Goal: Task Accomplishment & Management: Manage account settings

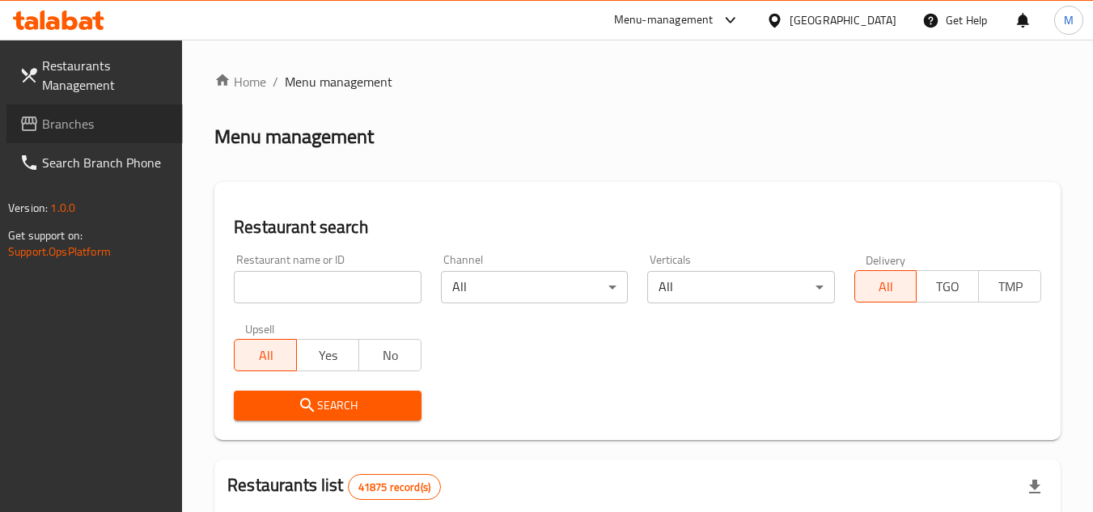
click at [129, 126] on span "Branches" at bounding box center [106, 123] width 128 height 19
click at [387, 282] on input "search" at bounding box center [327, 287] width 187 height 32
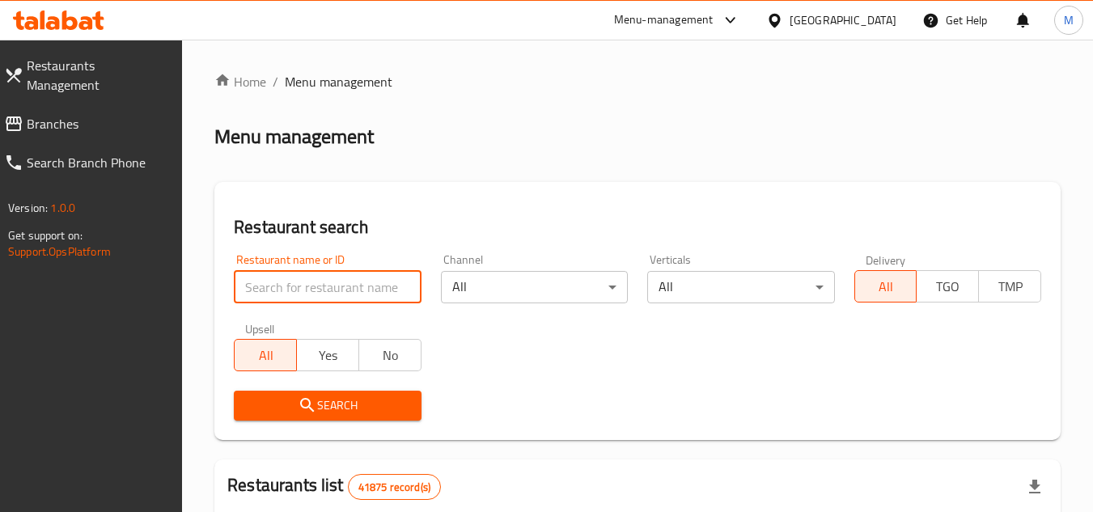
paste input "707223"
type input "707223"
click button "Search" at bounding box center [327, 406] width 187 height 30
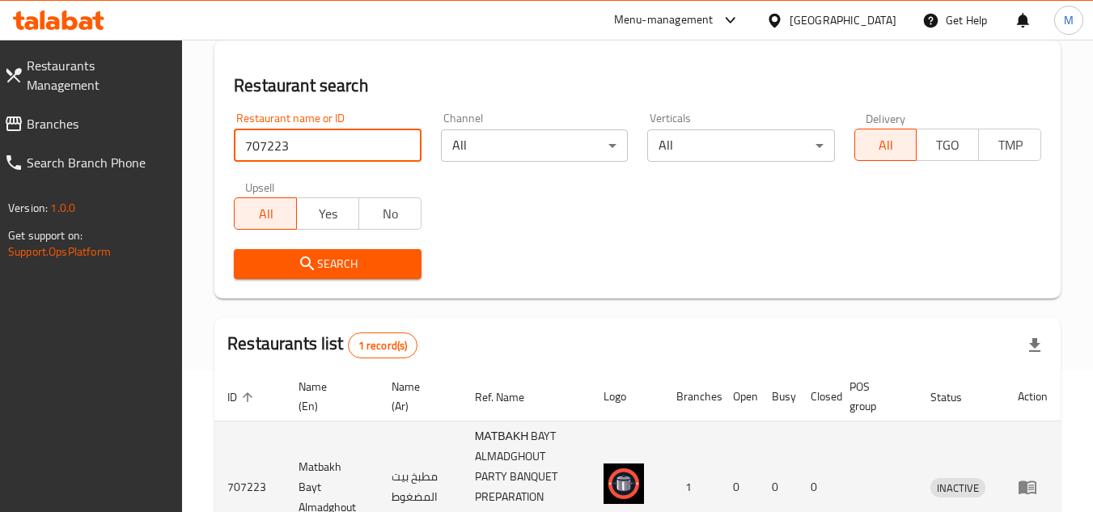
scroll to position [270, 0]
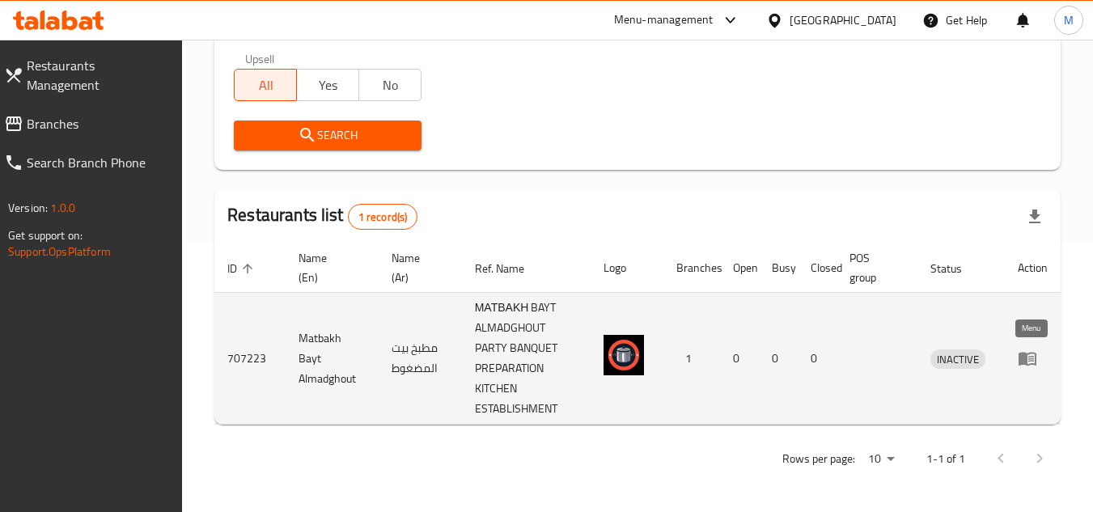
click at [1025, 354] on icon "enhanced table" at bounding box center [1027, 360] width 18 height 14
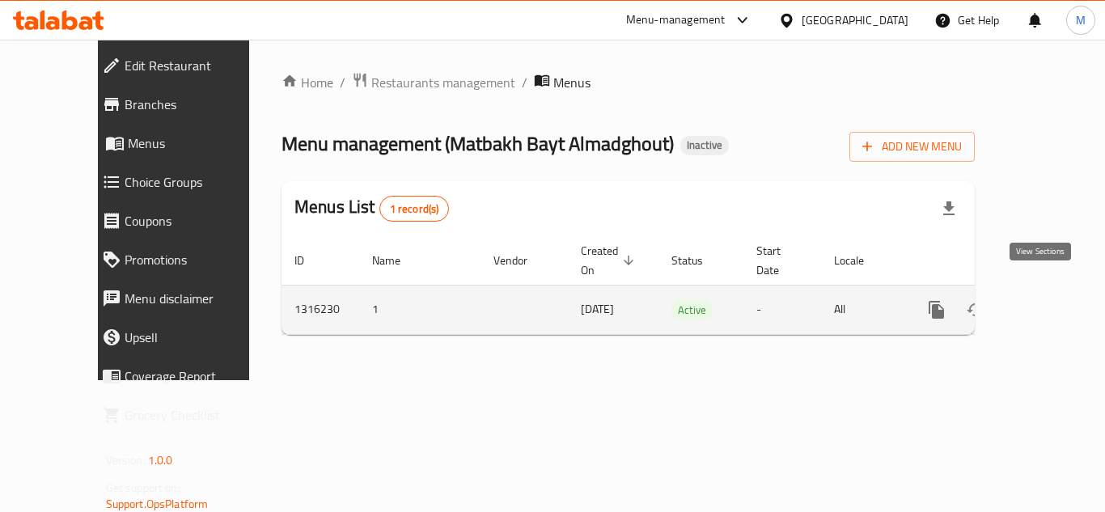
click at [1046, 303] on icon "enhanced table" at bounding box center [1053, 310] width 15 height 15
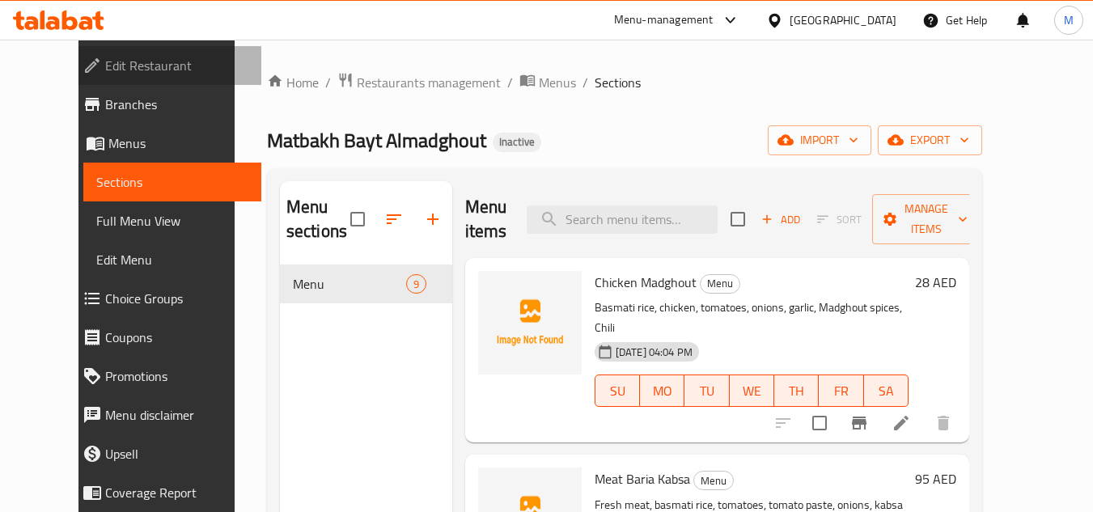
click at [149, 53] on link "Edit Restaurant" at bounding box center [166, 65] width 192 height 39
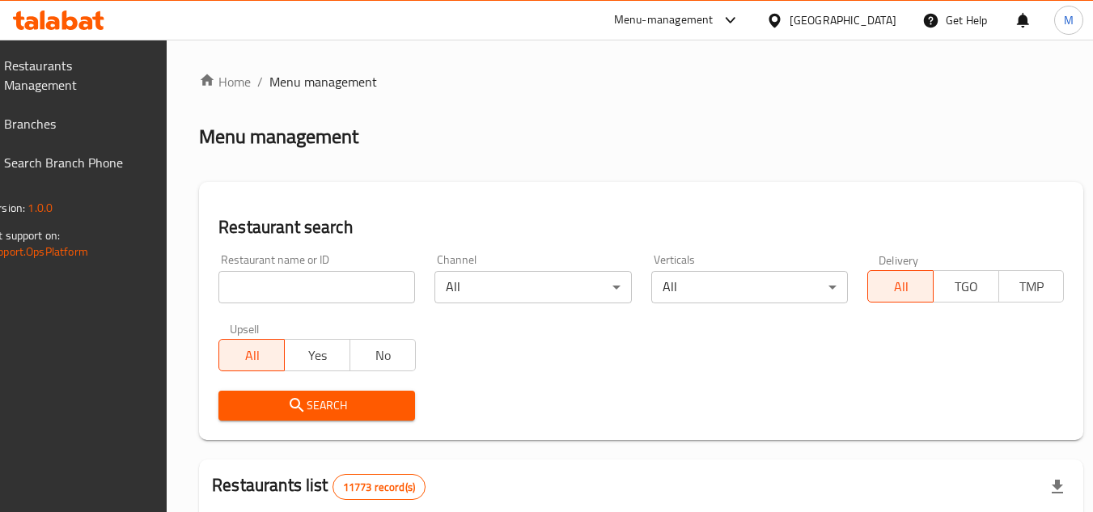
click at [392, 293] on input "search" at bounding box center [316, 287] width 197 height 32
paste input "[PERSON_NAME]"
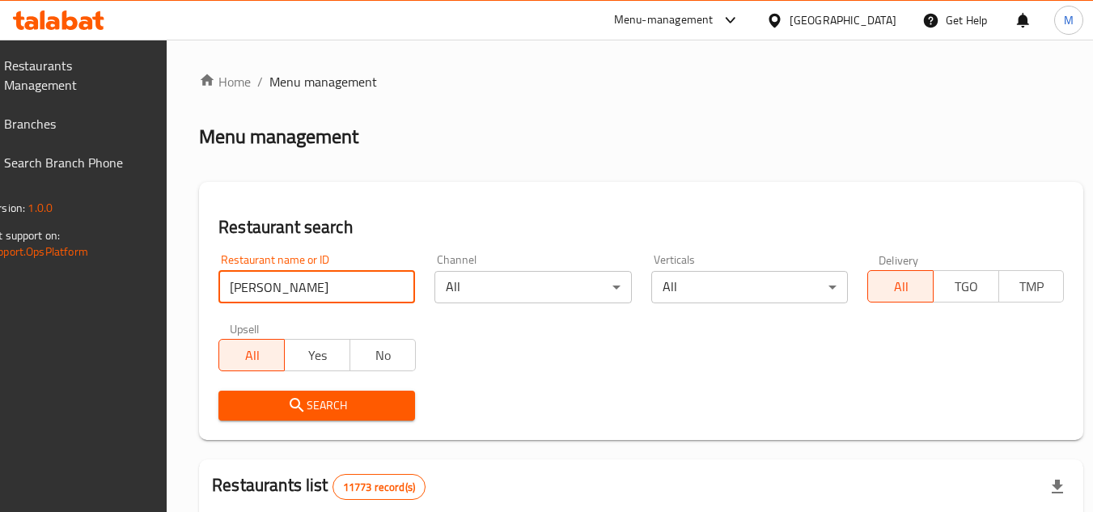
type input "[PERSON_NAME]"
click button "Search" at bounding box center [316, 406] width 197 height 30
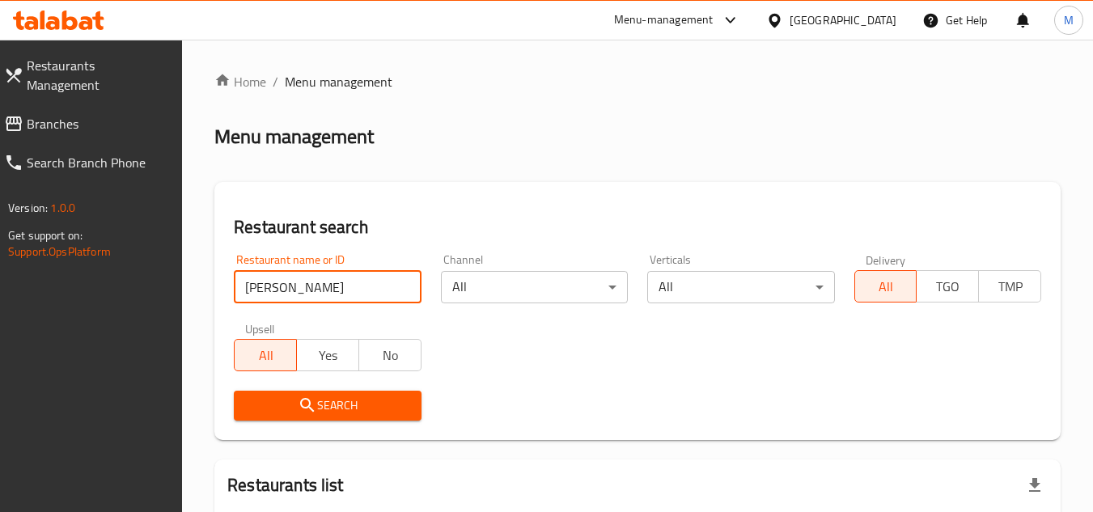
click at [73, 18] on icon at bounding box center [69, 20] width 15 height 19
click at [364, 296] on input "search" at bounding box center [327, 287] width 187 height 32
paste input "Ruqaq Al Khan"
type input "Ruqaq Al Khan"
click button "Search" at bounding box center [327, 406] width 187 height 30
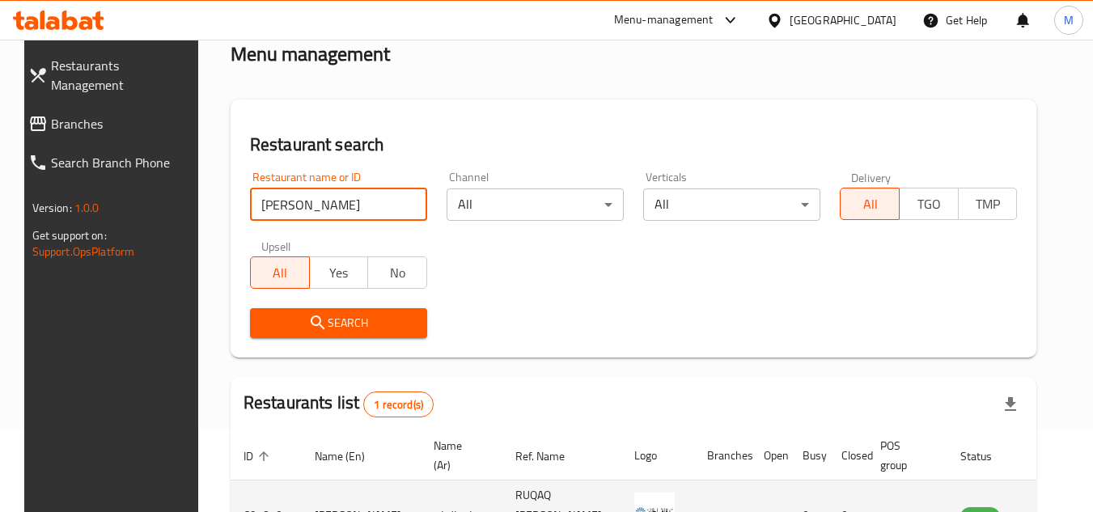
scroll to position [196, 0]
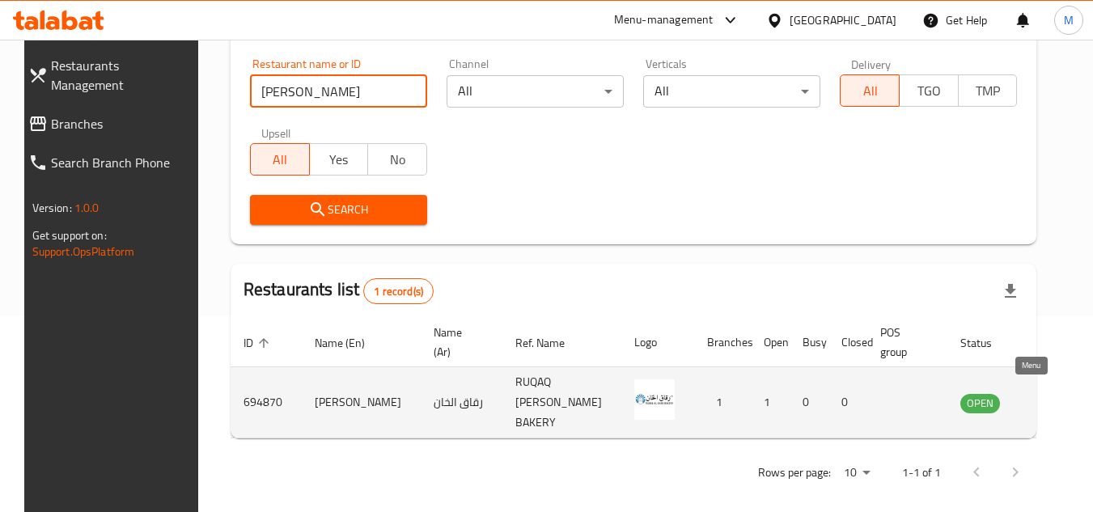
click at [1045, 400] on link "enhanced table" at bounding box center [1060, 402] width 30 height 19
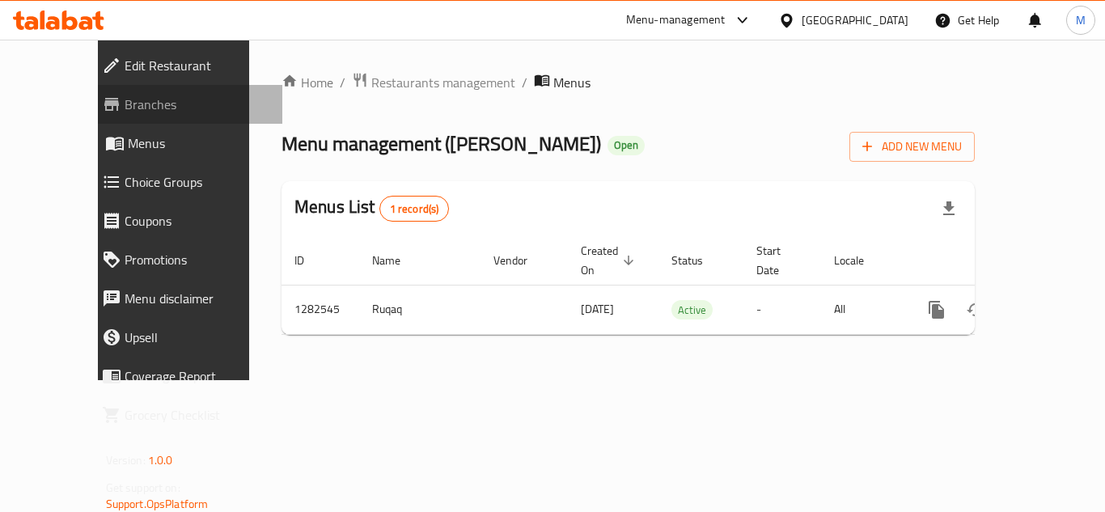
click at [142, 106] on span "Branches" at bounding box center [197, 104] width 145 height 19
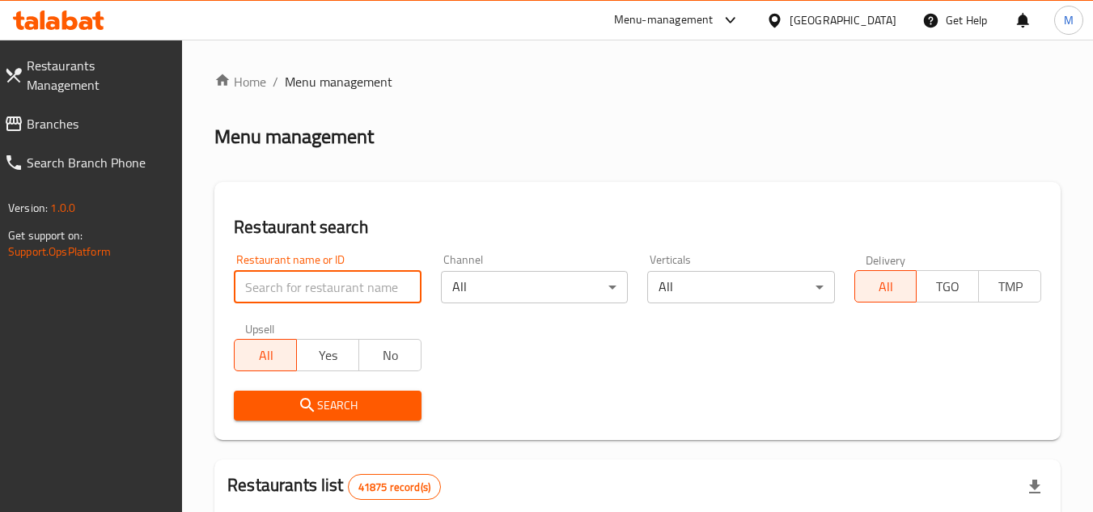
click at [369, 281] on input "search" at bounding box center [327, 287] width 187 height 32
type input "681166"
click button "Search" at bounding box center [327, 406] width 187 height 30
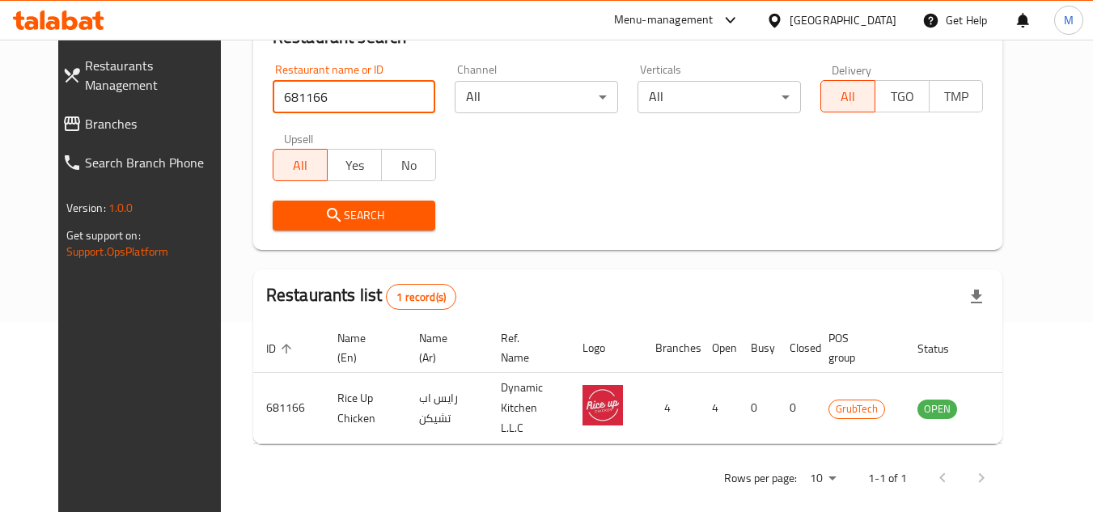
scroll to position [196, 0]
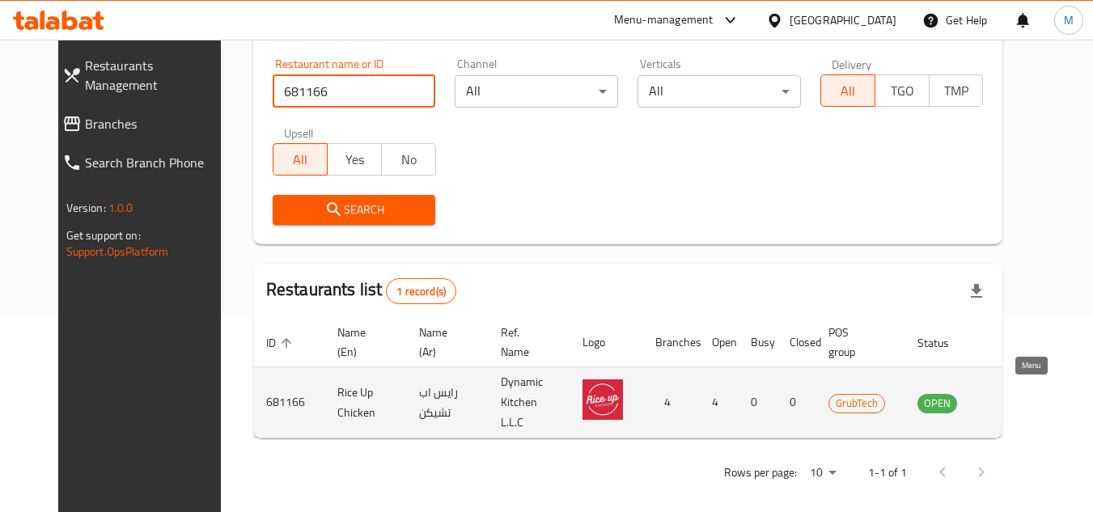
click at [1032, 398] on link "enhanced table" at bounding box center [1017, 402] width 30 height 19
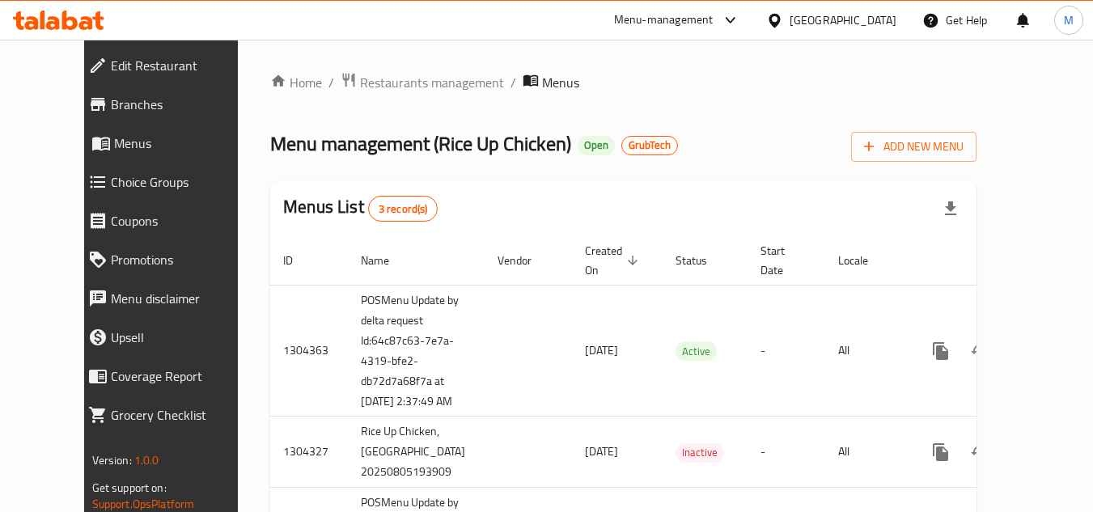
click at [111, 103] on span "Branches" at bounding box center [182, 104] width 143 height 19
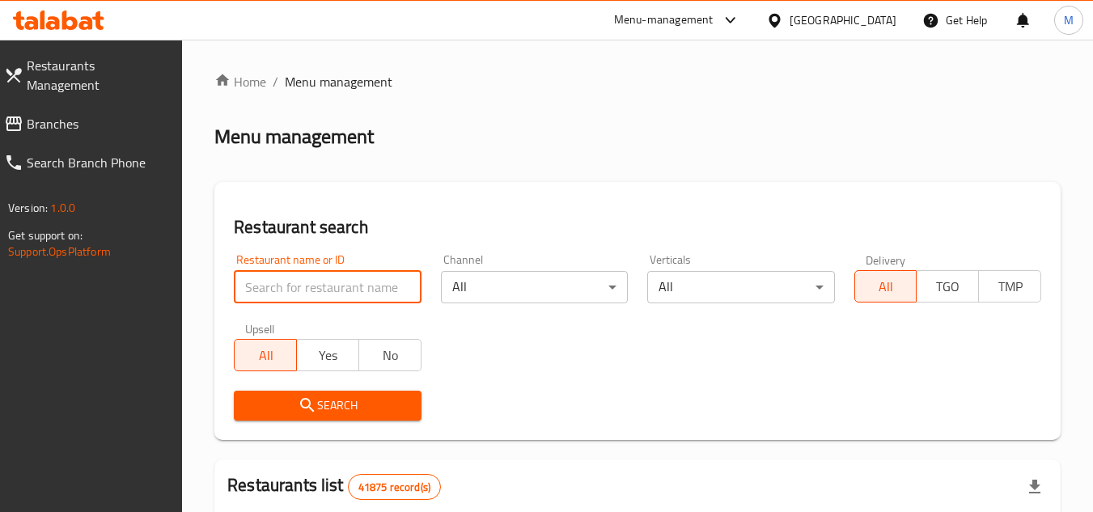
click at [361, 285] on input "search" at bounding box center [327, 287] width 187 height 32
paste input "Toot Wa Ruman"
type input "Toot Wa Ruman"
click button "Search" at bounding box center [327, 406] width 187 height 30
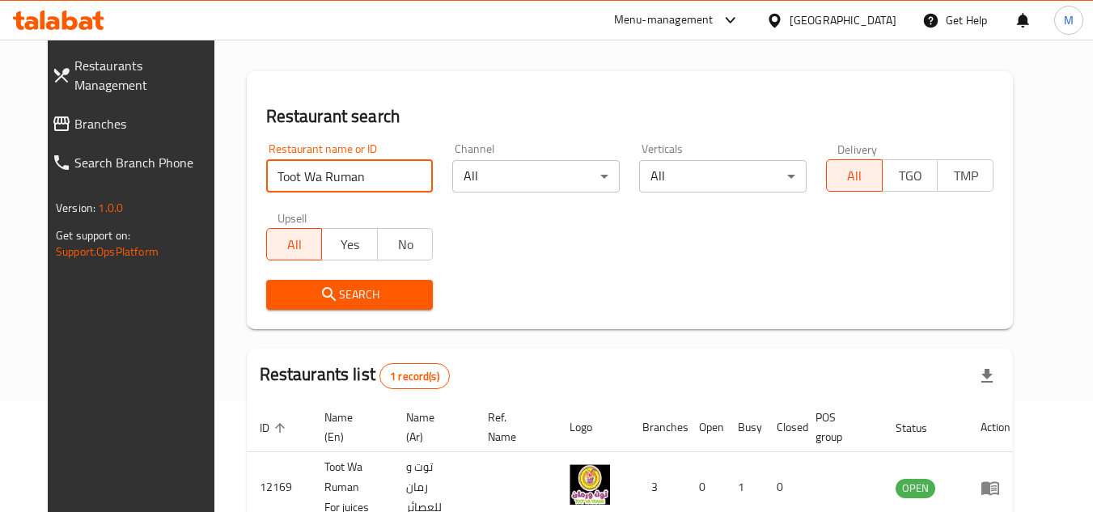
scroll to position [196, 0]
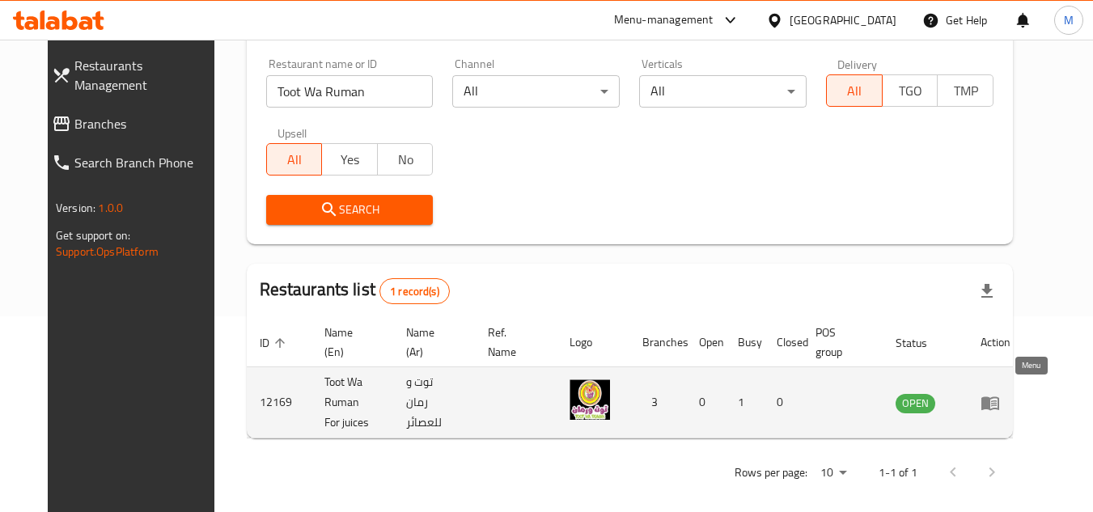
click at [999, 396] on icon "enhanced table" at bounding box center [990, 403] width 18 height 14
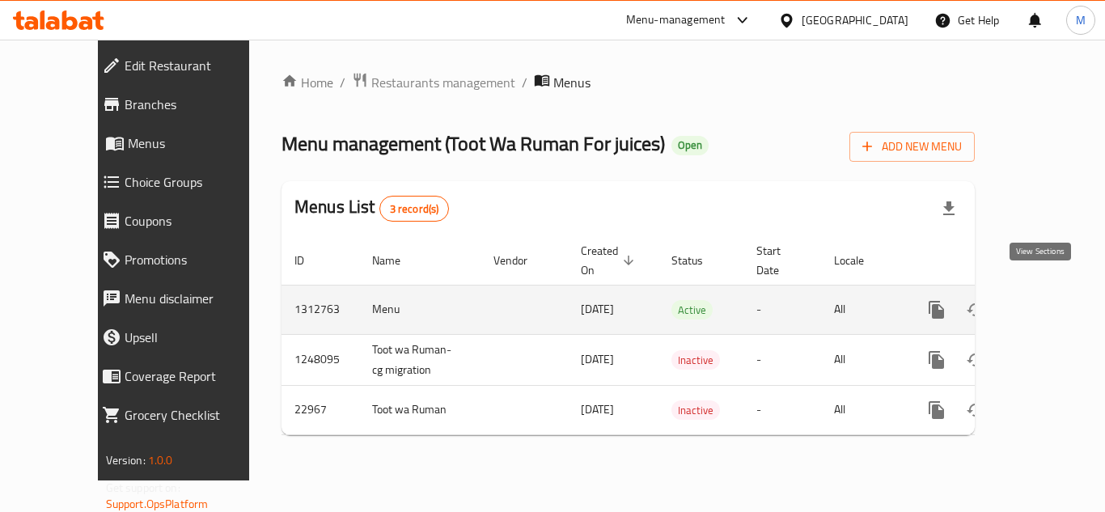
click at [1046, 303] on icon "enhanced table" at bounding box center [1053, 310] width 15 height 15
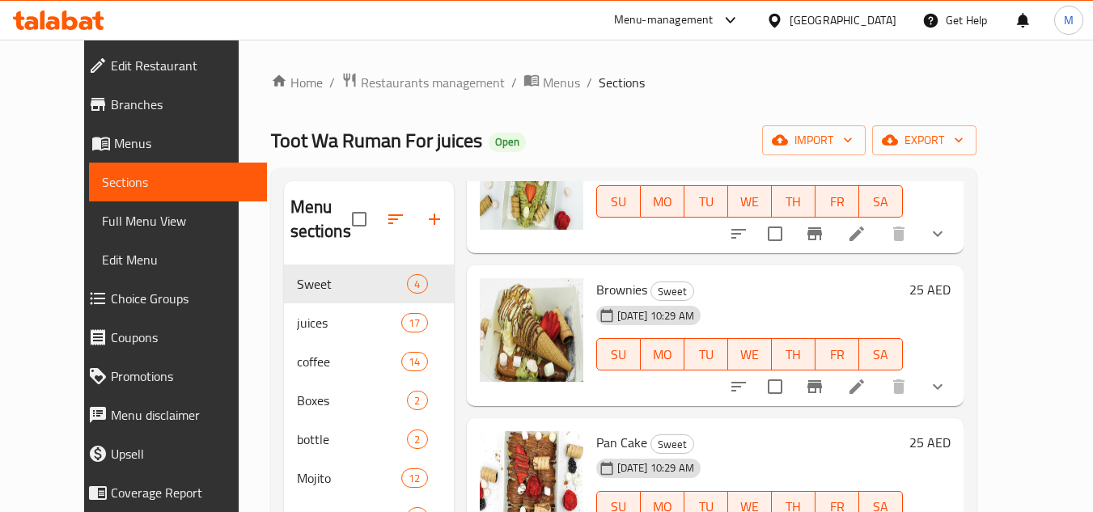
scroll to position [163, 0]
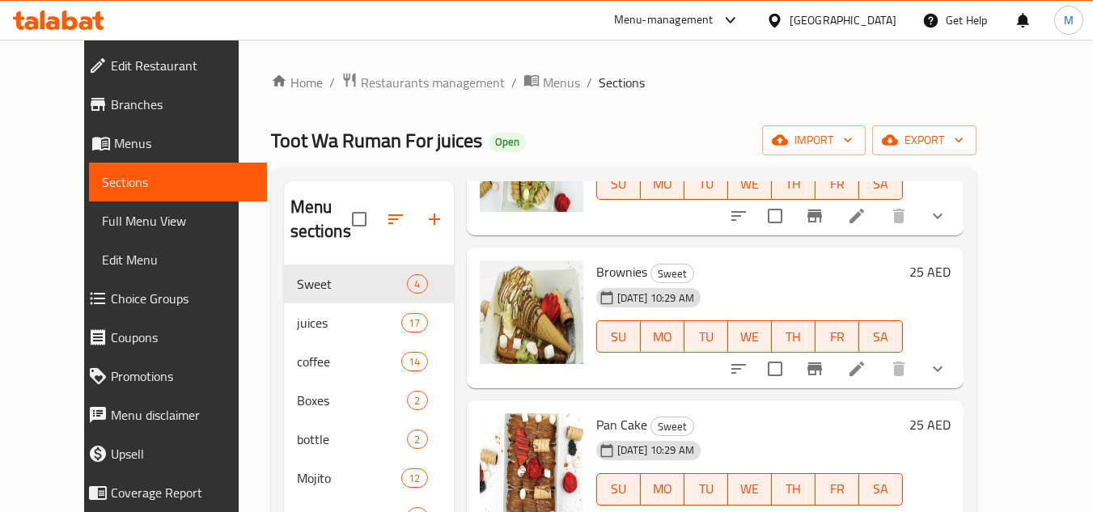
click at [91, 19] on icon at bounding box center [86, 23] width 14 height 14
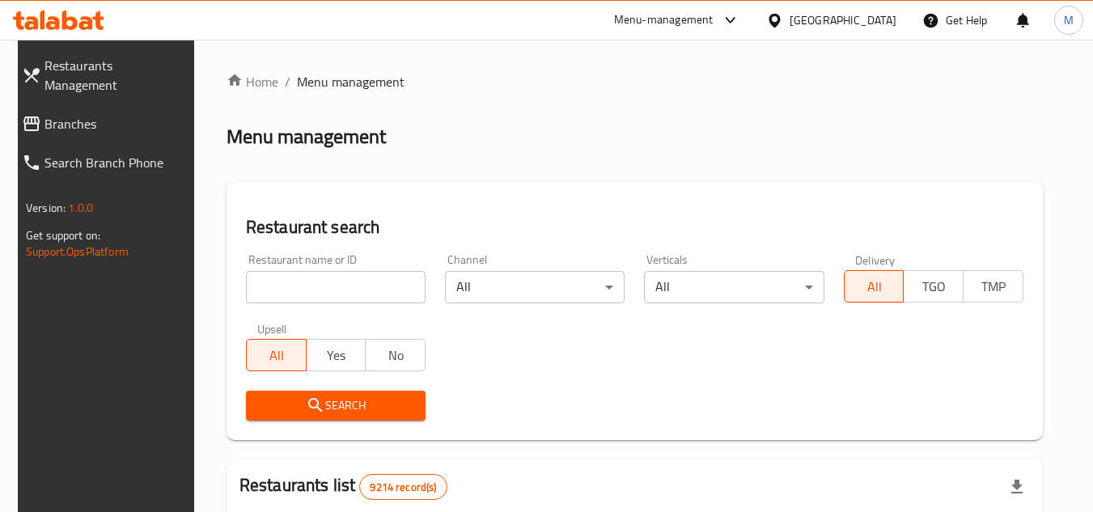
click at [361, 279] on input "search" at bounding box center [336, 287] width 180 height 32
paste input "Golden [PERSON_NAME]"
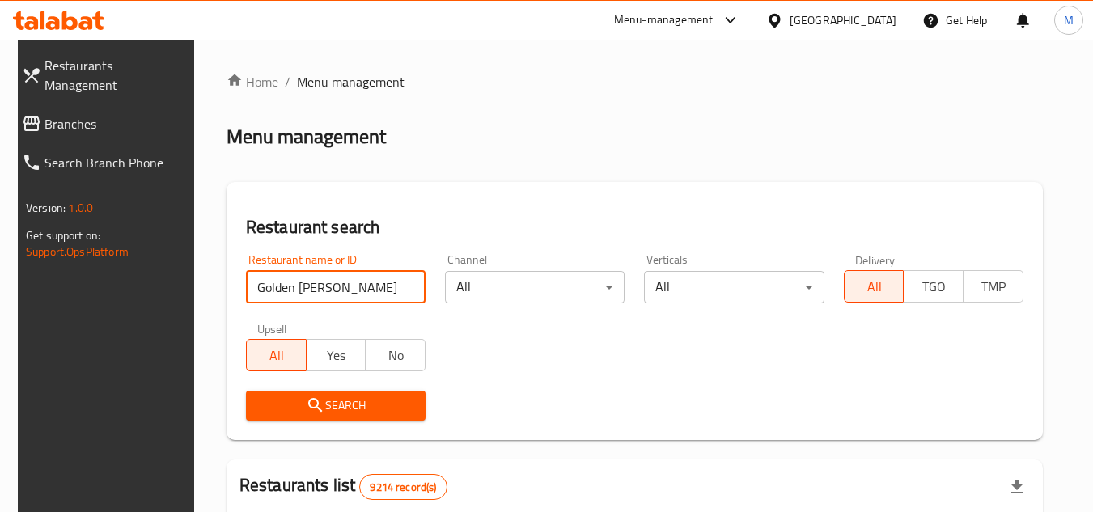
type input "Golden [PERSON_NAME]"
click button "Search" at bounding box center [336, 406] width 180 height 30
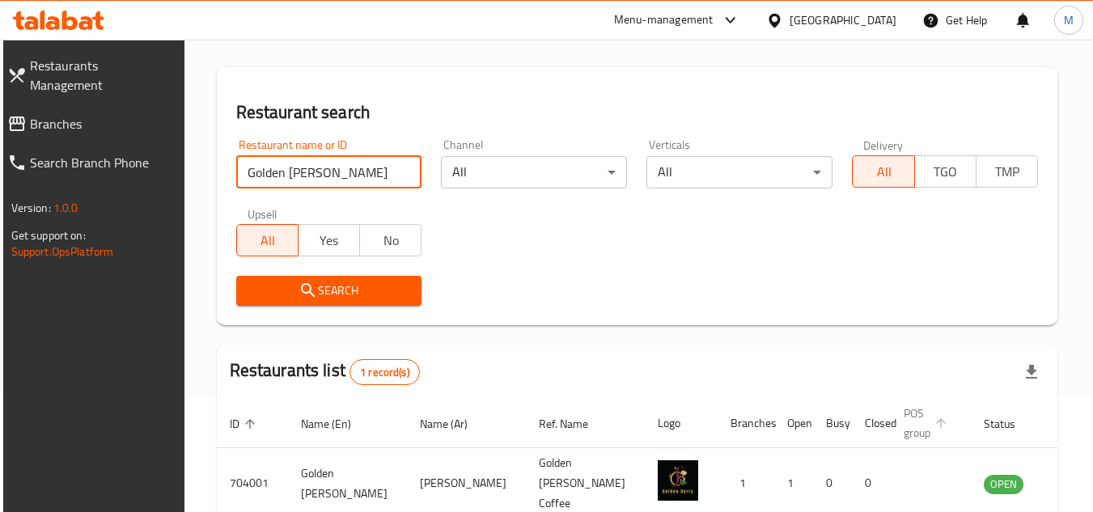
scroll to position [196, 0]
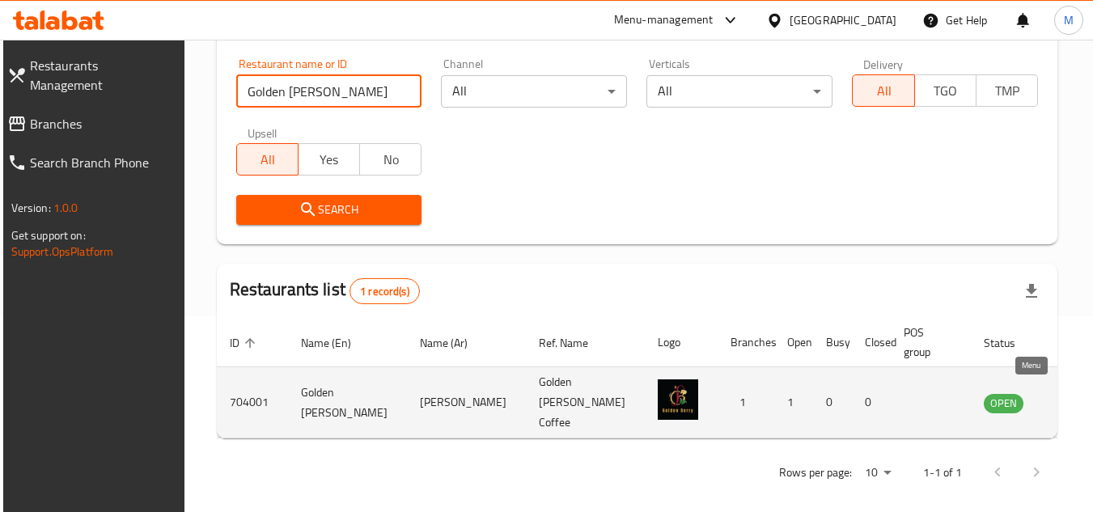
click at [1069, 393] on link "enhanced table" at bounding box center [1084, 402] width 30 height 19
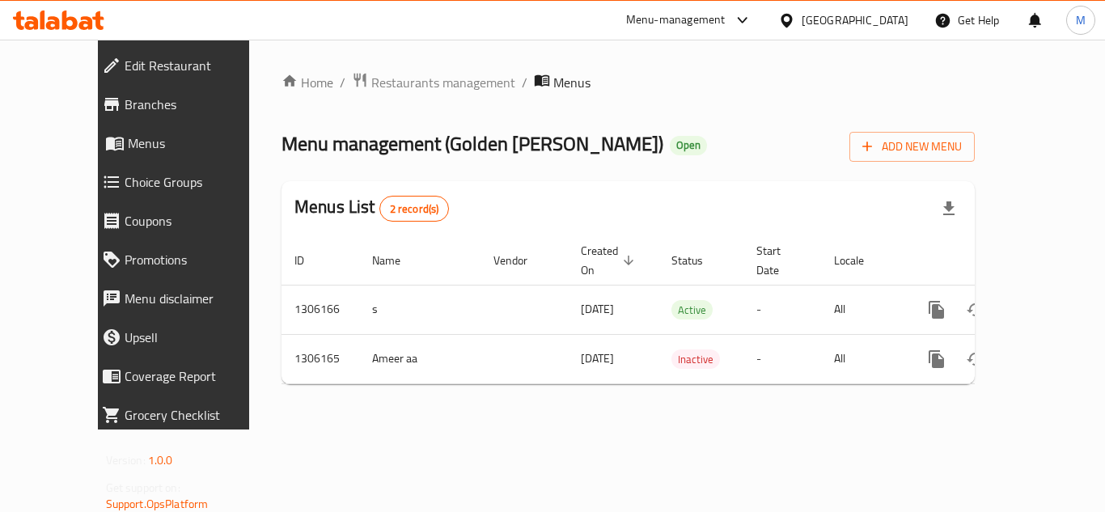
click at [125, 96] on span "Branches" at bounding box center [197, 104] width 145 height 19
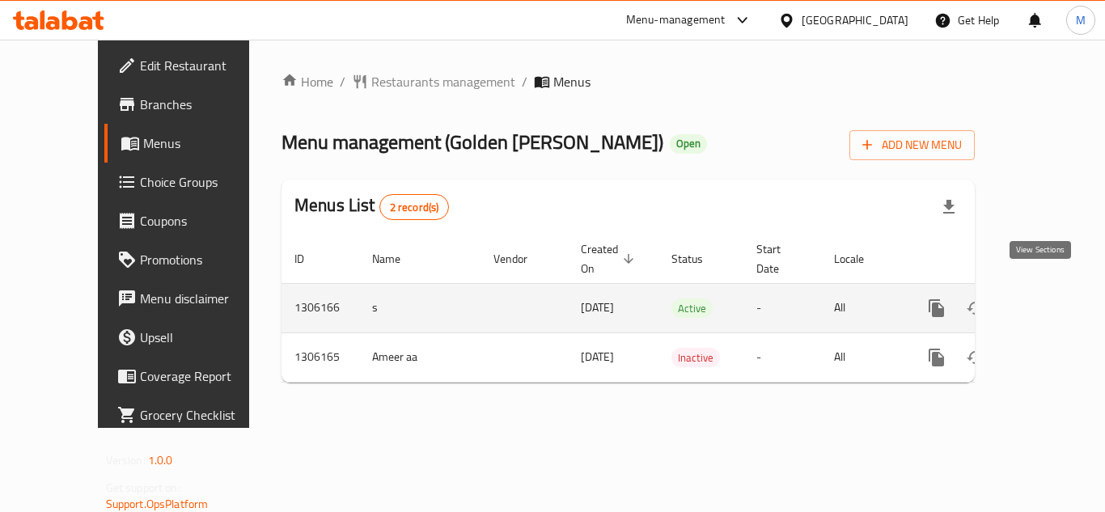
click at [1048, 298] on icon "enhanced table" at bounding box center [1053, 307] width 19 height 19
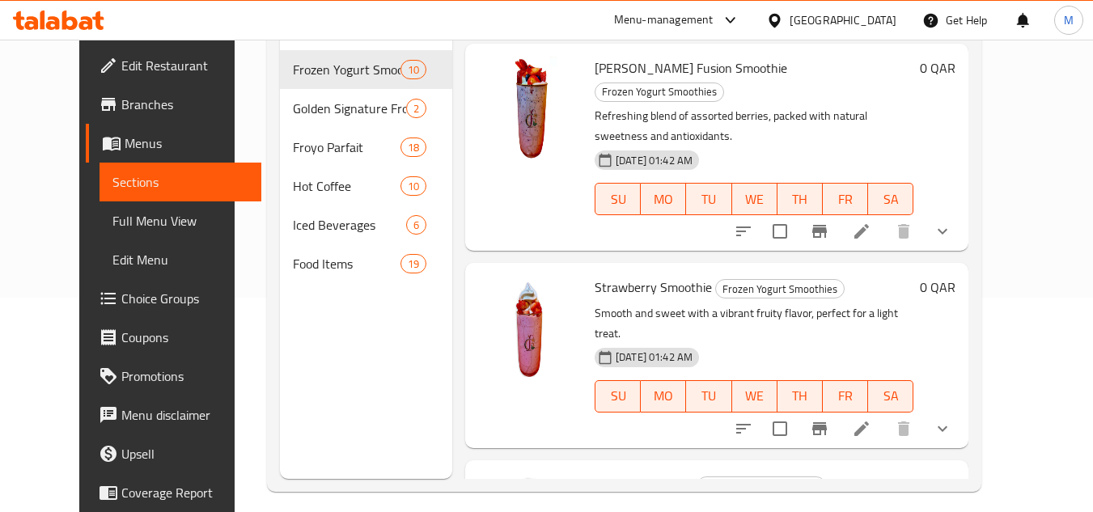
scroll to position [227, 0]
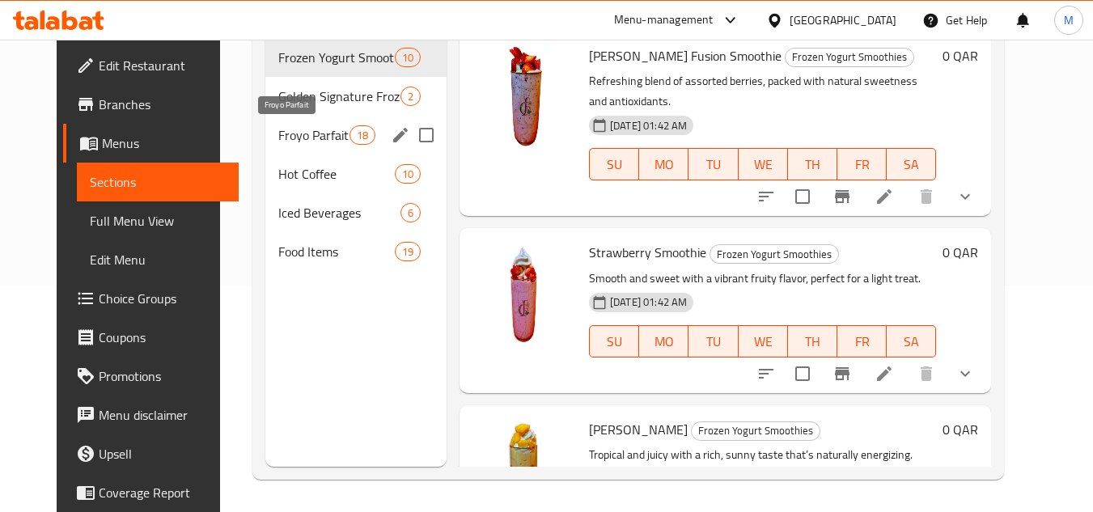
click at [281, 133] on span "Froyo Parfait" at bounding box center [313, 134] width 71 height 19
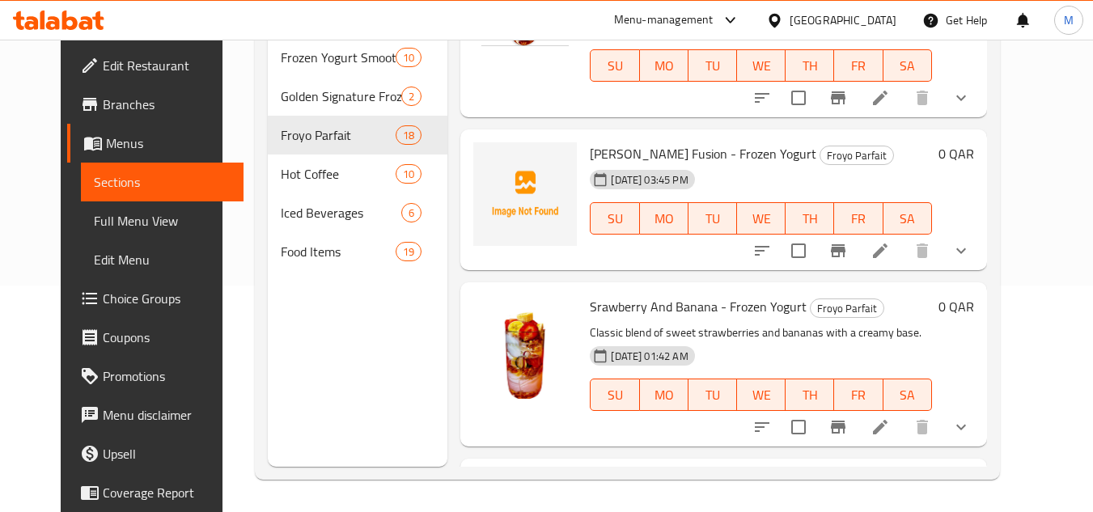
scroll to position [243, 0]
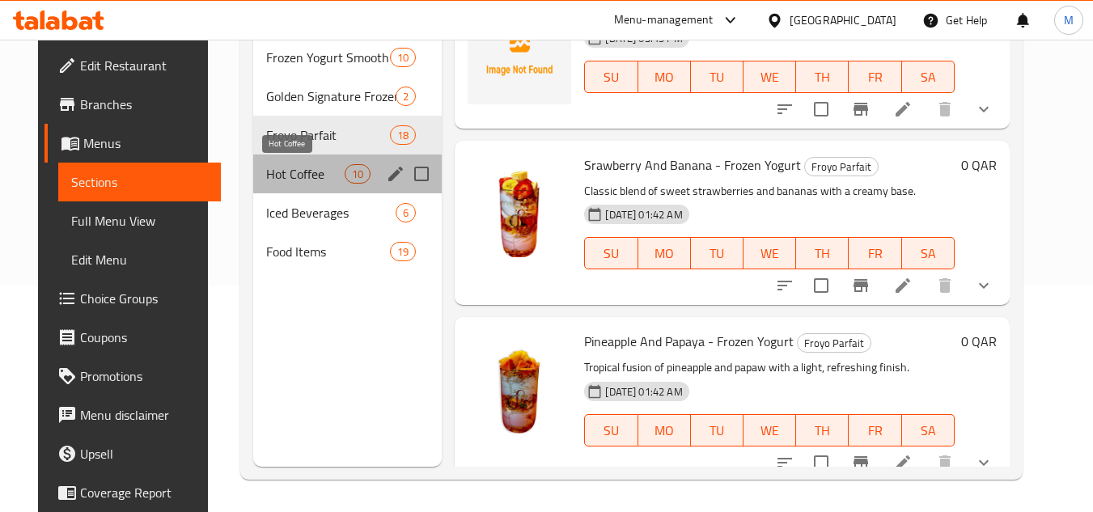
click at [277, 183] on span "Hot Coffee" at bounding box center [305, 173] width 78 height 19
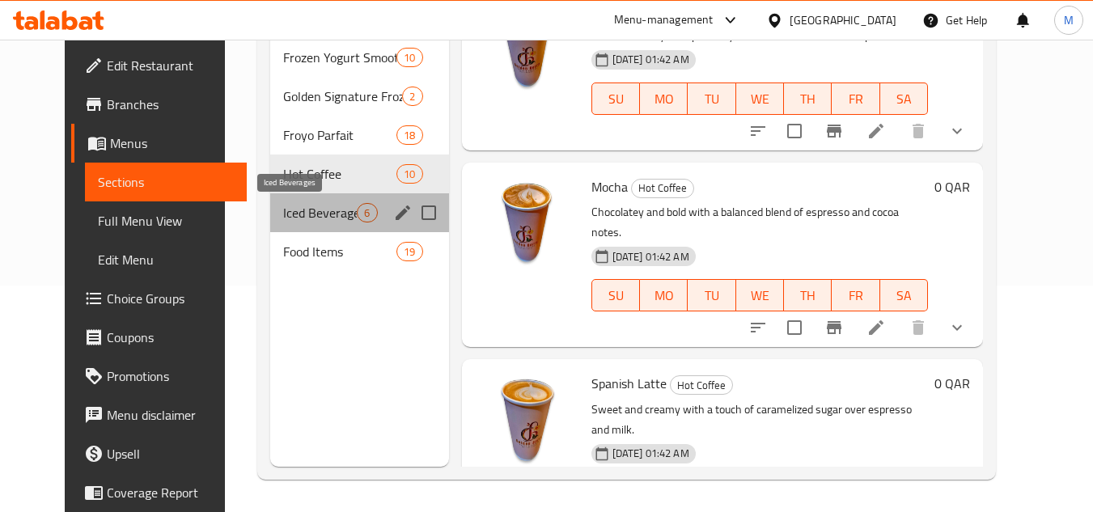
click at [283, 210] on span "Iced Beverages" at bounding box center [320, 212] width 74 height 19
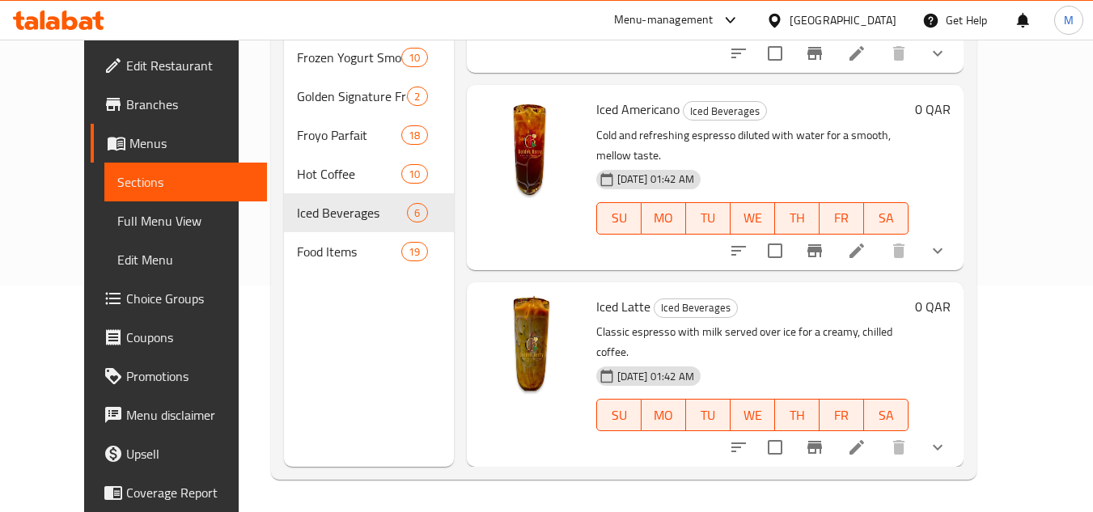
scroll to position [613, 0]
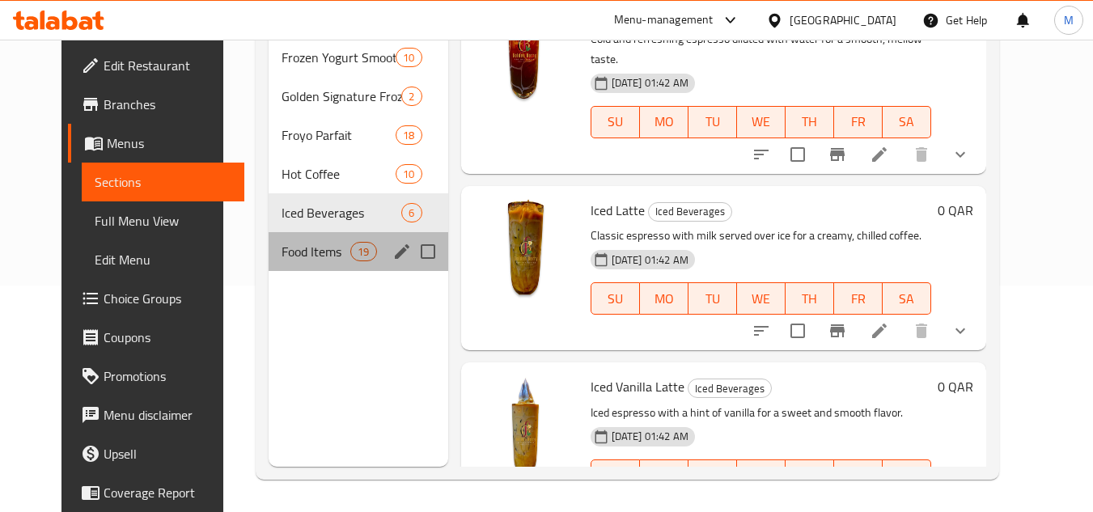
click at [269, 243] on div "Food Items 19" at bounding box center [359, 251] width 180 height 39
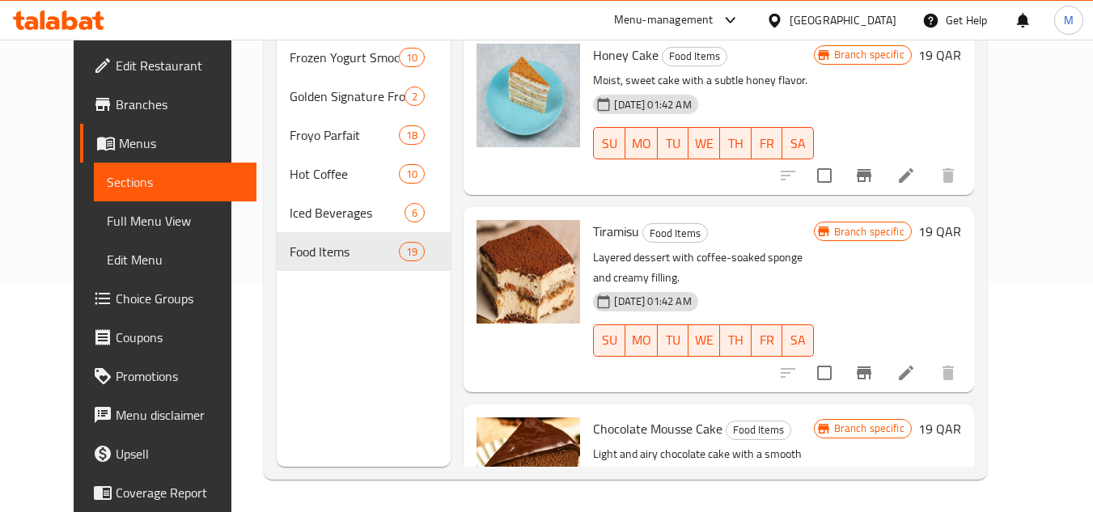
scroll to position [2991, 0]
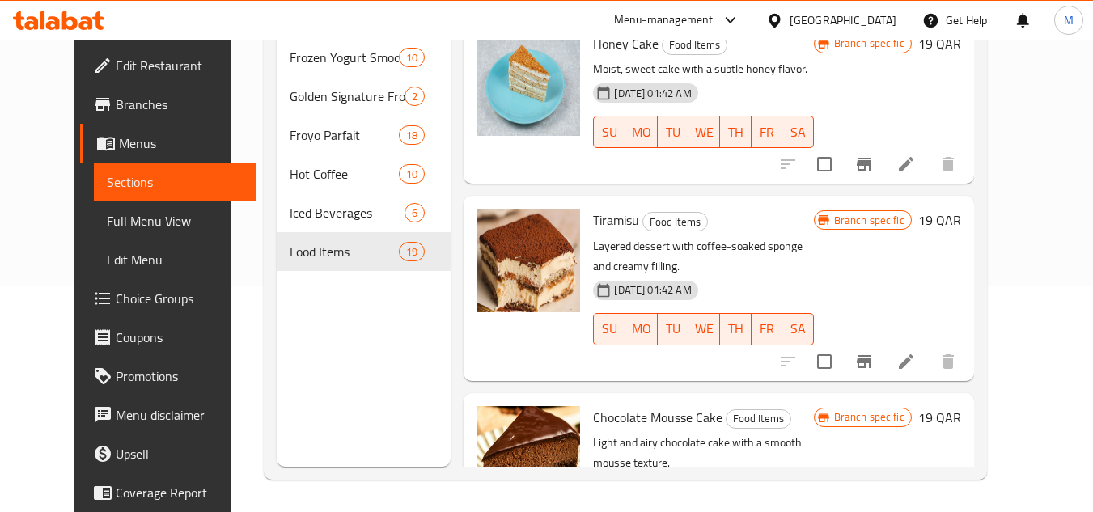
click at [1019, 166] on div "Home / Restaurants management / Menus / Sections Golden [PERSON_NAME] Open impo…" at bounding box center [625, 162] width 788 height 699
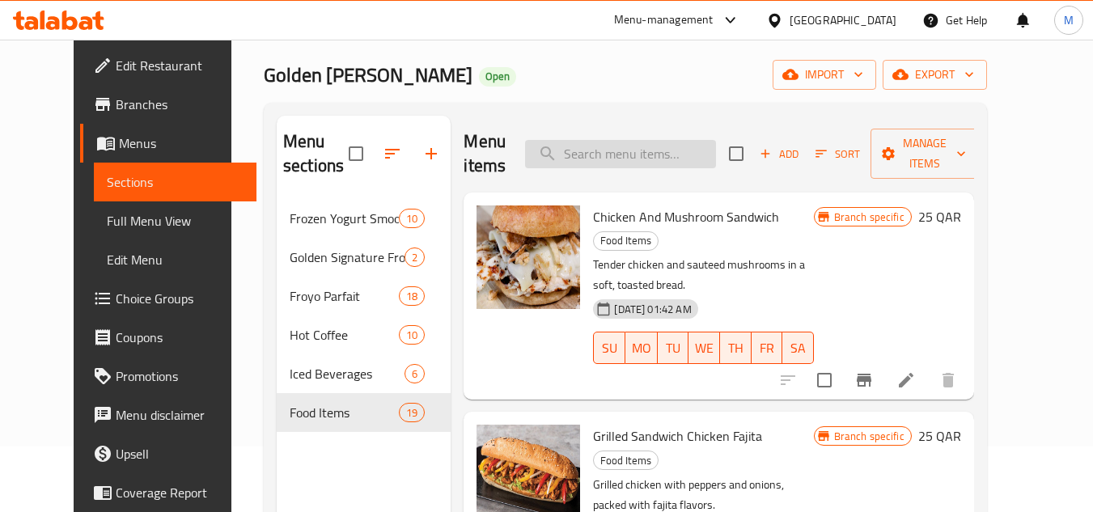
scroll to position [0, 0]
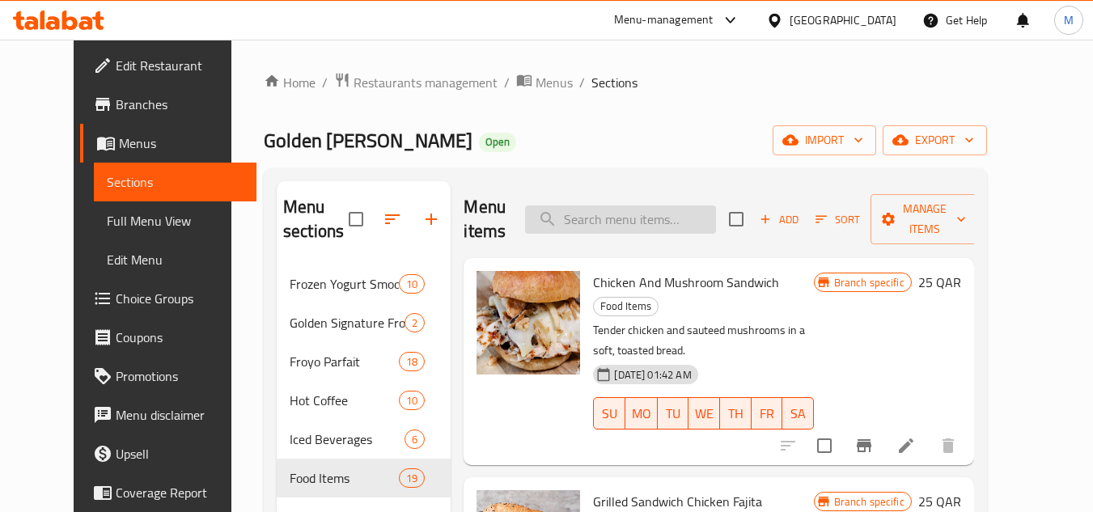
click at [617, 218] on input "search" at bounding box center [620, 219] width 191 height 28
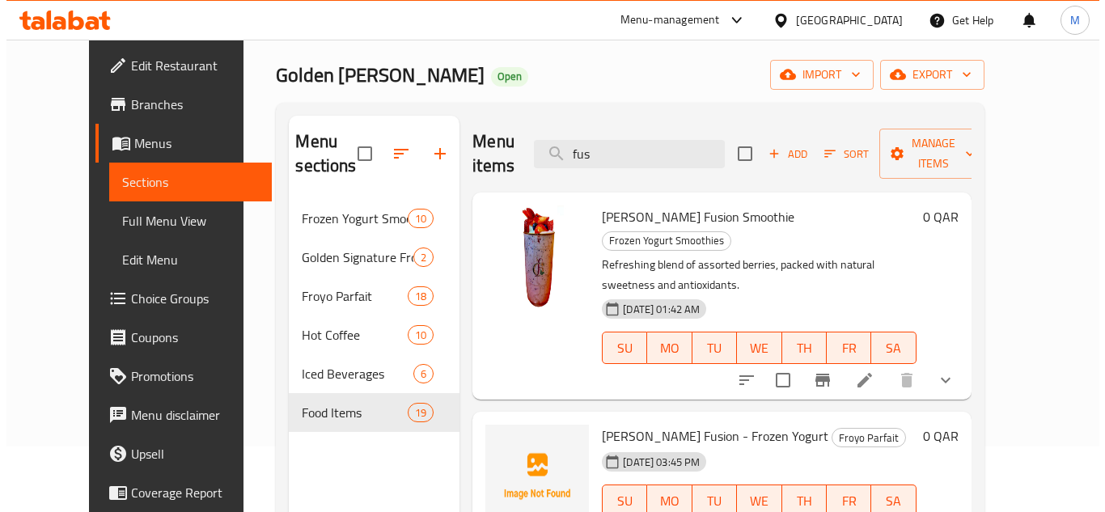
scroll to position [65, 0]
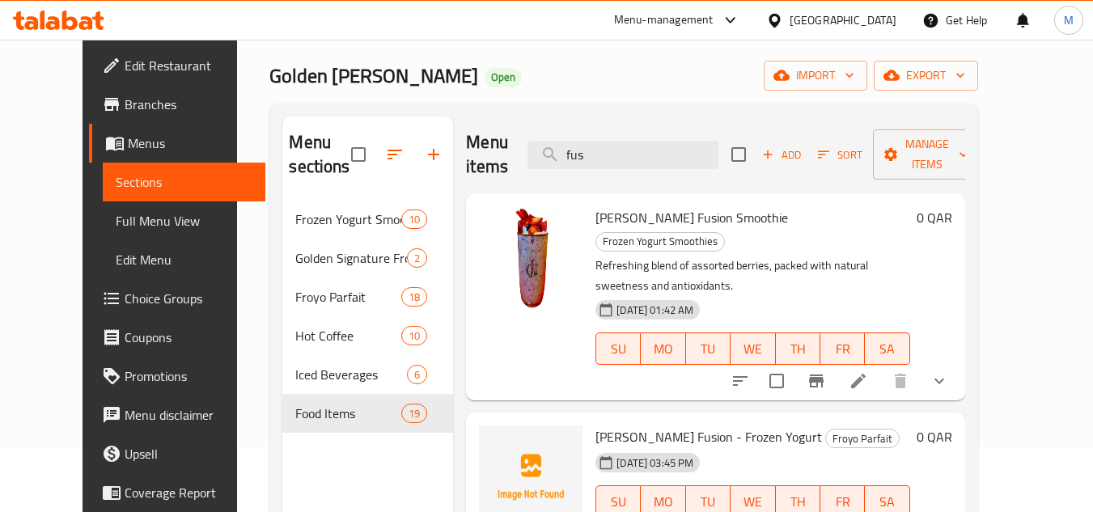
type input "fus"
click at [659, 67] on div "Golden Berry Open import export" at bounding box center [623, 76] width 708 height 30
click at [934, 60] on div "Home / Restaurants management / Menus / Sections Golden Berry Open import expor…" at bounding box center [623, 324] width 708 height 634
click at [854, 70] on span "import" at bounding box center [816, 76] width 78 height 20
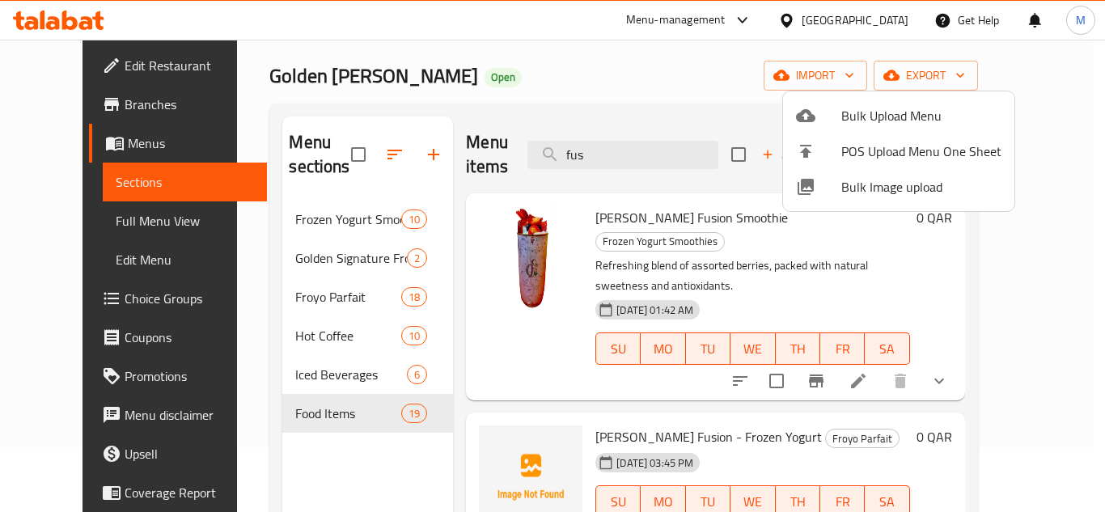
click at [866, 190] on span "Bulk Image upload" at bounding box center [921, 186] width 160 height 19
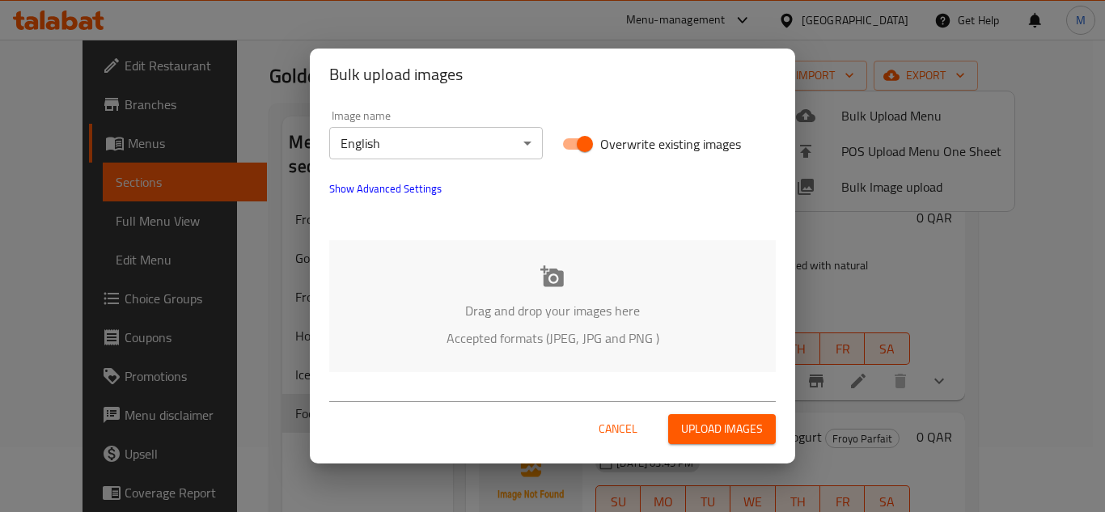
click at [421, 259] on div "Drag and drop your images here Accepted formats (JPEG, JPG and PNG )" at bounding box center [552, 306] width 447 height 132
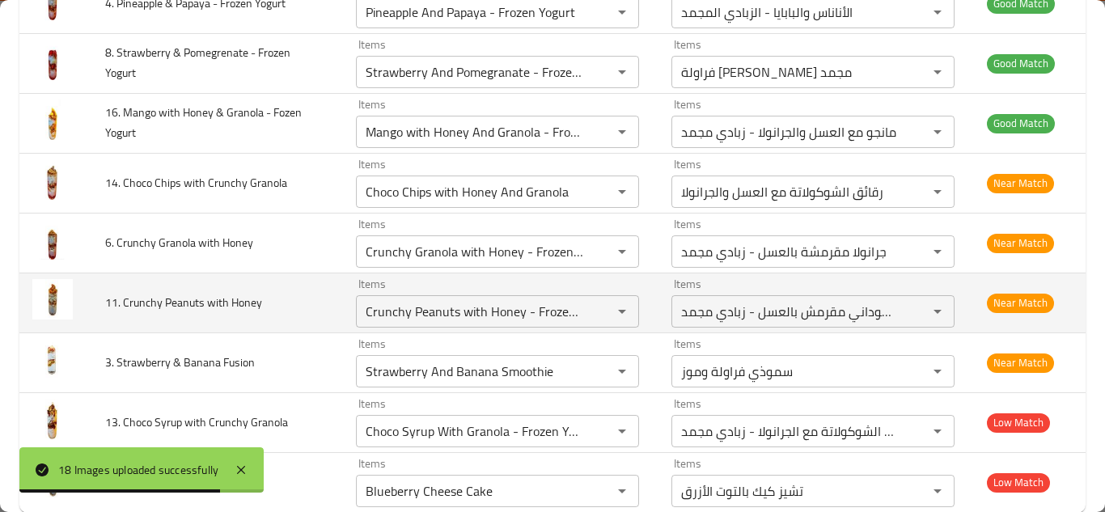
scroll to position [864, 0]
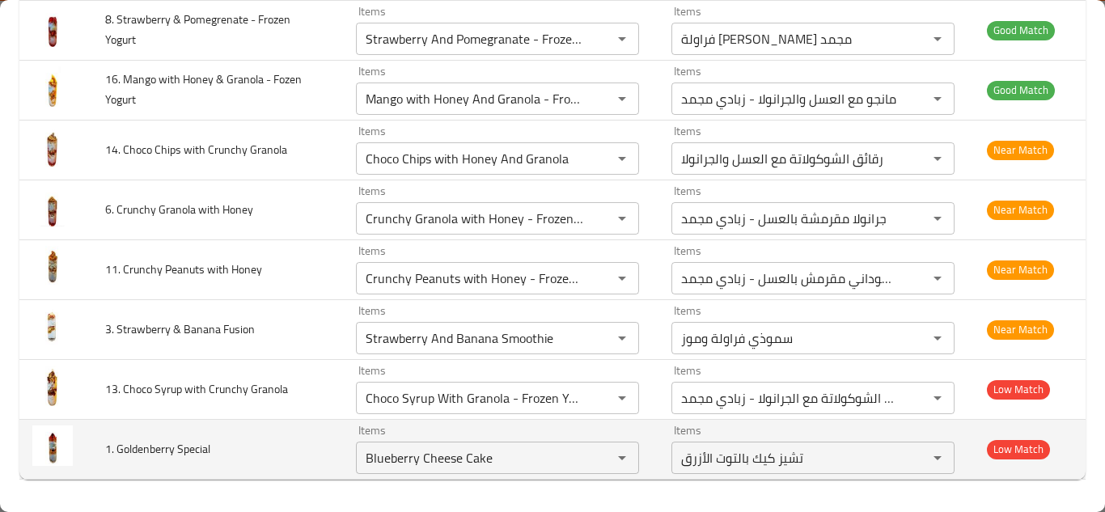
click at [305, 454] on td "1. Goldenberry Special" at bounding box center [217, 449] width 251 height 60
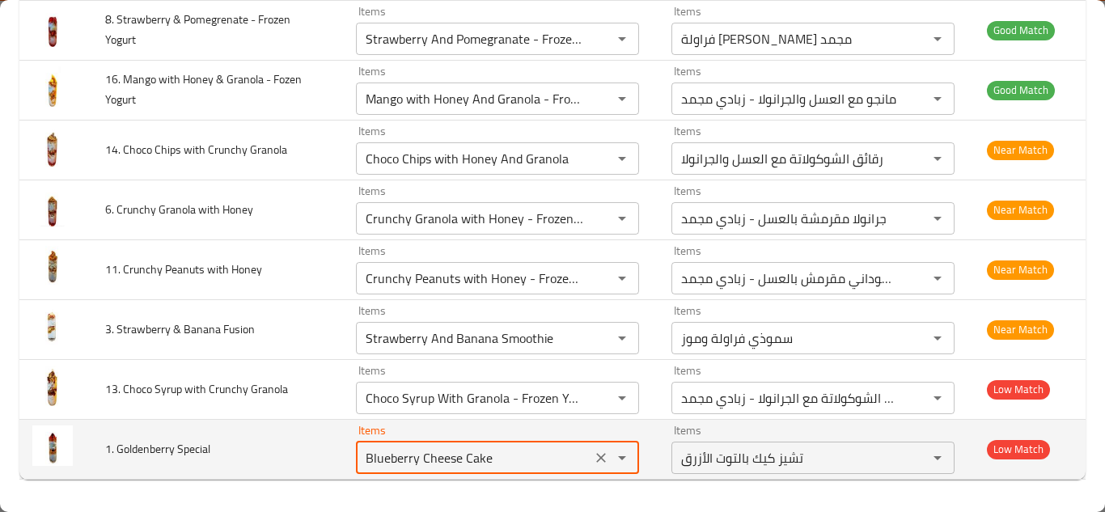
click at [416, 458] on Special "Blueberry Cheese Cake" at bounding box center [474, 458] width 226 height 23
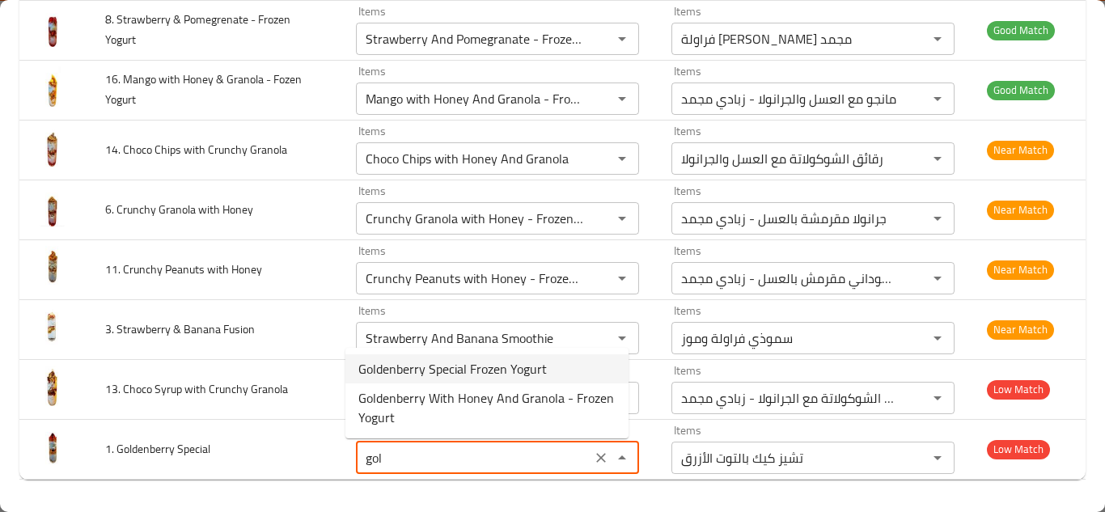
click at [442, 368] on span "Goldenberry Special Frozen Yogurt" at bounding box center [452, 368] width 188 height 19
type Special "Goldenberry Special Frozen Yogurt"
type Special-ar "زبادي مجمد مميز جولدن بيري"
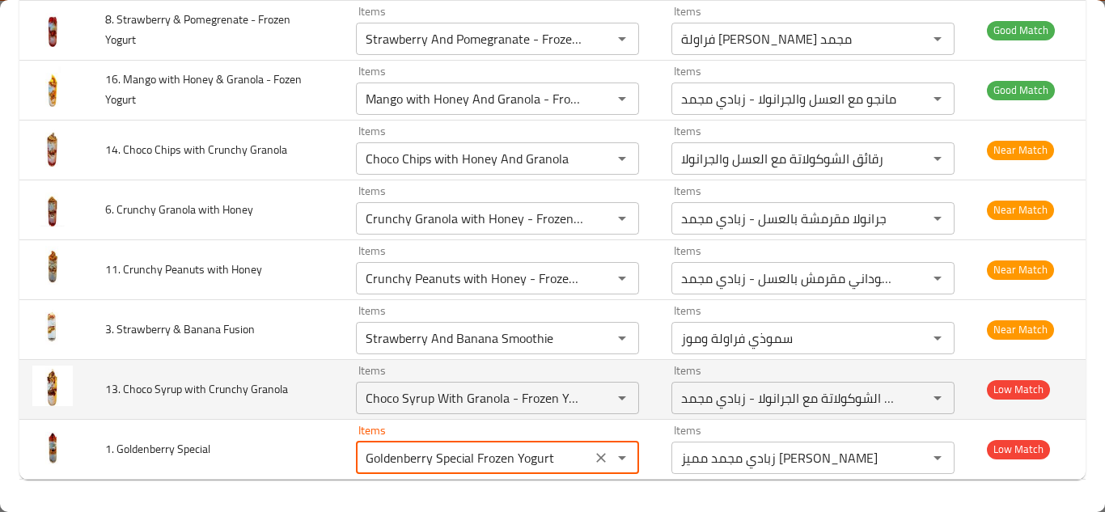
type Special "Goldenberry Special Frozen Yogurt"
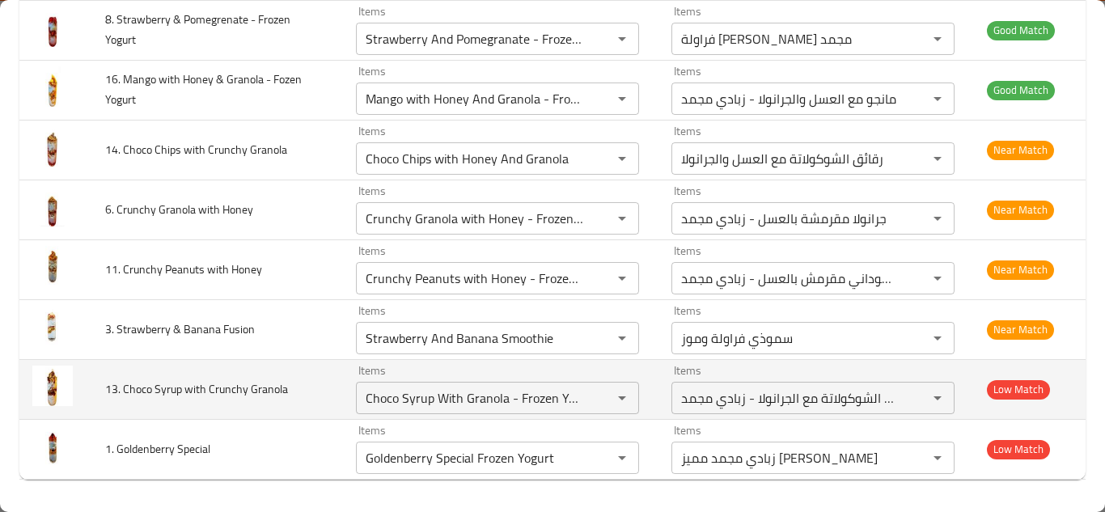
click at [321, 409] on td "13. Choco Syrup with Crunchy Granola" at bounding box center [217, 389] width 251 height 60
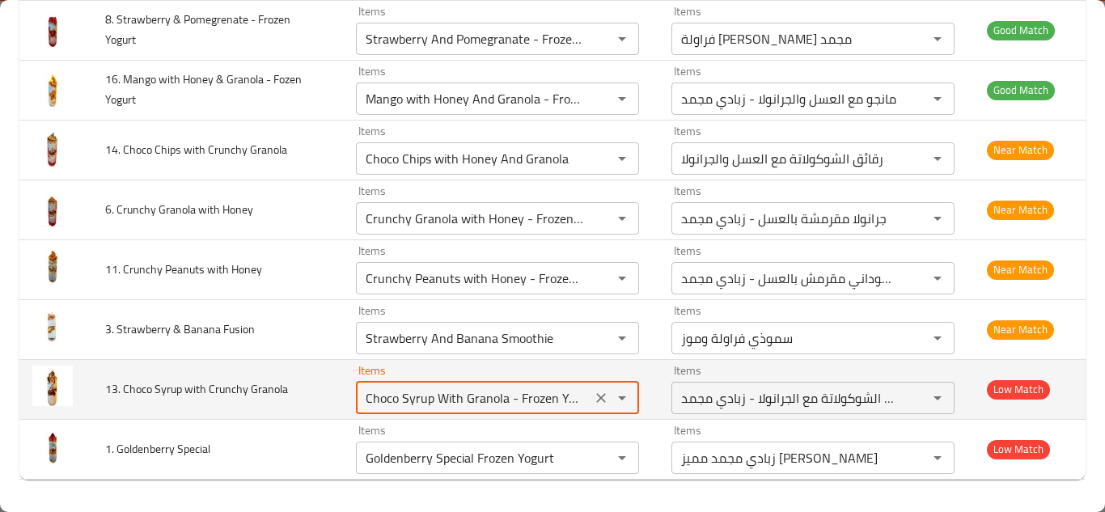
click at [534, 391] on Granola "Choco Syrup With Granola - Frozen Yogurt" at bounding box center [474, 398] width 226 height 23
click at [541, 390] on Granola "Choco Syrup With Granola - Frozen Yogurt" at bounding box center [474, 398] width 226 height 23
click at [548, 388] on Granola "Choco Syrup With Granola - Frozen Yogurt" at bounding box center [474, 398] width 226 height 23
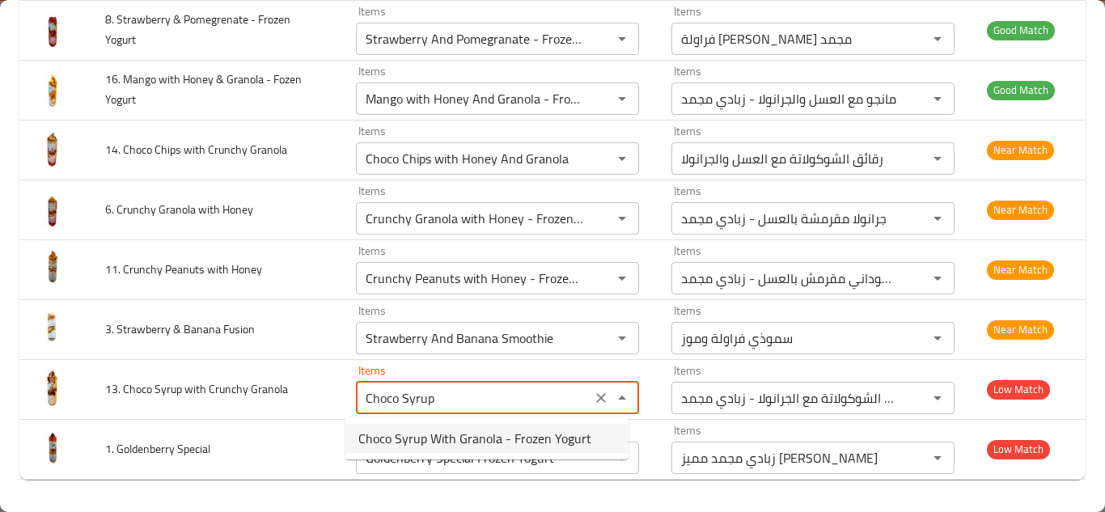
drag, startPoint x: 478, startPoint y: 438, endPoint x: 462, endPoint y: 428, distance: 18.9
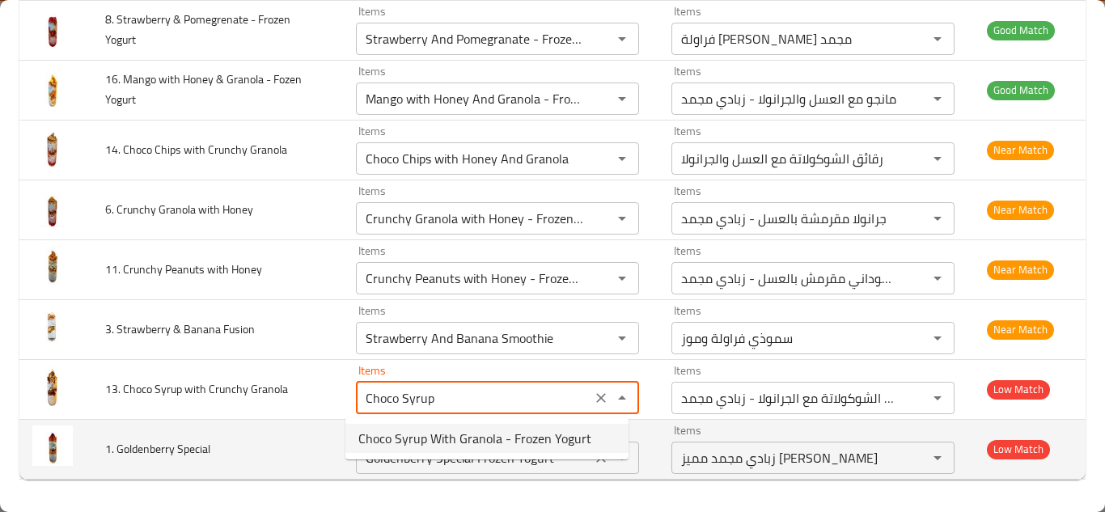
click at [478, 437] on span "Choco Syrup With Granola - Frozen Yogurt" at bounding box center [474, 438] width 233 height 19
type Granola "Choco Syrup With Granola - Frozen Yogurt"
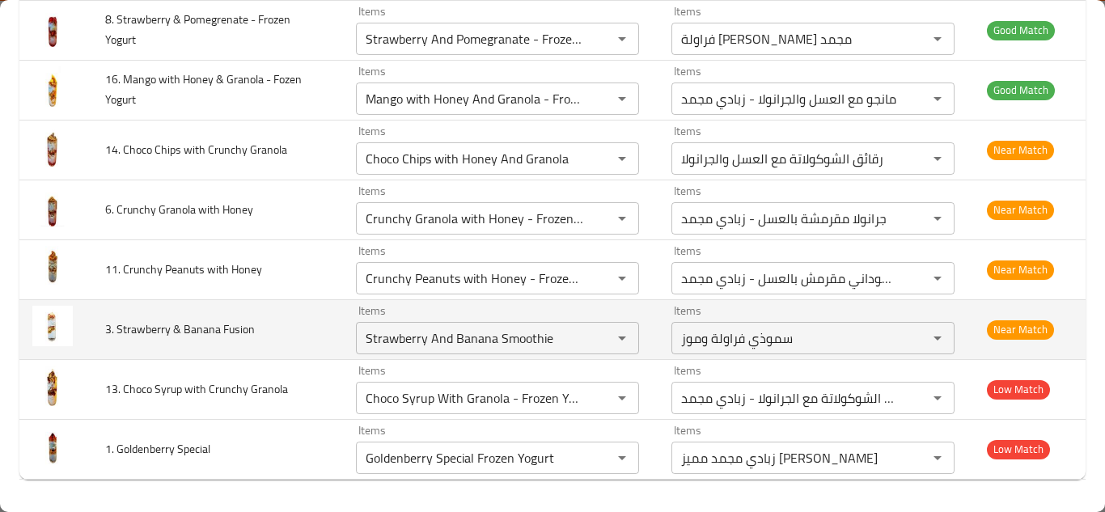
click at [300, 334] on td "3. Strawberry & Banana Fusion" at bounding box center [217, 329] width 251 height 60
click at [542, 334] on Fusion "Strawberry And Banana Smoothie" at bounding box center [474, 338] width 226 height 23
click at [549, 334] on Fusion "Strawberry And Banana Smoothie" at bounding box center [474, 338] width 226 height 23
click at [552, 328] on Fusion "Strawberry And Banana Smoothie" at bounding box center [474, 338] width 226 height 23
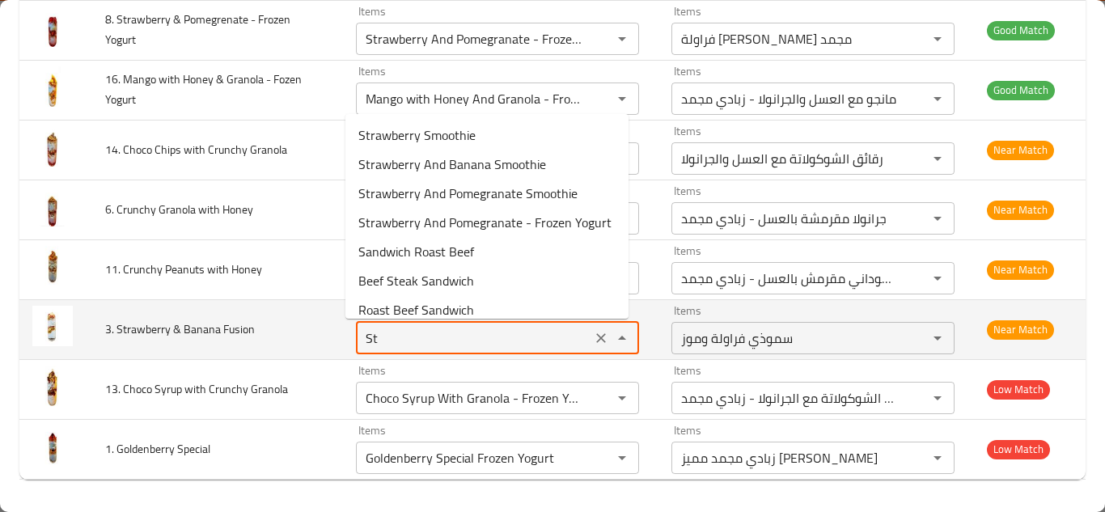
type Fusion "S"
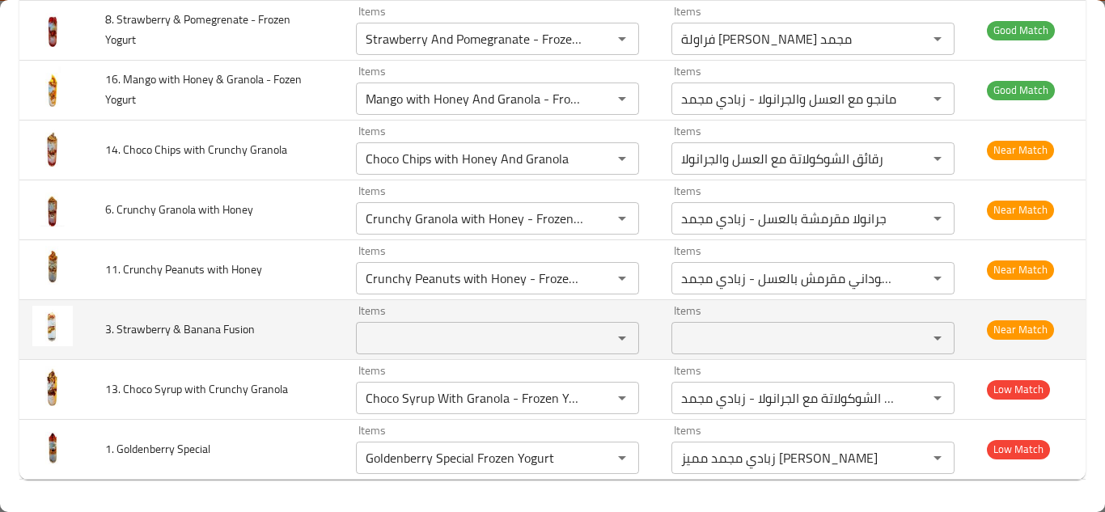
click at [307, 335] on td "3. Strawberry & Banana Fusion" at bounding box center [217, 329] width 251 height 60
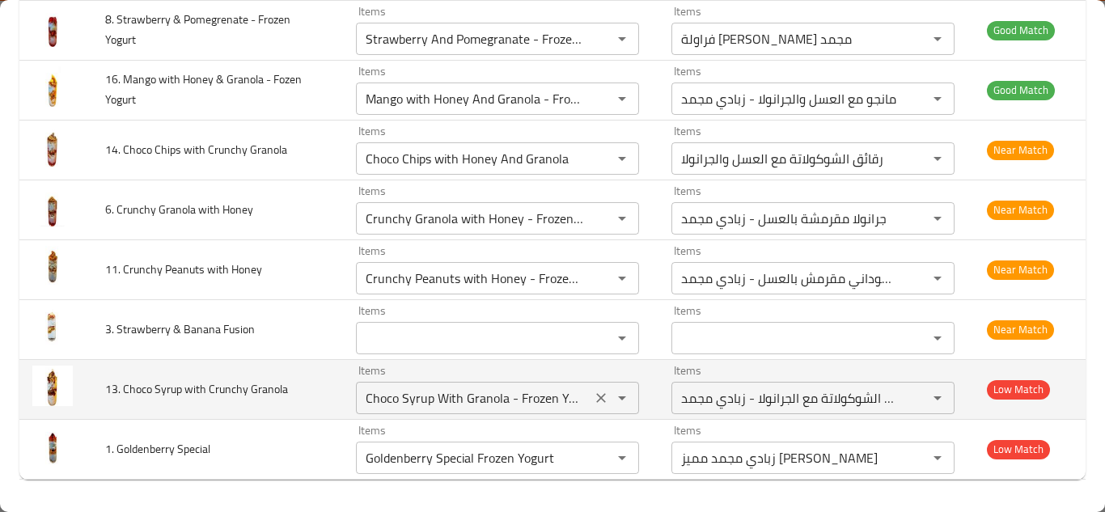
click at [596, 397] on icon "Clear" at bounding box center [601, 398] width 10 height 10
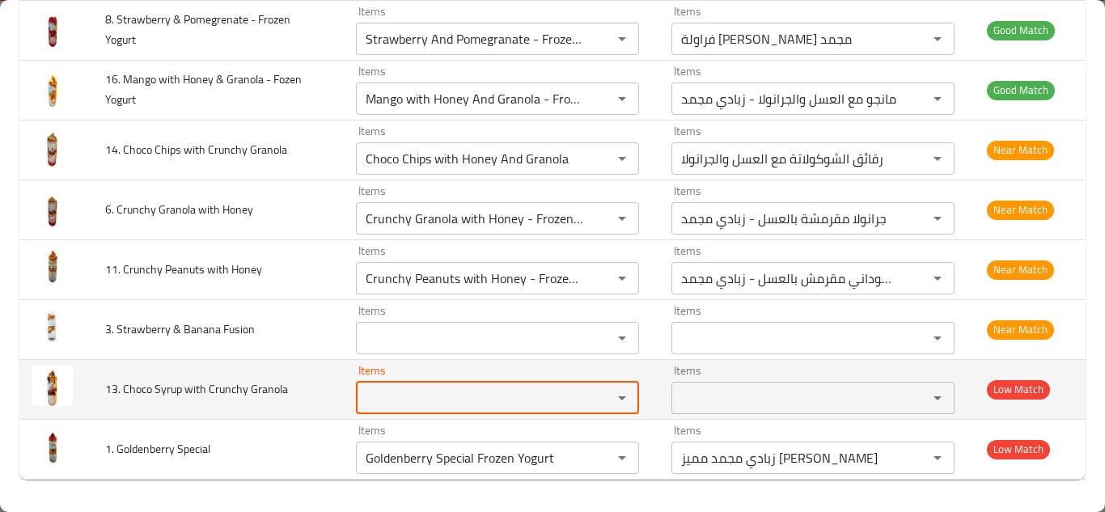
click at [210, 390] on span "13. Choco Syrup with Crunchy Granola" at bounding box center [196, 389] width 183 height 21
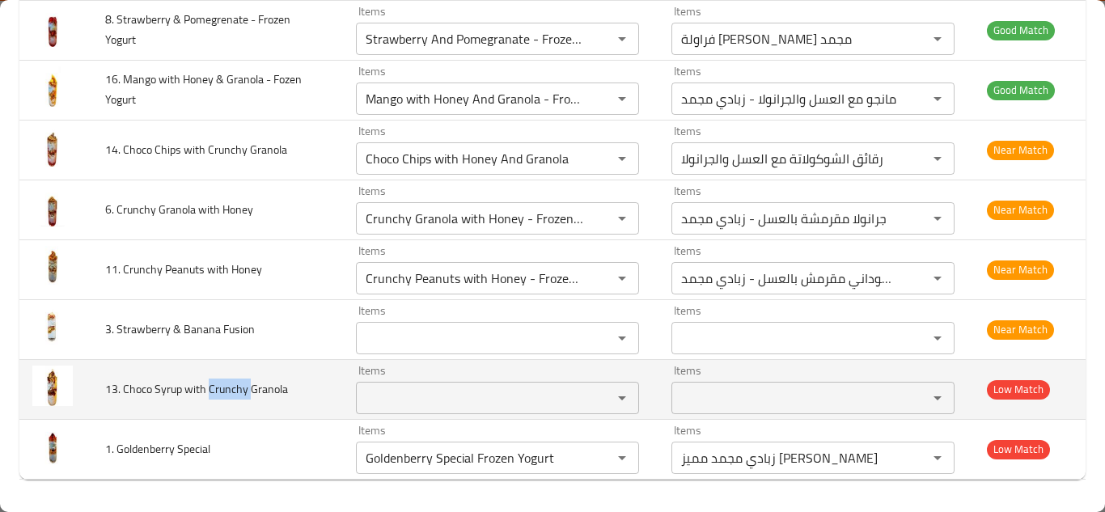
click at [210, 390] on span "13. Choco Syrup with Crunchy Granola" at bounding box center [196, 389] width 183 height 21
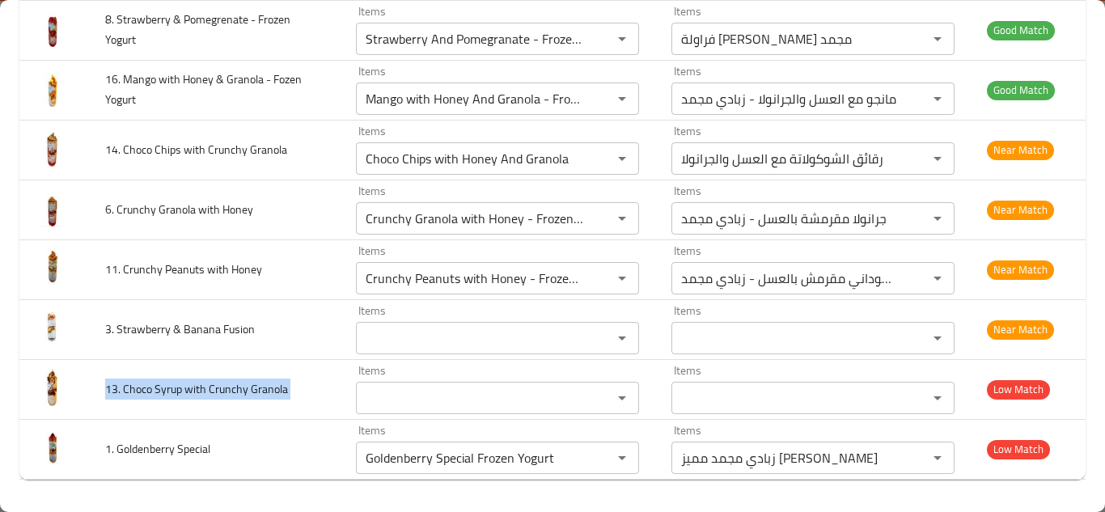
copy span "13. Choco Syrup with Crunchy Granola"
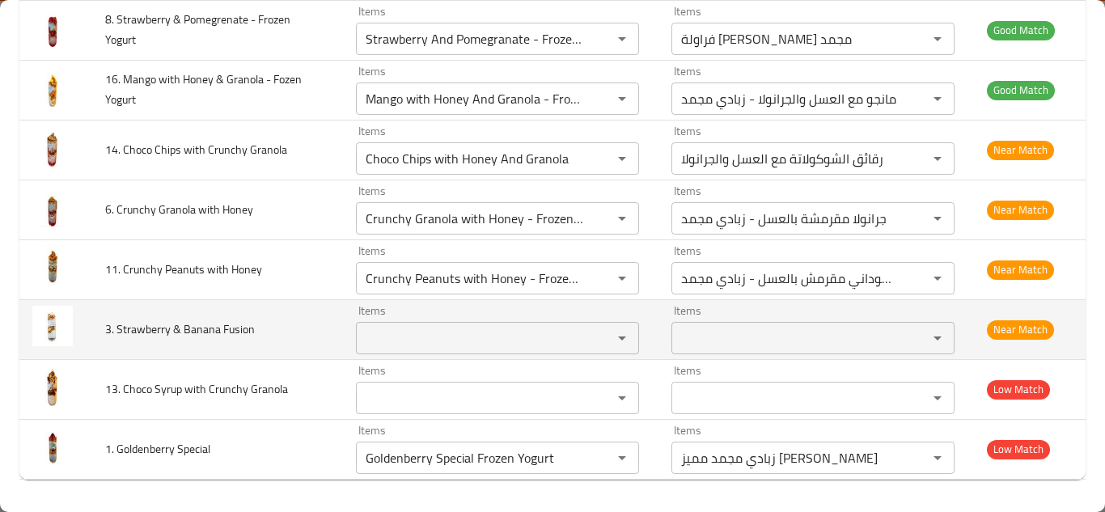
click at [170, 322] on span "3. Strawberry & Banana Fusion" at bounding box center [180, 329] width 150 height 21
copy span "3. Strawberry & Banana Fusion"
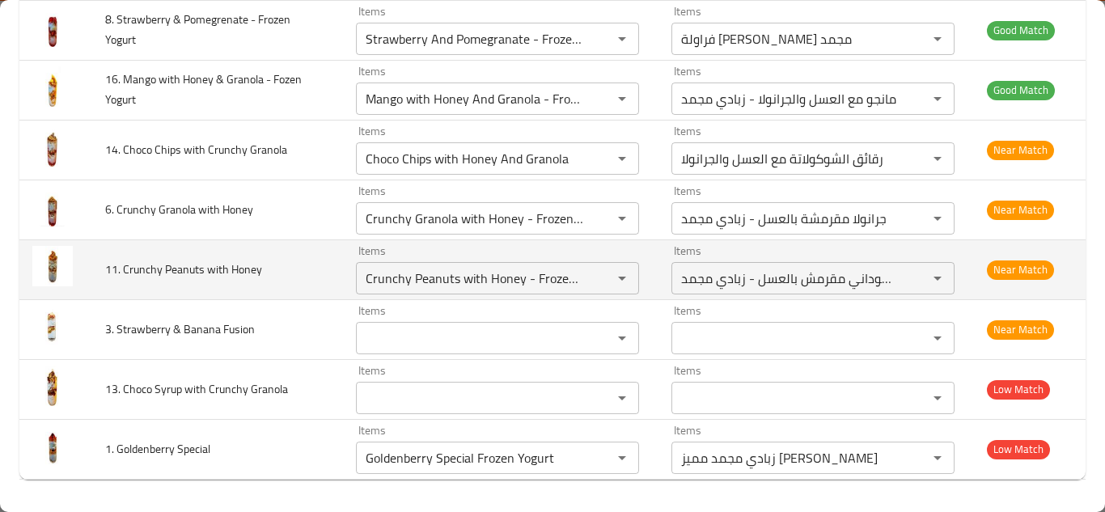
click at [307, 263] on td "11. Crunchy Peanuts with Honey" at bounding box center [217, 269] width 251 height 60
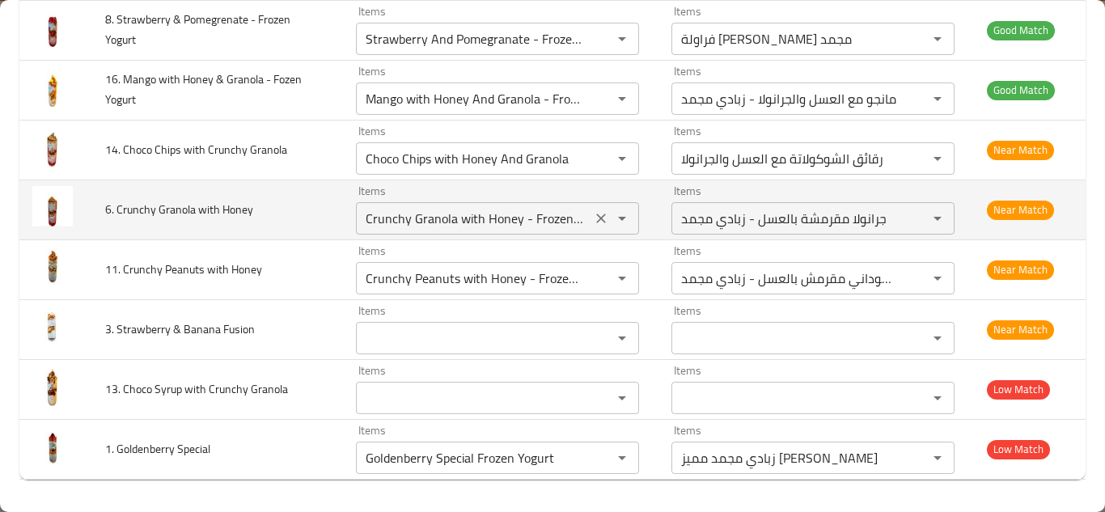
scroll to position [783, 0]
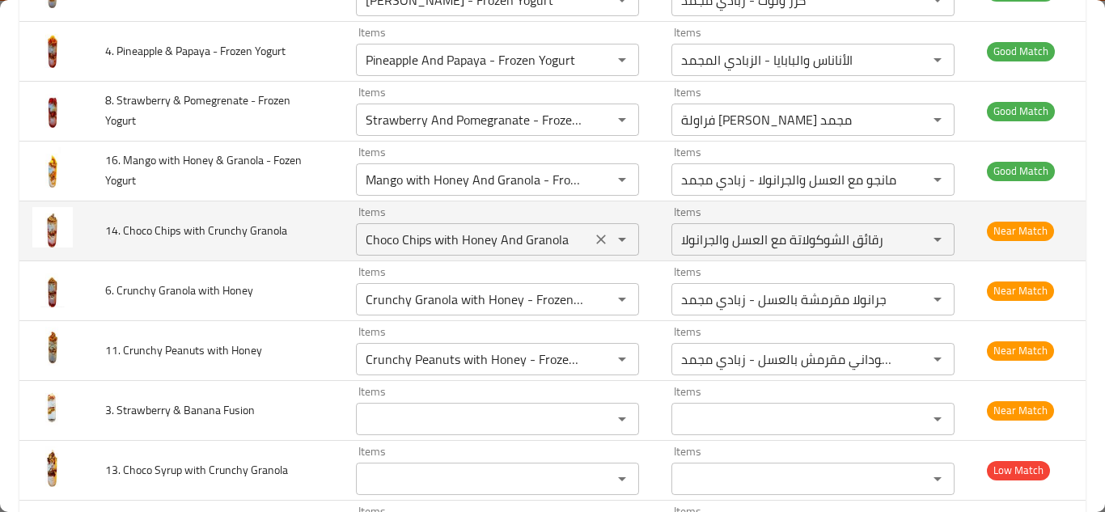
click at [612, 245] on icon "Open" at bounding box center [621, 239] width 19 height 19
click at [171, 236] on span "14. Choco Chips with Crunchy Granola" at bounding box center [196, 230] width 182 height 21
click at [171, 235] on span "14. Choco Chips with Crunchy Granola" at bounding box center [196, 230] width 182 height 21
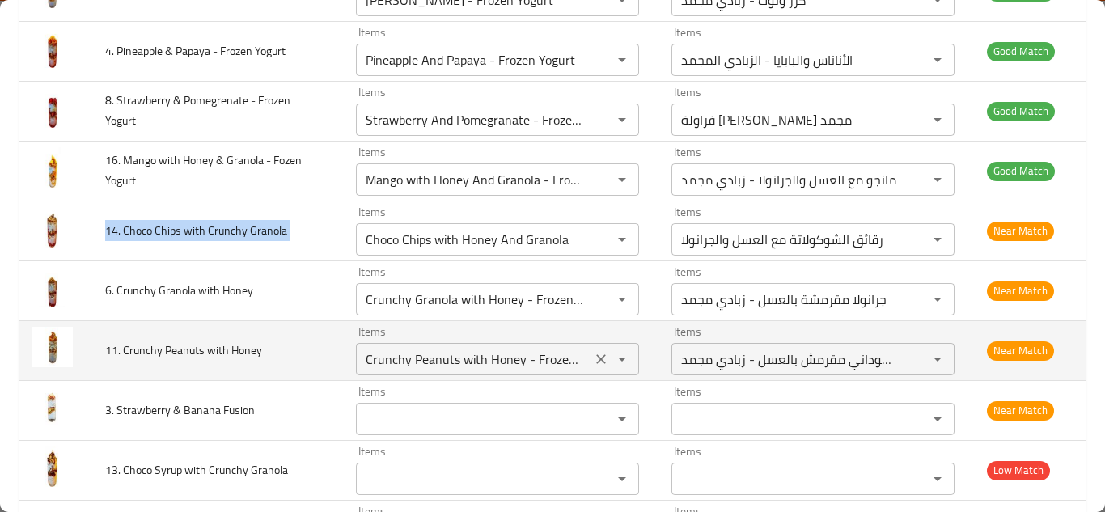
copy span "14. Choco Chips with Crunchy Granola"
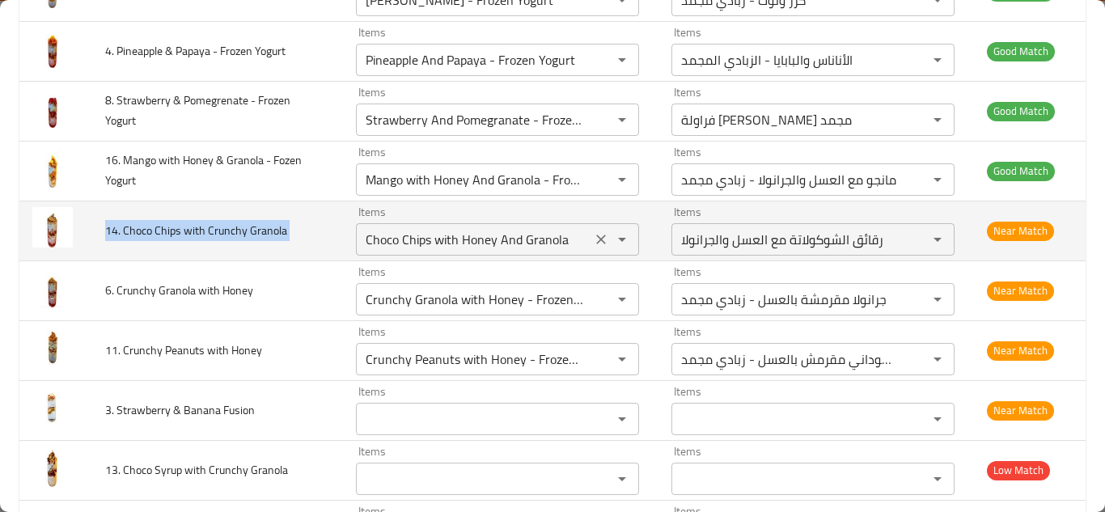
click at [595, 234] on icon "Clear" at bounding box center [601, 239] width 16 height 16
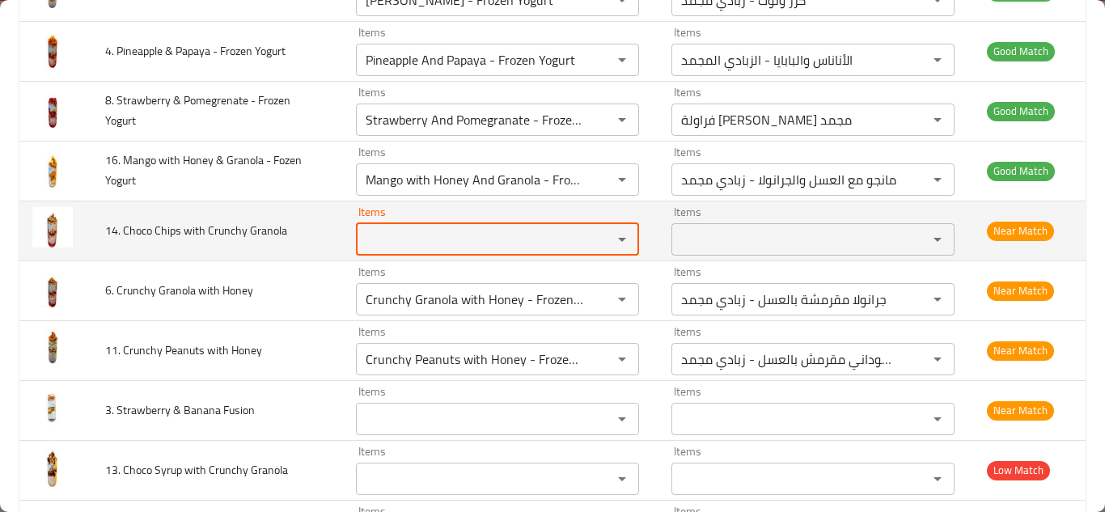
click at [234, 229] on span "14. Choco Chips with Crunchy Granola" at bounding box center [196, 230] width 182 height 21
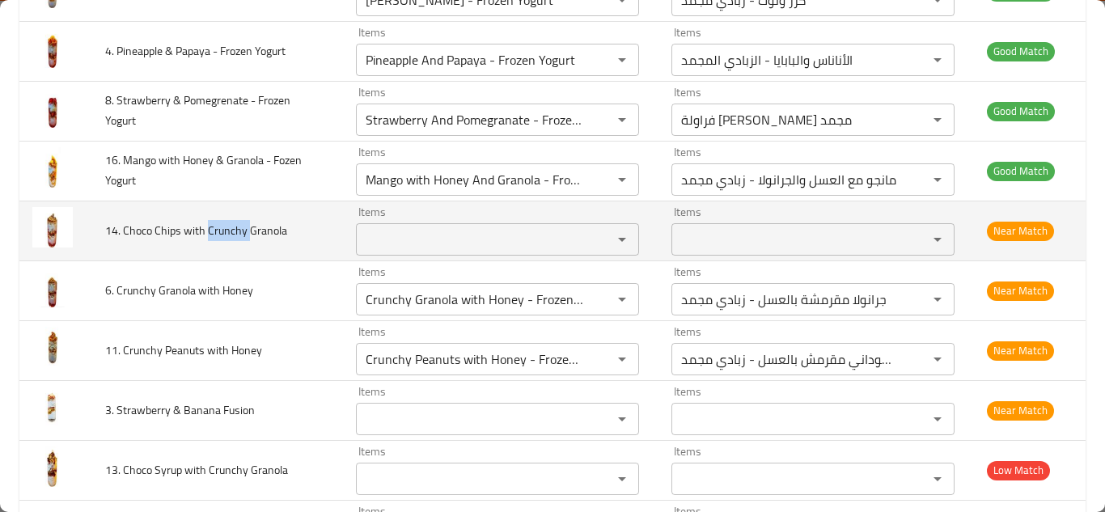
click at [234, 229] on span "14. Choco Chips with Crunchy Granola" at bounding box center [196, 230] width 182 height 21
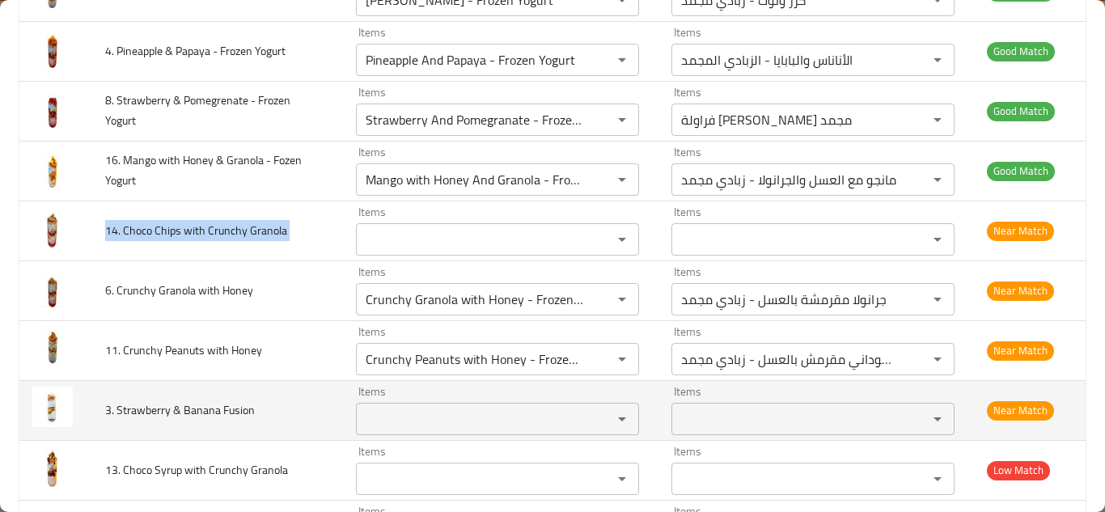
copy span "14. Choco Chips with Crunchy Granola"
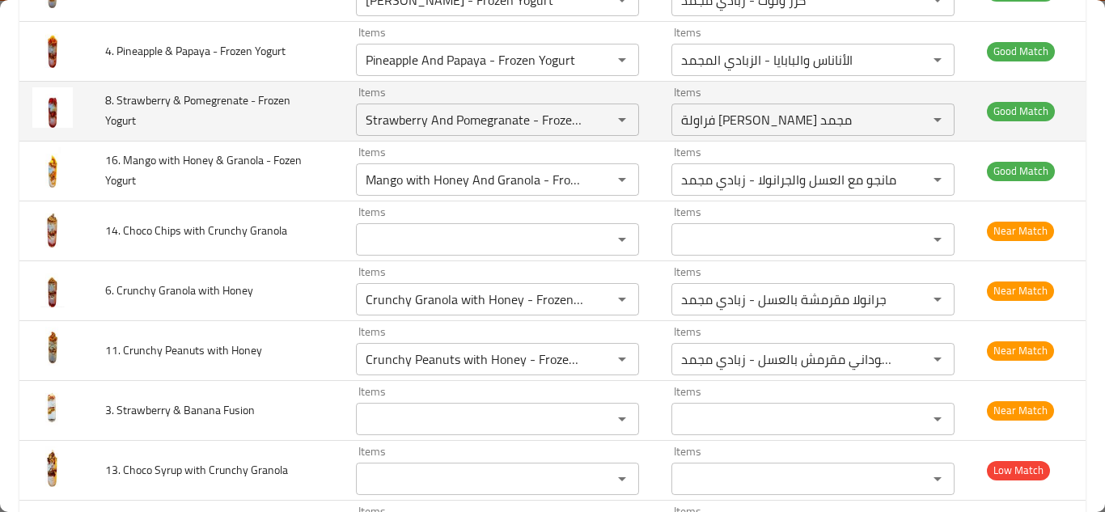
click at [307, 129] on td "8. Strawberry & Pomegrenate - Frozen Yogurt" at bounding box center [217, 111] width 251 height 60
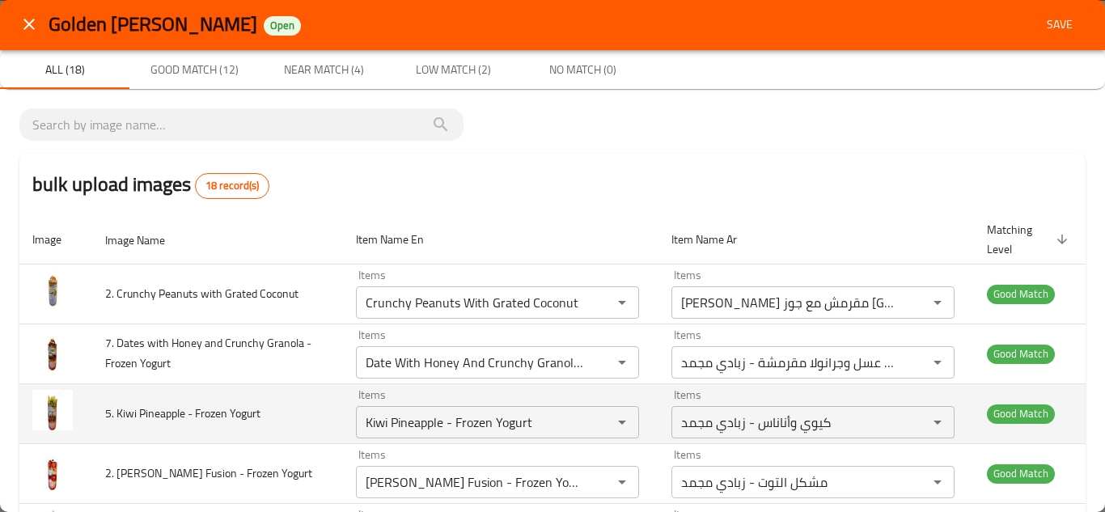
scroll to position [0, 0]
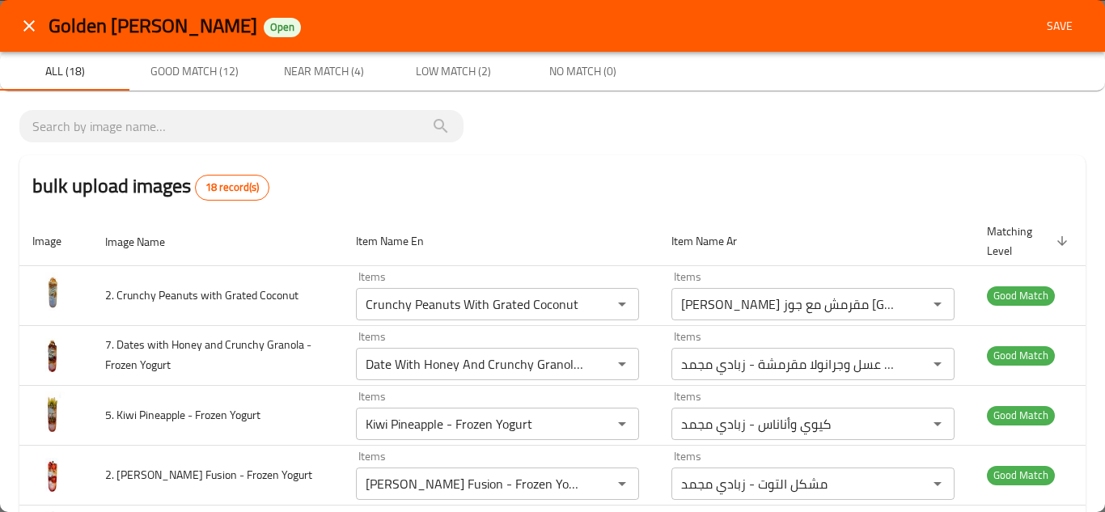
click at [1052, 32] on span "Save" at bounding box center [1059, 26] width 39 height 20
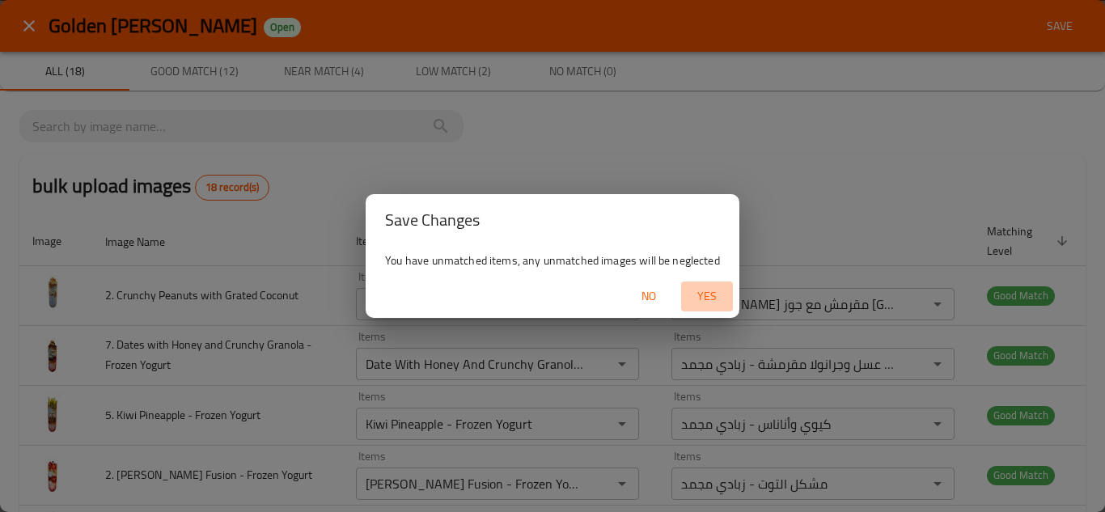
click at [713, 290] on span "Yes" at bounding box center [707, 296] width 39 height 20
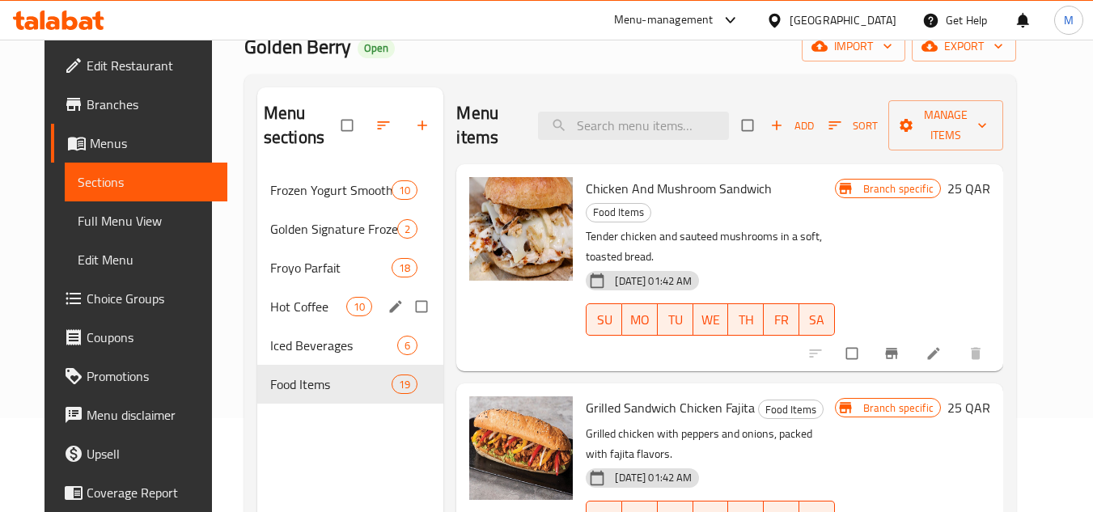
scroll to position [162, 0]
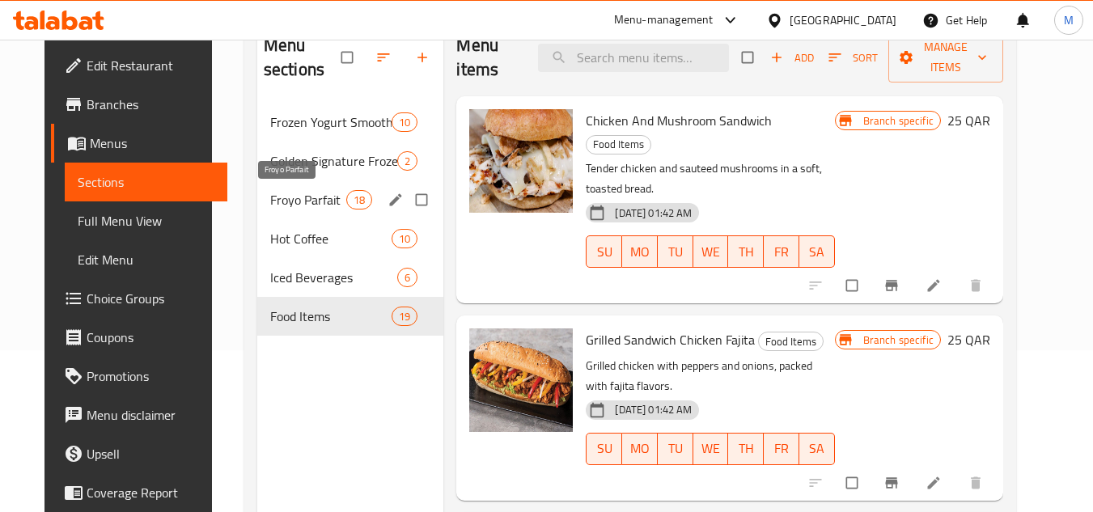
click at [282, 192] on span "Froyo Parfait" at bounding box center [308, 199] width 76 height 19
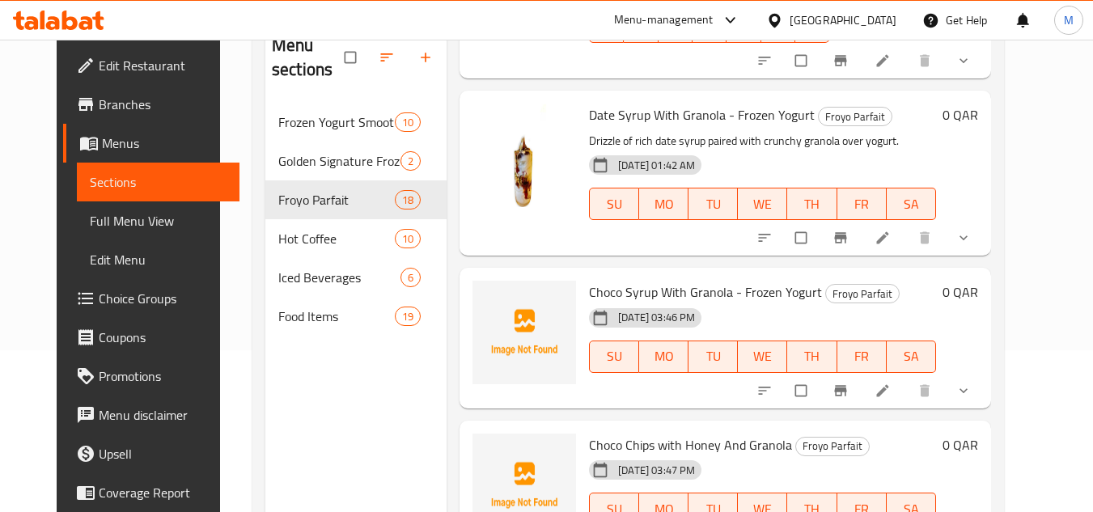
scroll to position [2022, 0]
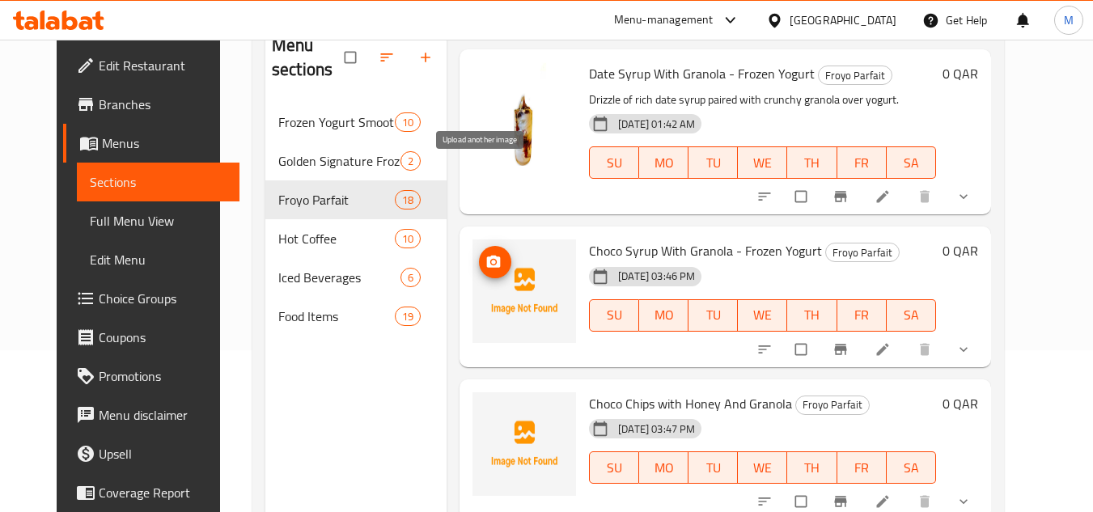
click at [487, 256] on icon "upload picture" at bounding box center [494, 262] width 14 height 12
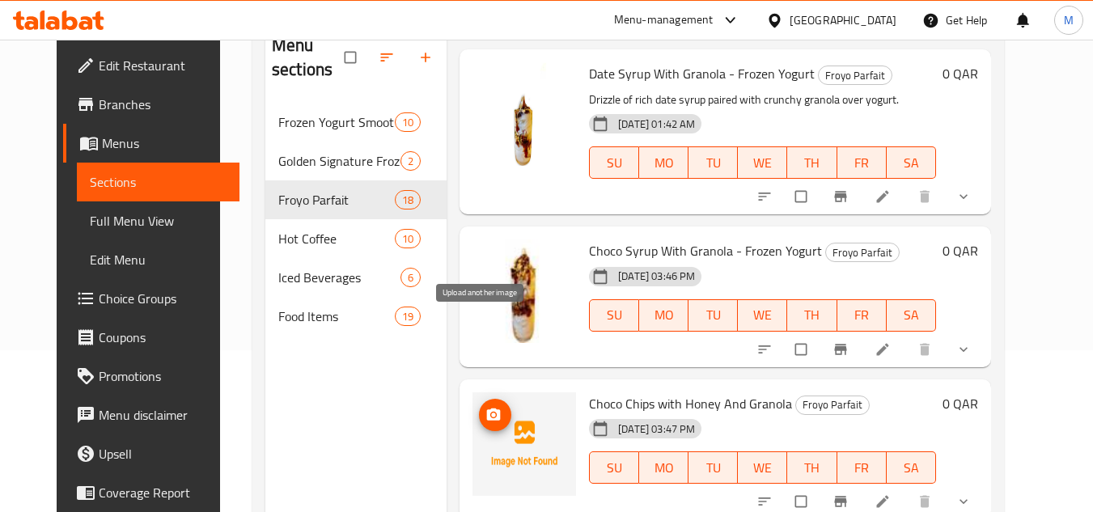
click at [487, 408] on icon "upload picture" at bounding box center [494, 414] width 14 height 12
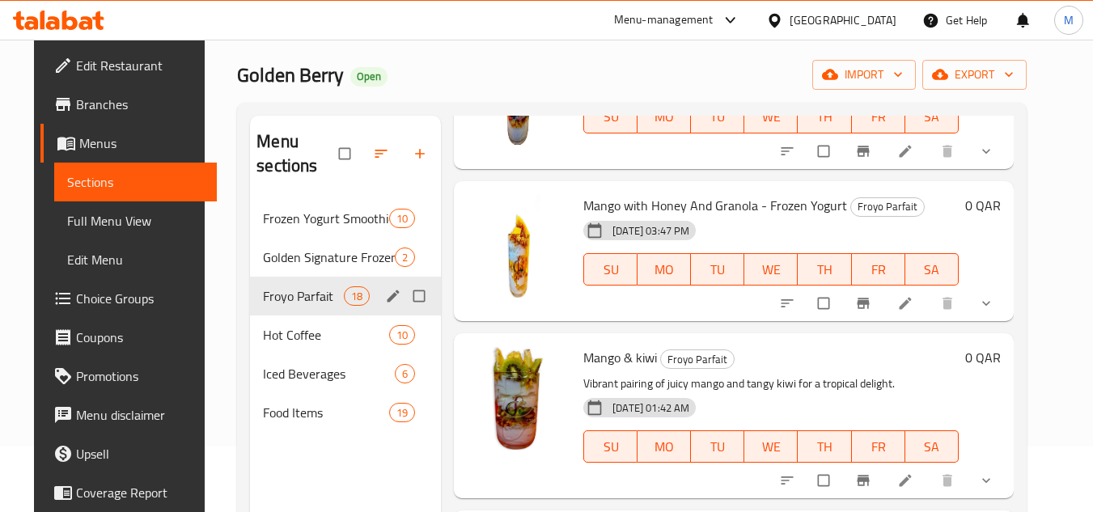
scroll to position [65, 0]
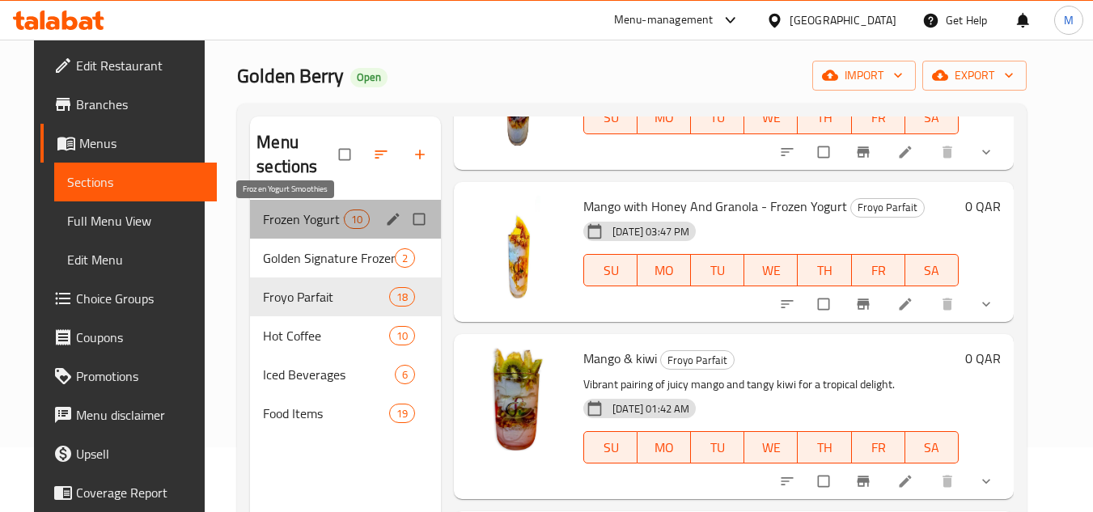
click at [297, 218] on span "Frozen Yogurt Smoothies" at bounding box center [303, 219] width 81 height 19
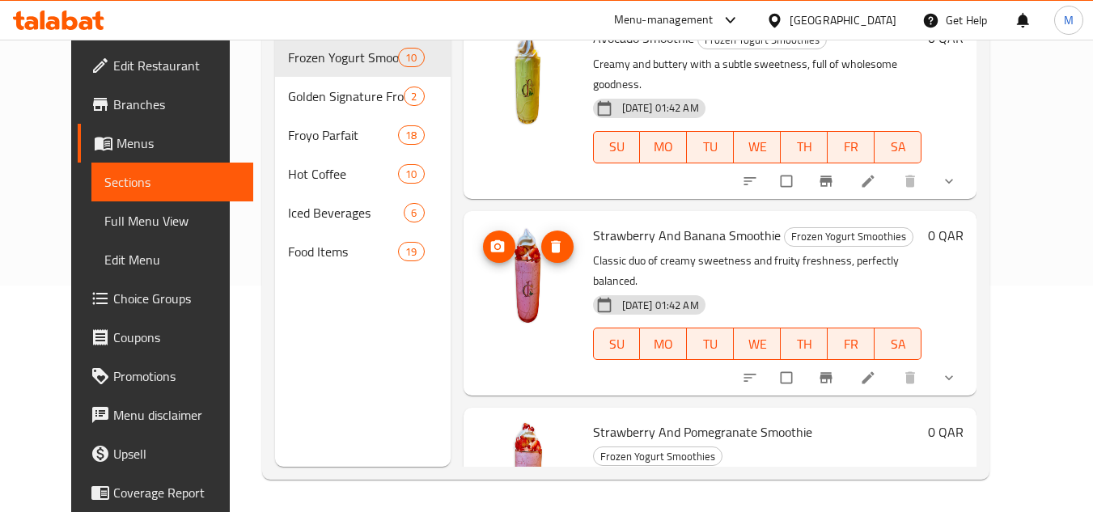
scroll to position [612, 0]
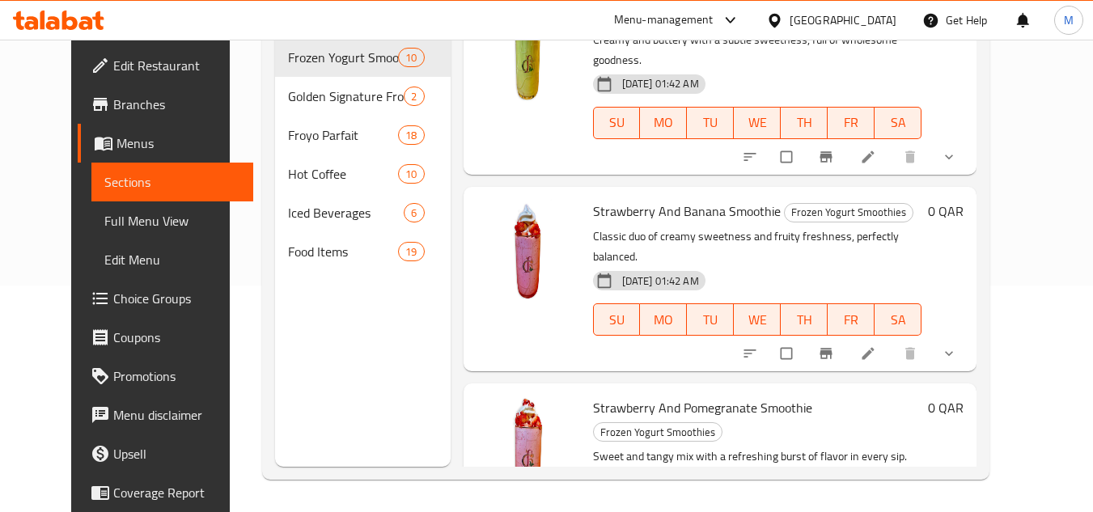
drag, startPoint x: 1064, startPoint y: 270, endPoint x: 1054, endPoint y: 270, distance: 9.7
click at [1022, 270] on div "Home / Restaurants management / Menus / Sections Golden Berry Open import expor…" at bounding box center [626, 162] width 793 height 699
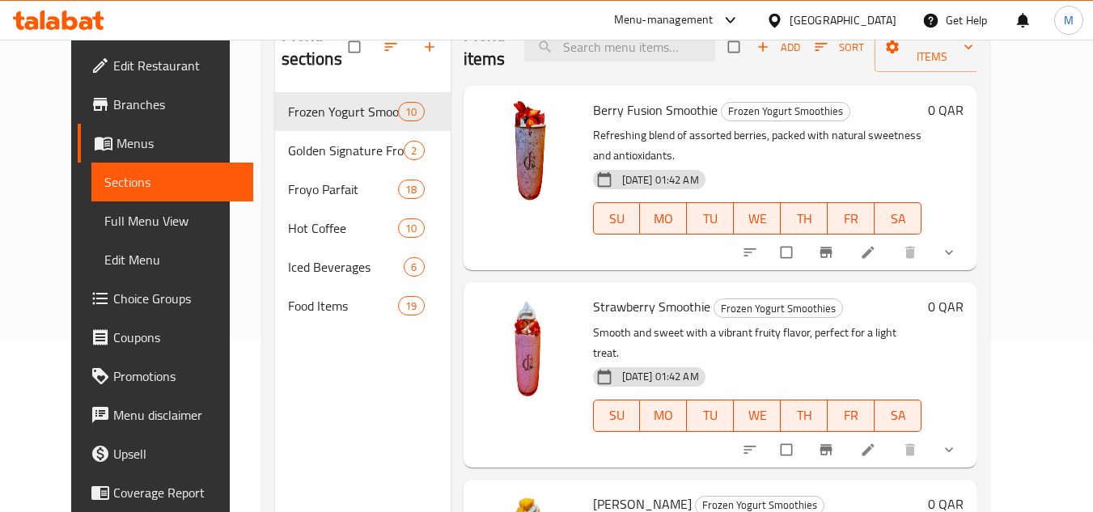
scroll to position [146, 0]
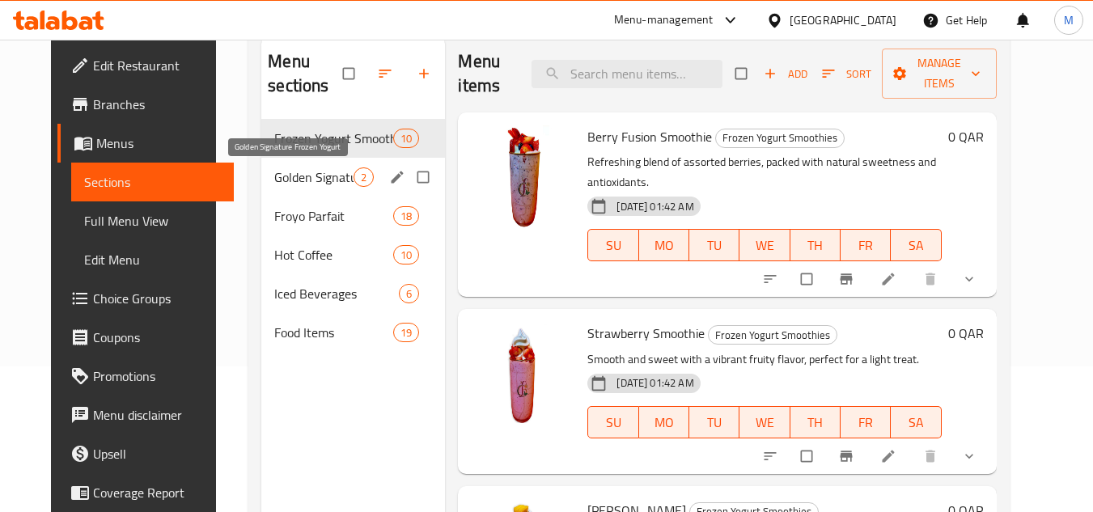
click at [300, 172] on span "Golden Signature Frozen Yogurt" at bounding box center [313, 176] width 79 height 19
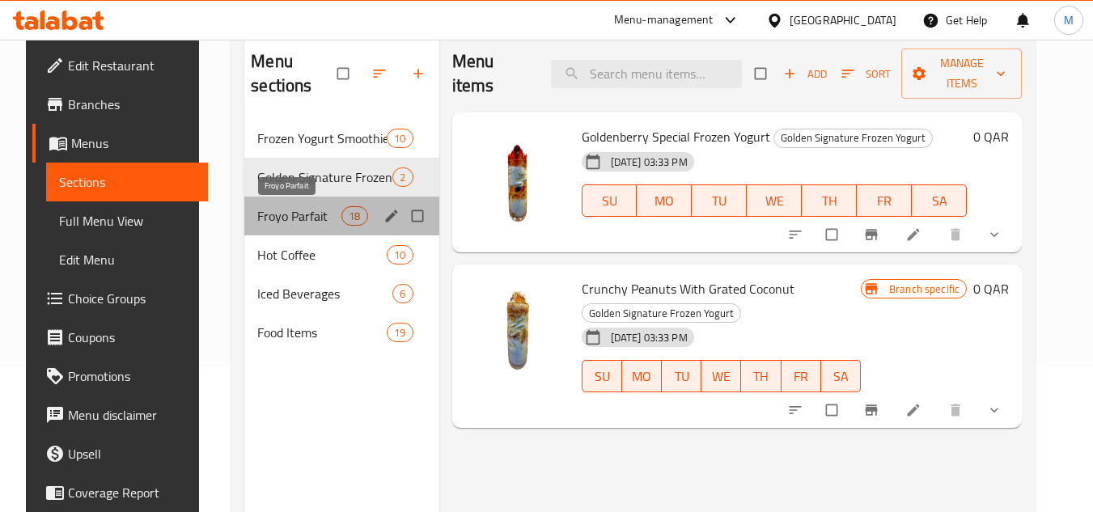
click at [265, 208] on span "Froyo Parfait" at bounding box center [299, 215] width 84 height 19
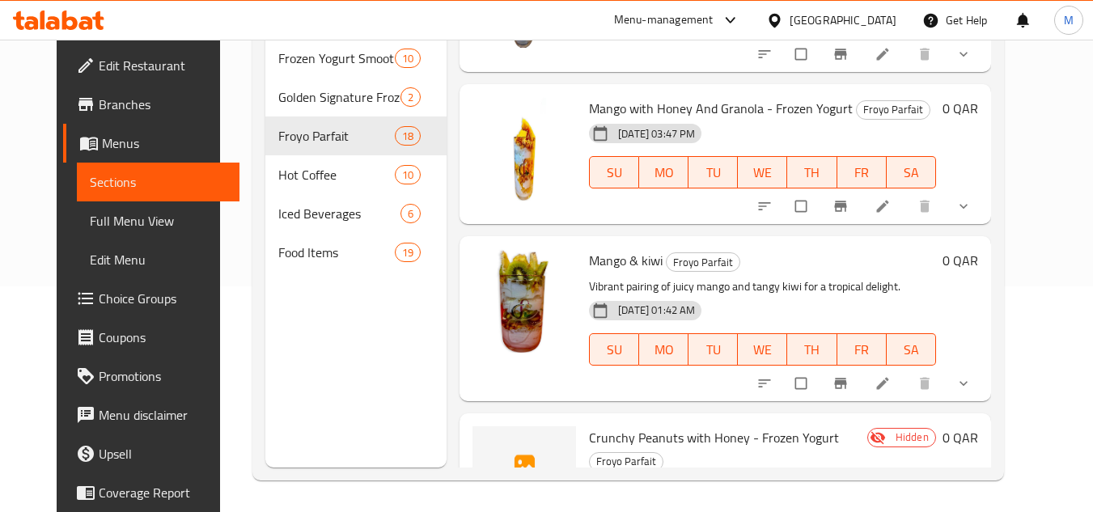
scroll to position [227, 0]
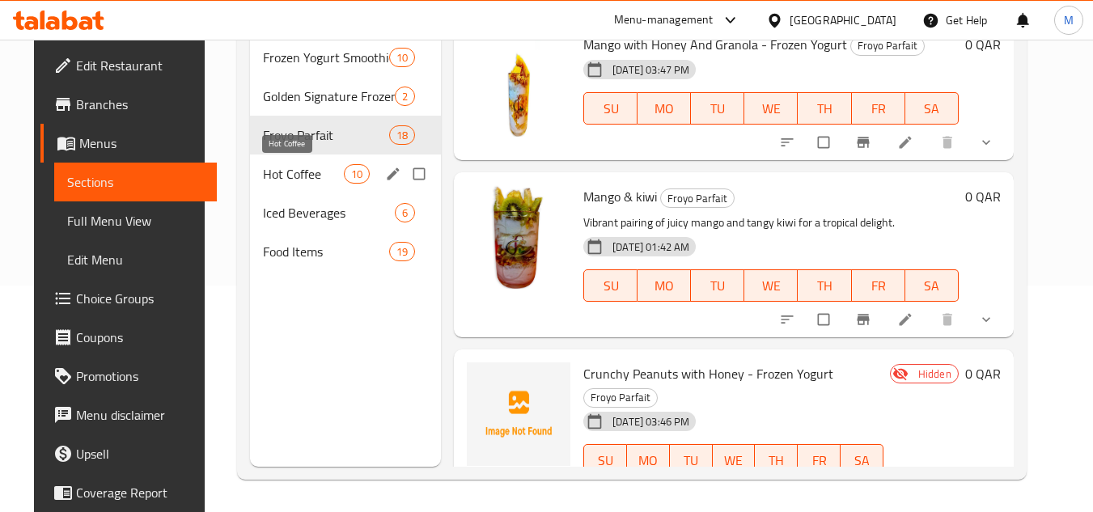
click at [289, 167] on span "Hot Coffee" at bounding box center [303, 173] width 81 height 19
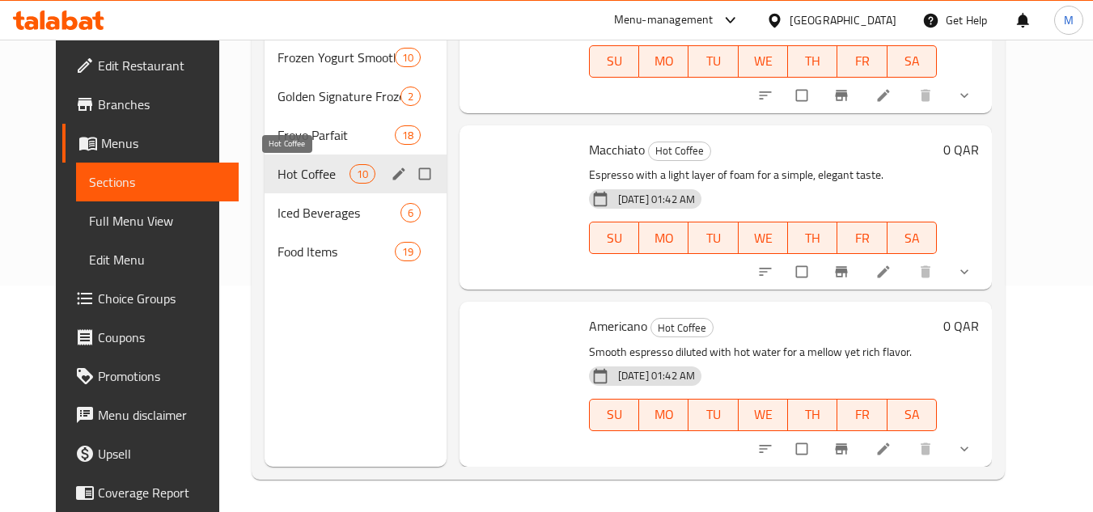
scroll to position [1320, 0]
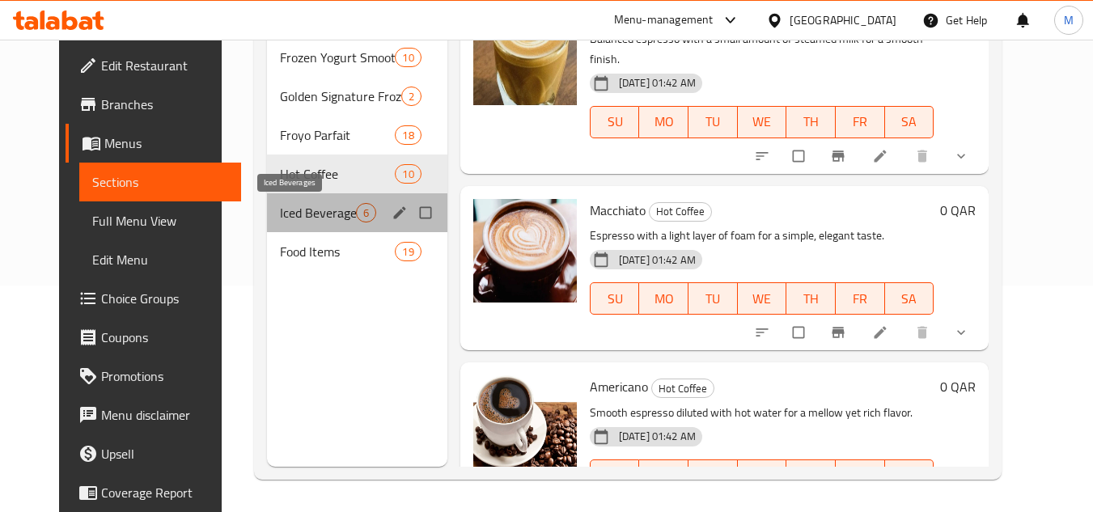
click at [303, 219] on span "Iced Beverages" at bounding box center [318, 212] width 76 height 19
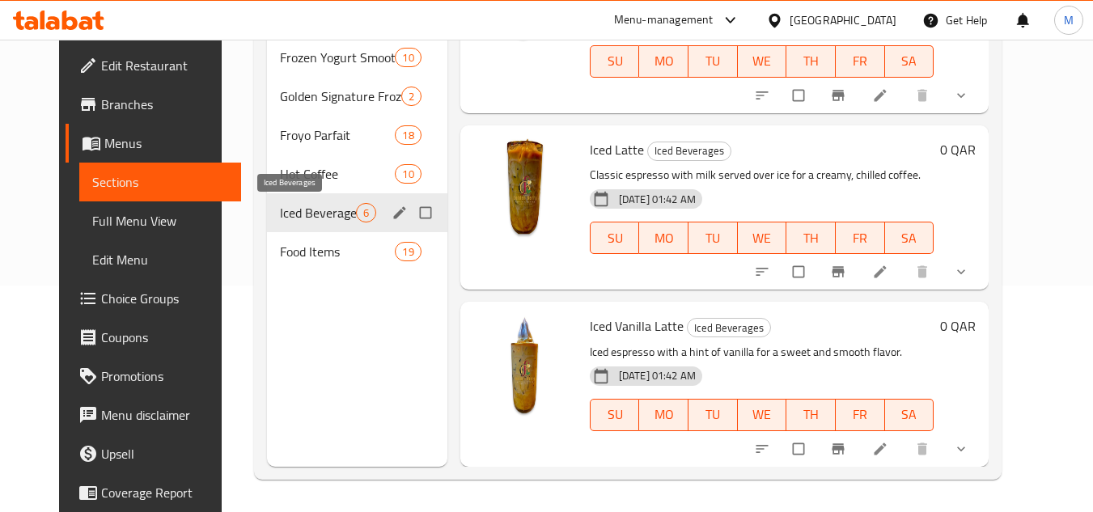
scroll to position [613, 0]
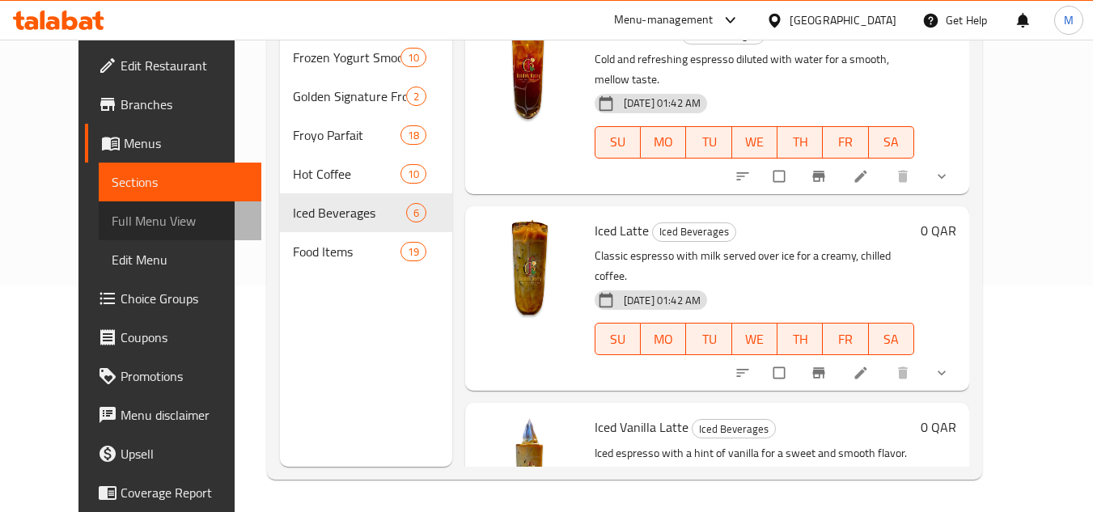
click at [141, 221] on span "Full Menu View" at bounding box center [180, 220] width 137 height 19
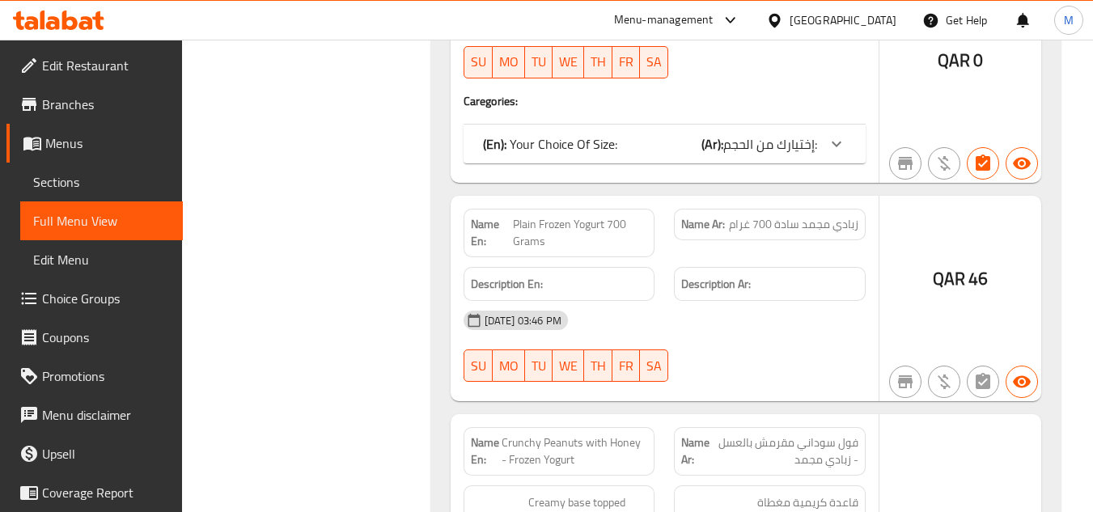
scroll to position [7602, 0]
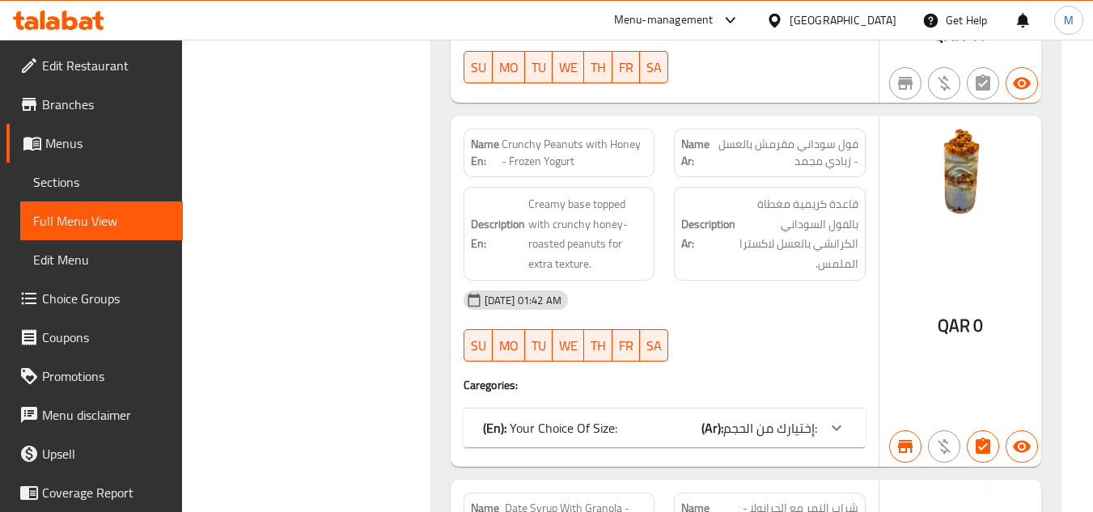
click at [119, 180] on span "Sections" at bounding box center [101, 181] width 137 height 19
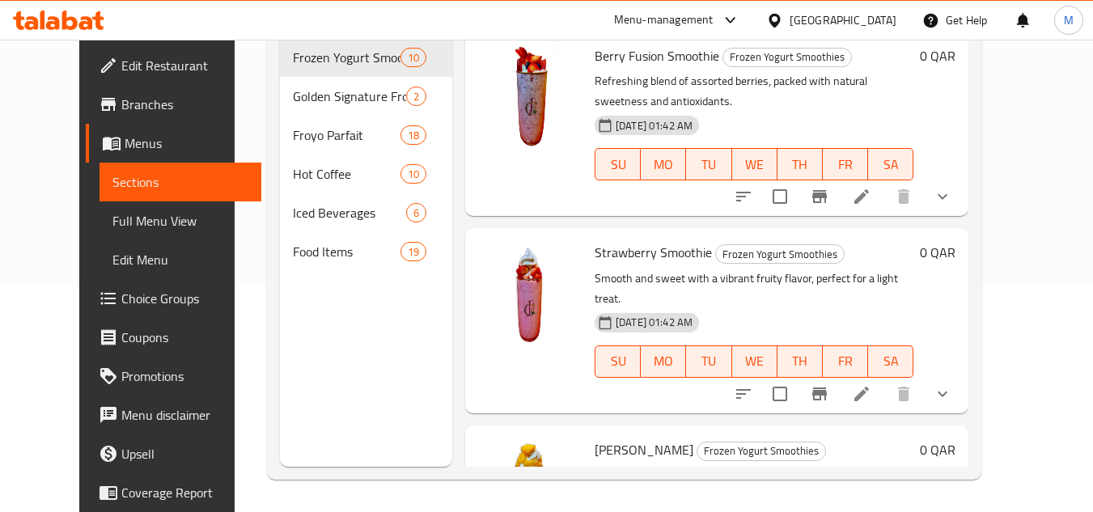
scroll to position [227, 0]
click at [955, 283] on div "0 QAR" at bounding box center [934, 320] width 42 height 159
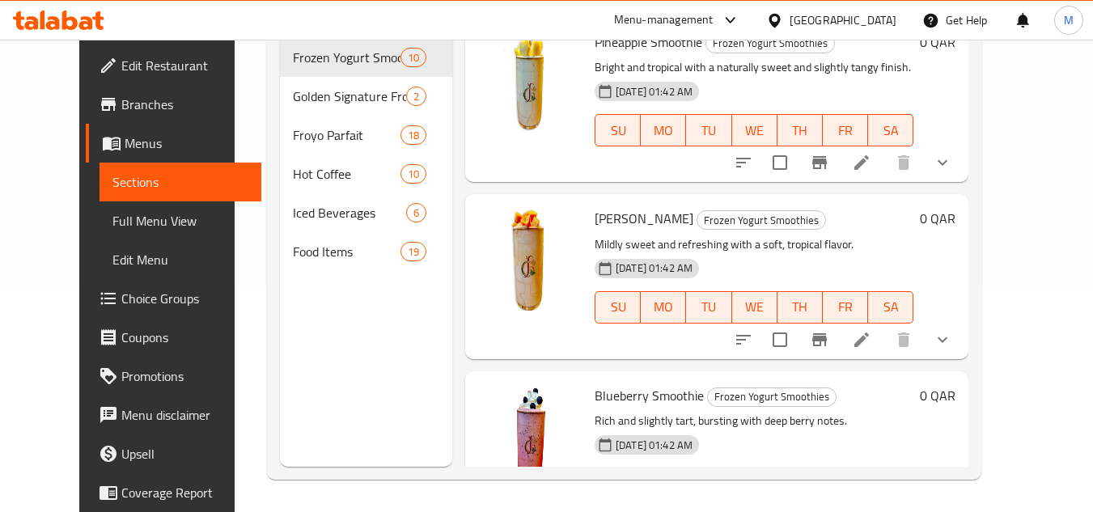
scroll to position [1340, 0]
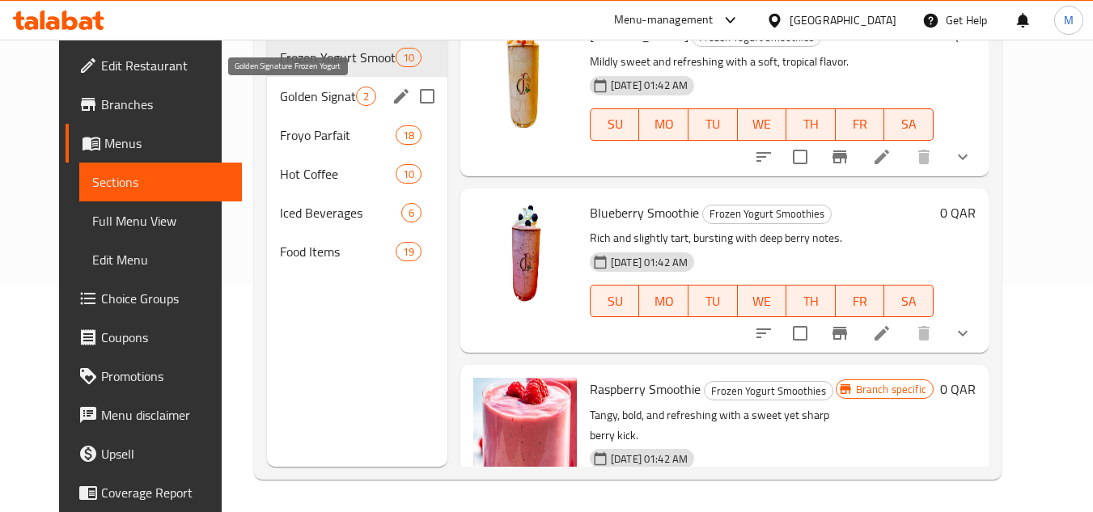
click at [332, 92] on span "Golden Signature Frozen Yogurt" at bounding box center [318, 96] width 76 height 19
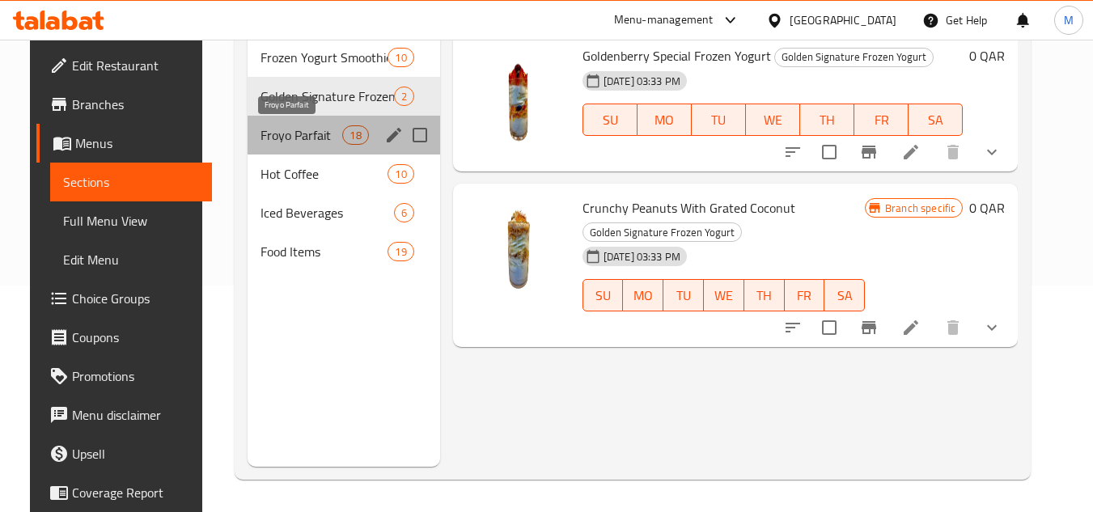
click at [291, 134] on span "Froyo Parfait" at bounding box center [301, 134] width 83 height 19
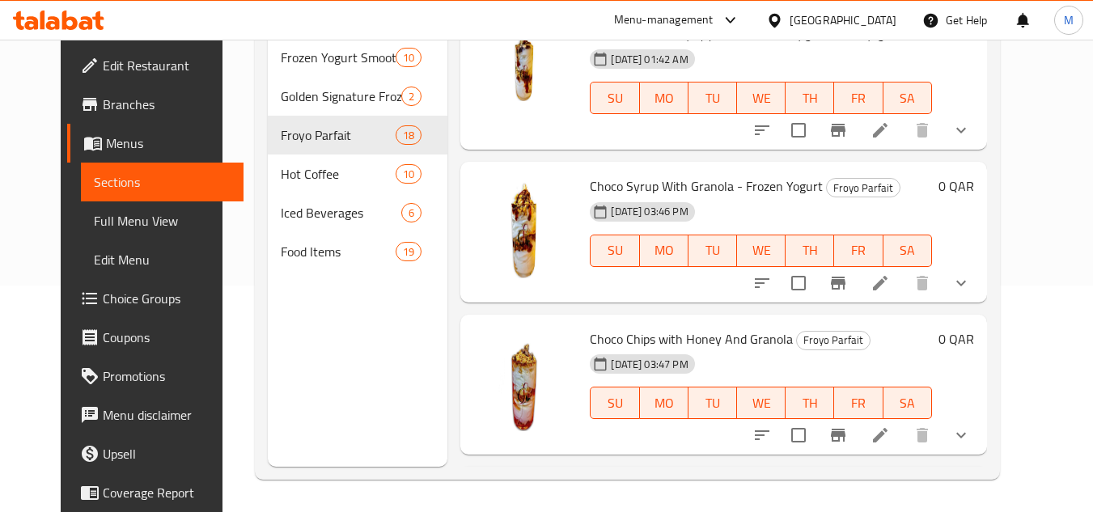
scroll to position [2559, 0]
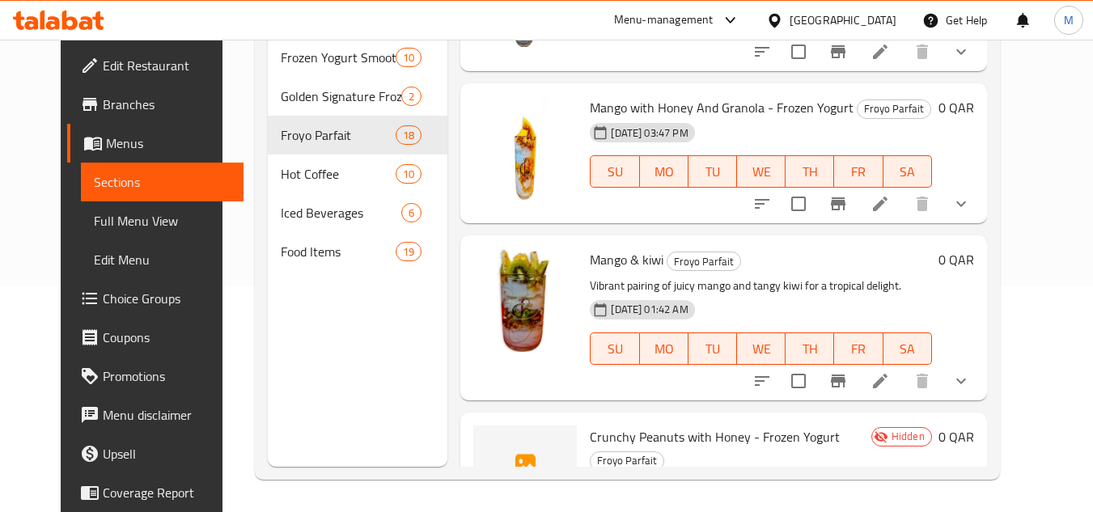
click at [116, 218] on span "Full Menu View" at bounding box center [162, 220] width 137 height 19
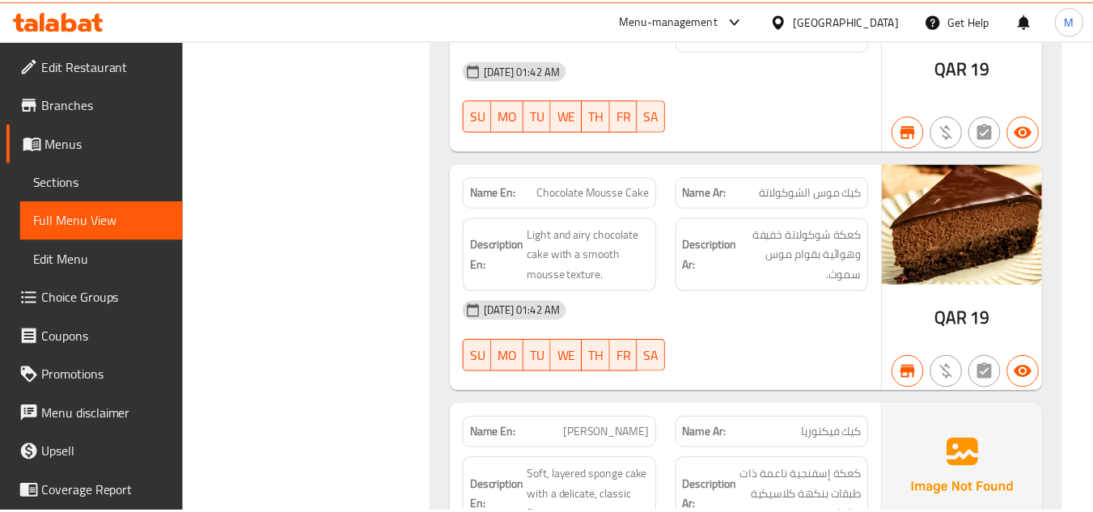
scroll to position [20029, 0]
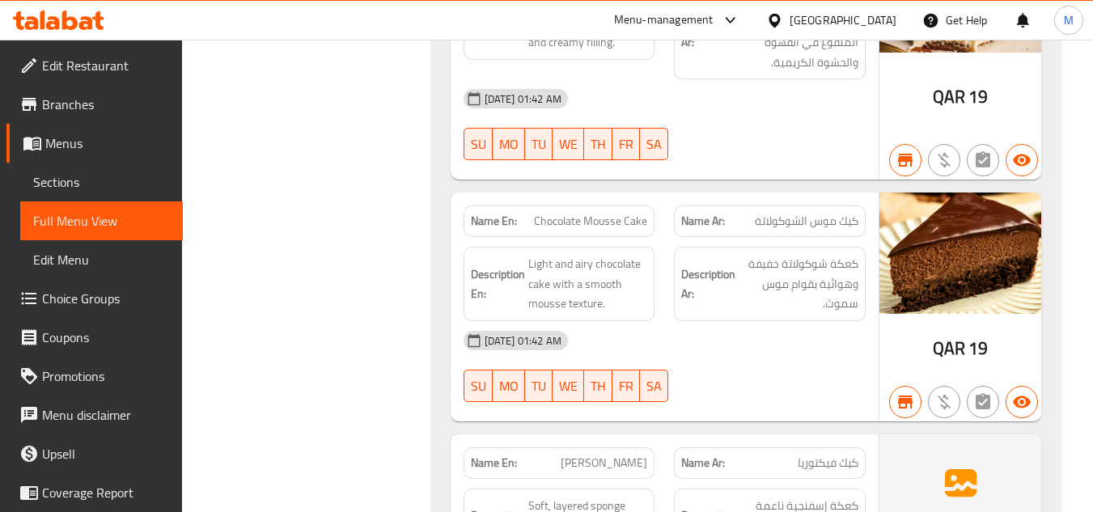
click at [60, 11] on icon at bounding box center [58, 20] width 91 height 19
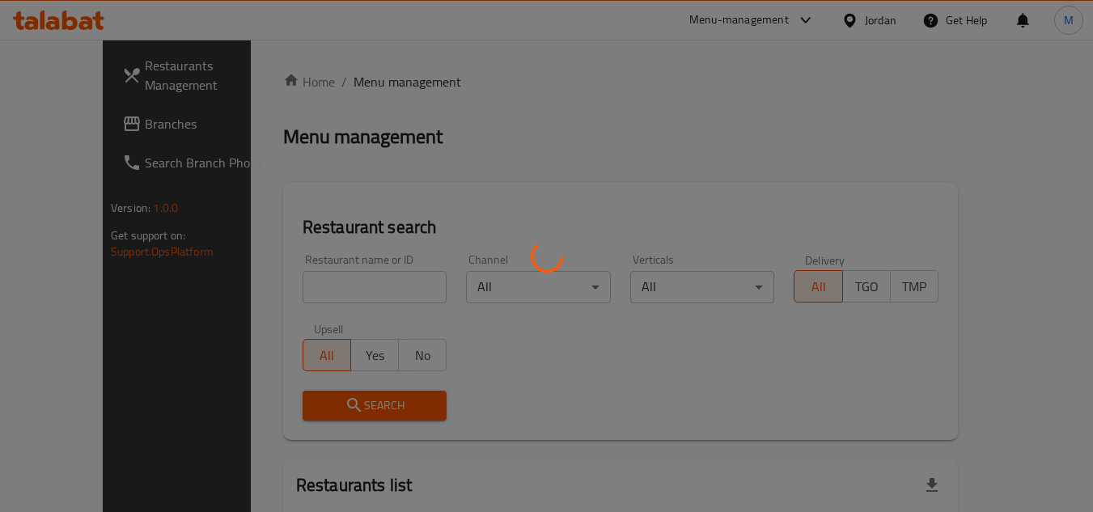
scroll to position [133, 0]
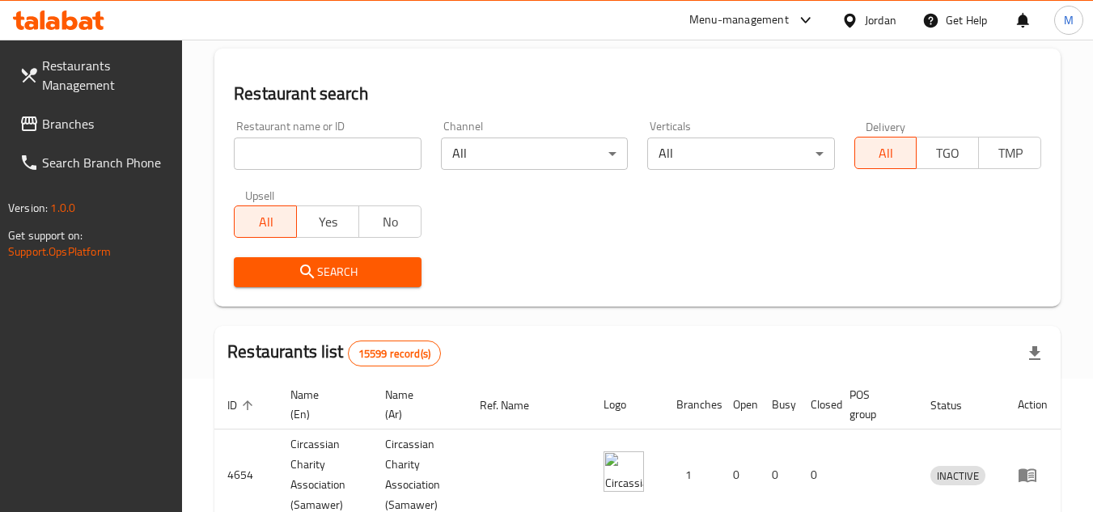
click at [79, 122] on span "Branches" at bounding box center [106, 123] width 128 height 19
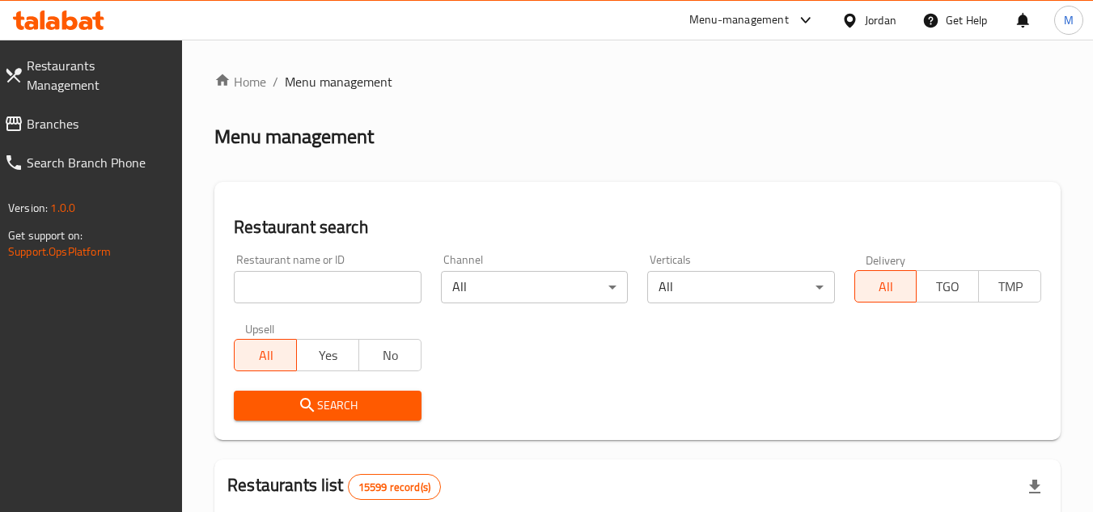
click at [386, 295] on input "search" at bounding box center [327, 287] width 187 height 32
paste input "684046"
type input "684046"
click button "Search" at bounding box center [327, 406] width 187 height 30
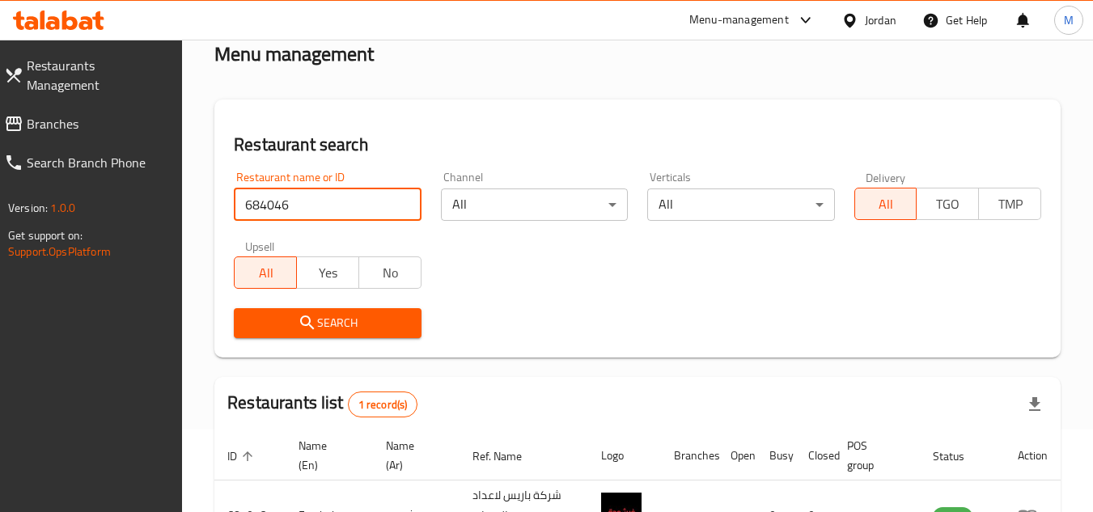
scroll to position [210, 0]
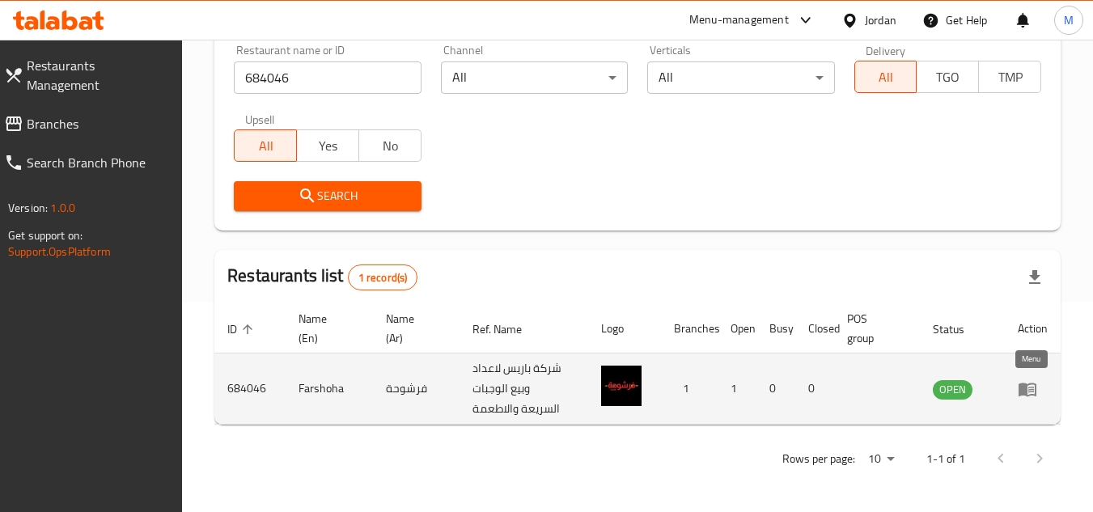
click at [1032, 385] on icon "enhanced table" at bounding box center [1027, 388] width 19 height 19
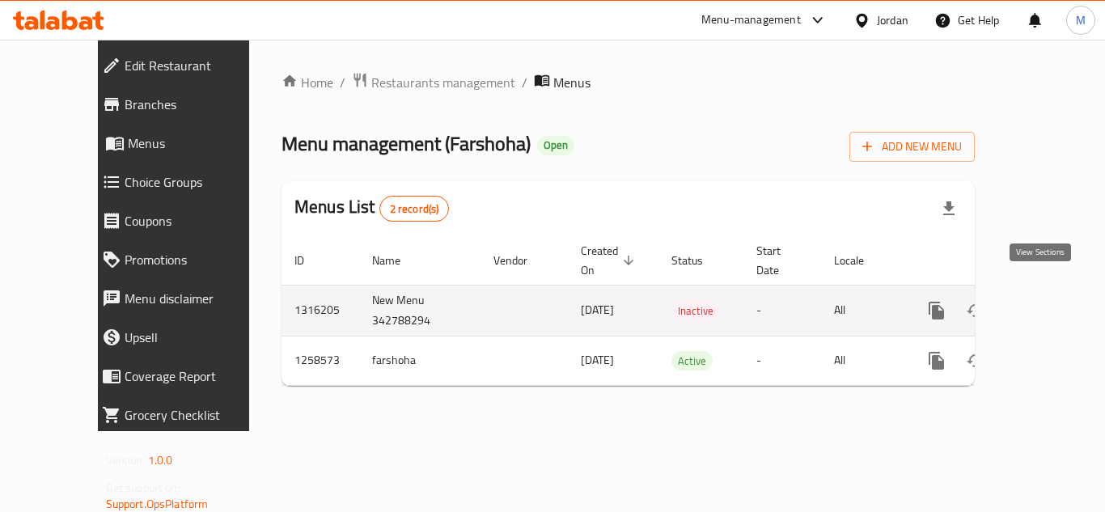
click at [1049, 291] on link "enhanced table" at bounding box center [1053, 310] width 39 height 39
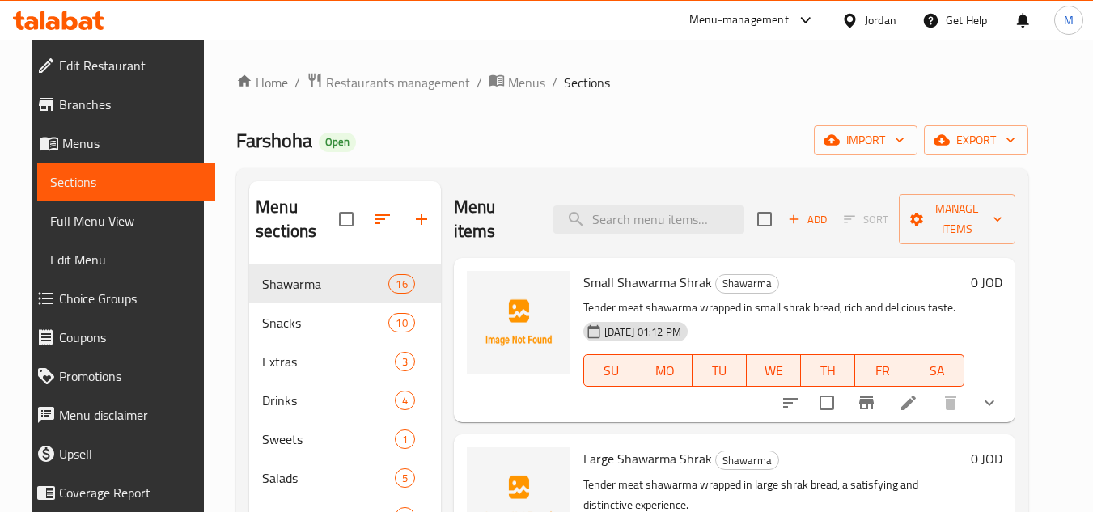
click at [529, 132] on div "Farshoha Open import export" at bounding box center [632, 140] width 792 height 30
click at [917, 129] on button "import" at bounding box center [866, 140] width 104 height 30
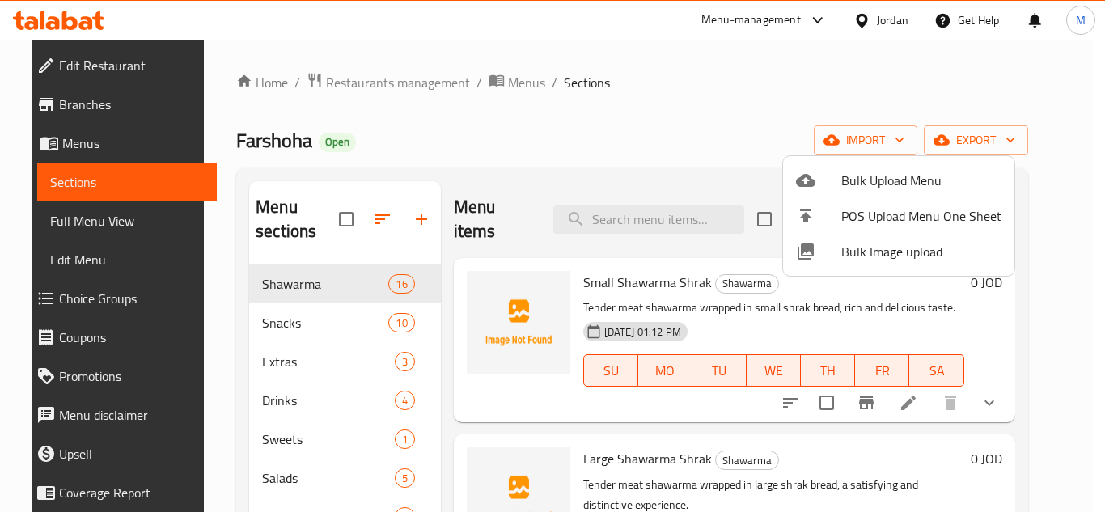
click at [857, 255] on span "Bulk Image upload" at bounding box center [921, 251] width 160 height 19
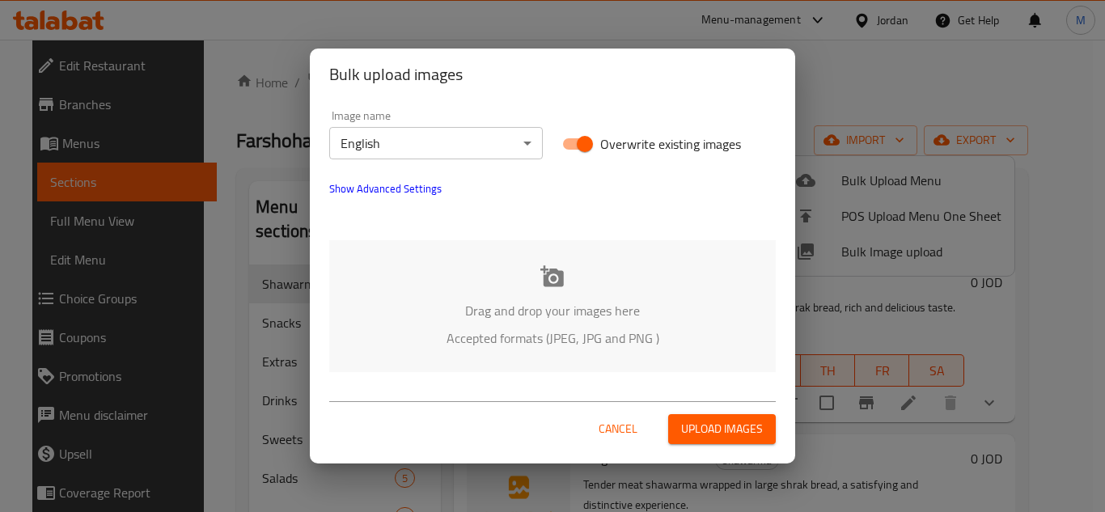
click at [512, 153] on body "​ Menu-management Jordan Get Help M Edit Restaurant Branches Menus Sections Ful…" at bounding box center [552, 276] width 1105 height 472
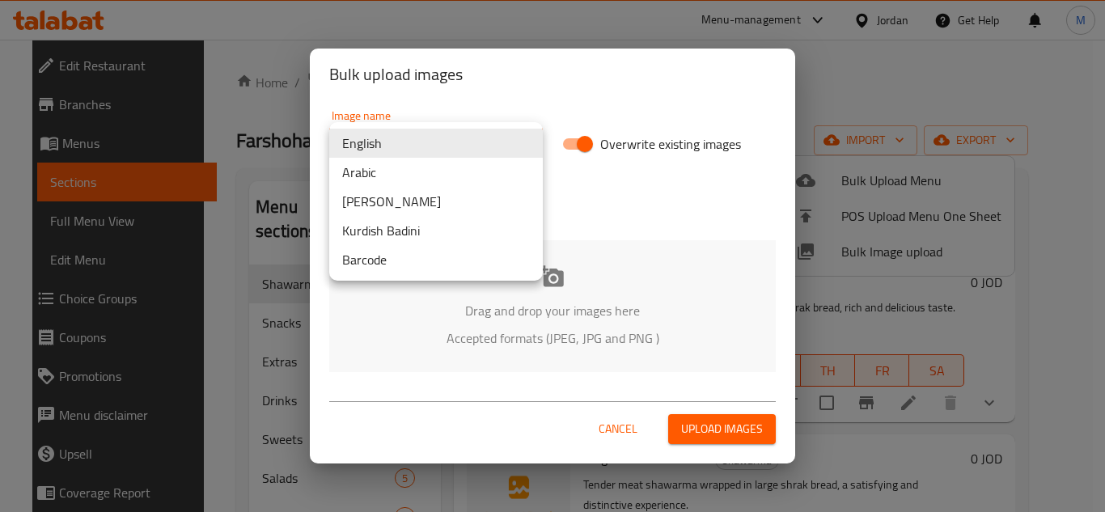
click at [421, 180] on li "Arabic" at bounding box center [436, 172] width 214 height 29
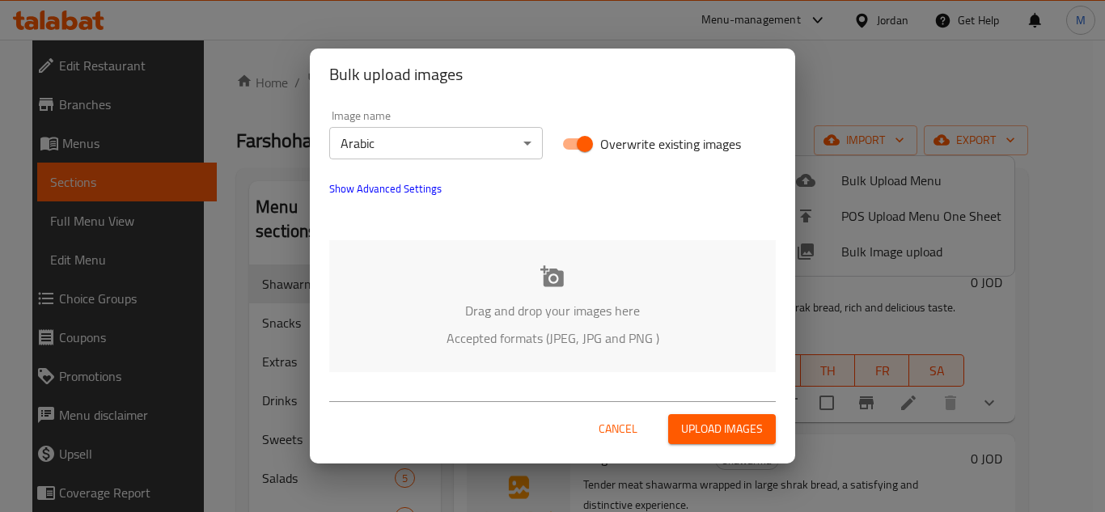
click at [530, 227] on div at bounding box center [553, 217] width 466 height 19
click at [507, 243] on div "Drag and drop your images here Accepted formats (JPEG, JPG and PNG )" at bounding box center [552, 306] width 447 height 132
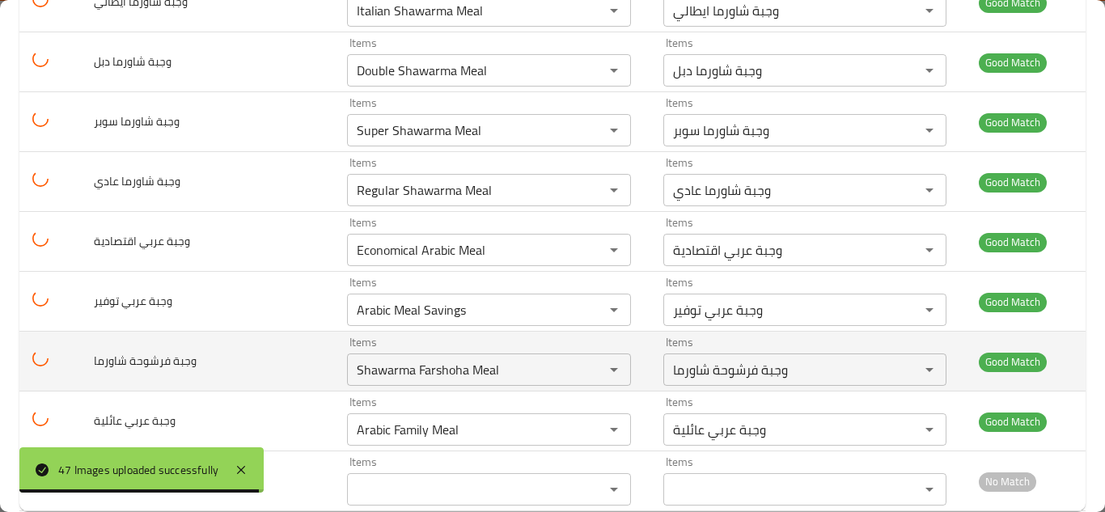
scroll to position [2600, 0]
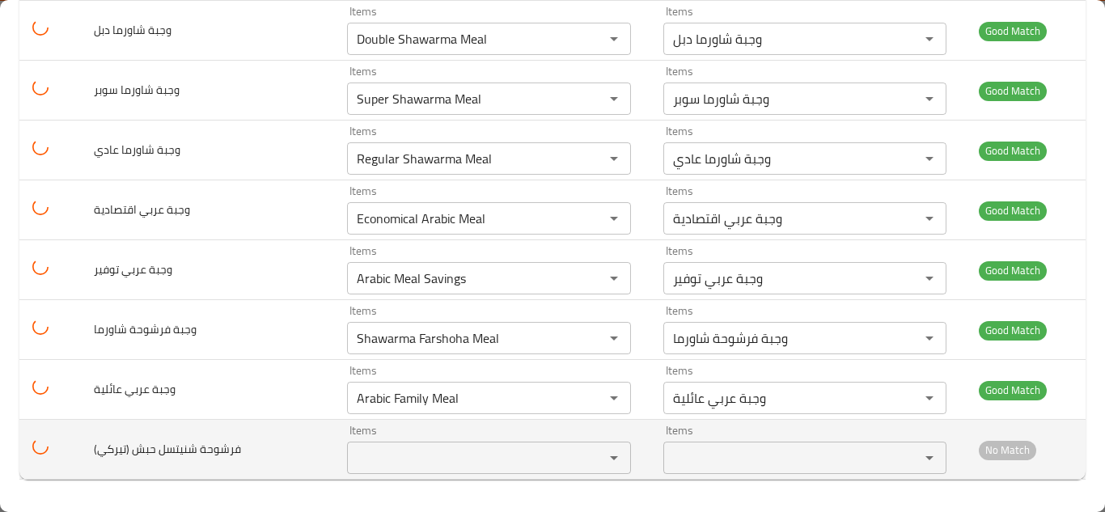
click at [411, 455] on \(تيركي\) "Items" at bounding box center [465, 458] width 226 height 23
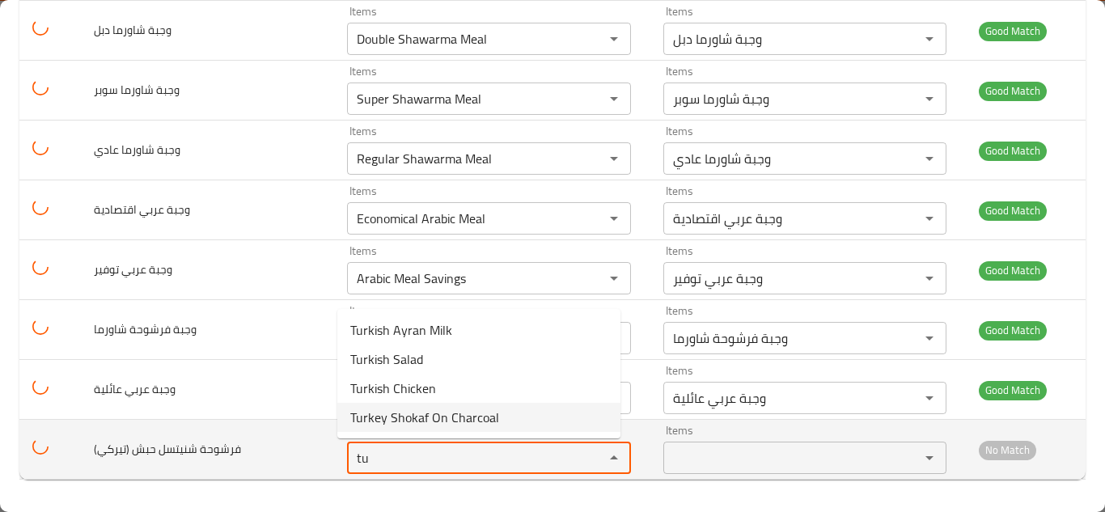
type \(تيركي\) "t"
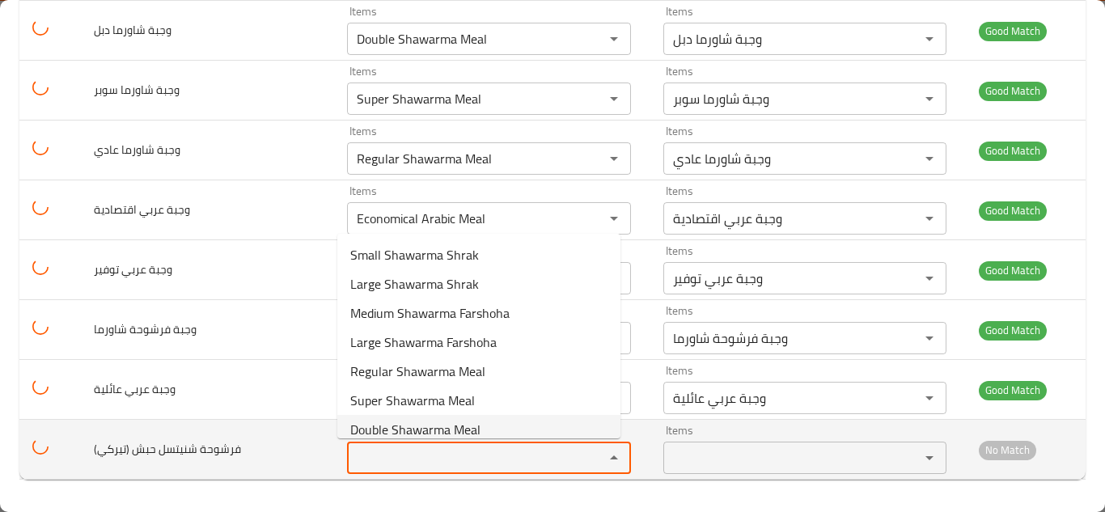
click at [205, 451] on span "فرشوحة شنيتسل حبش (تيركي)" at bounding box center [167, 448] width 147 height 21
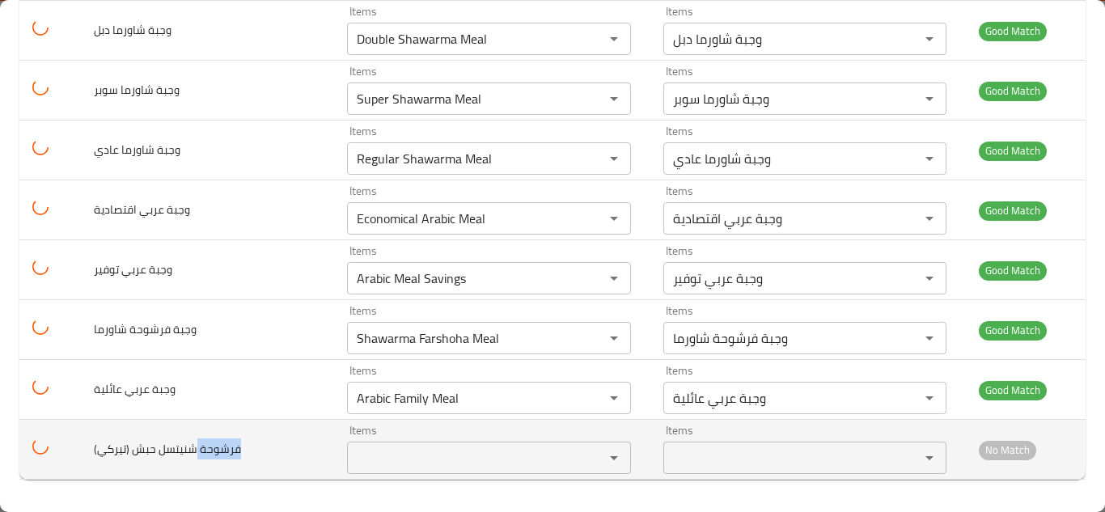
click at [205, 451] on span "فرشوحة شنيتسل حبش (تيركي)" at bounding box center [167, 448] width 147 height 21
copy span "فرشوحة شنيتسل حبش (تيركي)"
click at [281, 432] on td "فرشوحة شنيتسل حبش (تيركي)" at bounding box center [207, 450] width 253 height 60
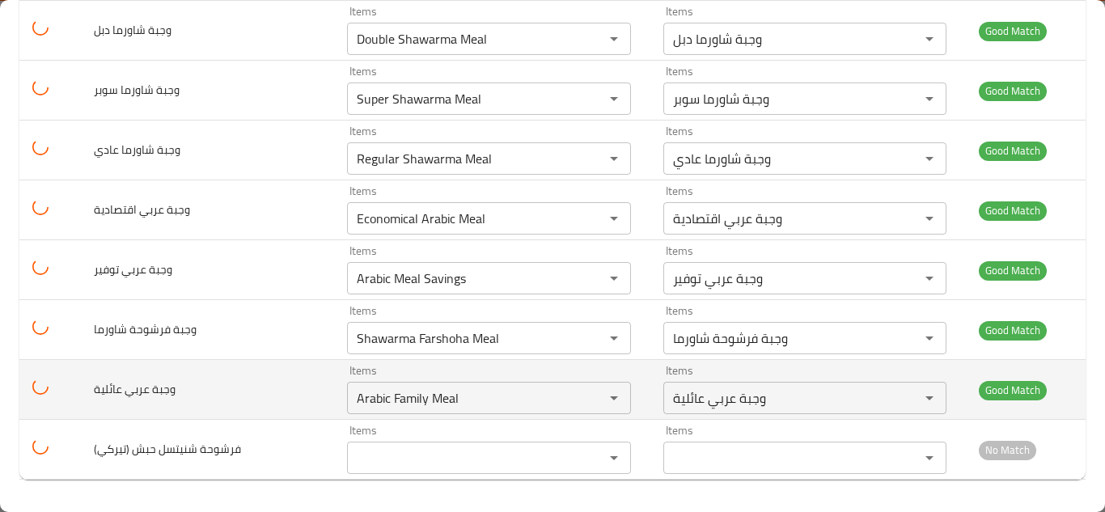
click at [295, 387] on td "وجبة عربي عائلية" at bounding box center [207, 390] width 253 height 60
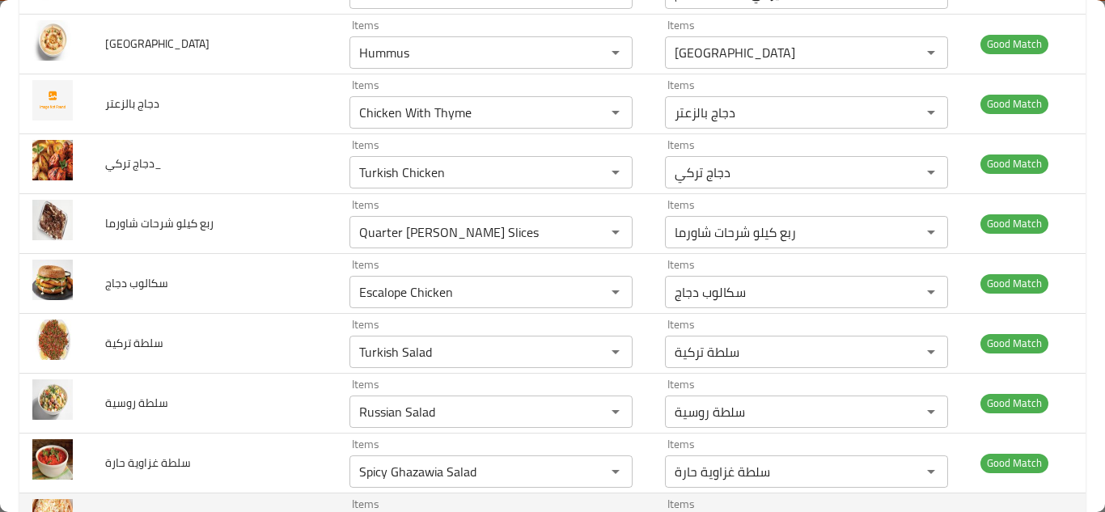
scroll to position [416, 0]
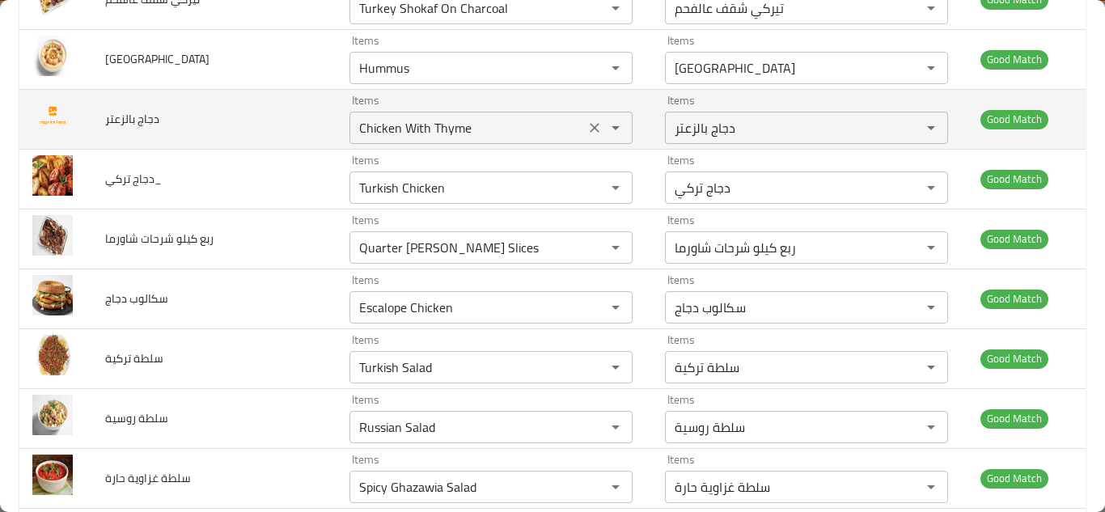
click at [416, 136] on بالزعتر "Chicken With Thyme" at bounding box center [467, 127] width 226 height 23
click at [586, 125] on icon "Clear" at bounding box center [594, 128] width 16 height 16
click at [150, 116] on span "دجاج بالزعتر" at bounding box center [132, 118] width 54 height 21
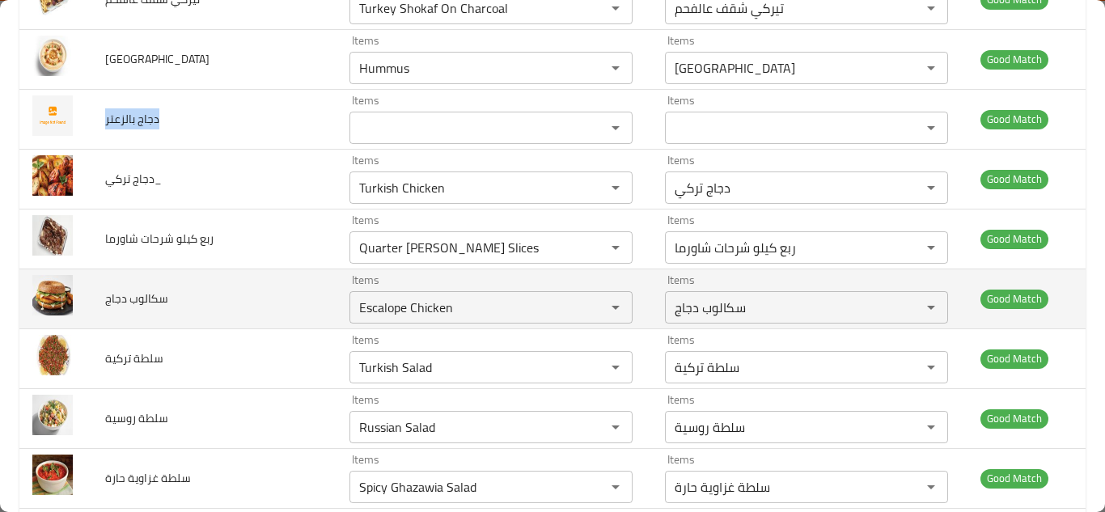
copy span "دجاج بالزعتر"
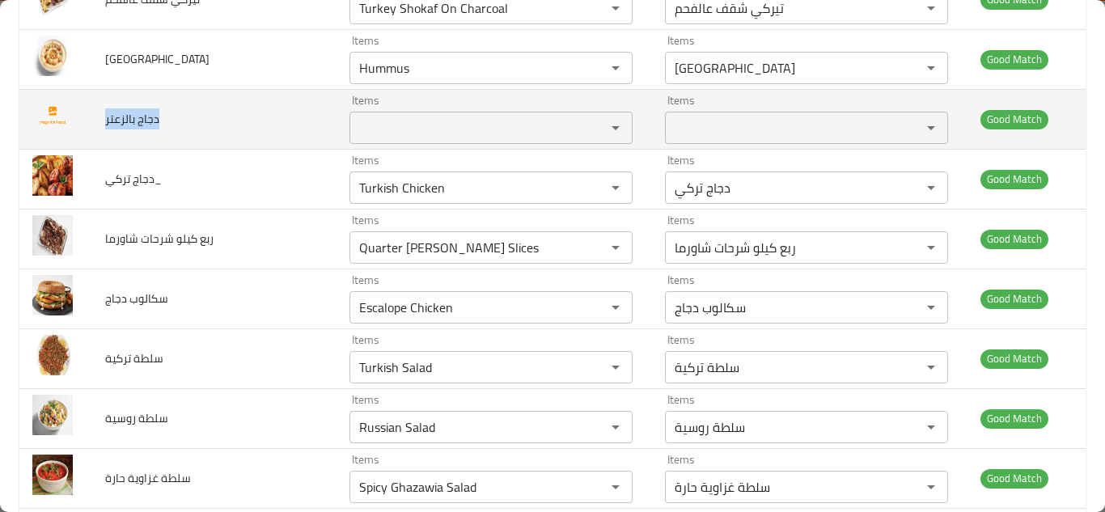
click at [268, 104] on td "دجاج بالزعتر" at bounding box center [214, 119] width 244 height 60
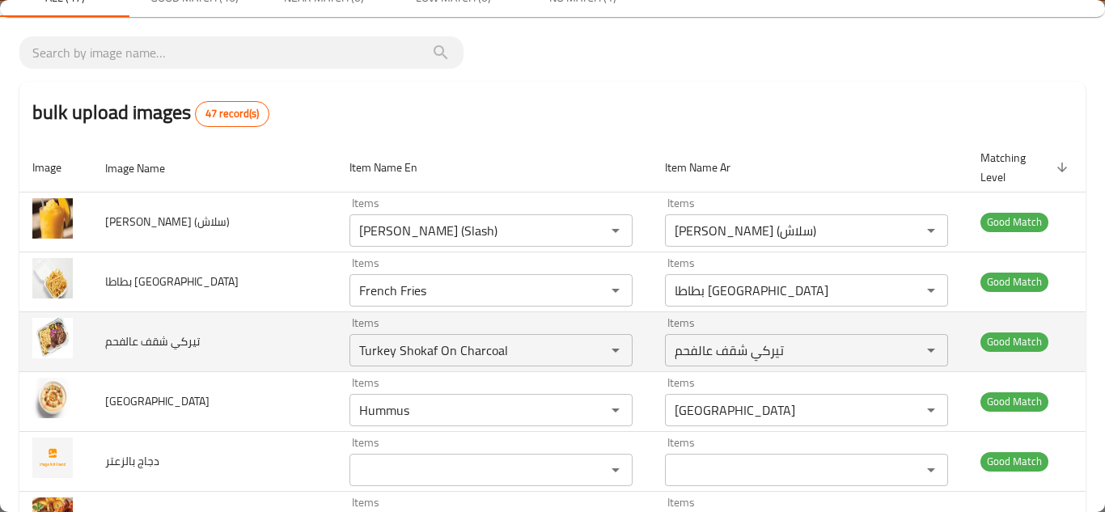
scroll to position [0, 0]
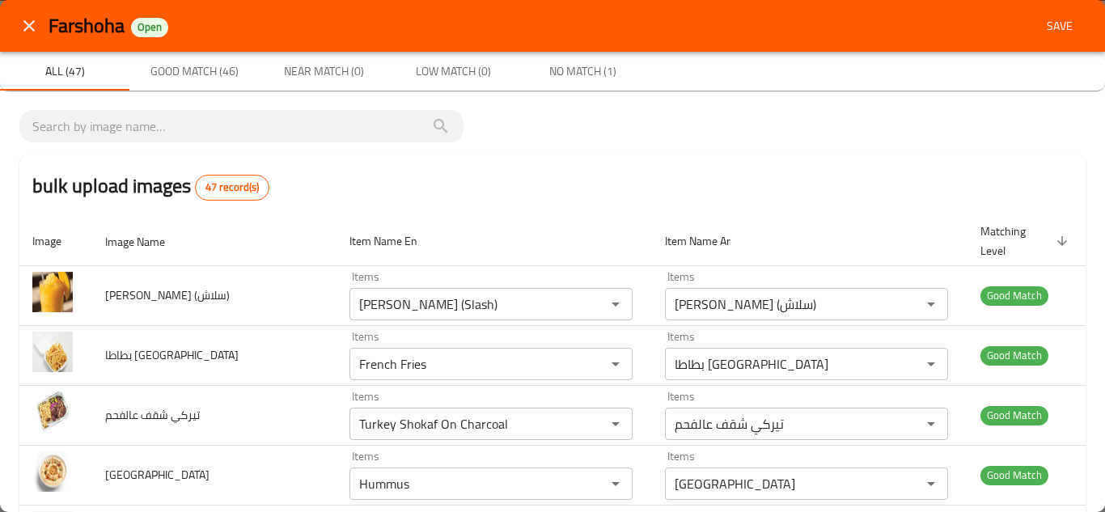
click at [1053, 28] on span "Save" at bounding box center [1059, 26] width 39 height 20
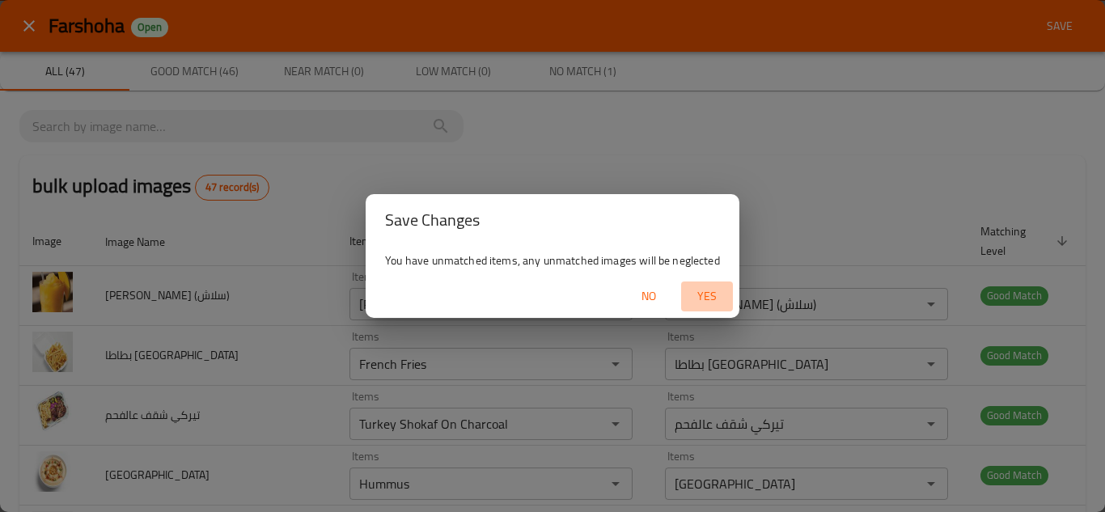
click at [708, 294] on span "Yes" at bounding box center [707, 296] width 39 height 20
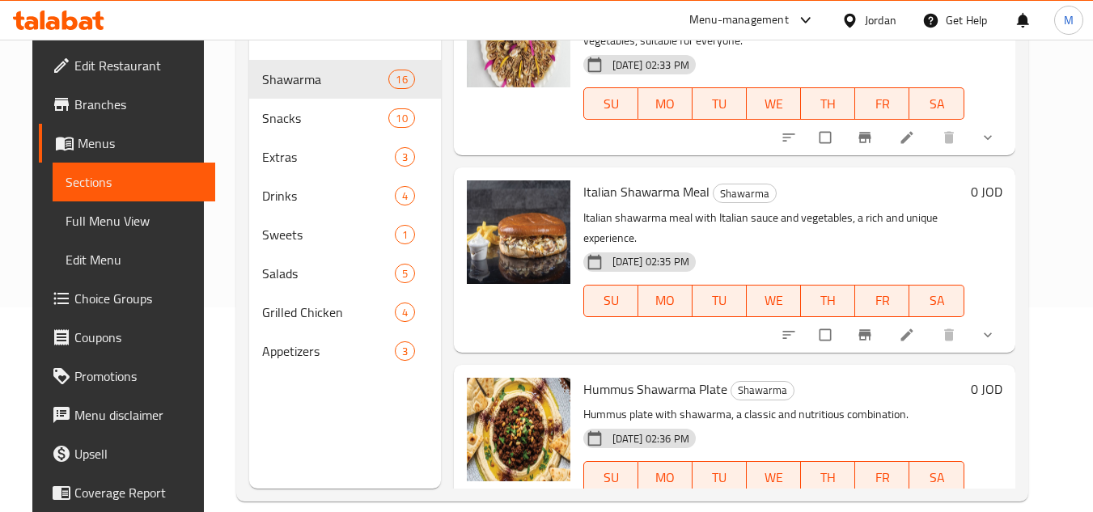
scroll to position [227, 0]
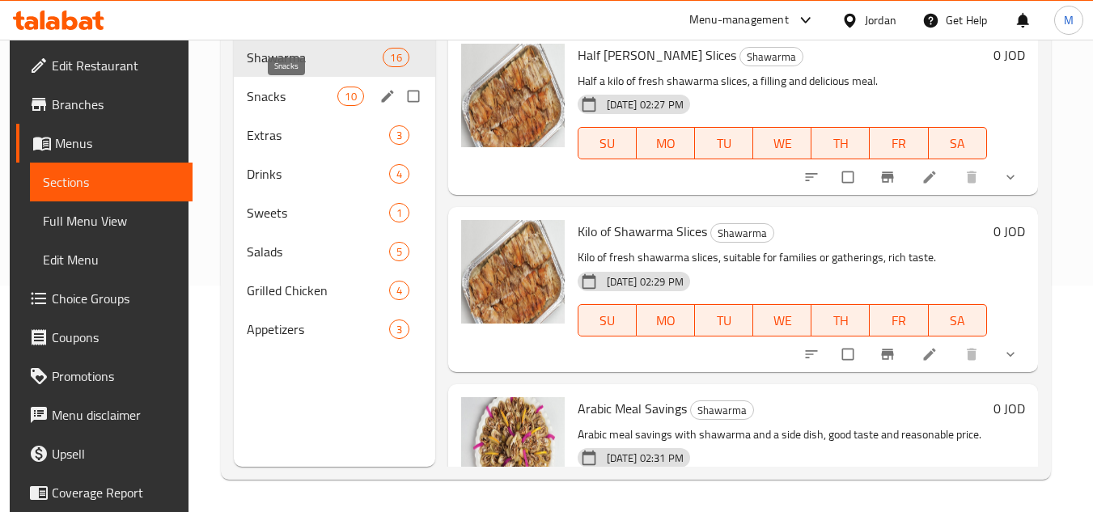
click at [305, 92] on span "Snacks" at bounding box center [292, 96] width 91 height 19
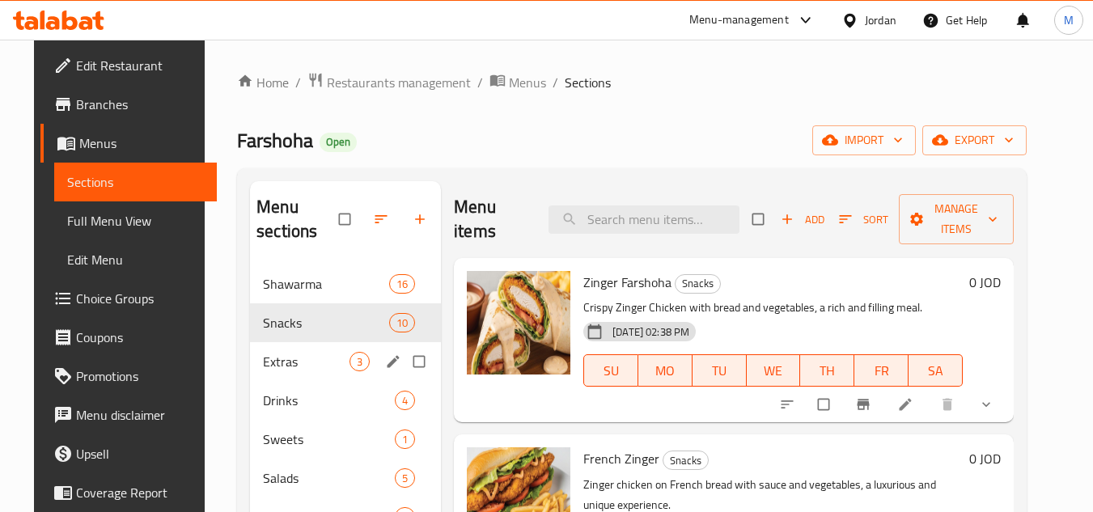
click at [290, 345] on div "Extras 3" at bounding box center [345, 361] width 191 height 39
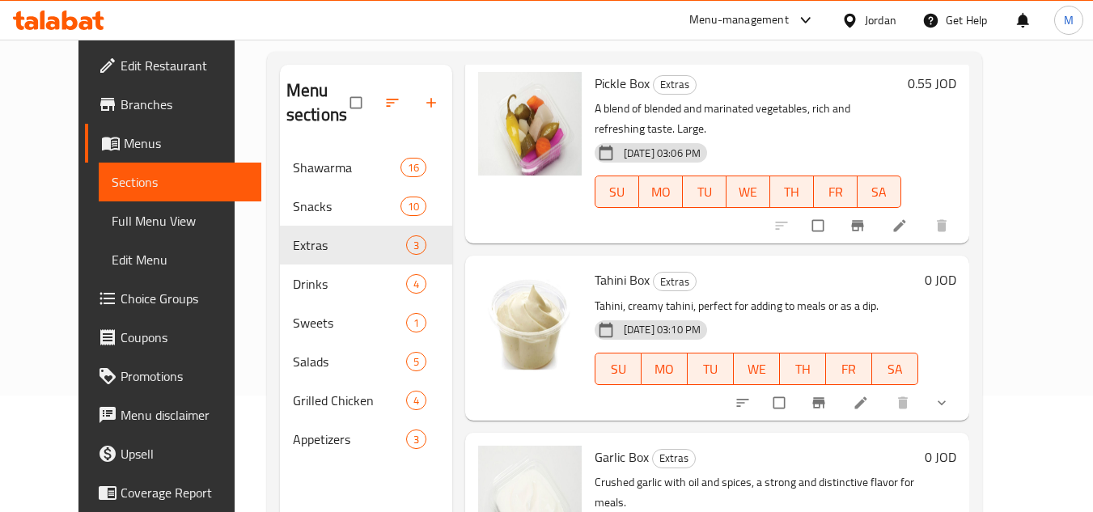
scroll to position [227, 0]
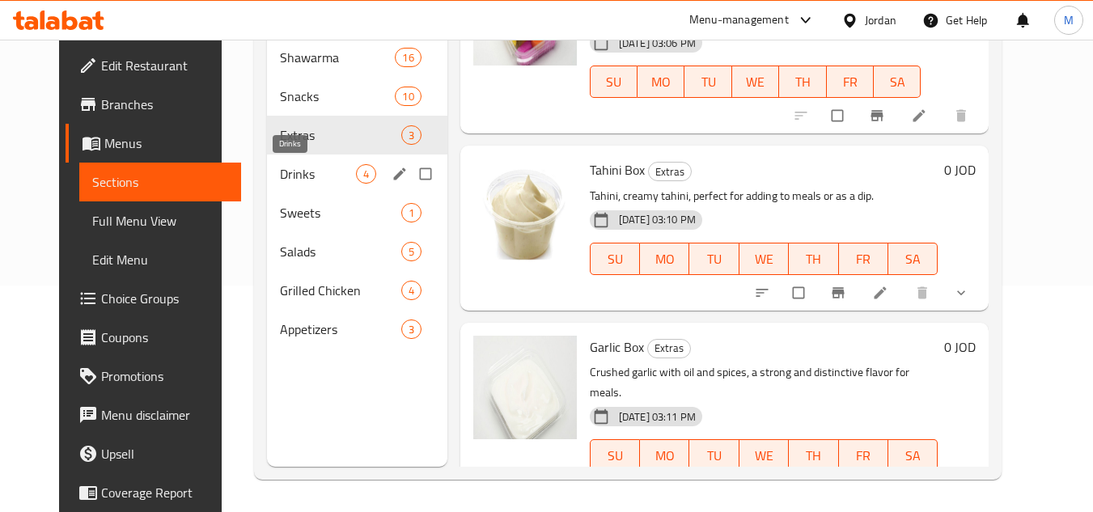
click at [280, 176] on span "Drinks" at bounding box center [318, 173] width 76 height 19
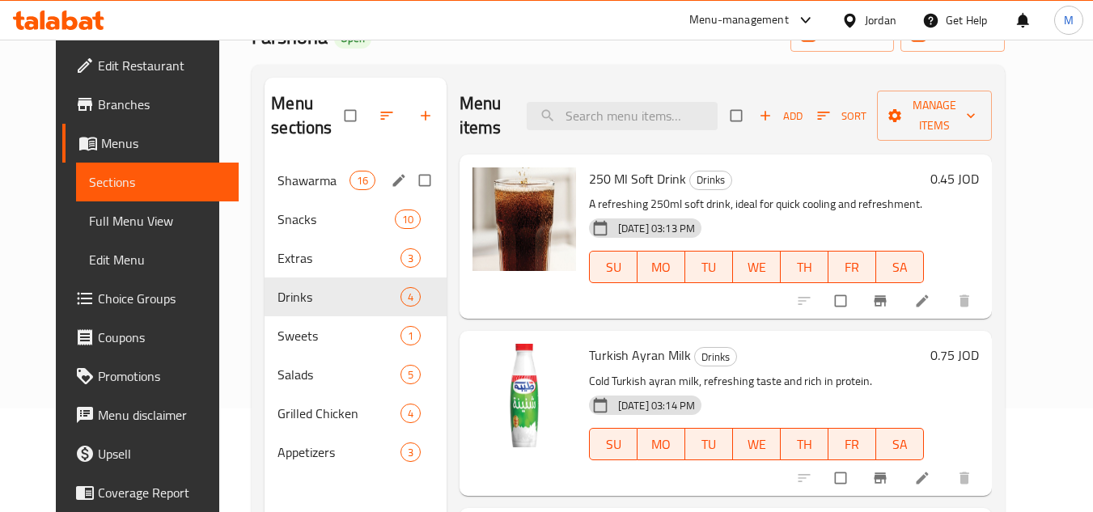
scroll to position [227, 0]
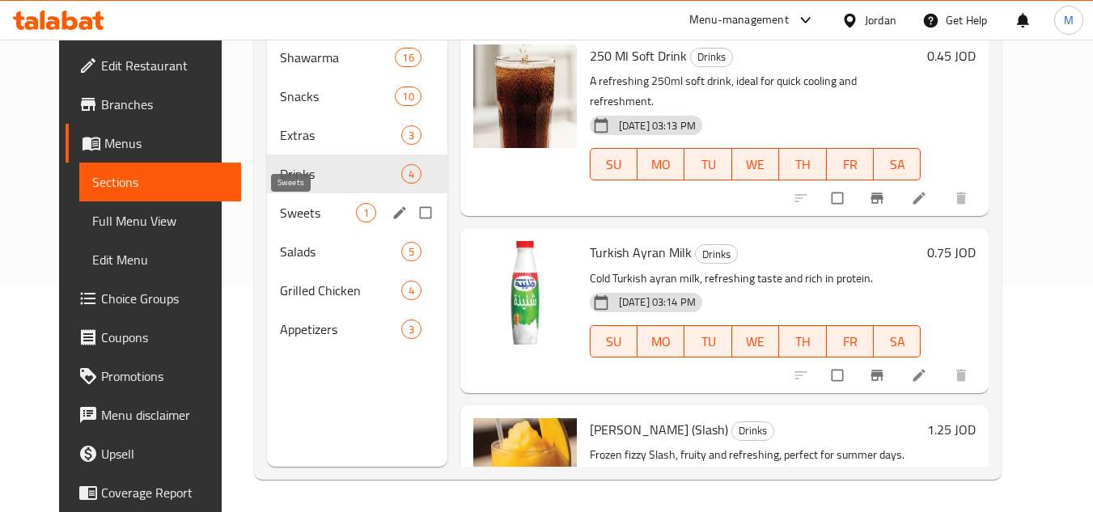
click at [280, 214] on span "Sweets" at bounding box center [318, 212] width 76 height 19
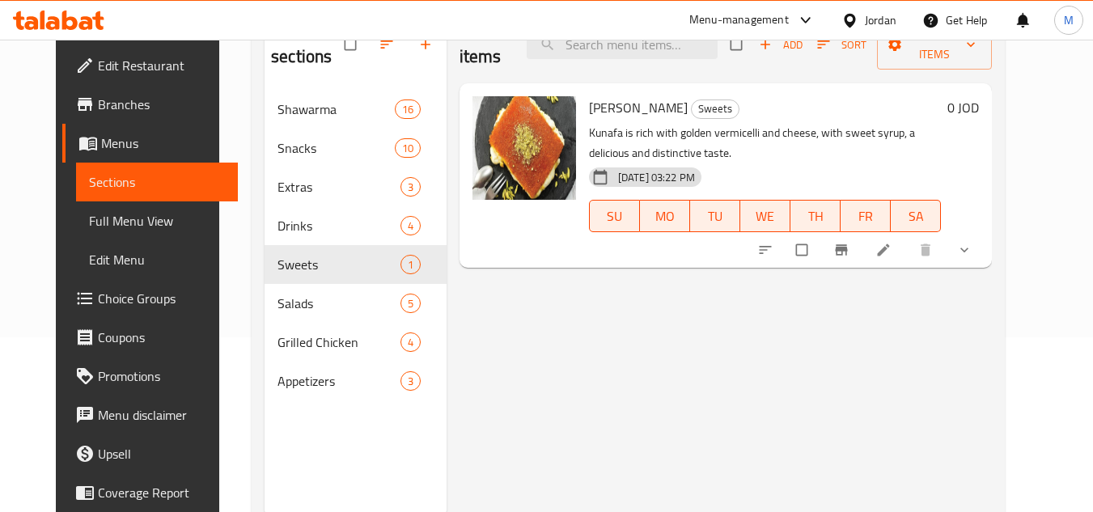
scroll to position [146, 0]
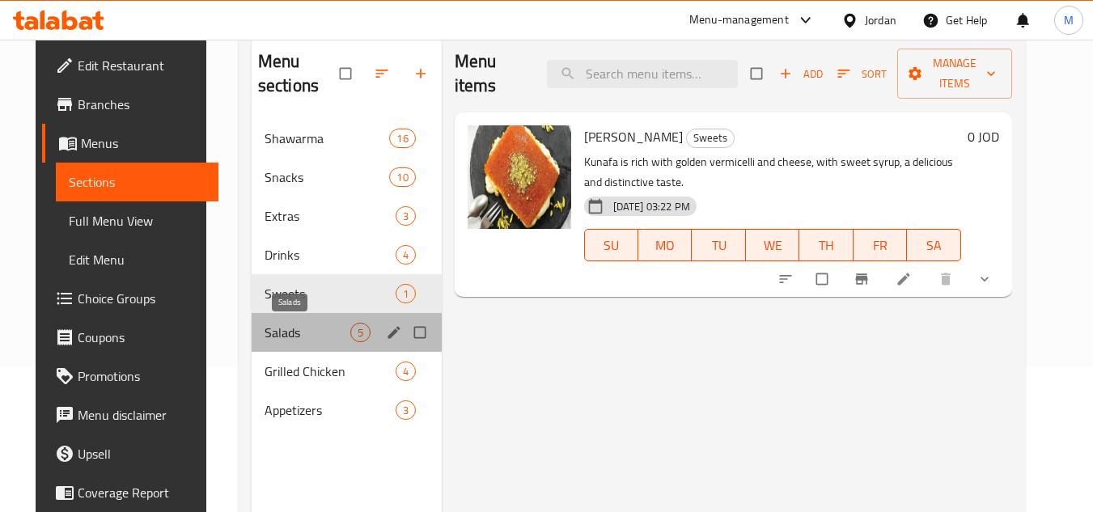
click at [265, 325] on span "Salads" at bounding box center [308, 332] width 86 height 19
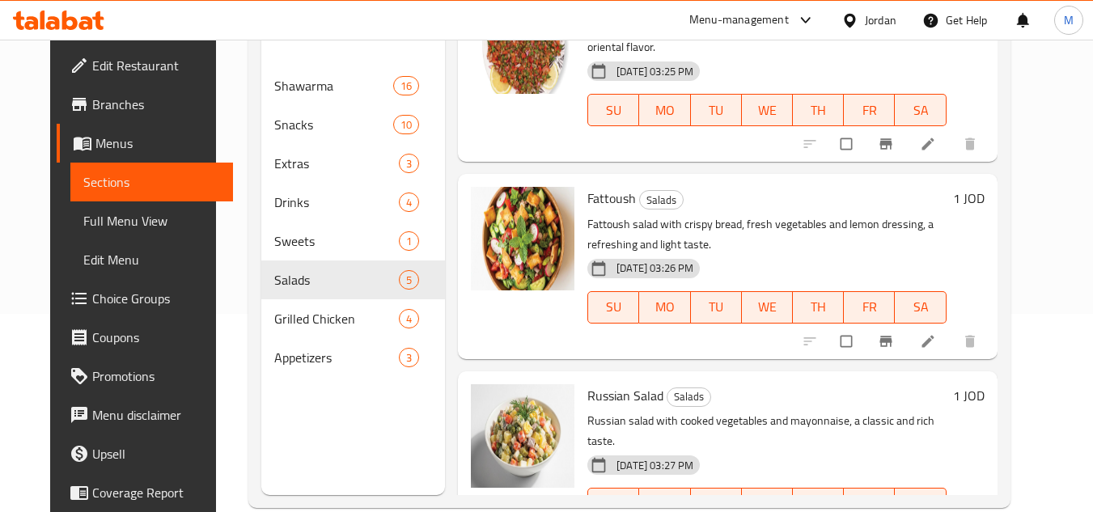
scroll to position [227, 0]
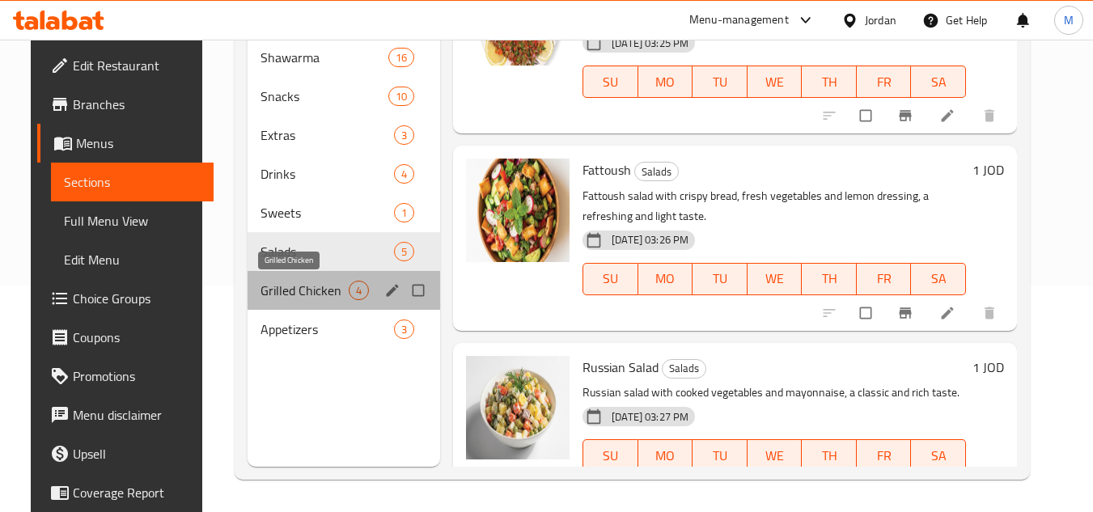
click at [287, 283] on span "Grilled Chicken" at bounding box center [304, 290] width 88 height 19
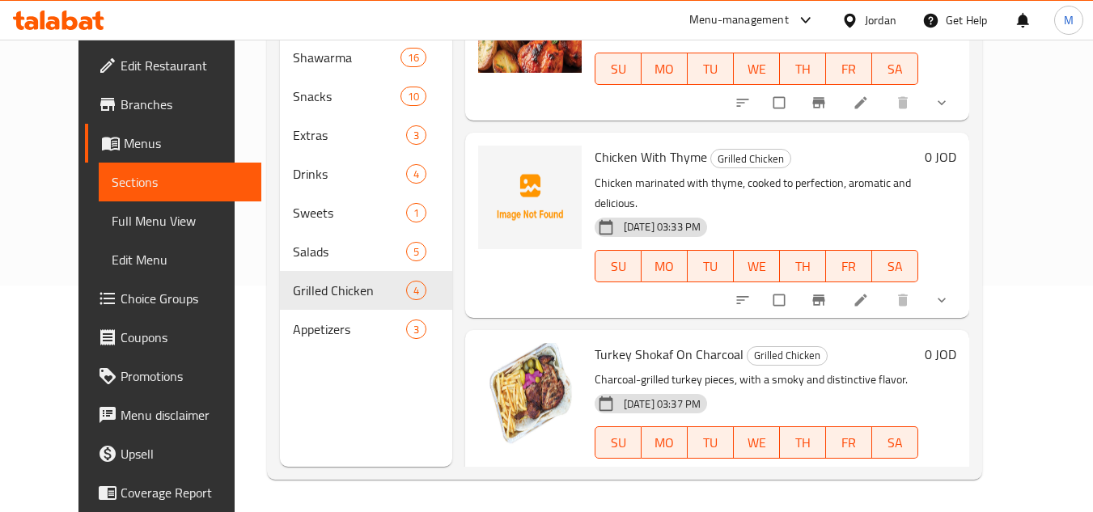
scroll to position [17, 0]
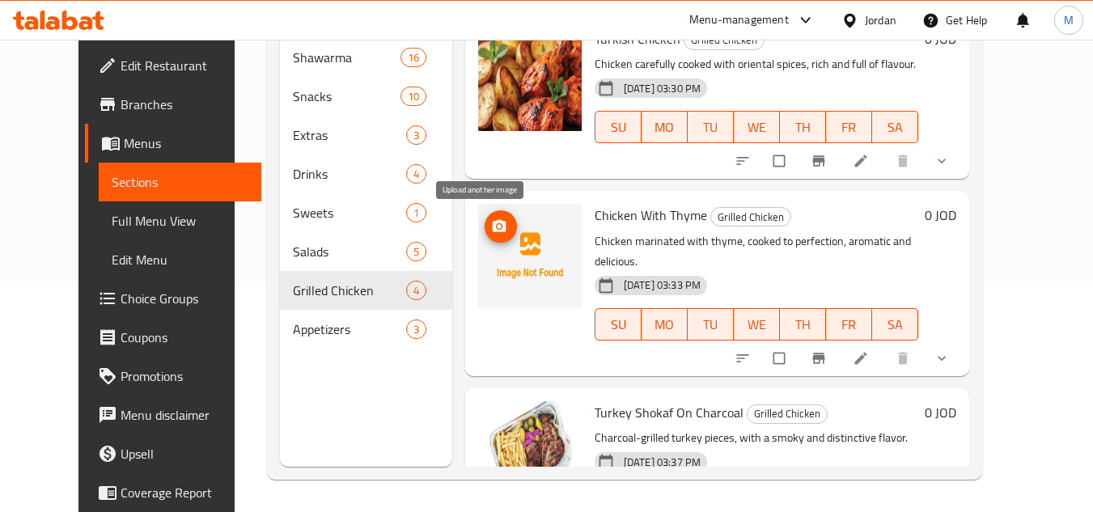
click at [491, 225] on icon "upload picture" at bounding box center [499, 226] width 16 height 16
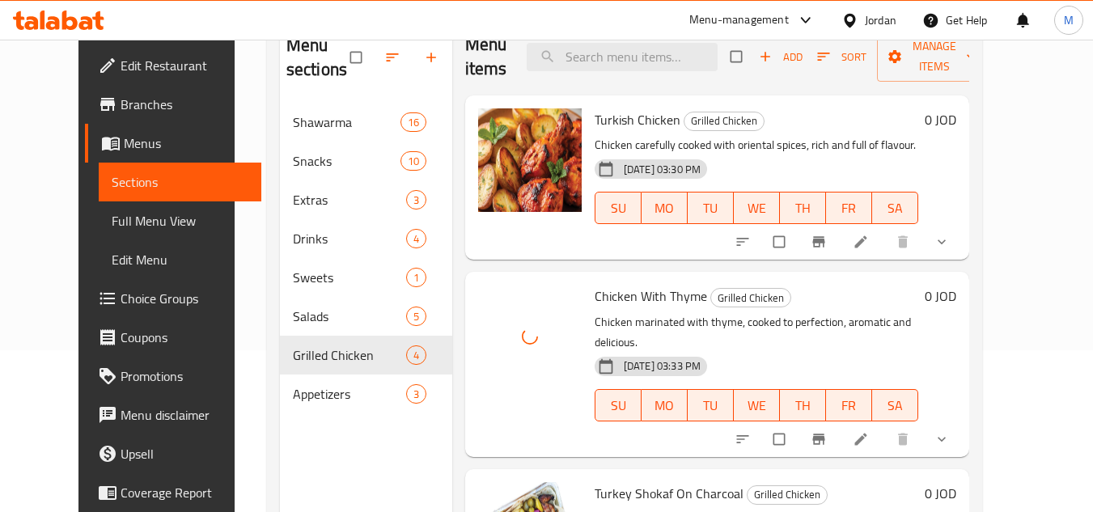
scroll to position [0, 0]
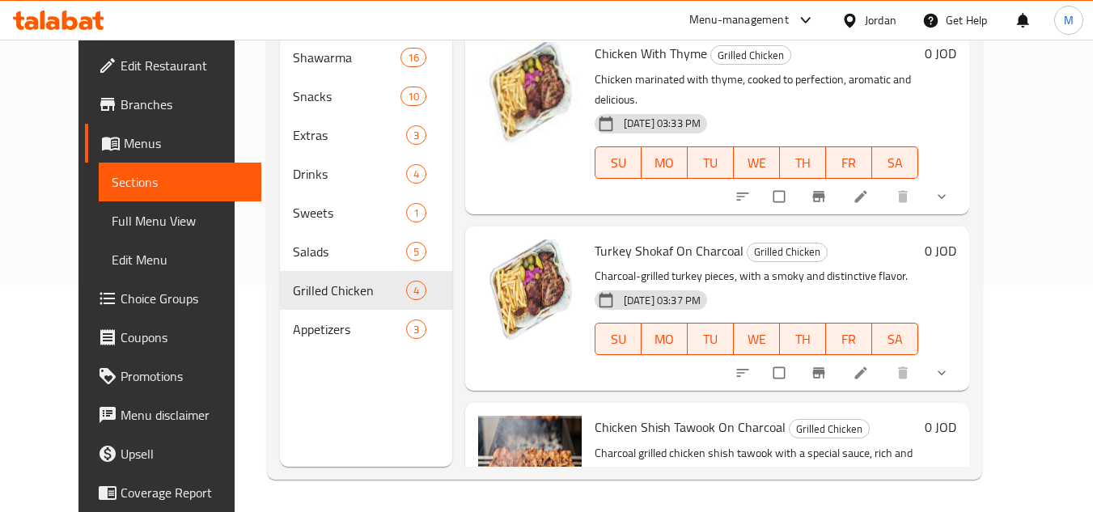
click at [1014, 163] on div "Home / Restaurants management / Menus / Sections Farshoha Open import export Me…" at bounding box center [625, 162] width 780 height 699
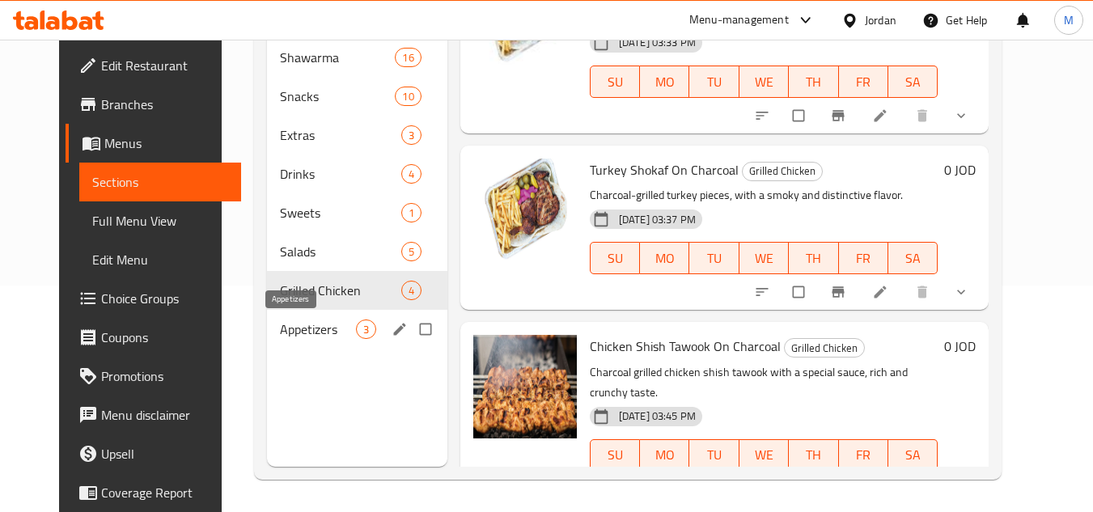
click at [289, 324] on span "Appetizers" at bounding box center [318, 329] width 76 height 19
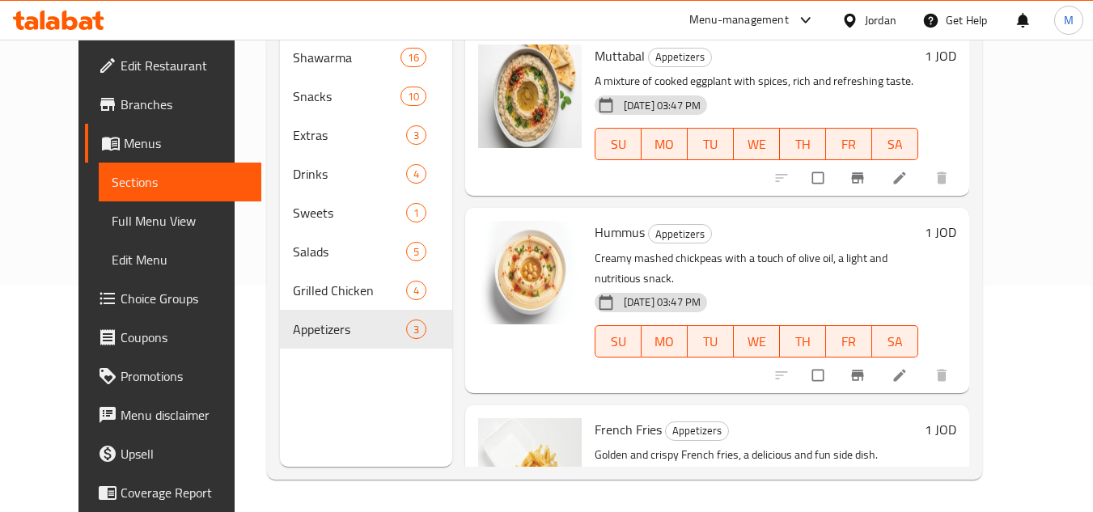
drag, startPoint x: 146, startPoint y: 216, endPoint x: 200, endPoint y: 218, distance: 54.2
click at [144, 216] on span "Full Menu View" at bounding box center [180, 220] width 137 height 19
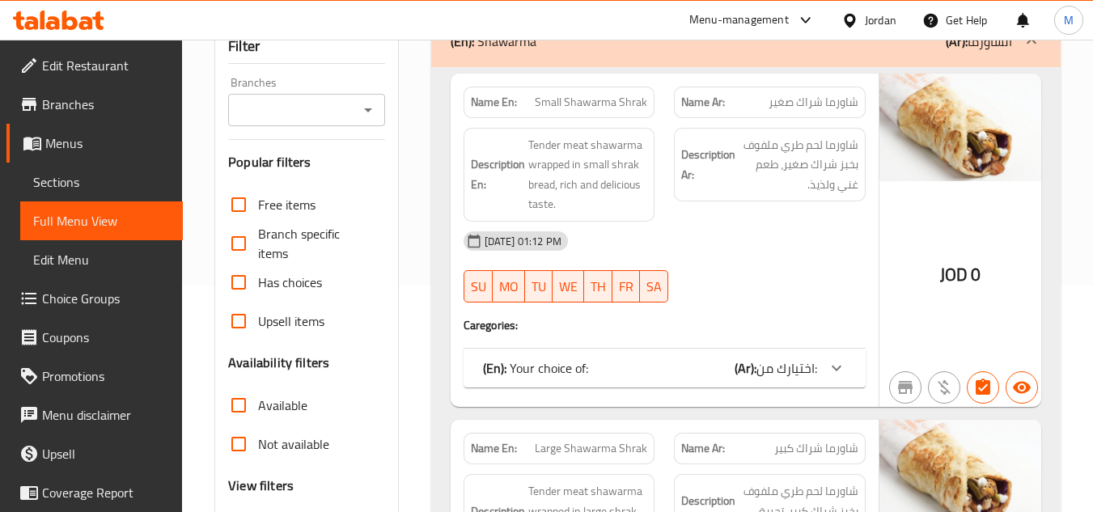
click at [81, 186] on span "Sections" at bounding box center [101, 181] width 137 height 19
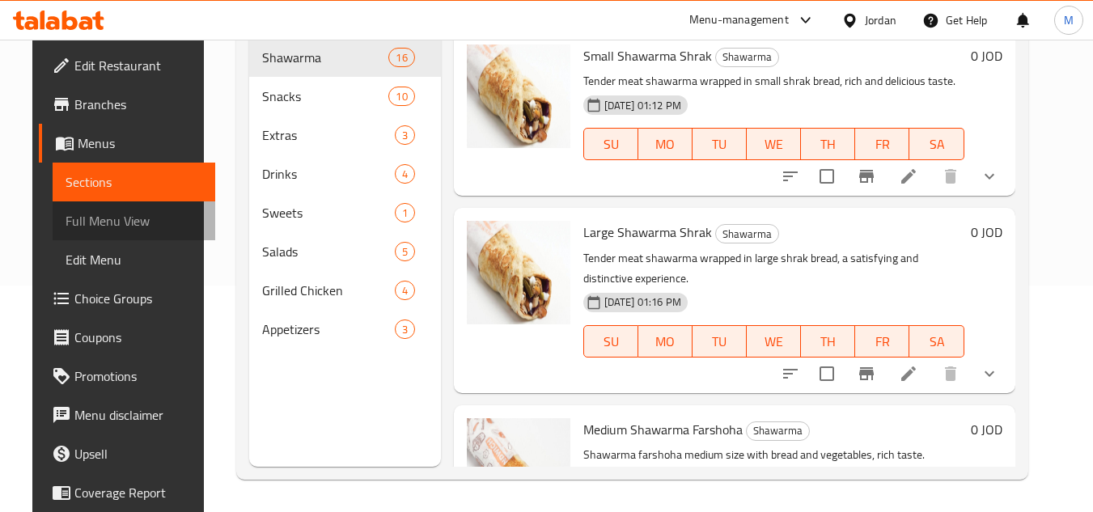
click at [112, 214] on span "Full Menu View" at bounding box center [134, 220] width 137 height 19
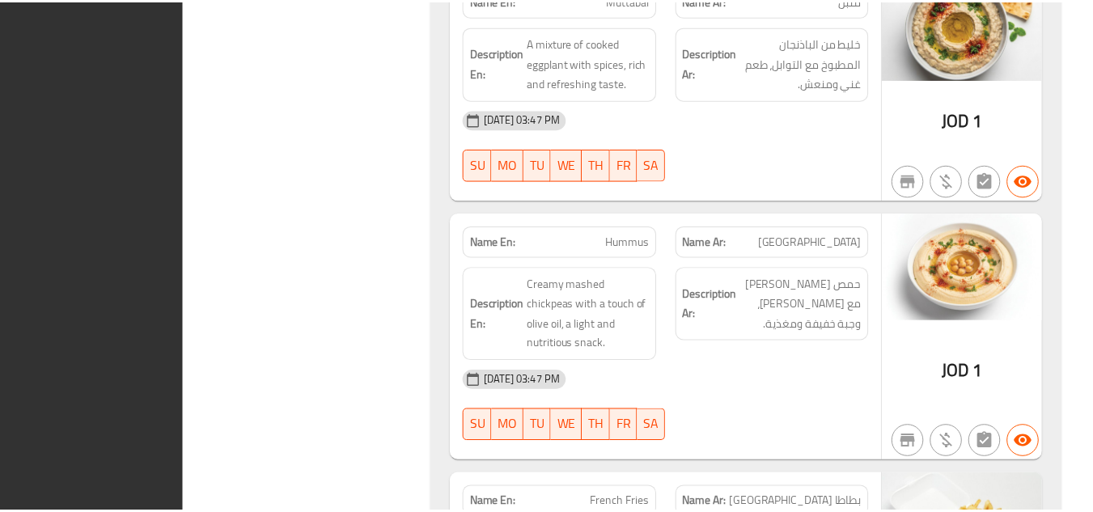
scroll to position [15265, 0]
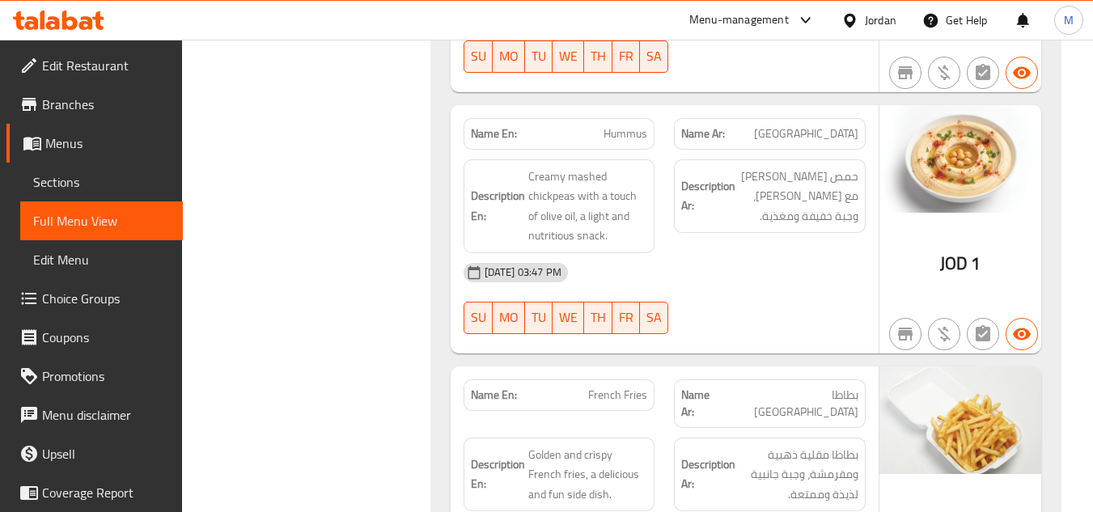
click at [90, 28] on icon at bounding box center [86, 23] width 14 height 14
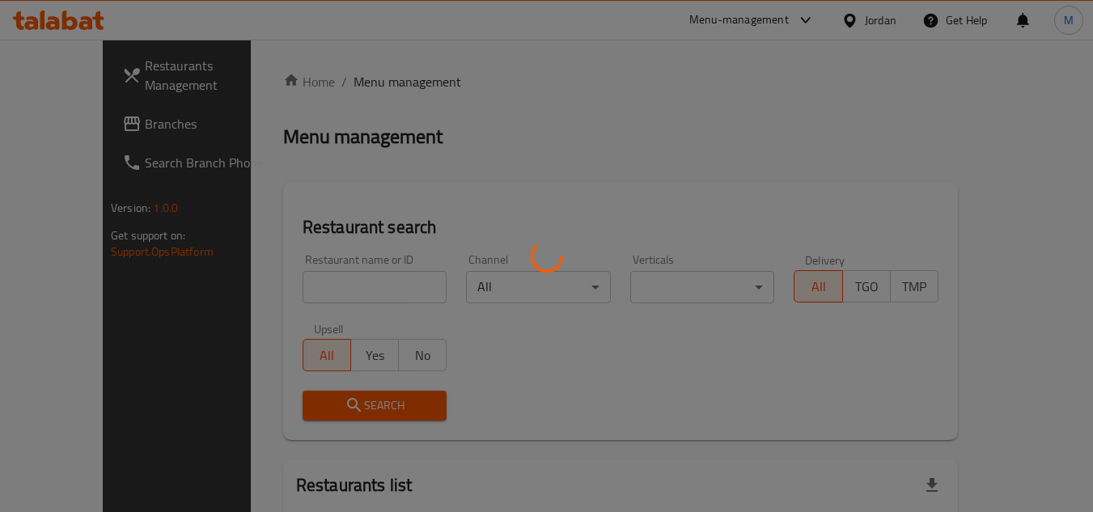
scroll to position [82, 0]
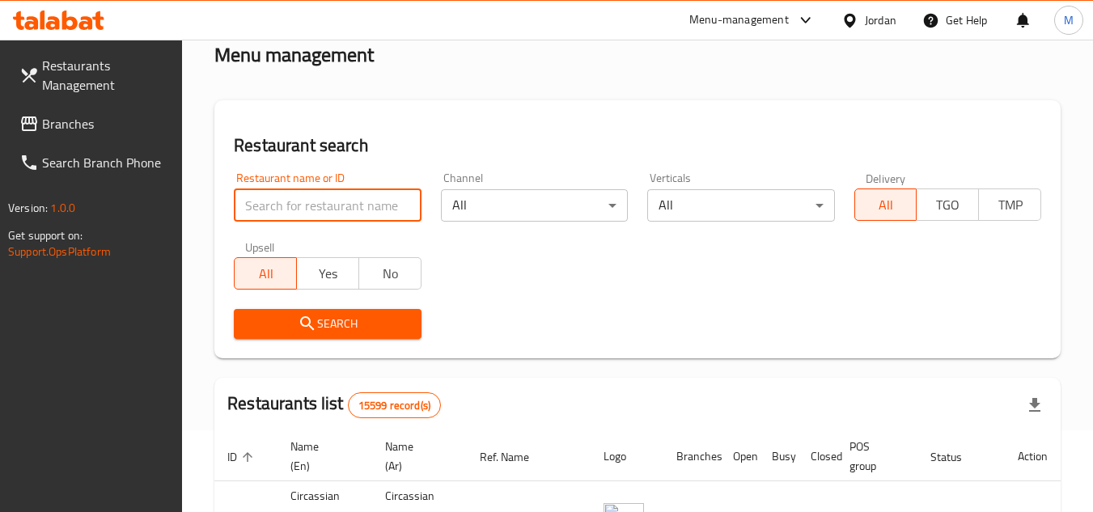
click at [368, 201] on input "search" at bounding box center [327, 205] width 187 height 32
paste input "Chef's Bite"
click button "Search" at bounding box center [327, 324] width 187 height 30
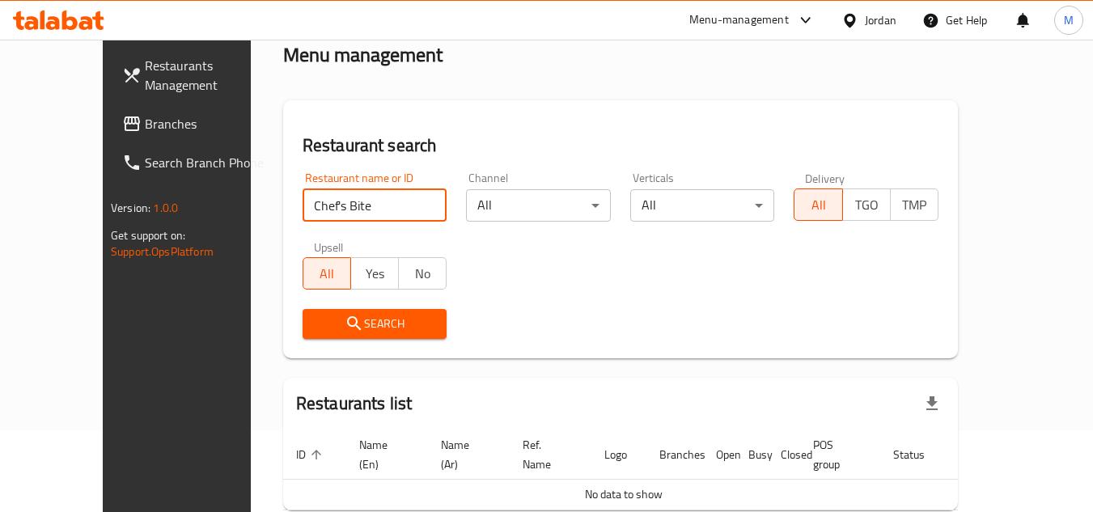
click at [303, 201] on input "Chef's Bite" at bounding box center [375, 205] width 145 height 32
type input "Chef`s Bite"
click button "Search" at bounding box center [375, 324] width 145 height 30
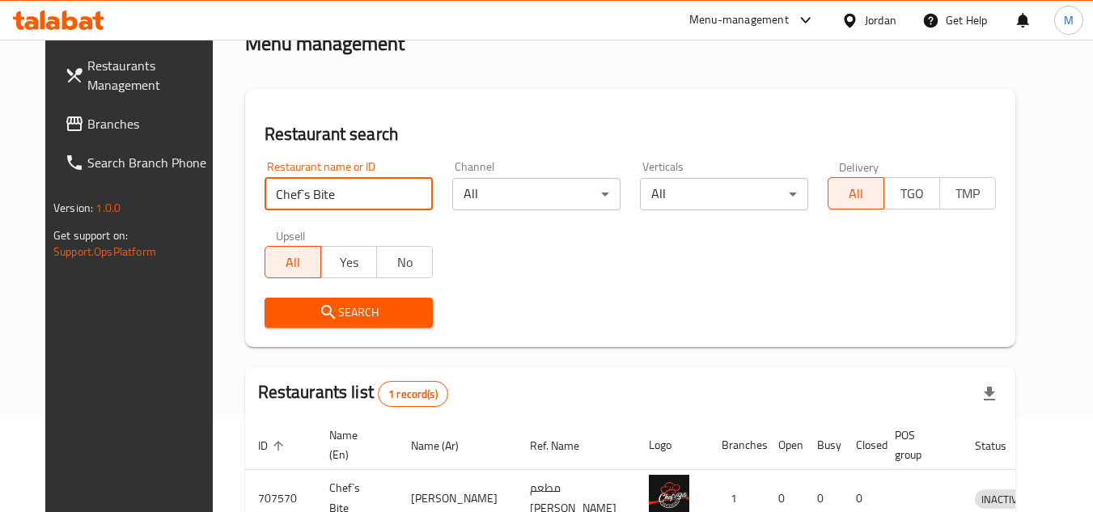
scroll to position [196, 0]
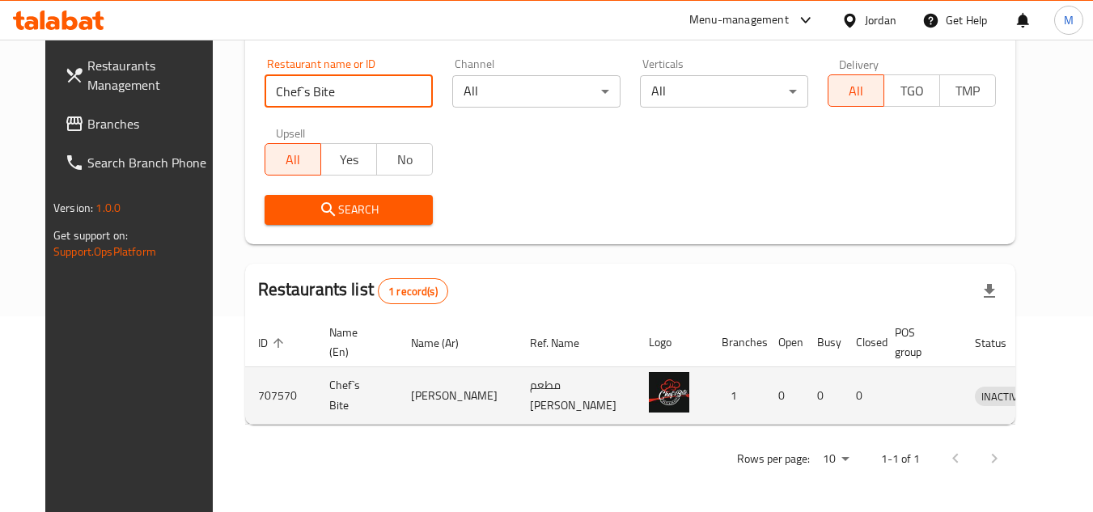
click at [1063, 392] on icon "enhanced table" at bounding box center [1072, 397] width 18 height 14
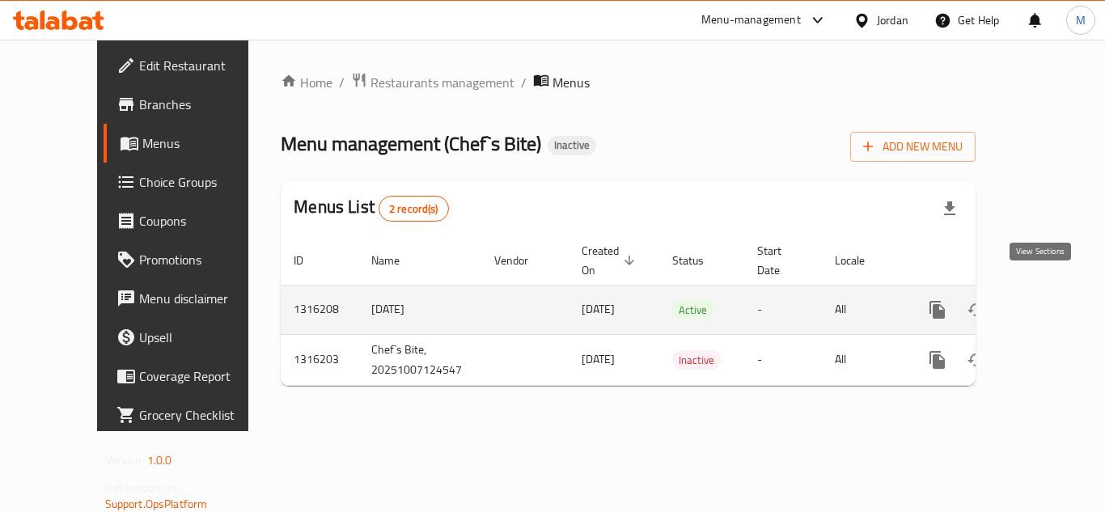
click at [1044, 300] on icon "enhanced table" at bounding box center [1053, 309] width 19 height 19
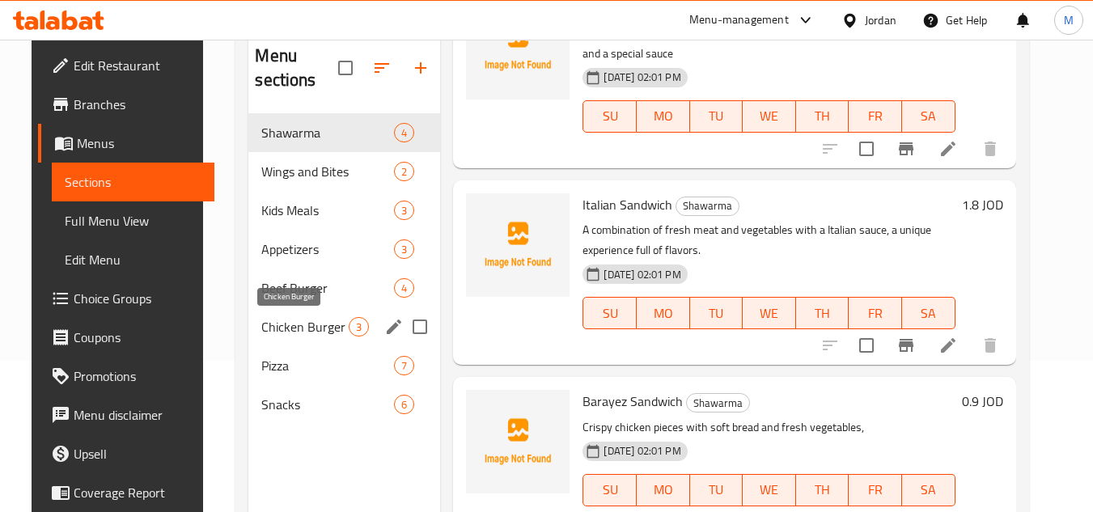
scroll to position [162, 0]
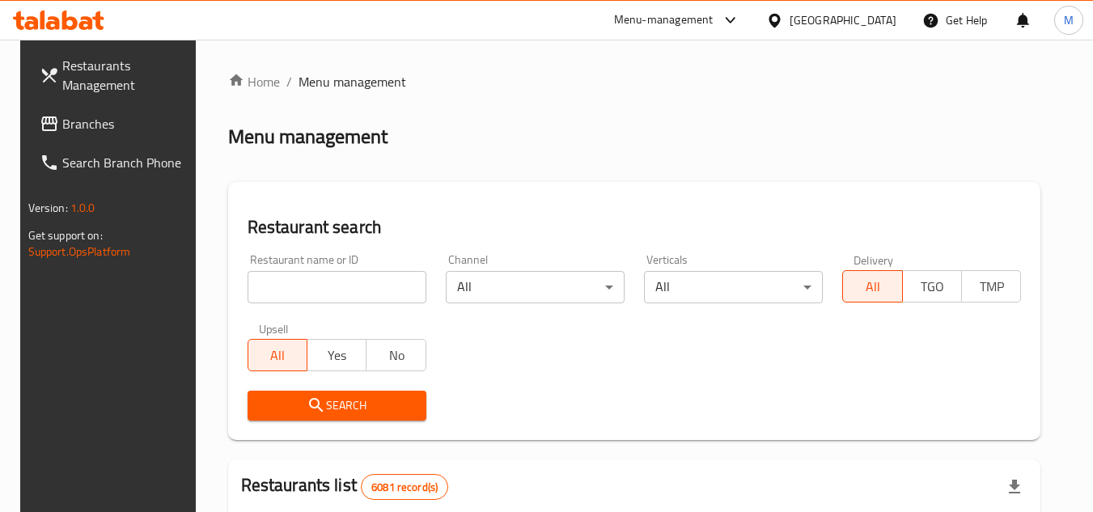
click at [376, 286] on input "search" at bounding box center [337, 287] width 179 height 32
paste input "HoTbiTE"
type input "HoTbiTE"
click button "Search" at bounding box center [337, 406] width 179 height 30
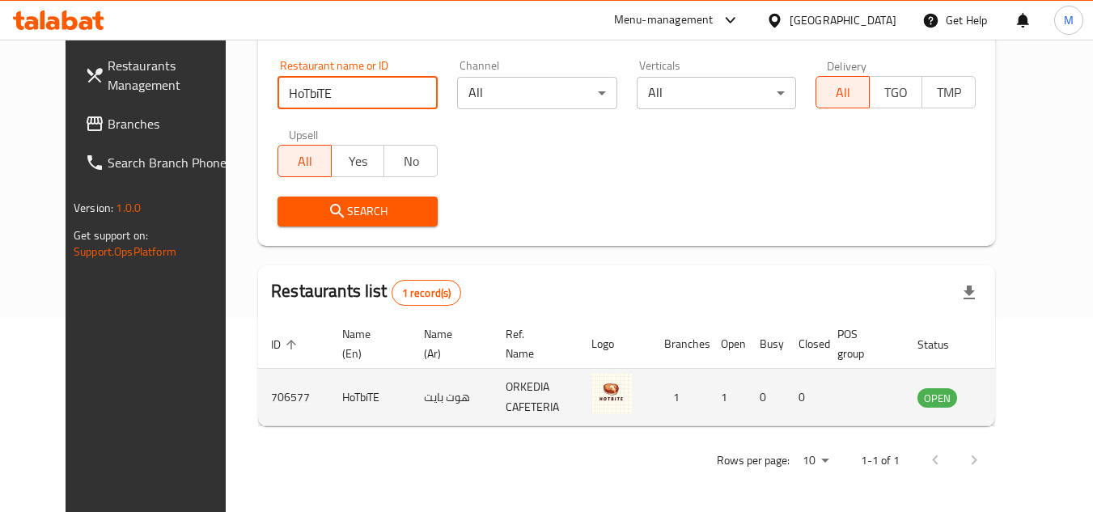
scroll to position [196, 0]
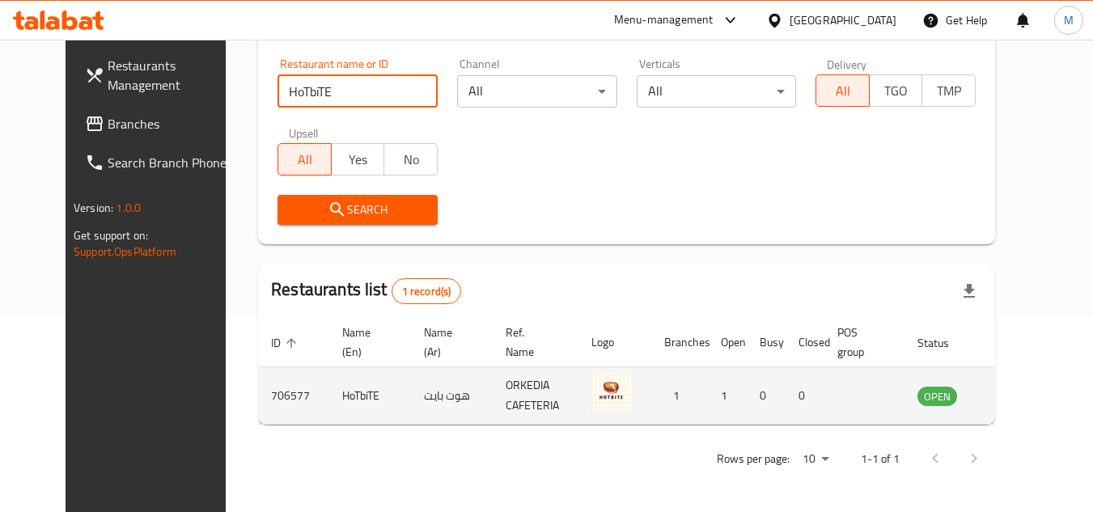
click at [1032, 392] on link "enhanced table" at bounding box center [1017, 395] width 30 height 19
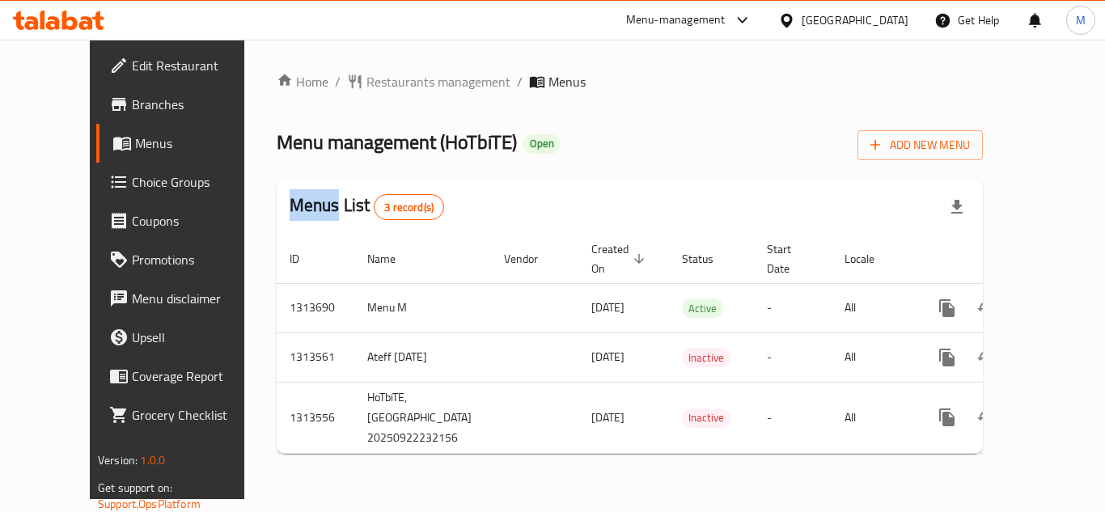
click at [132, 109] on span "Branches" at bounding box center [196, 104] width 129 height 19
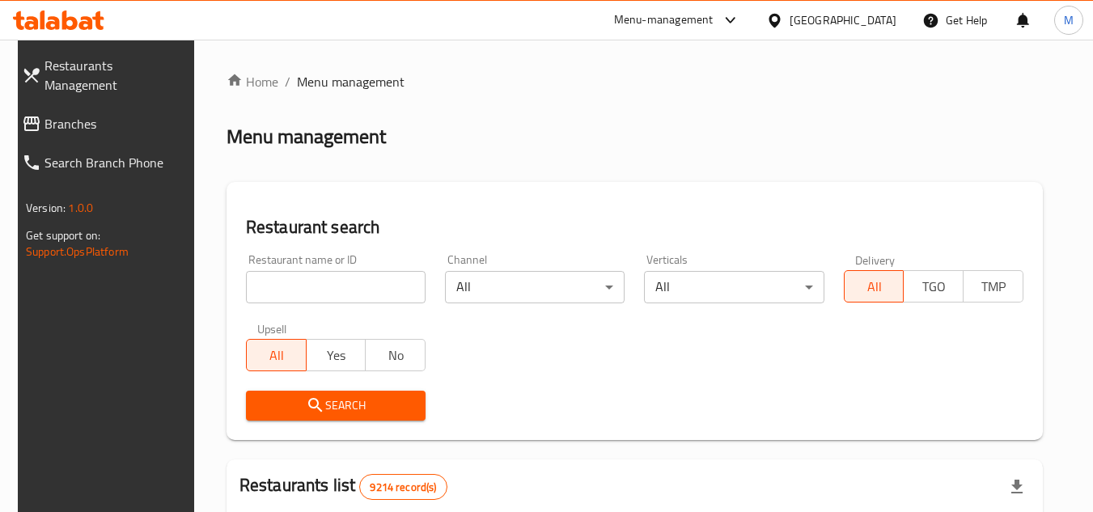
click at [63, 114] on span "Branches" at bounding box center [115, 123] width 143 height 19
click at [410, 286] on input "search" at bounding box center [336, 287] width 180 height 32
paste input "707578"
type input "707578"
click button "Search" at bounding box center [336, 406] width 180 height 30
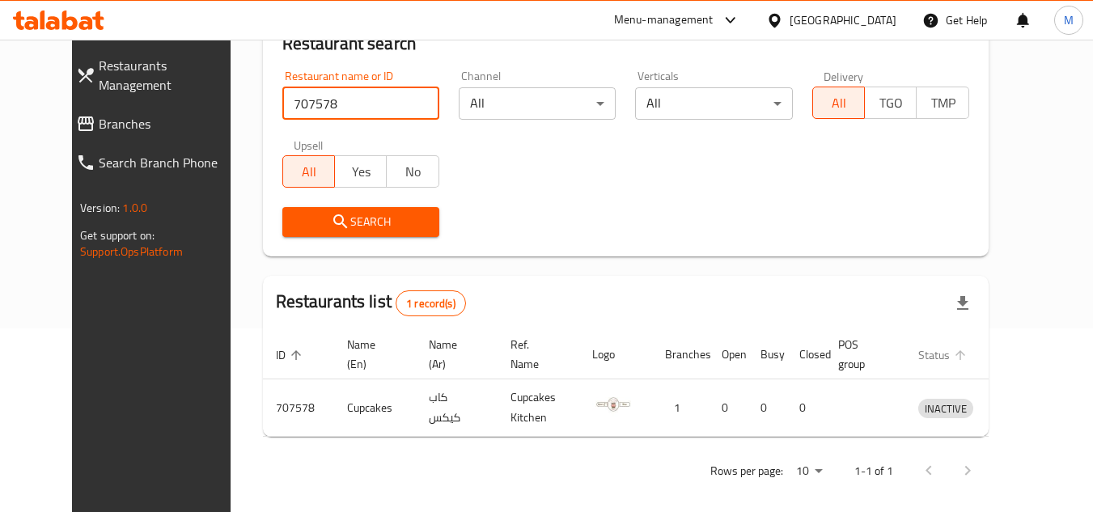
scroll to position [196, 0]
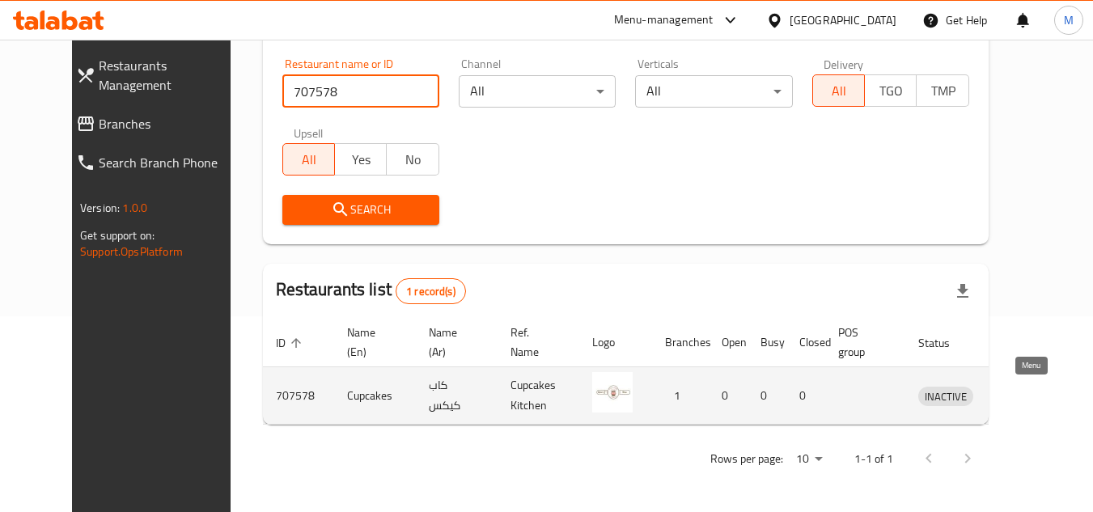
click at [1025, 391] on icon "enhanced table" at bounding box center [1015, 395] width 19 height 19
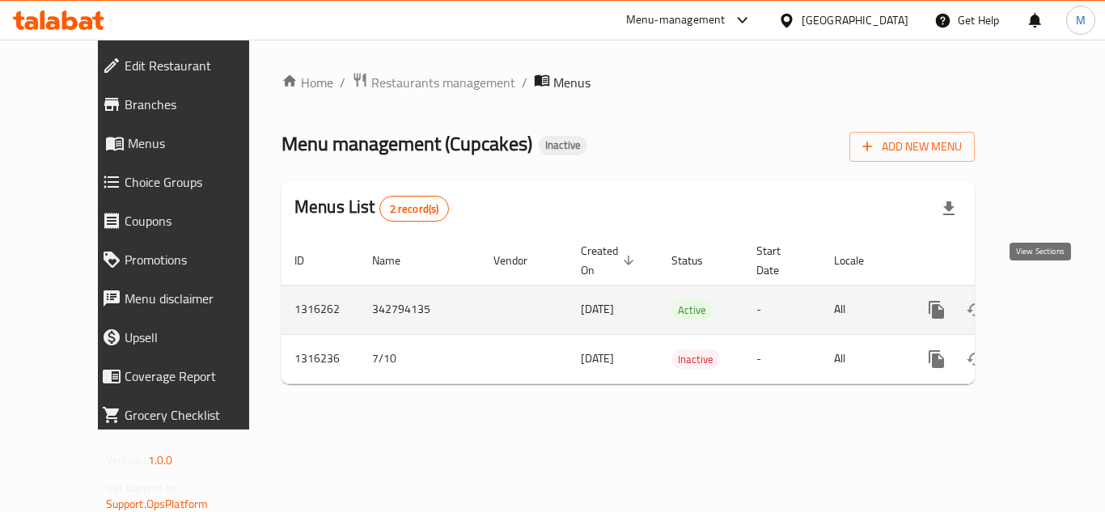
click at [1044, 300] on icon "enhanced table" at bounding box center [1053, 309] width 19 height 19
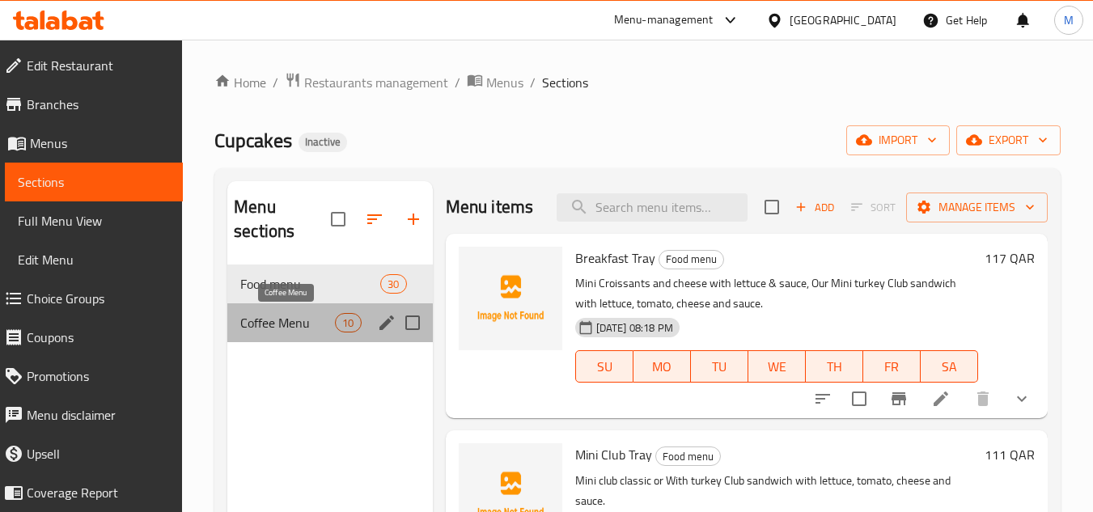
click at [302, 324] on span "Coffee Menu" at bounding box center [287, 322] width 95 height 19
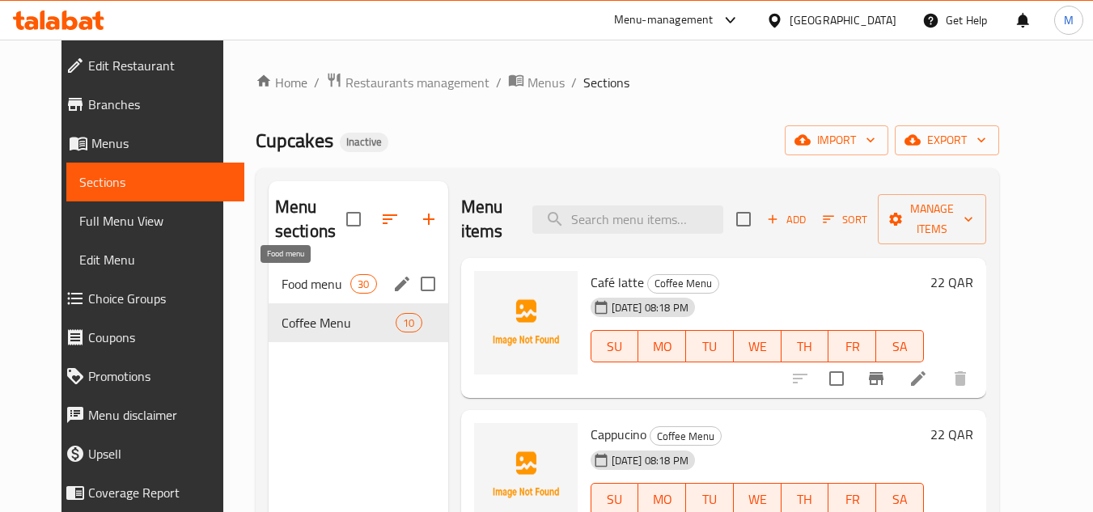
click at [302, 277] on span "Food menu" at bounding box center [316, 283] width 69 height 19
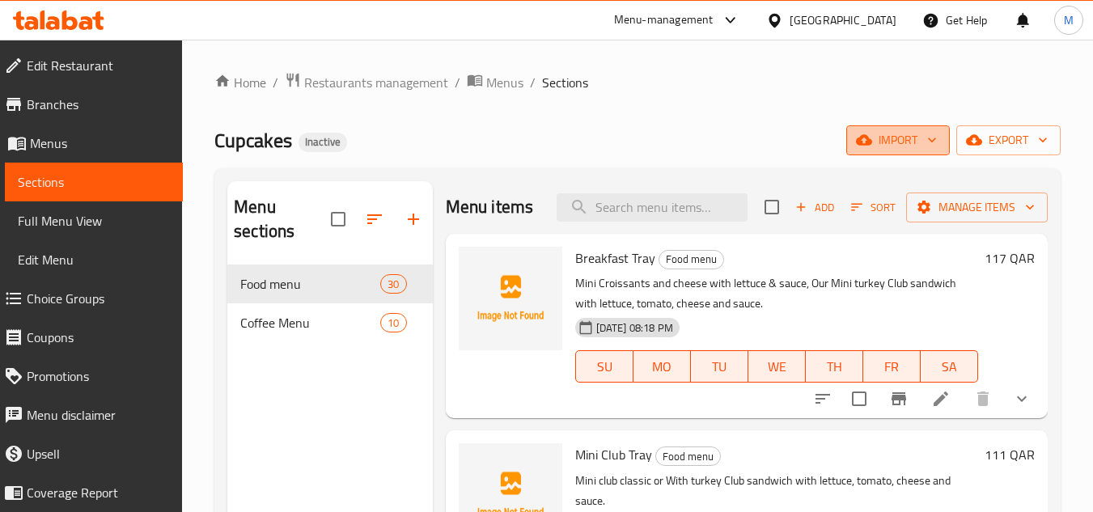
click at [942, 140] on button "import" at bounding box center [898, 140] width 104 height 30
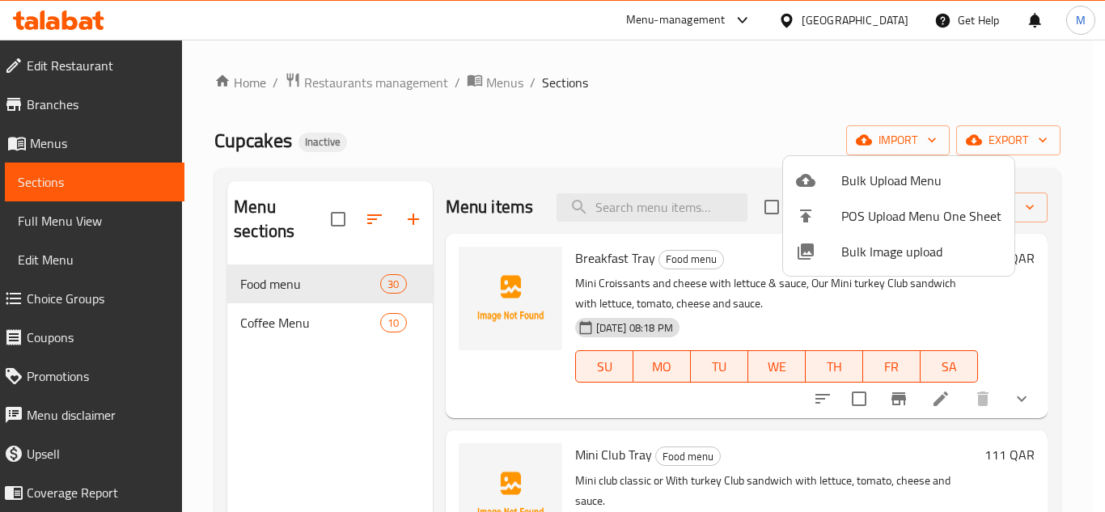
click at [864, 256] on span "Bulk Image upload" at bounding box center [921, 251] width 160 height 19
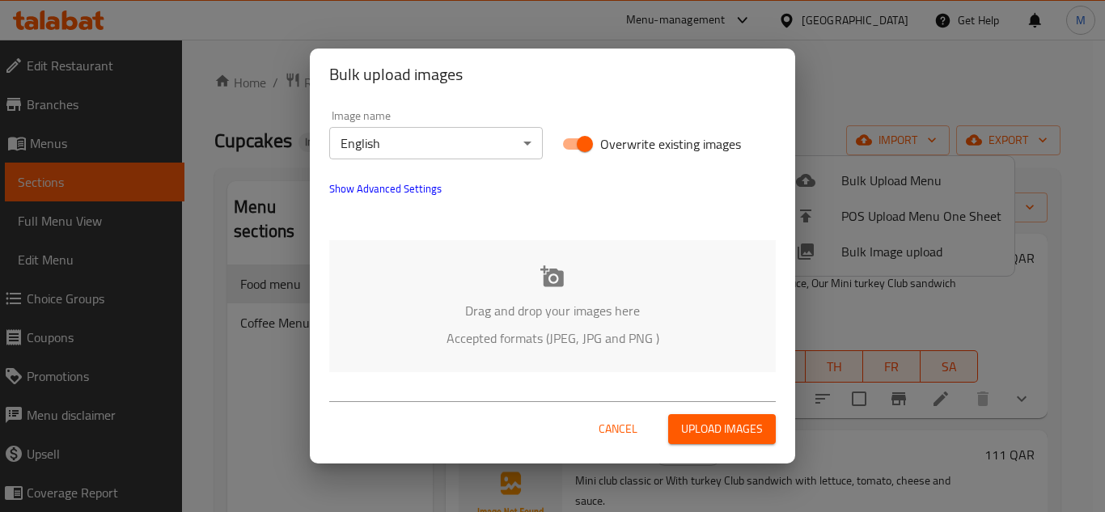
click at [436, 284] on div "Drag and drop your images here Accepted formats (JPEG, JPG and PNG )" at bounding box center [552, 306] width 447 height 132
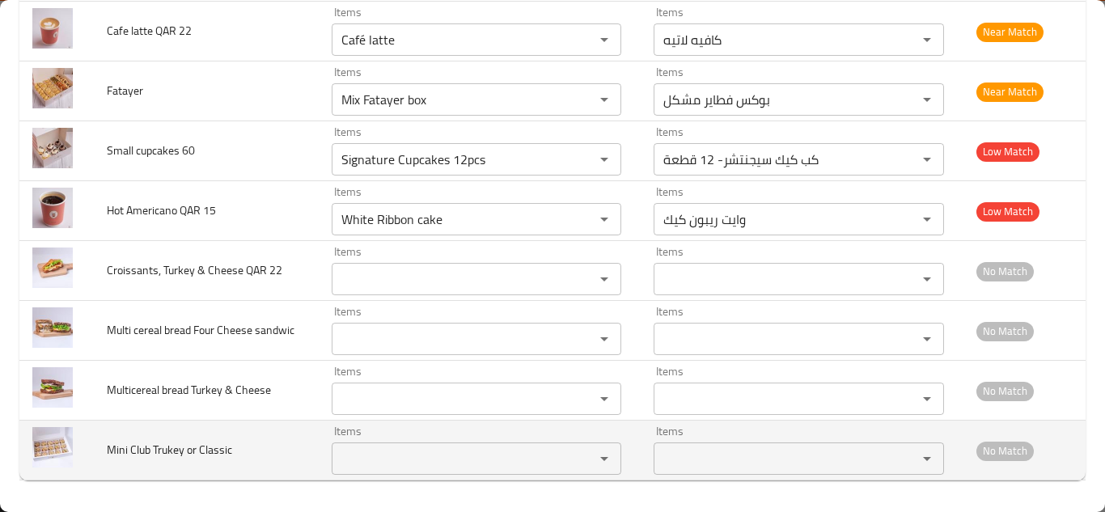
scroll to position [1564, 0]
click at [406, 451] on Classic "Items" at bounding box center [453, 458] width 232 height 23
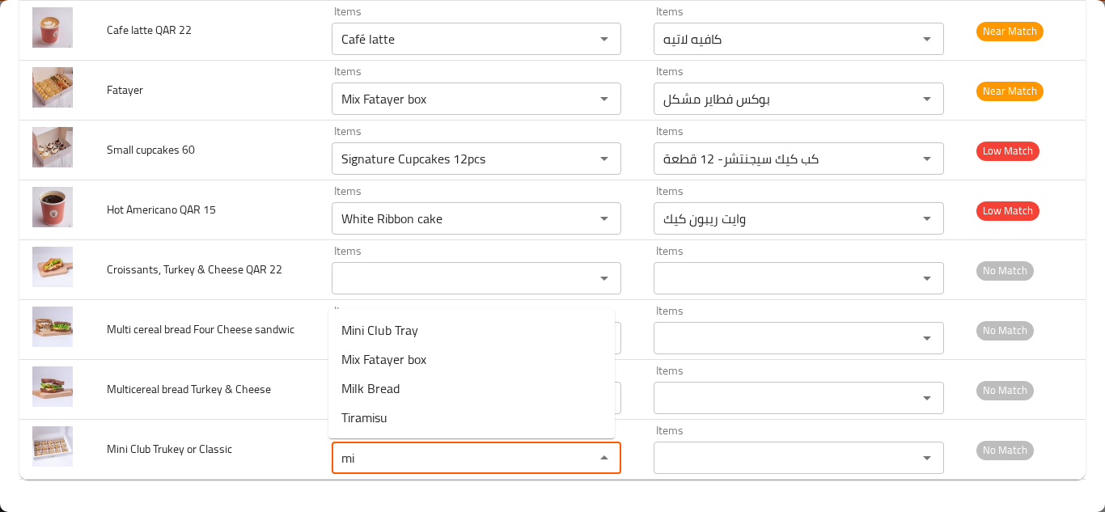
type Classic "m"
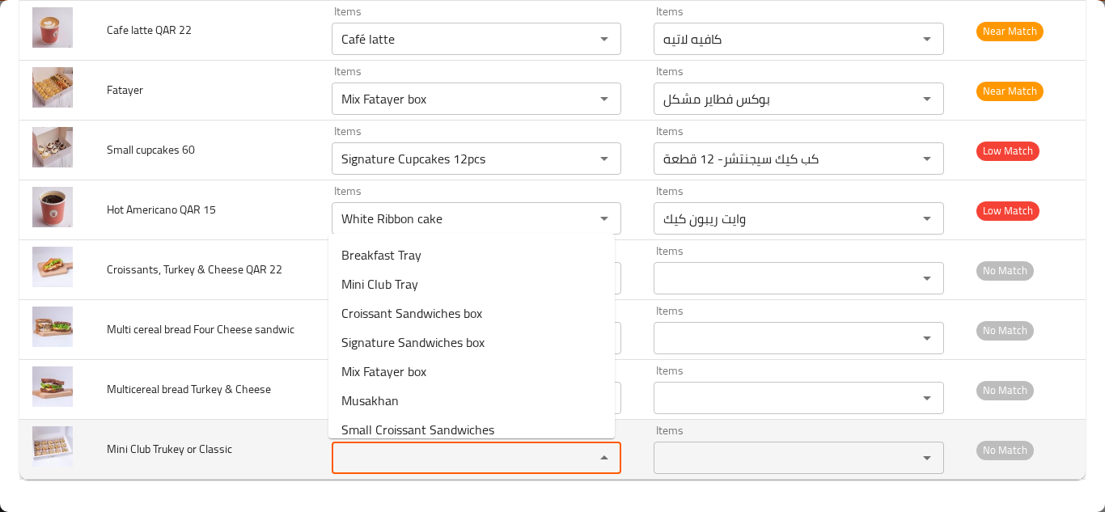
click at [178, 450] on span "Mini Club Trukey or Classic" at bounding box center [169, 448] width 125 height 21
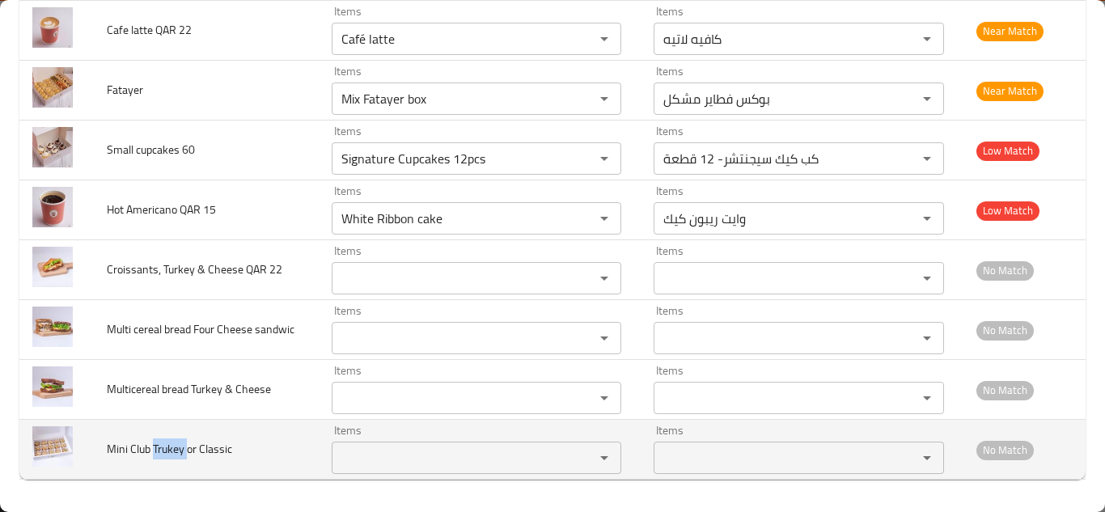
click at [178, 450] on span "Mini Club Trukey or Classic" at bounding box center [169, 448] width 125 height 21
click at [178, 448] on span "Mini Club Trukey or Classic" at bounding box center [169, 448] width 125 height 21
drag, startPoint x: 178, startPoint y: 448, endPoint x: 191, endPoint y: 443, distance: 13.8
click at [179, 448] on span "Mini Club Trukey or Classic" at bounding box center [169, 448] width 125 height 21
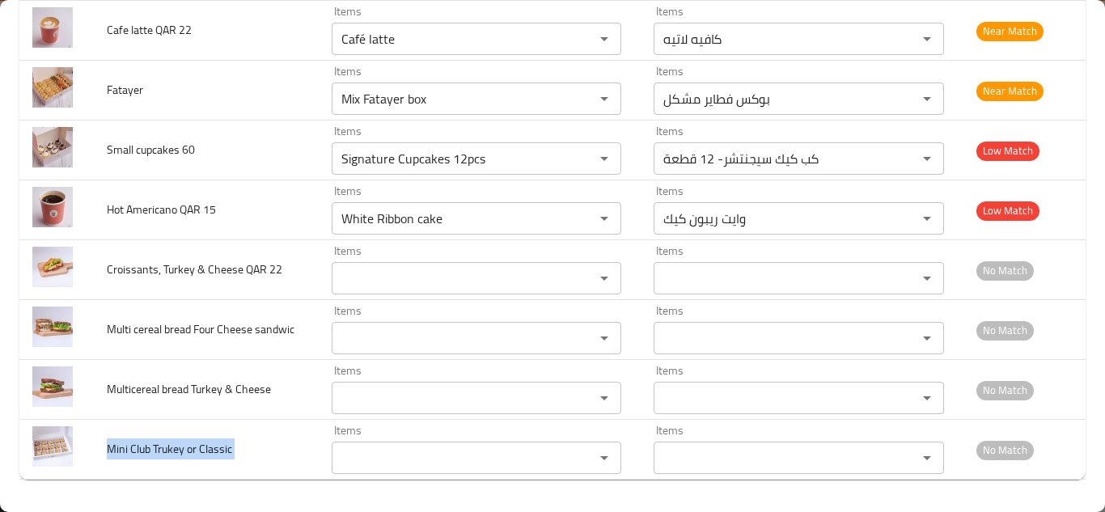
copy span "Mini Club Trukey or Classic"
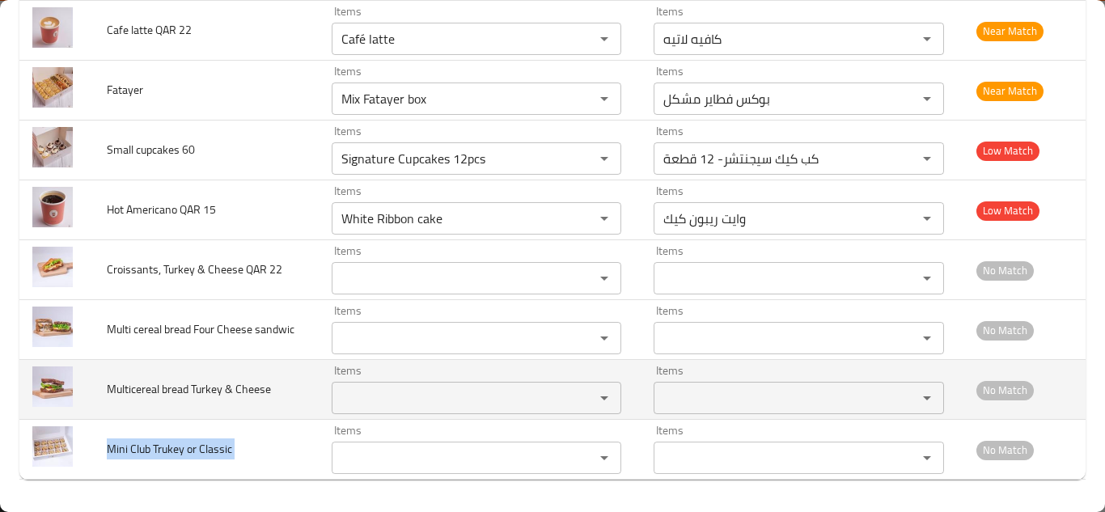
click at [279, 394] on td "Multicereal bread Turkey & Cheese" at bounding box center [206, 390] width 225 height 60
click at [356, 394] on Cheese "Items" at bounding box center [453, 398] width 232 height 23
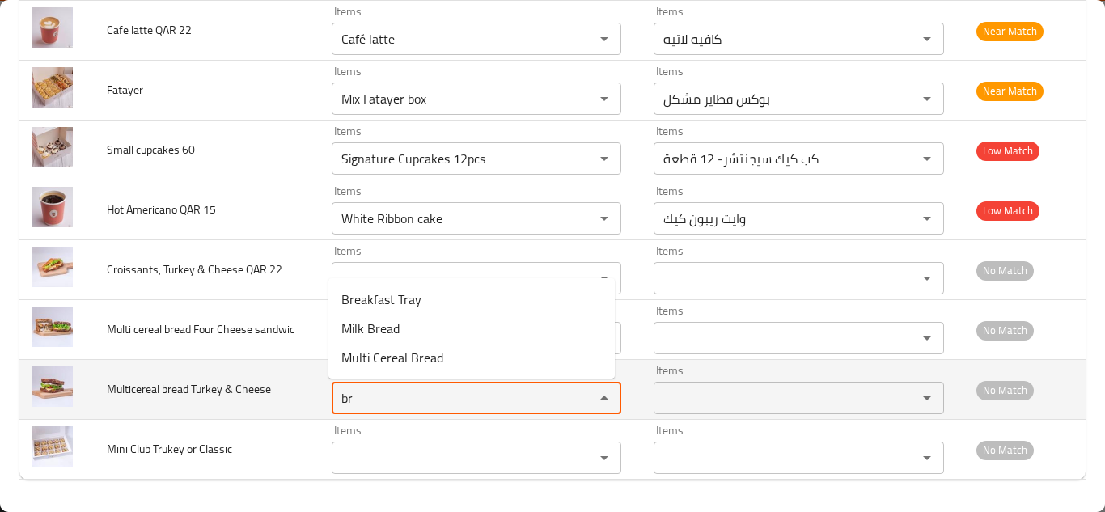
type Cheese "b"
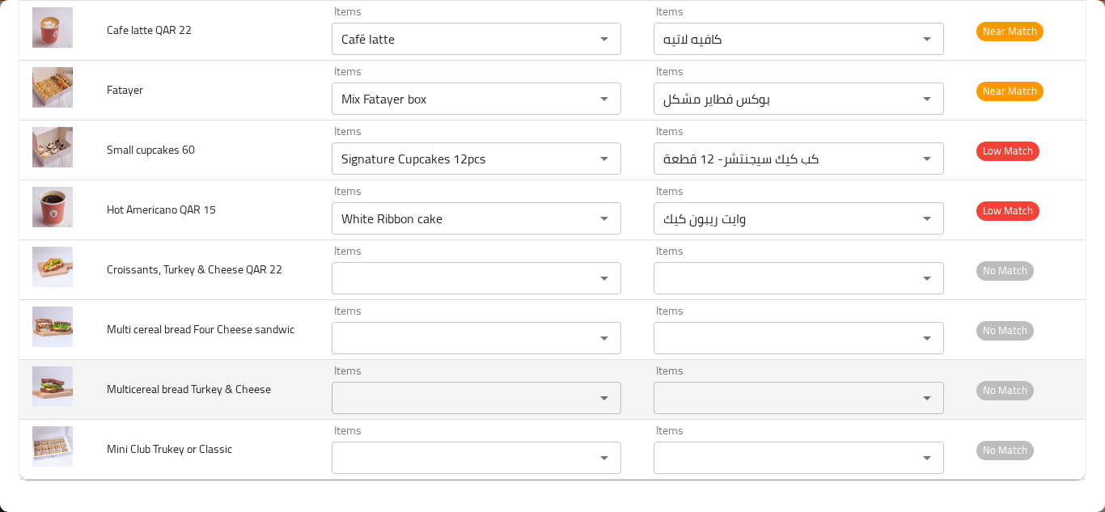
click at [173, 390] on span "Multicereal bread Turkey & Cheese" at bounding box center [189, 389] width 164 height 21
click at [172, 389] on span "Multicereal bread Turkey & Cheese" at bounding box center [189, 389] width 164 height 21
copy span "Multicereal bread Turkey & Cheese"
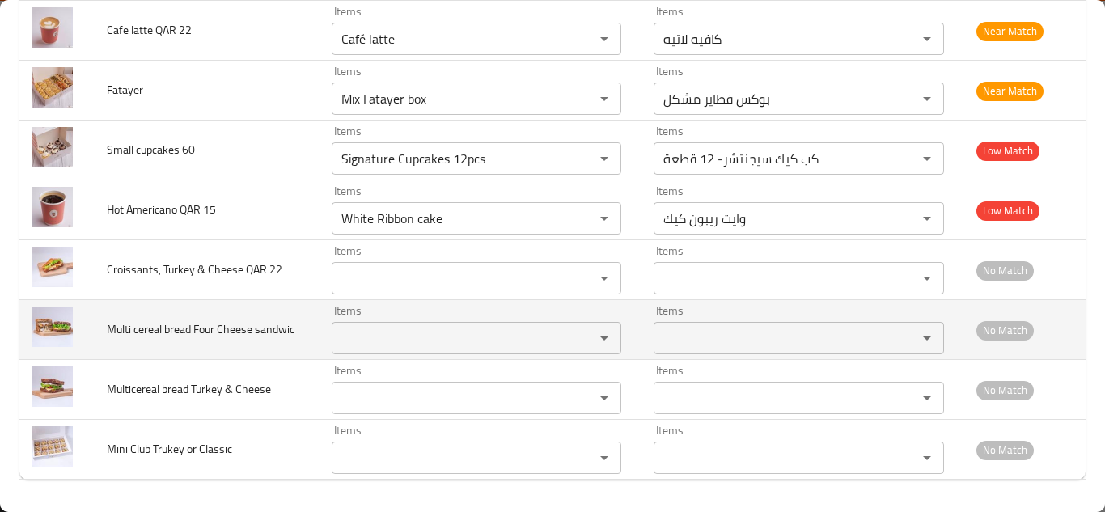
click at [157, 323] on span "Multi cereal bread Four Cheese sandwic" at bounding box center [201, 329] width 188 height 21
click at [158, 323] on span "Multi cereal bread Four Cheese sandwic" at bounding box center [201, 329] width 188 height 21
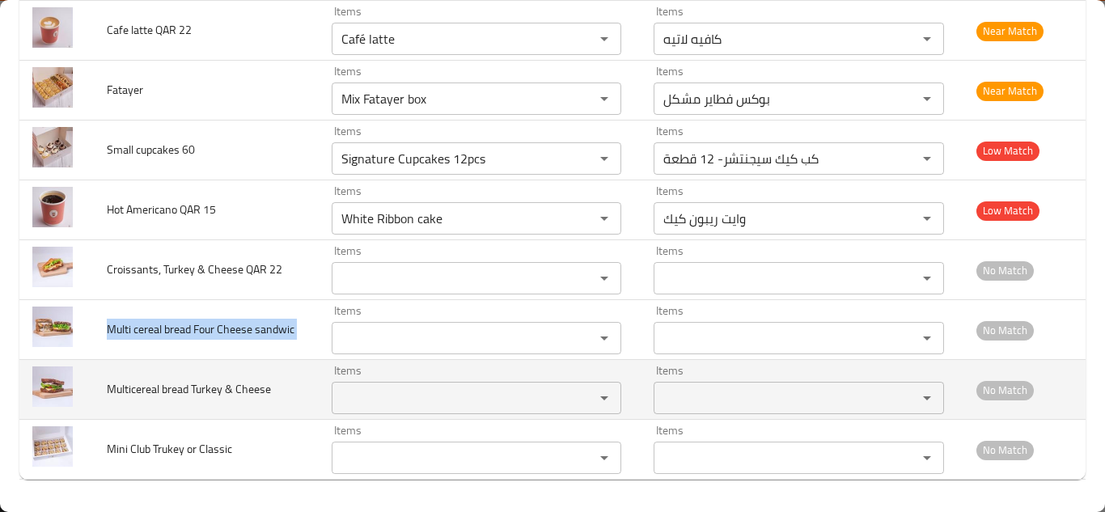
copy span "Multi cereal bread Four Cheese sandwic"
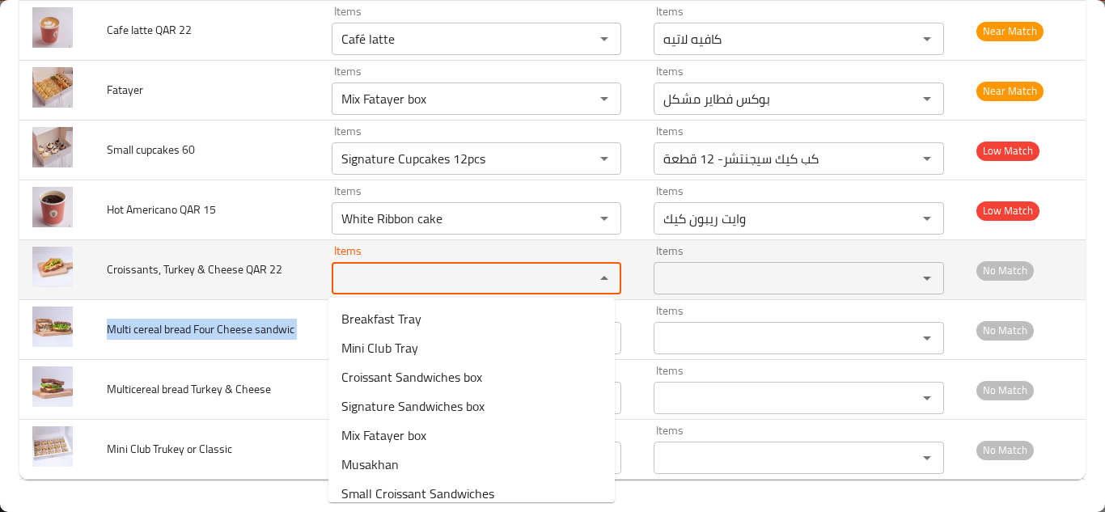
click at [375, 278] on 22 "Items" at bounding box center [453, 278] width 232 height 23
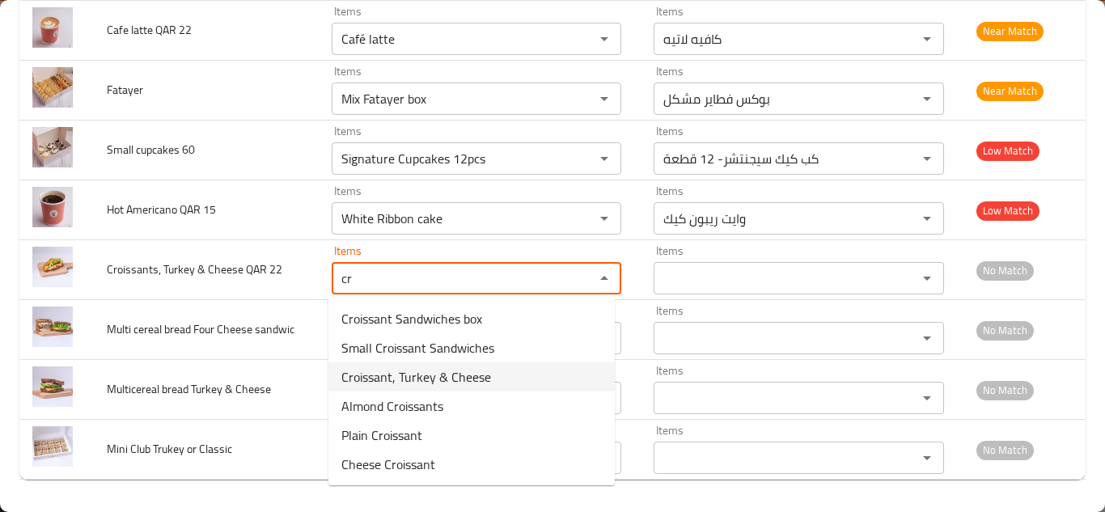
click at [426, 375] on span "Croissant, Turkey & Cheese" at bounding box center [416, 376] width 150 height 19
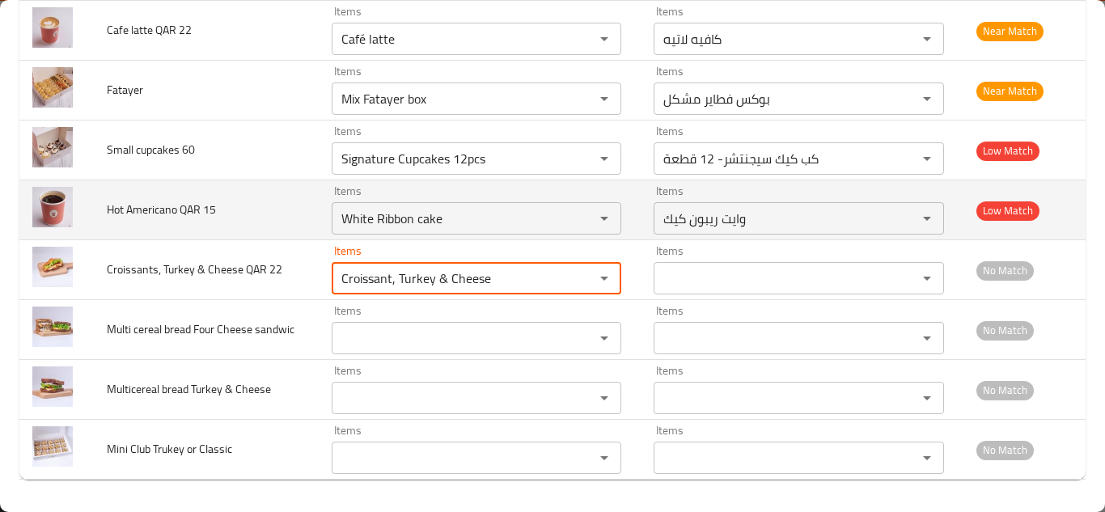
type 22 "Croissant, Turkey & Cheese"
click at [307, 210] on td "Hot Americano QAR 15" at bounding box center [206, 210] width 225 height 60
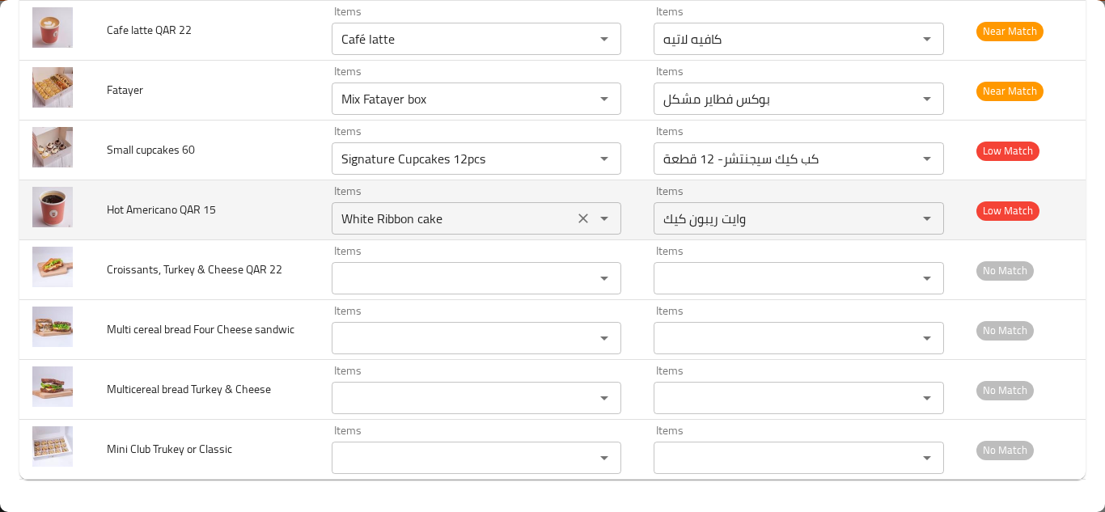
click at [413, 215] on 15 "White Ribbon cake" at bounding box center [453, 218] width 232 height 23
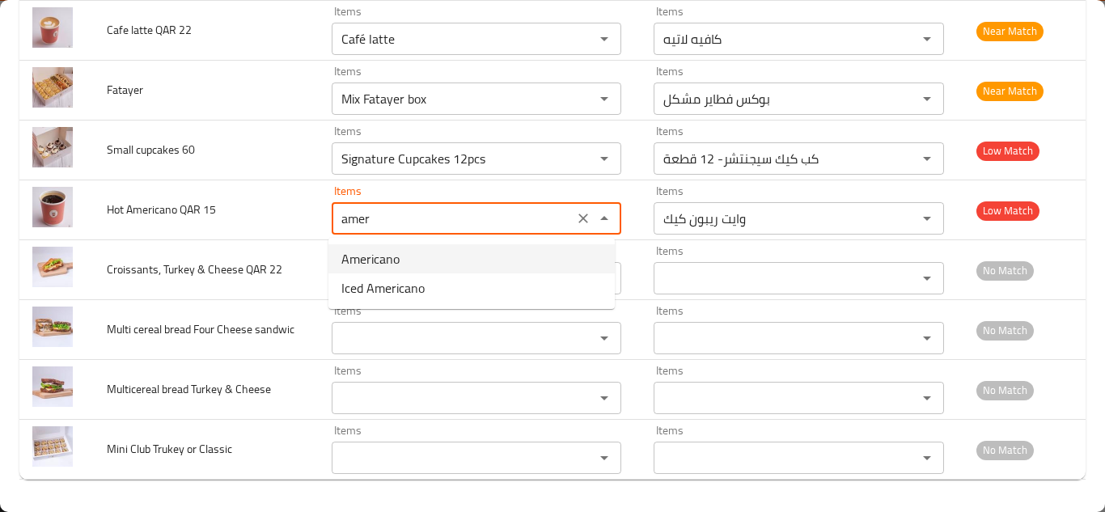
click at [406, 260] on 15-option-0 "Americano" at bounding box center [471, 258] width 286 height 29
type 15 "Americano"
type 15-ar "أمريكانو"
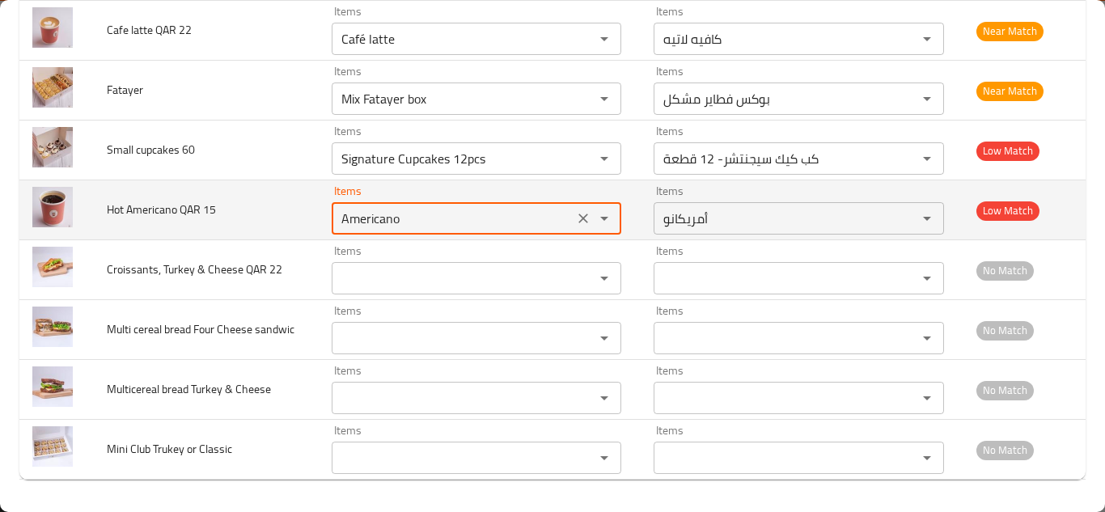
type 15 "Americano"
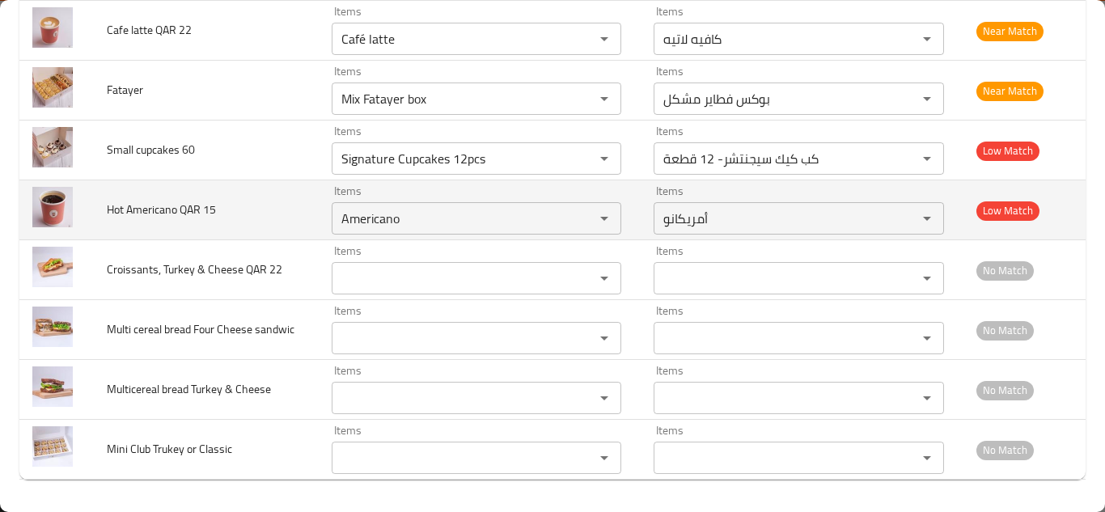
click at [271, 210] on td "Hot Americano QAR 15" at bounding box center [206, 210] width 225 height 60
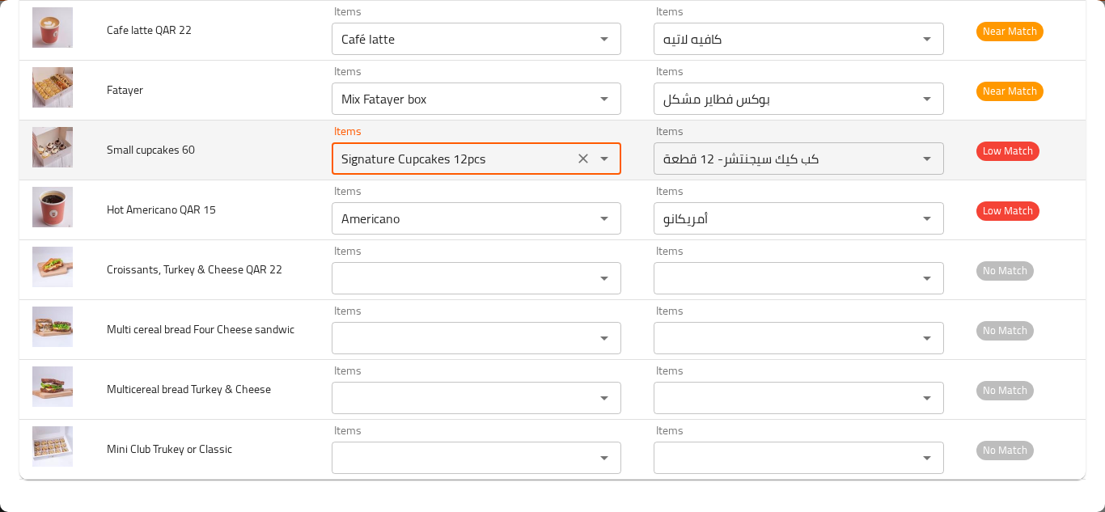
click at [451, 151] on 60 "Signature Cupcakes 12pcs" at bounding box center [453, 158] width 232 height 23
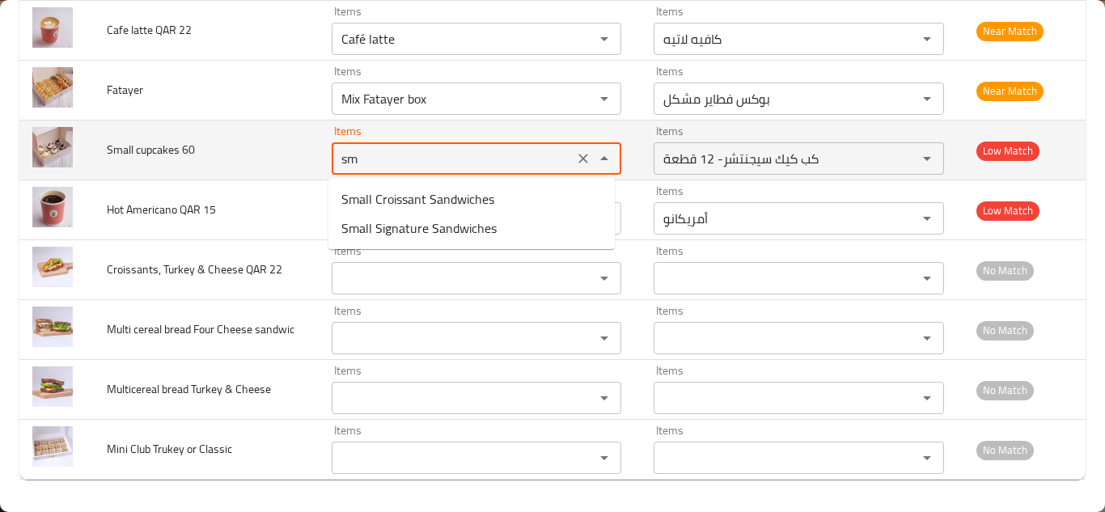
click at [586, 155] on div "enhanced table" at bounding box center [593, 158] width 42 height 23
click at [367, 161] on 60 "sm" at bounding box center [453, 158] width 232 height 23
type 60 "m"
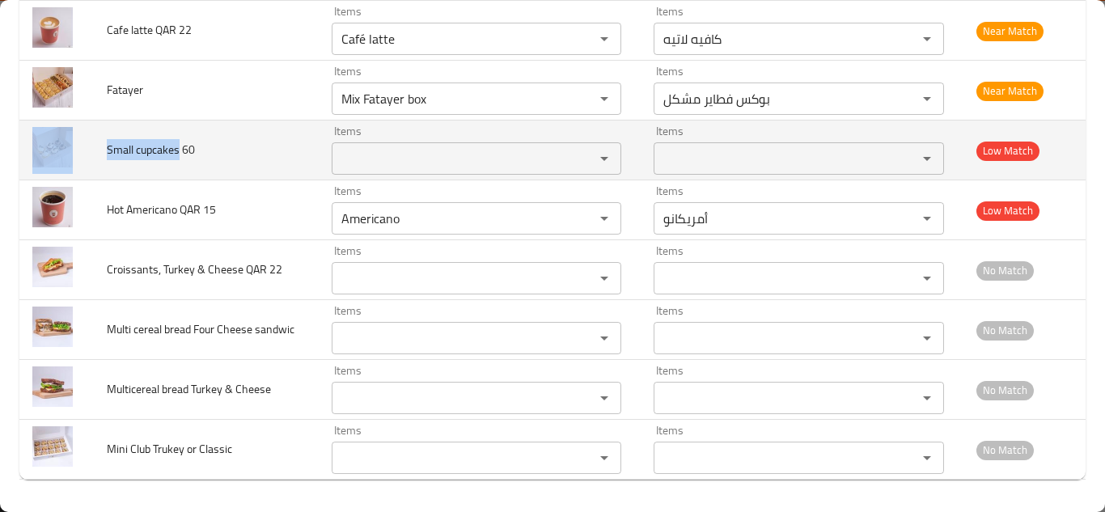
drag, startPoint x: 177, startPoint y: 150, endPoint x: 90, endPoint y: 148, distance: 87.4
click at [90, 148] on tr "Small cupcakes 60 Items Items Items Items Low Match" at bounding box center [552, 151] width 1066 height 60
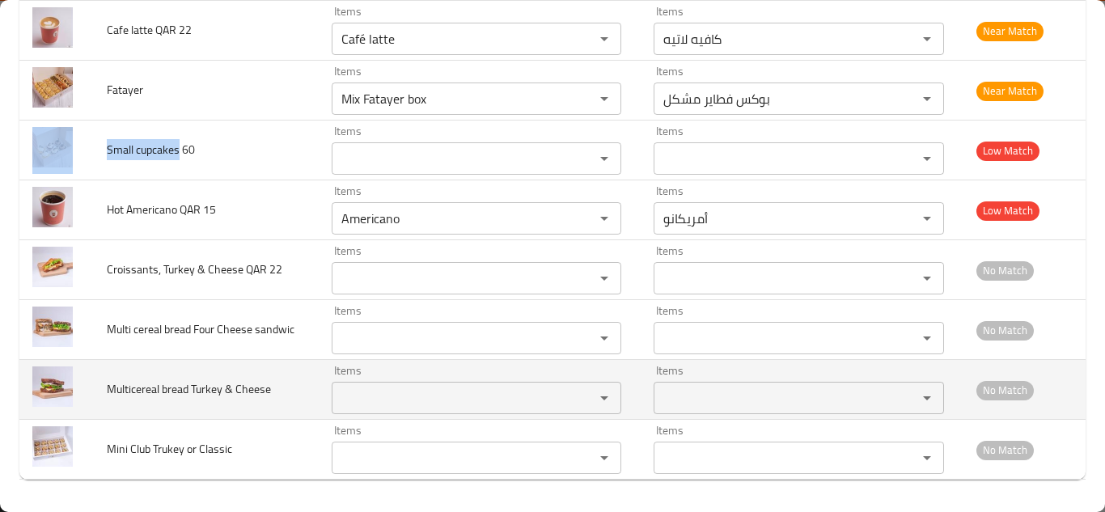
copy tr "Small cupcakes"
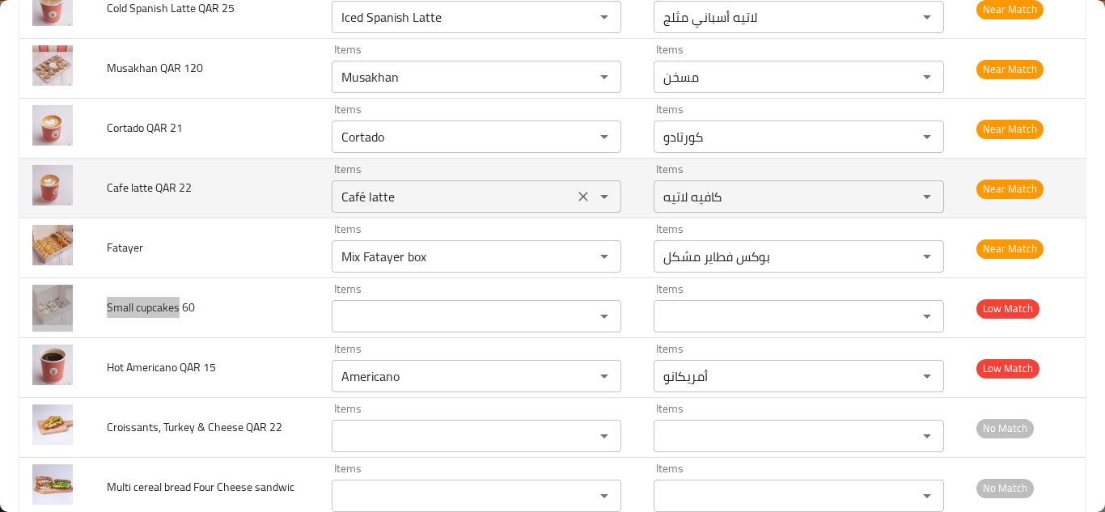
scroll to position [1402, 0]
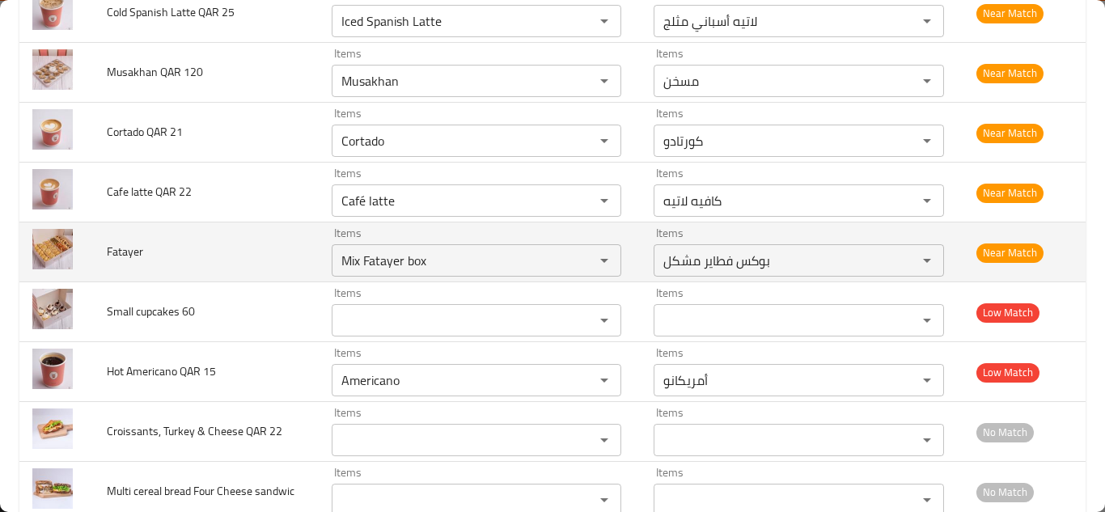
click at [259, 240] on td "Fatayer" at bounding box center [206, 252] width 225 height 60
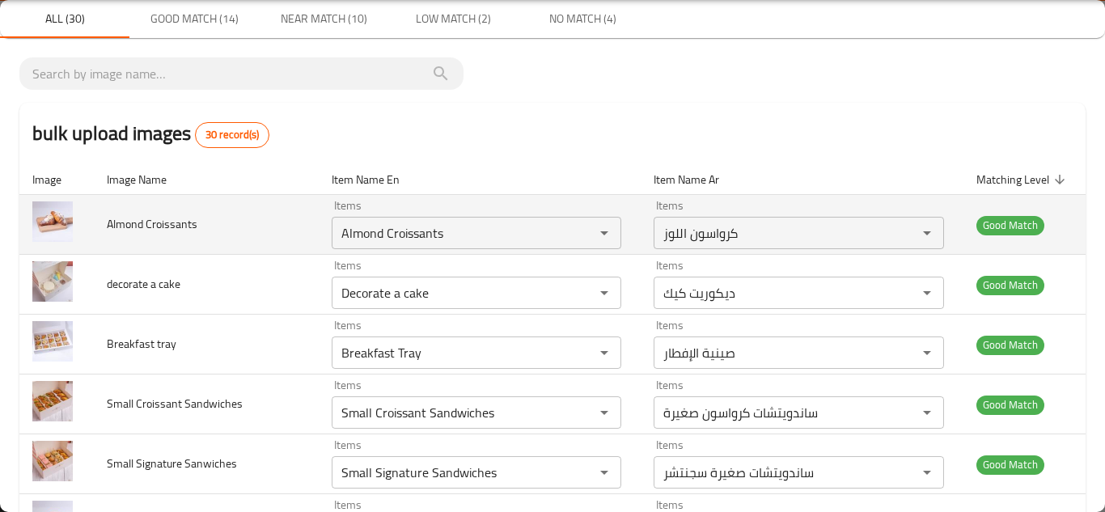
scroll to position [0, 0]
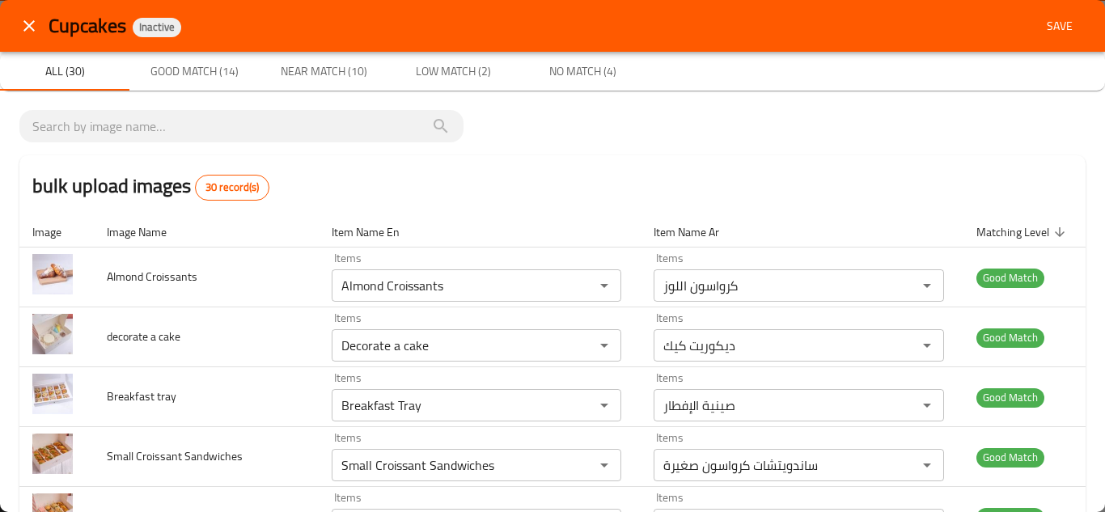
click at [1052, 24] on span "Save" at bounding box center [1059, 26] width 39 height 20
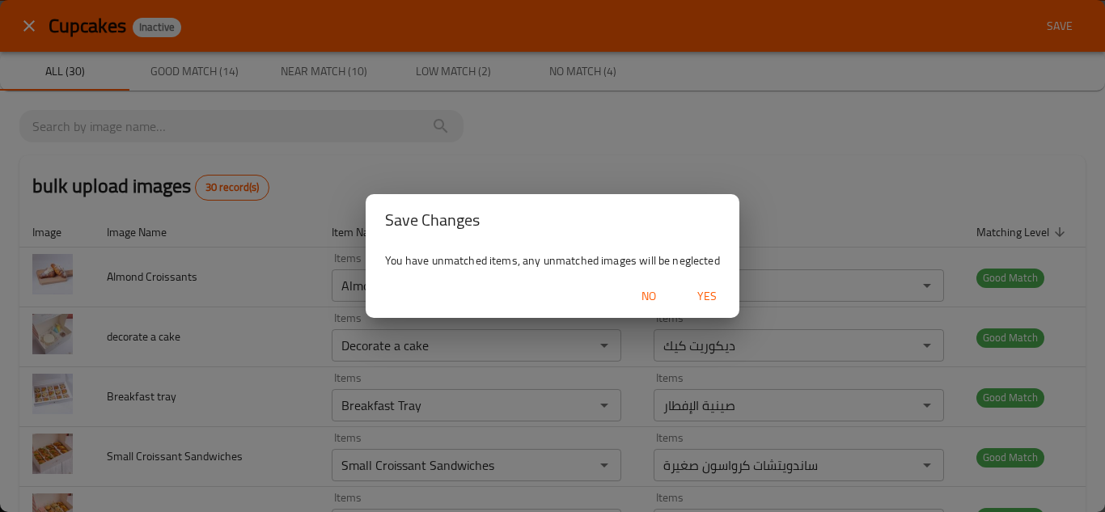
click at [707, 295] on span "Yes" at bounding box center [707, 296] width 39 height 20
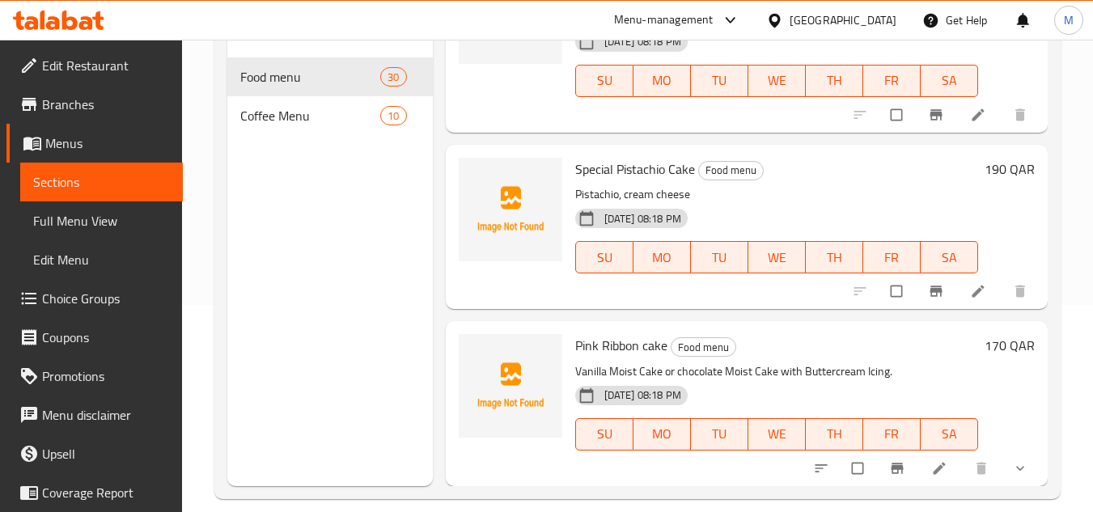
scroll to position [227, 0]
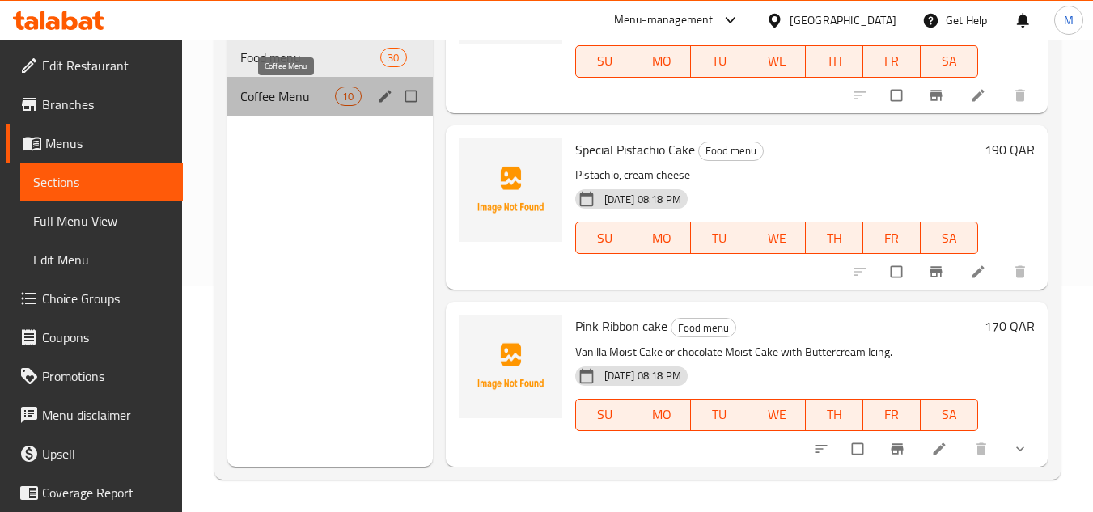
click at [298, 95] on span "Coffee Menu" at bounding box center [287, 96] width 95 height 19
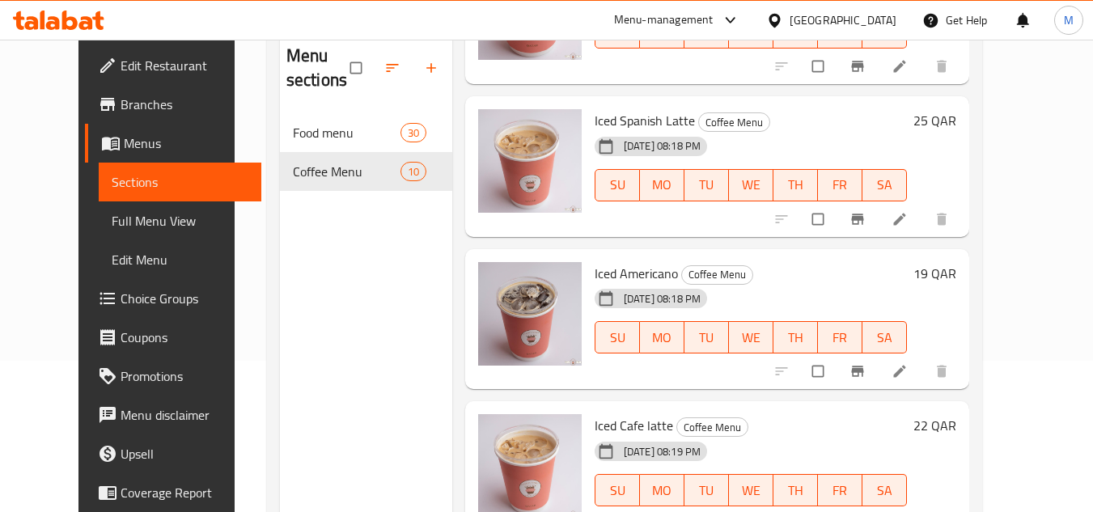
scroll to position [65, 0]
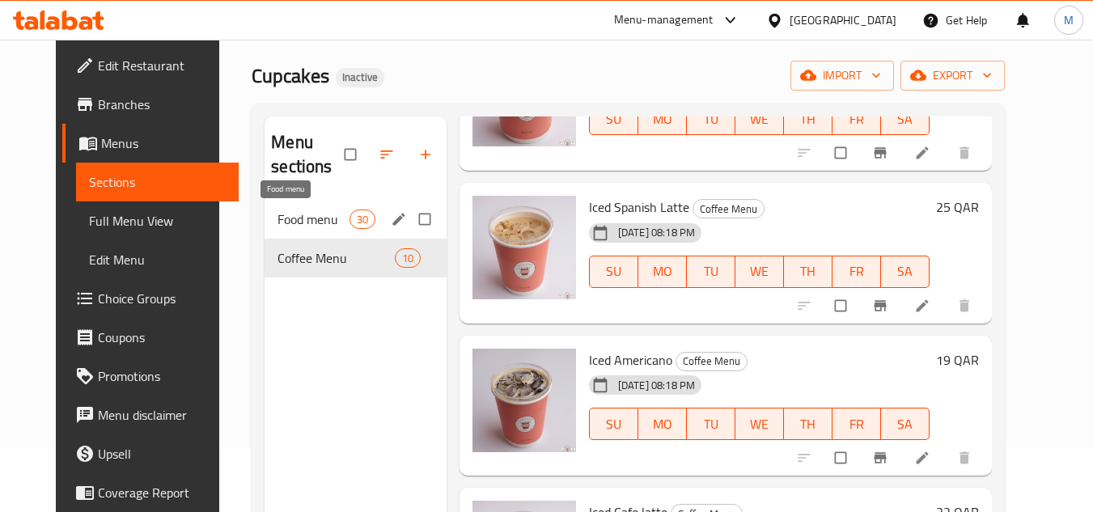
click at [277, 214] on span "Food menu" at bounding box center [312, 219] width 71 height 19
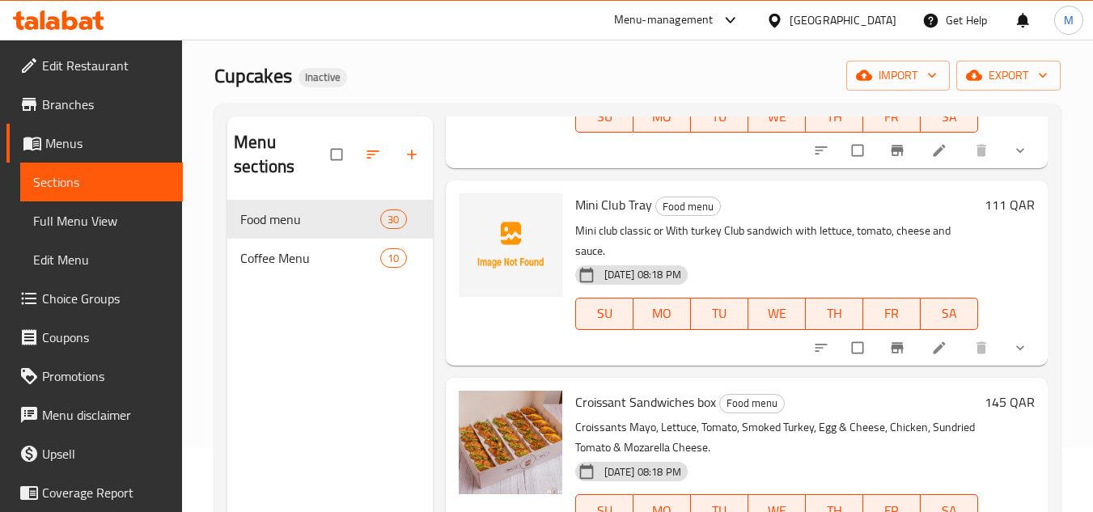
scroll to position [188, 0]
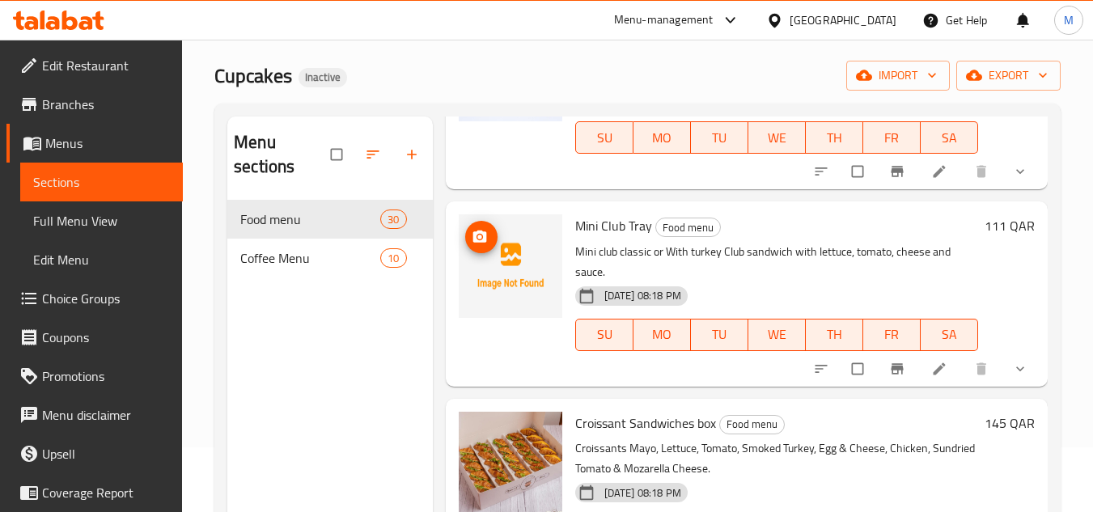
click at [472, 241] on icon "upload picture" at bounding box center [480, 237] width 16 height 16
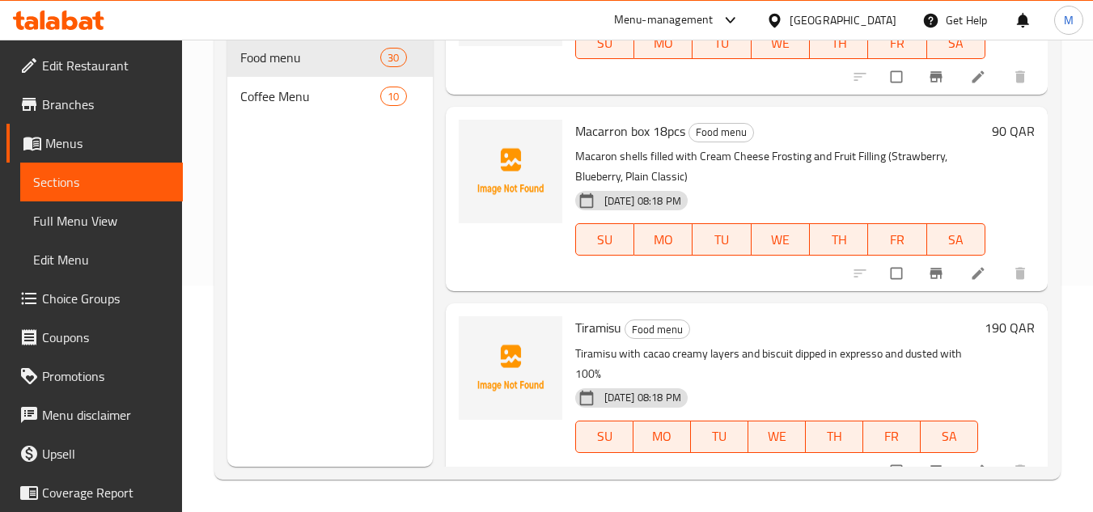
scroll to position [4854, 0]
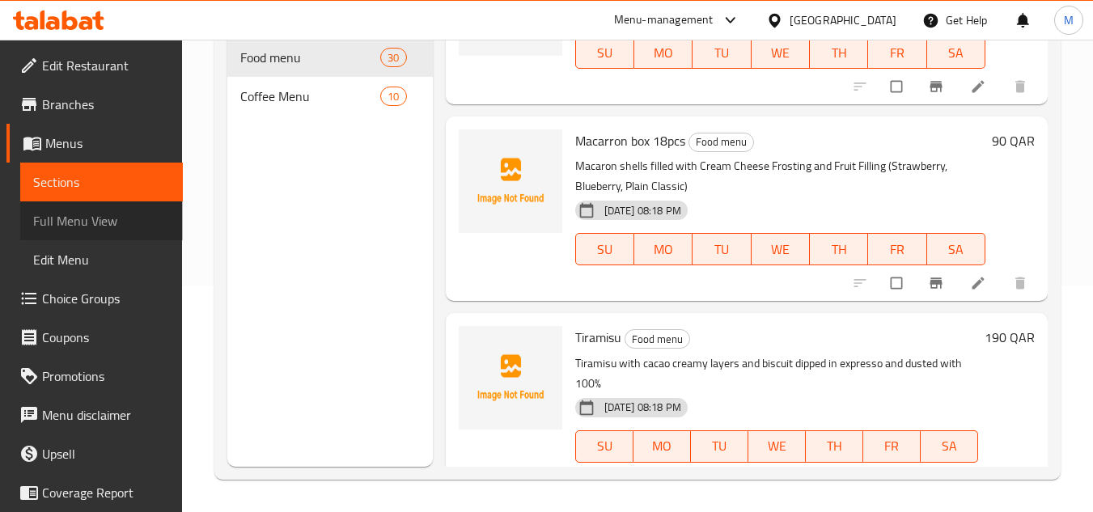
click at [138, 216] on span "Full Menu View" at bounding box center [101, 220] width 137 height 19
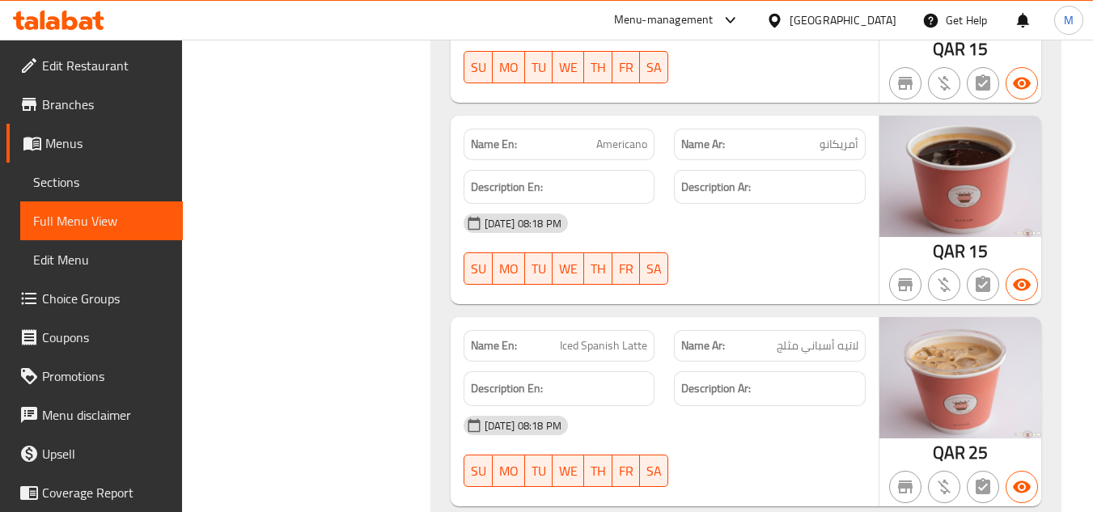
scroll to position [11315, 0]
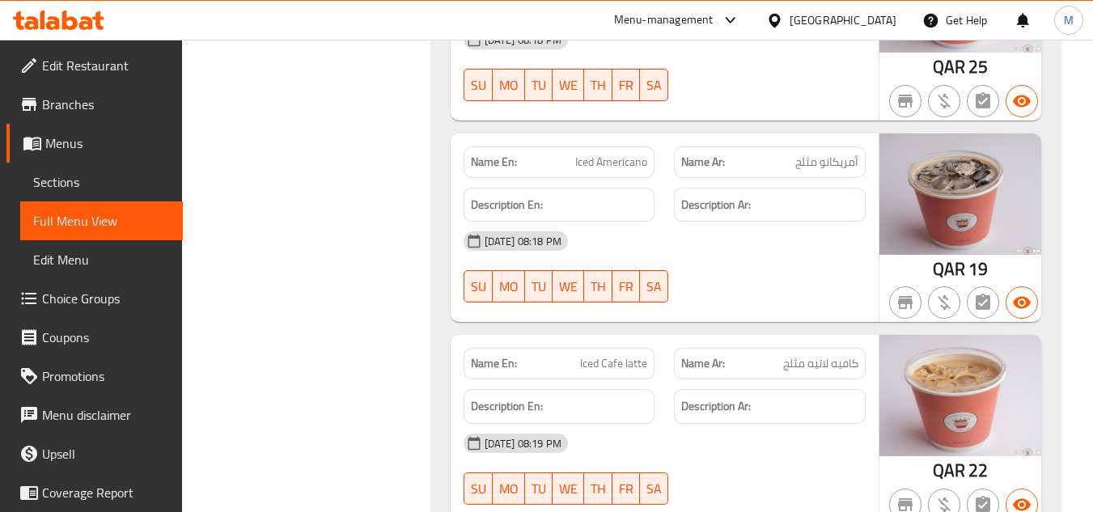
drag, startPoint x: 1090, startPoint y: 150, endPoint x: 1086, endPoint y: 121, distance: 29.3
drag, startPoint x: 1078, startPoint y: 98, endPoint x: 1080, endPoint y: 120, distance: 21.9
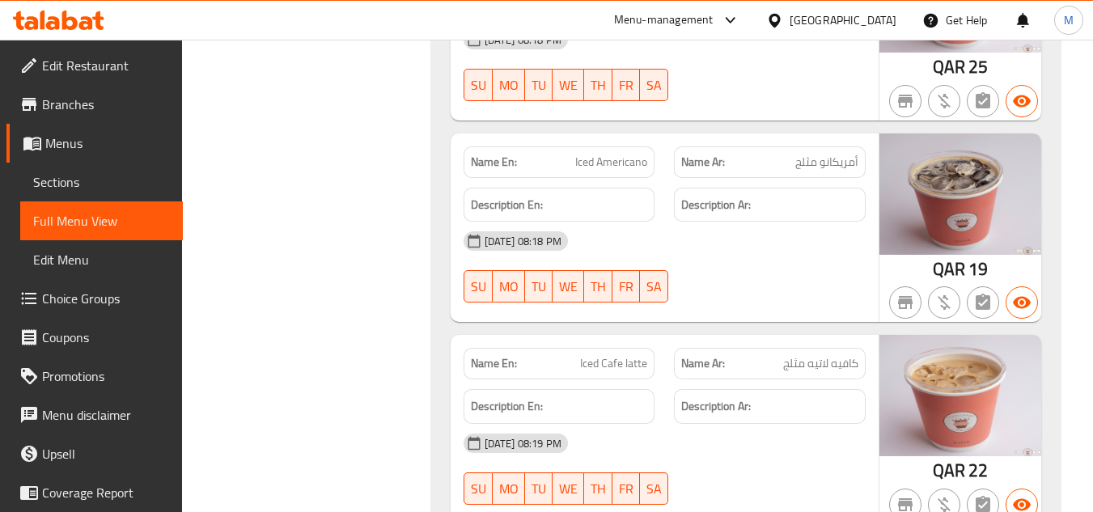
drag, startPoint x: 1080, startPoint y: 120, endPoint x: 1094, endPoint y: 116, distance: 14.9
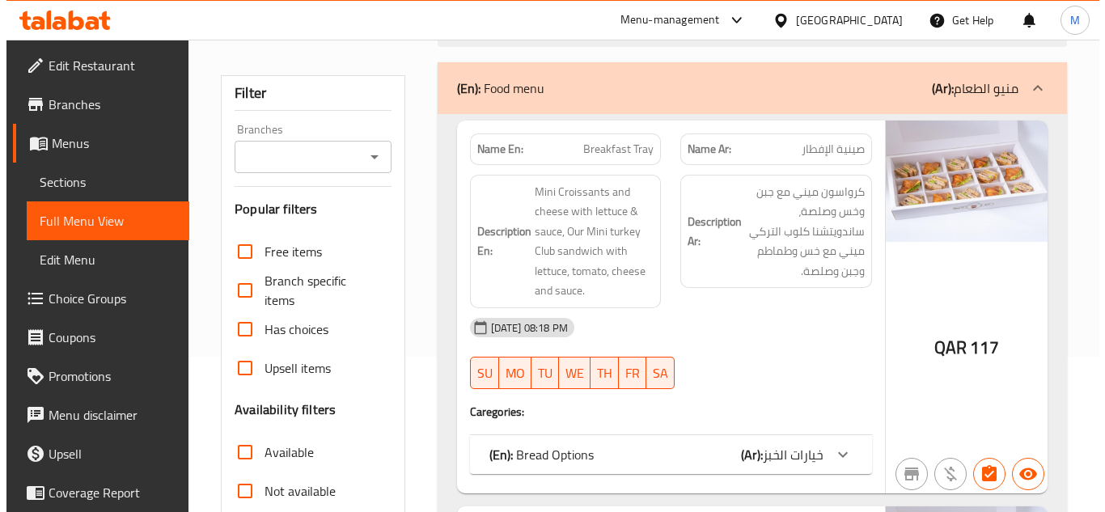
scroll to position [0, 0]
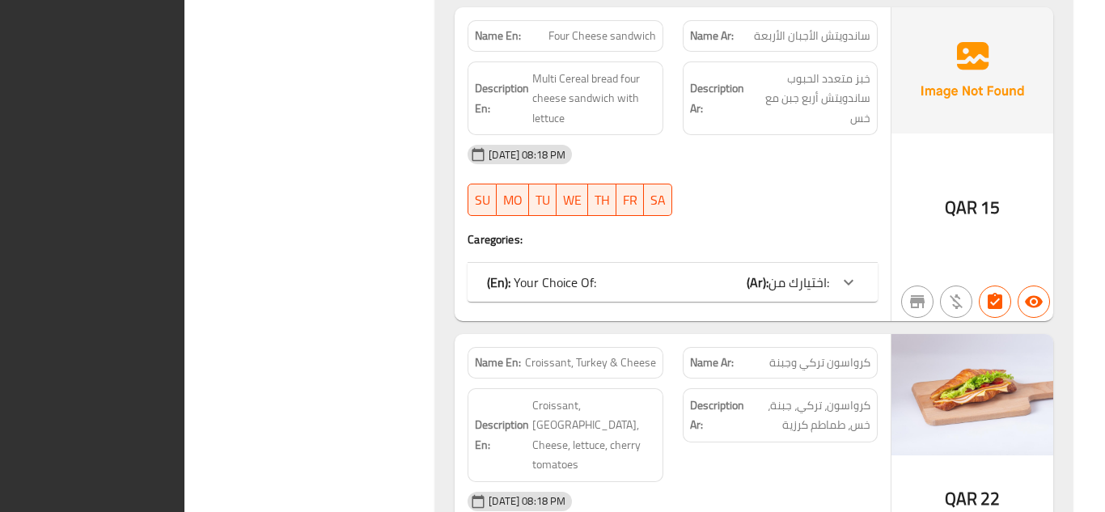
drag, startPoint x: 992, startPoint y: 105, endPoint x: 937, endPoint y: 49, distance: 78.4
click at [992, 105] on div "QAR 15" at bounding box center [972, 164] width 162 height 314
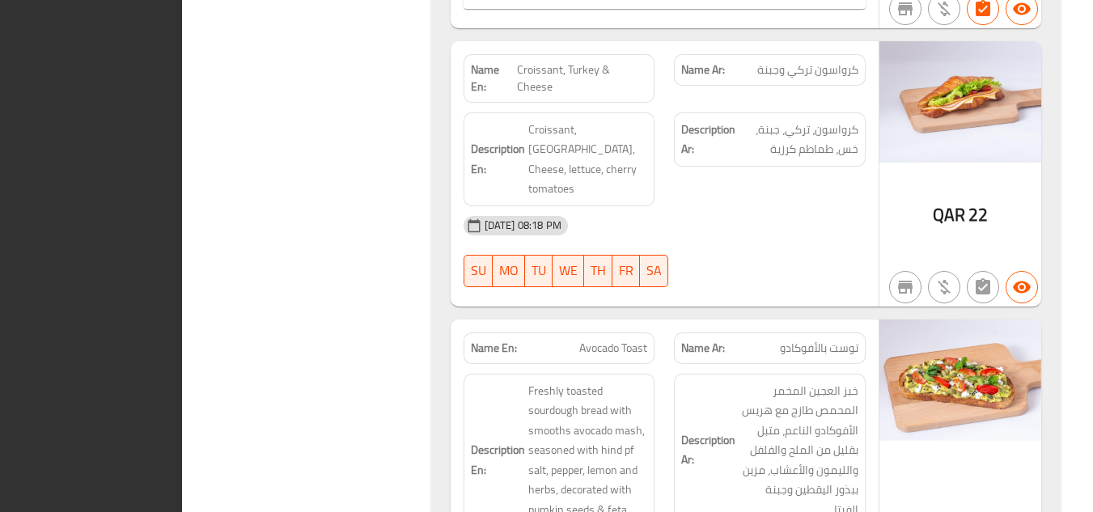
scroll to position [11205, 0]
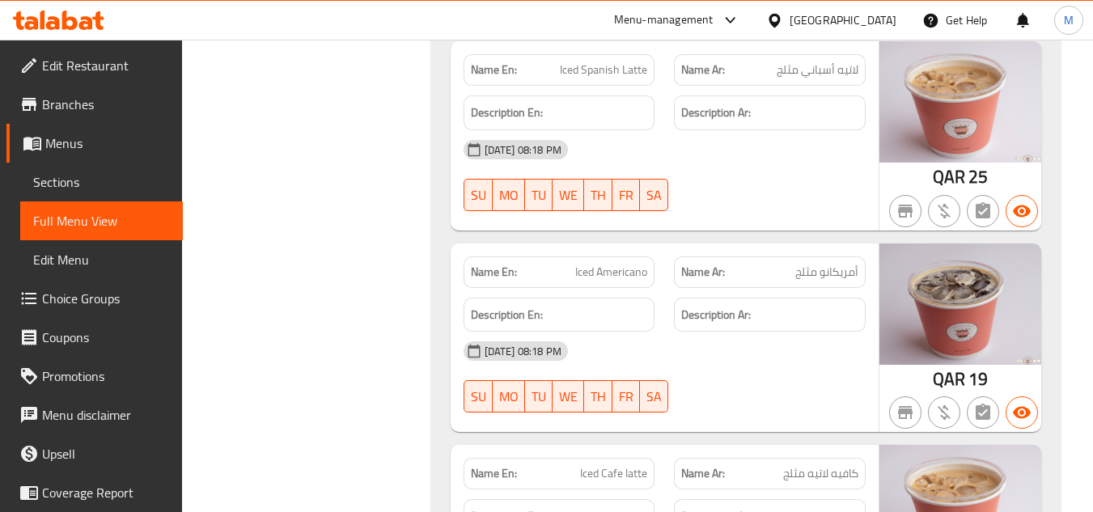
click at [70, 26] on icon at bounding box center [58, 20] width 91 height 19
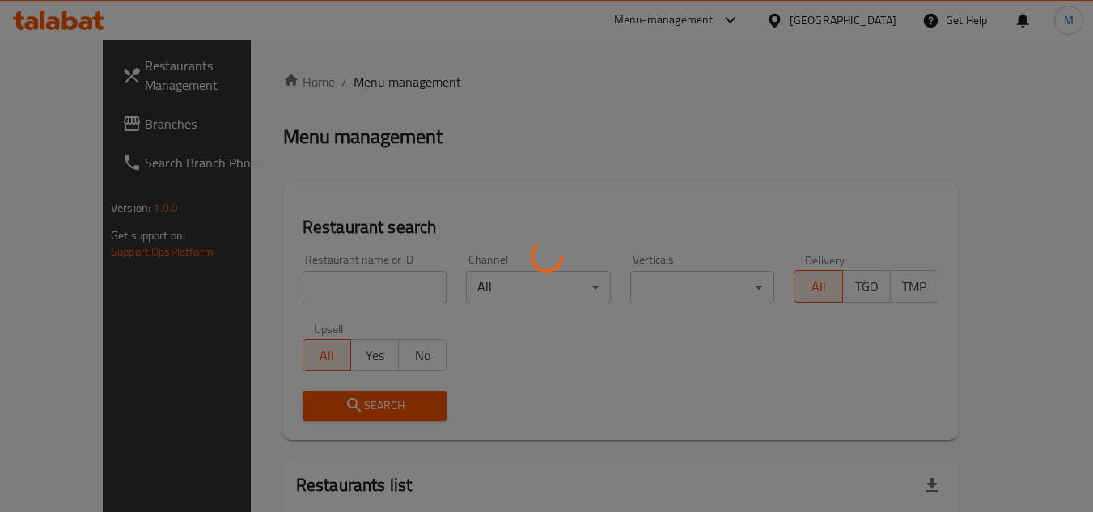
scroll to position [133, 0]
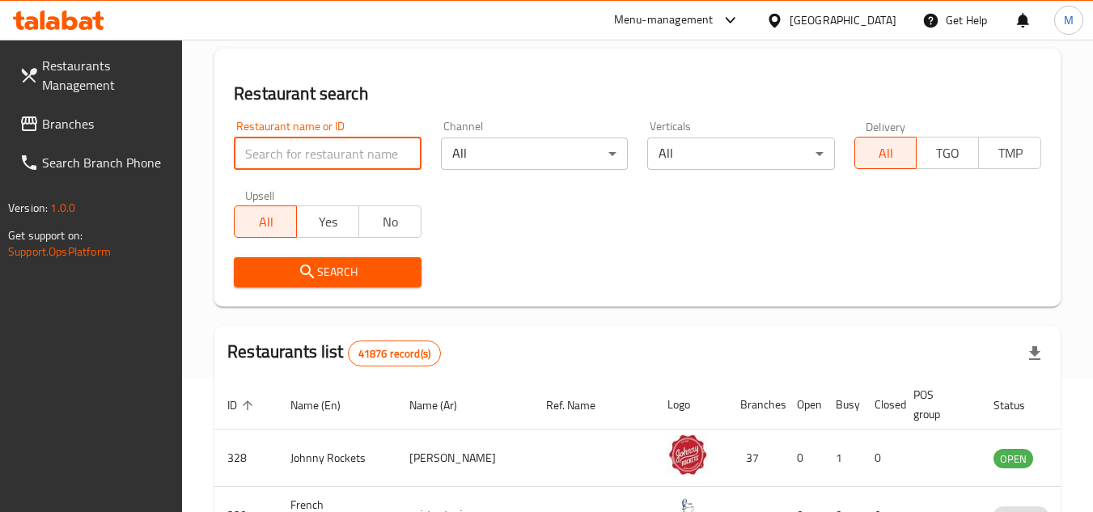
click at [366, 142] on input "search" at bounding box center [327, 154] width 187 height 32
paste input "kabsa noura"
type input "kabsa noura"
click button "Search" at bounding box center [327, 272] width 187 height 30
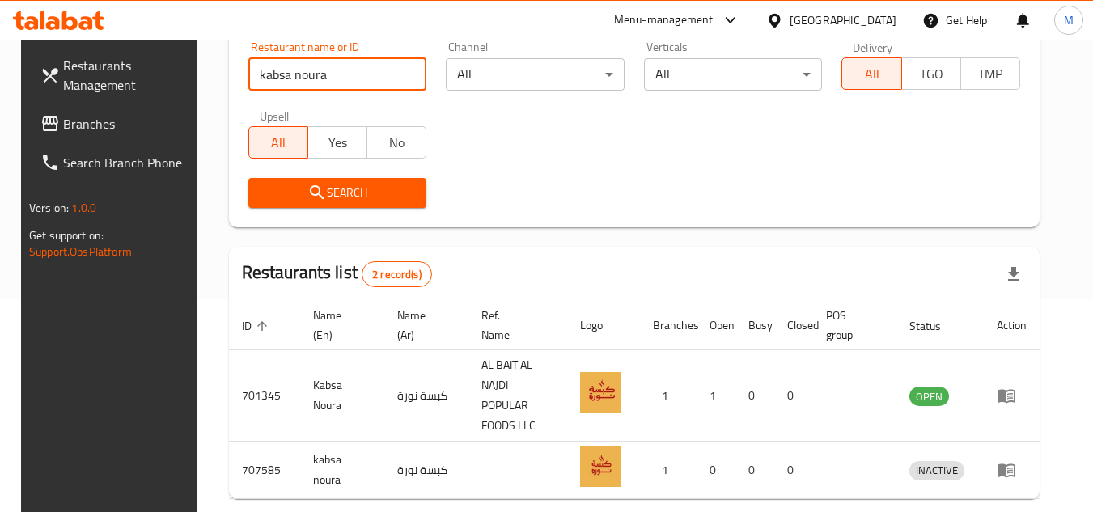
scroll to position [267, 0]
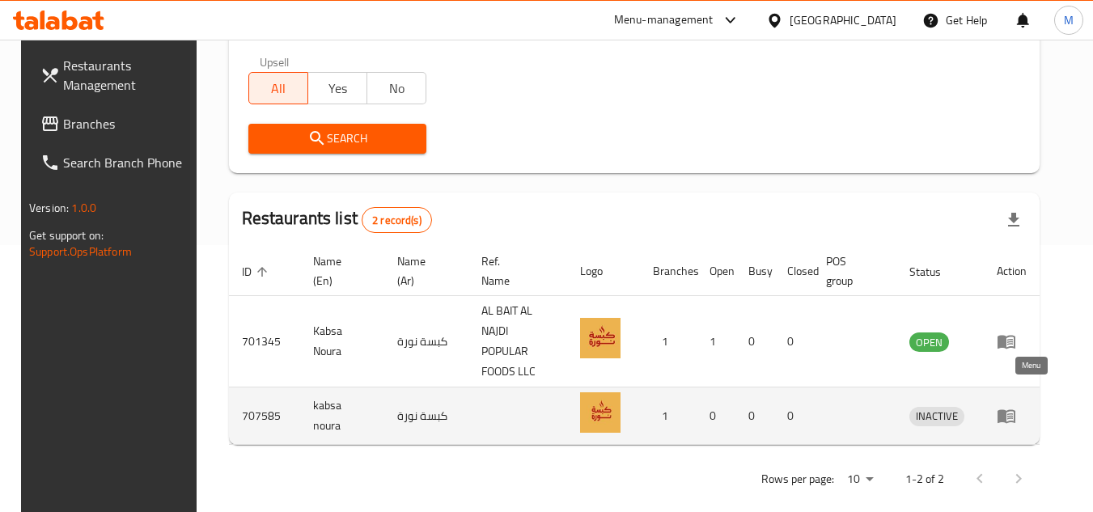
click at [1016, 406] on icon "enhanced table" at bounding box center [1006, 415] width 19 height 19
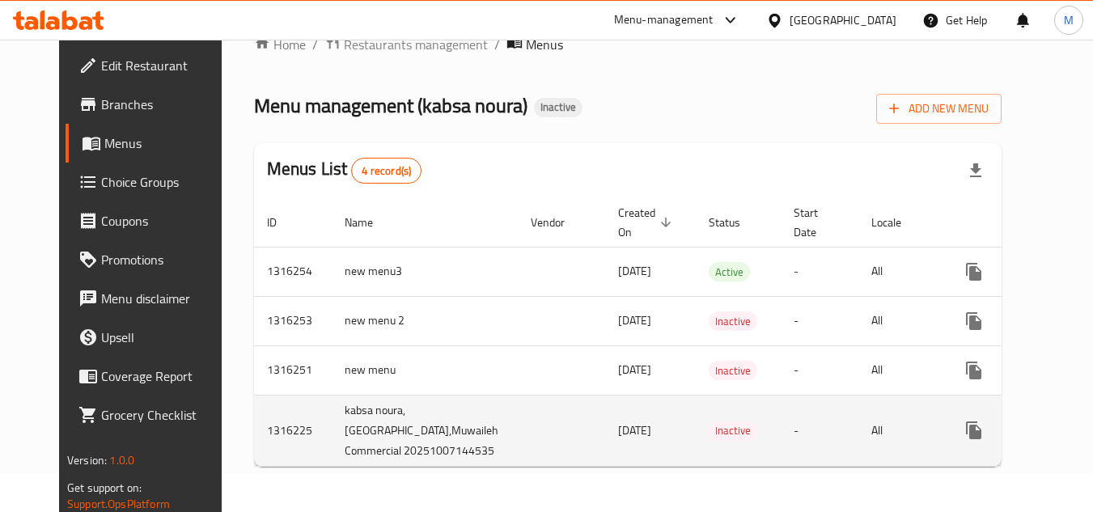
scroll to position [58, 0]
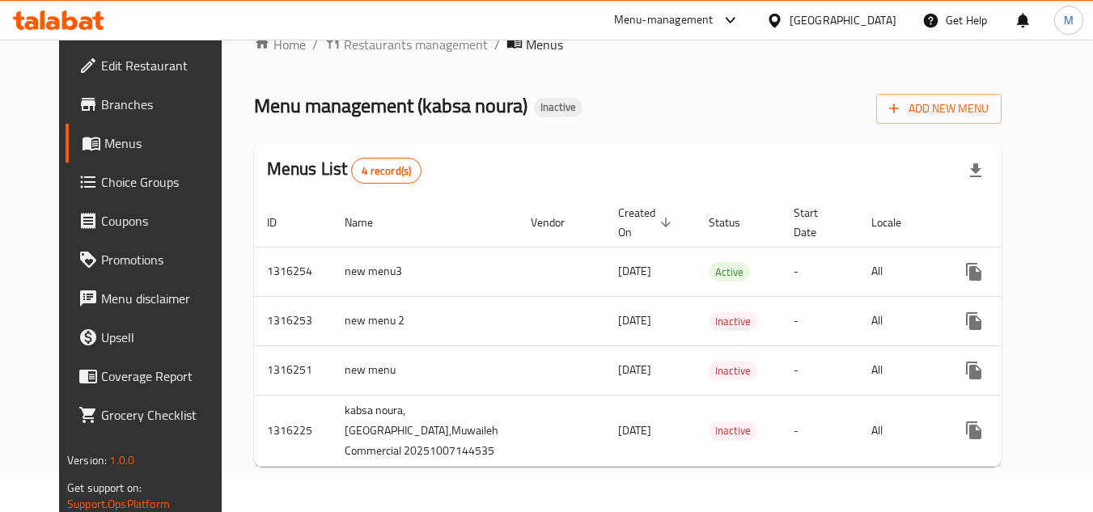
click at [87, 118] on link "Branches" at bounding box center [154, 104] width 176 height 39
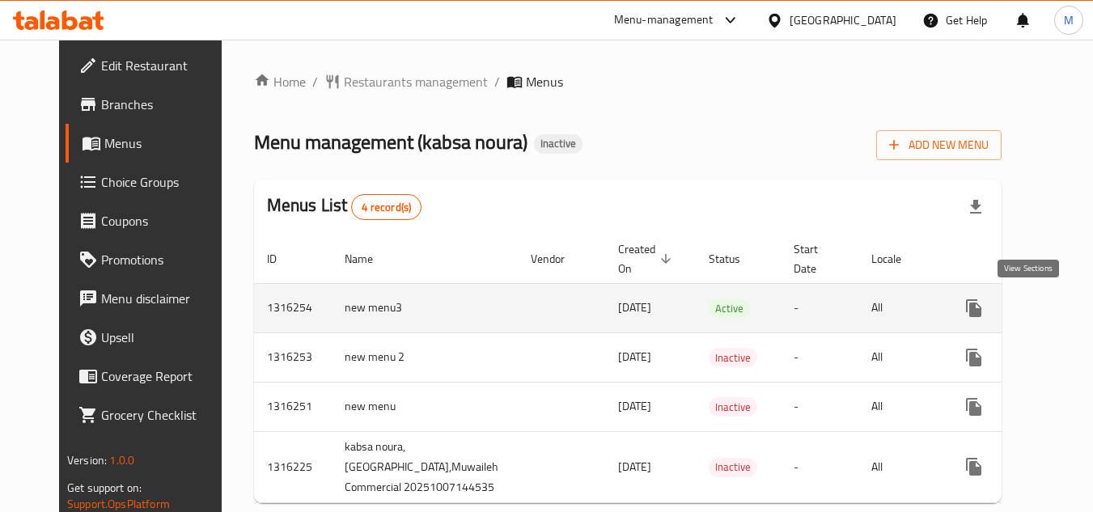
click at [1083, 306] on icon "enhanced table" at bounding box center [1090, 308] width 15 height 15
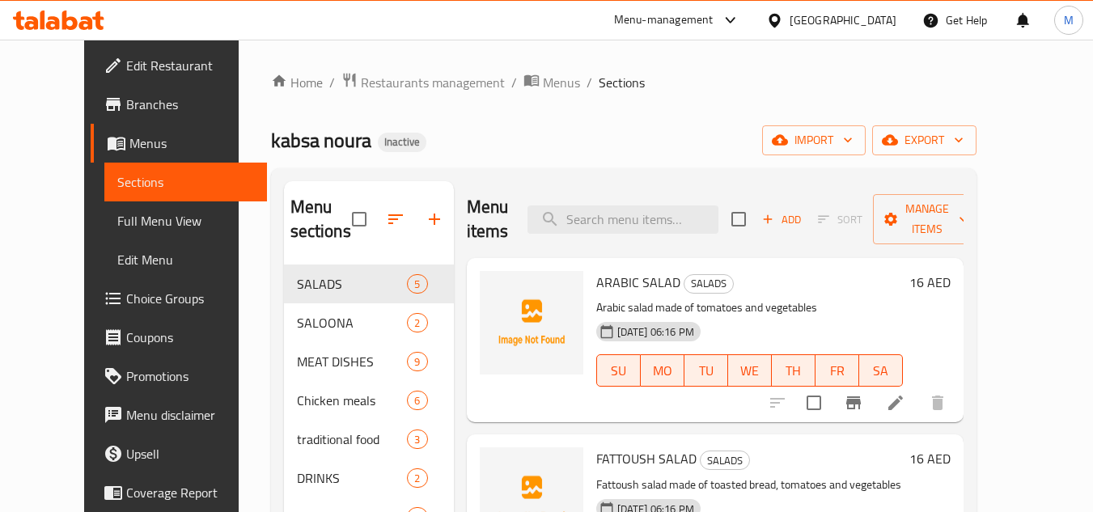
click at [76, 23] on icon at bounding box center [69, 20] width 15 height 19
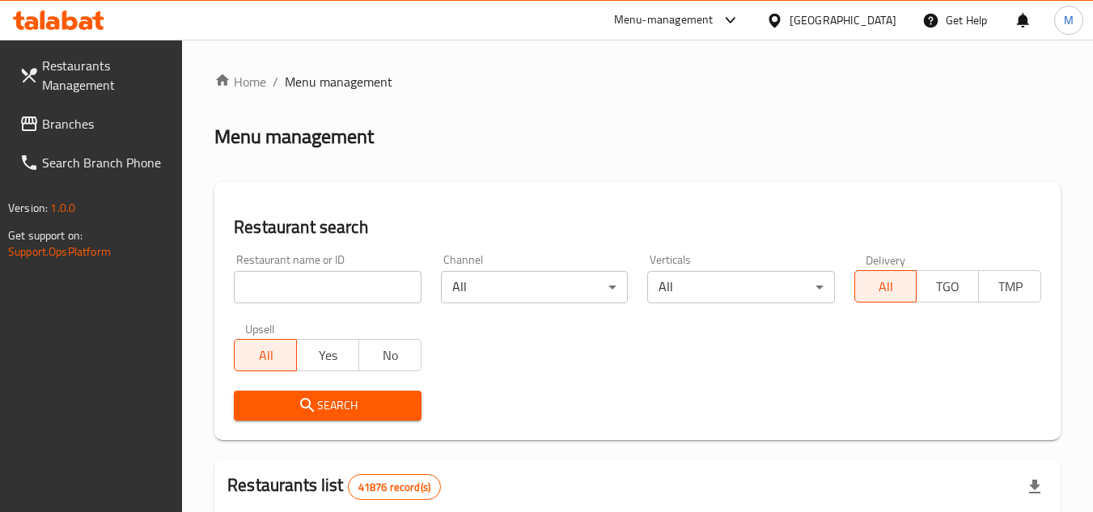
click at [354, 286] on input "search" at bounding box center [327, 287] width 187 height 32
paste input "Mangoon [DEMOGRAPHIC_DATA]"
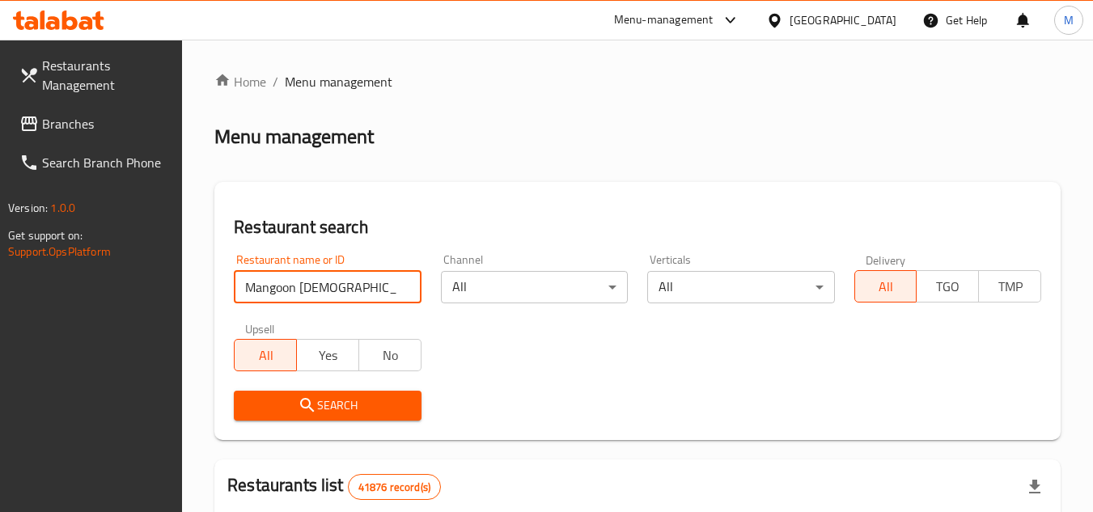
type input "Mangoon [DEMOGRAPHIC_DATA]"
click button "Search" at bounding box center [327, 406] width 187 height 30
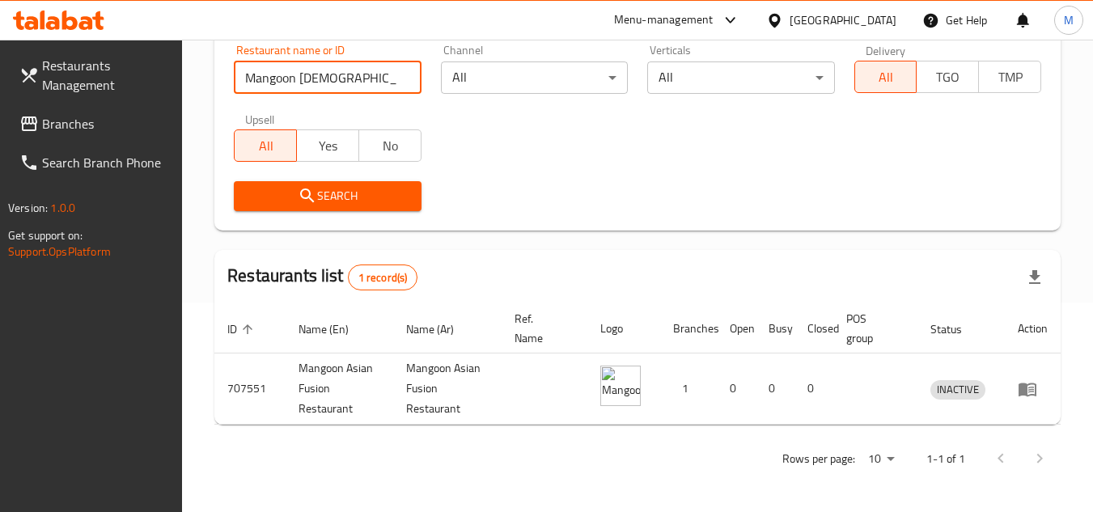
scroll to position [210, 0]
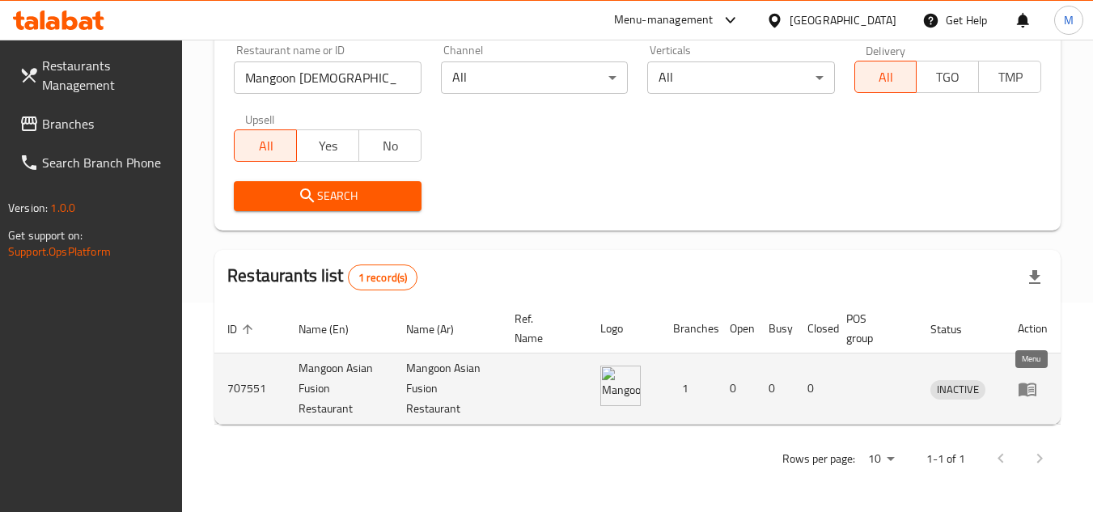
click at [1026, 387] on icon "enhanced table" at bounding box center [1027, 390] width 18 height 14
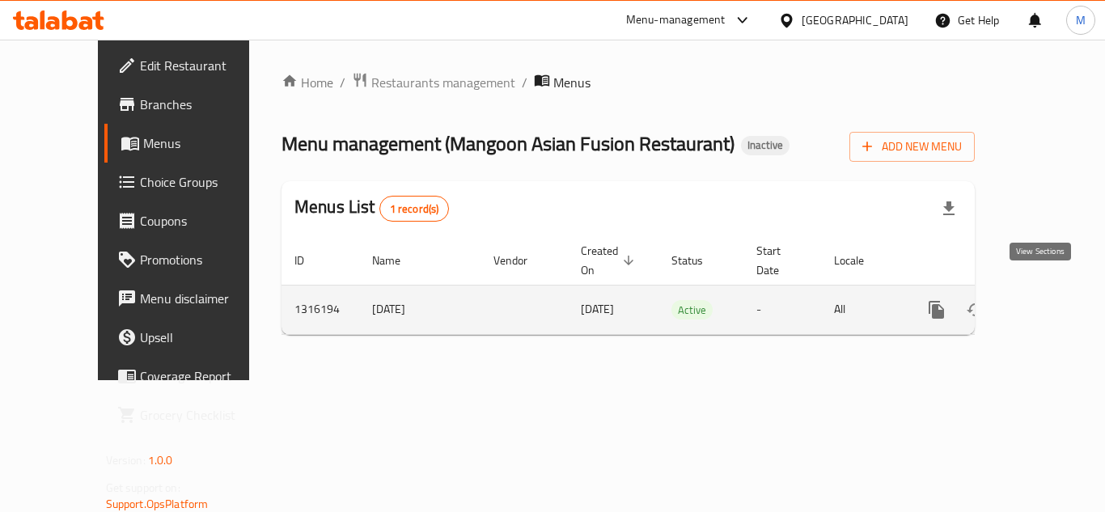
click at [1052, 290] on link "enhanced table" at bounding box center [1053, 309] width 39 height 39
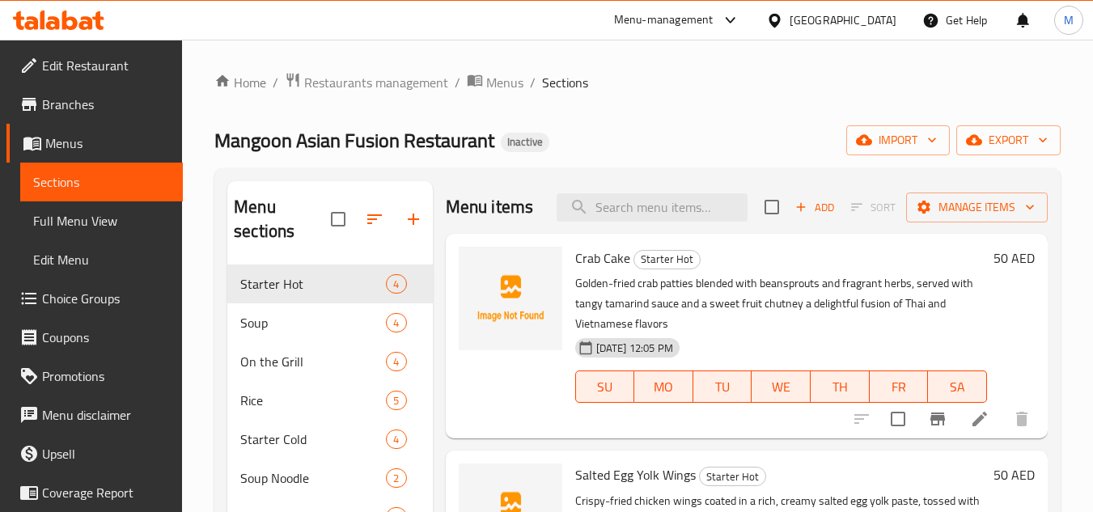
click at [644, 114] on div "Home / Restaurants management / Menus / Sections Mangoon Asian Fusion Restauran…" at bounding box center [637, 391] width 846 height 639
click at [925, 150] on span "import" at bounding box center [898, 140] width 78 height 20
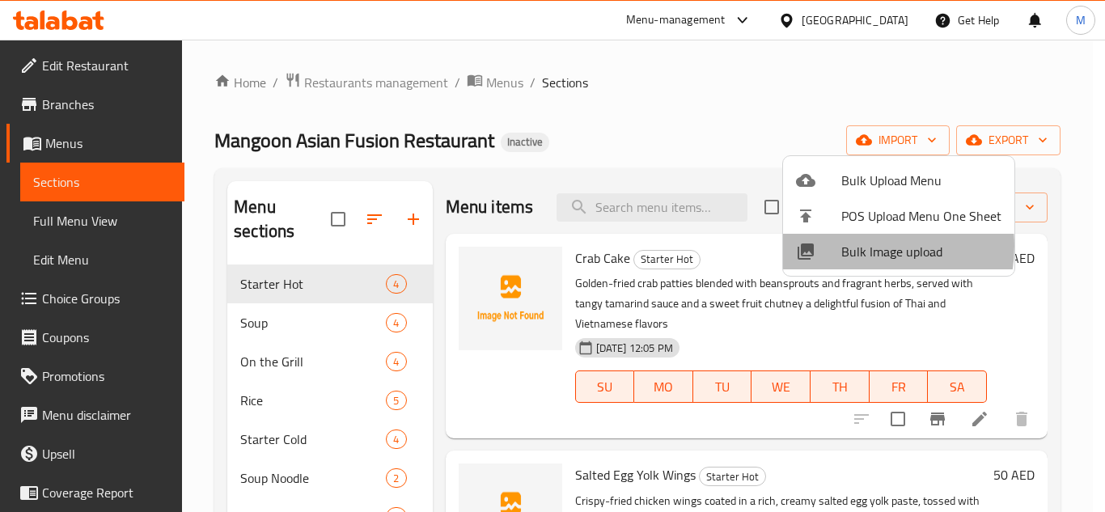
click at [853, 246] on span "Bulk Image upload" at bounding box center [921, 251] width 160 height 19
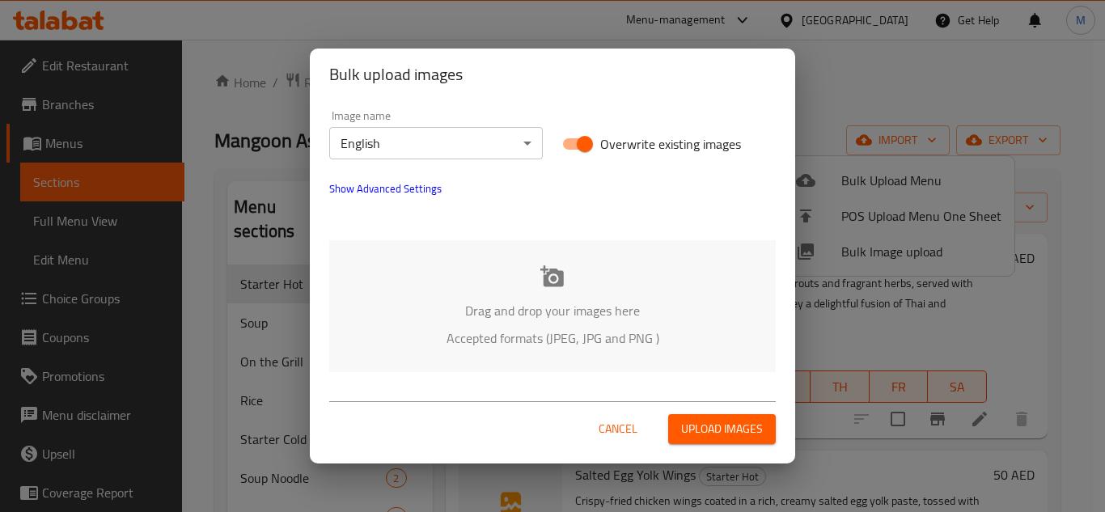
click at [451, 271] on div "Drag and drop your images here Accepted formats (JPEG, JPG and PNG )" at bounding box center [552, 306] width 447 height 132
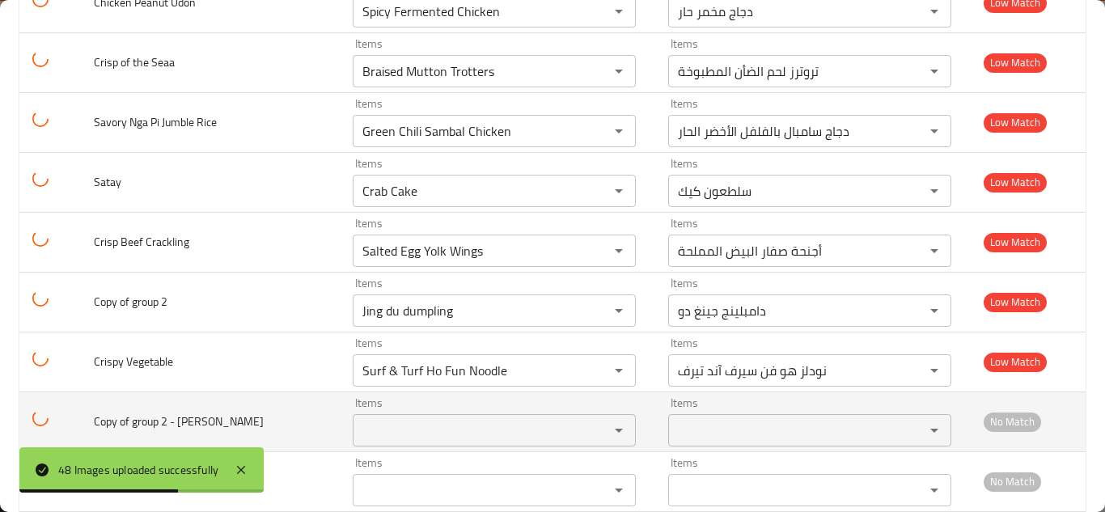
scroll to position [2641, 0]
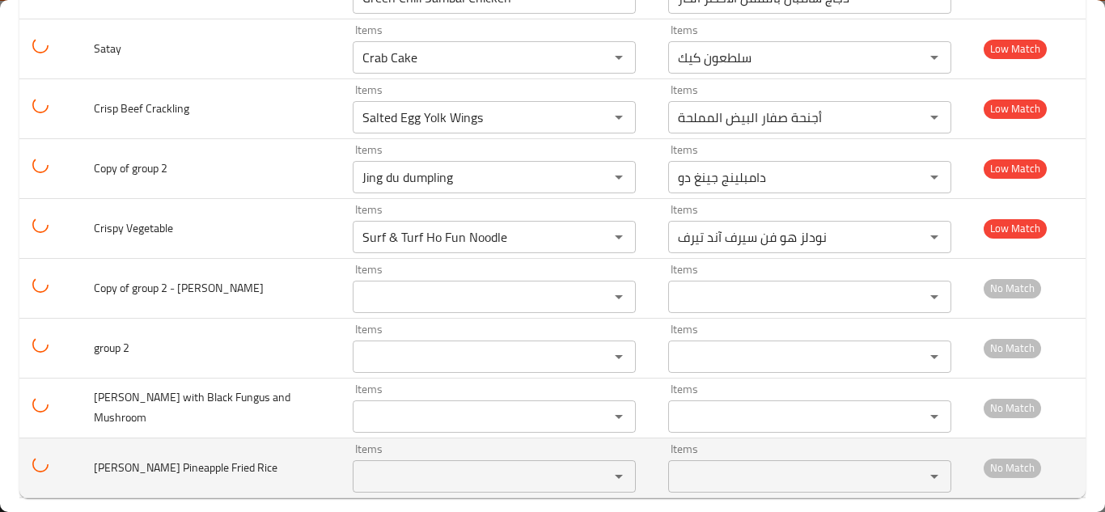
click at [513, 465] on Rice "Items" at bounding box center [471, 476] width 226 height 23
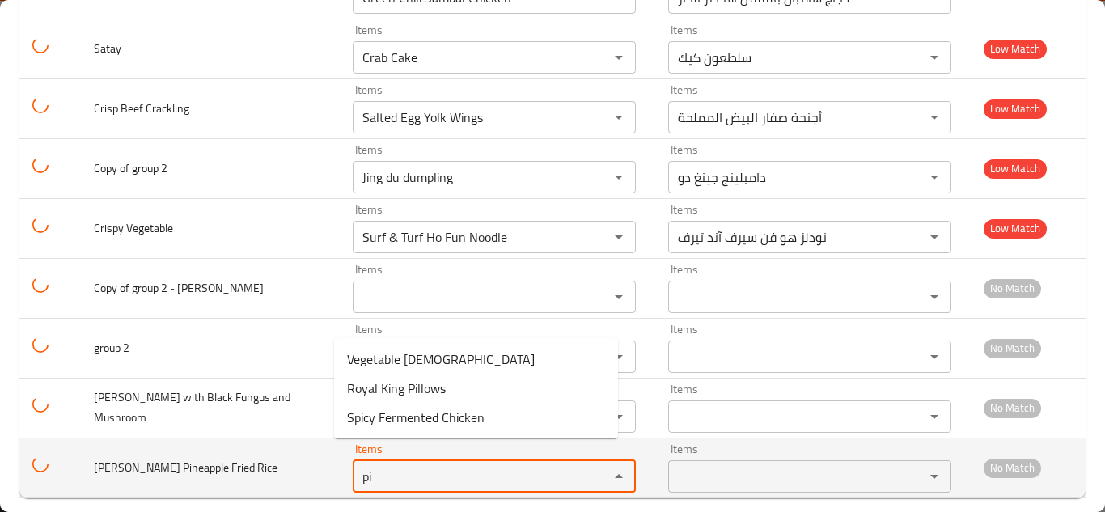
type Rice "p"
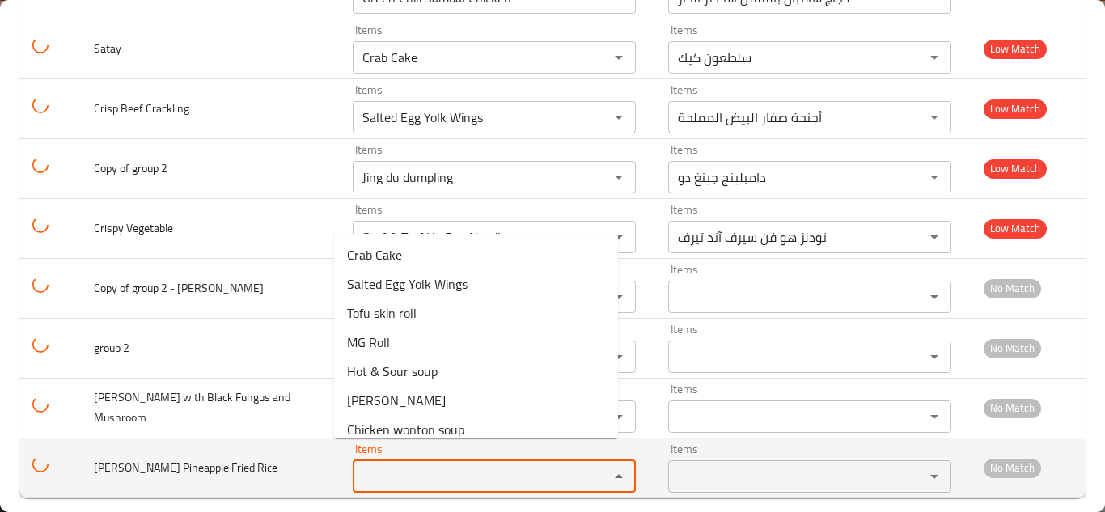
click at [193, 457] on span "[PERSON_NAME] Pineapple Fried Rice" at bounding box center [186, 467] width 184 height 21
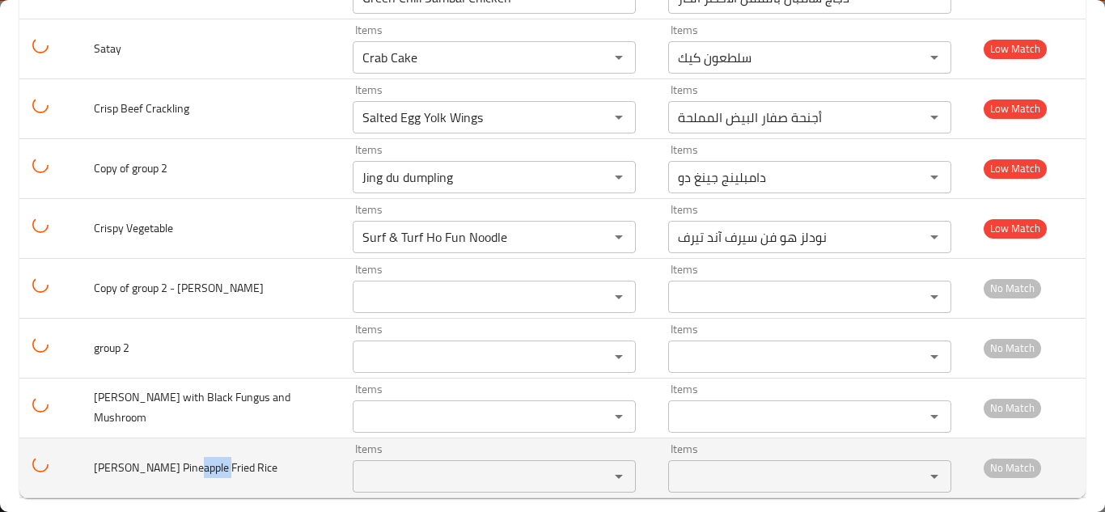
click at [193, 457] on span "[PERSON_NAME] Pineapple Fried Rice" at bounding box center [186, 467] width 184 height 21
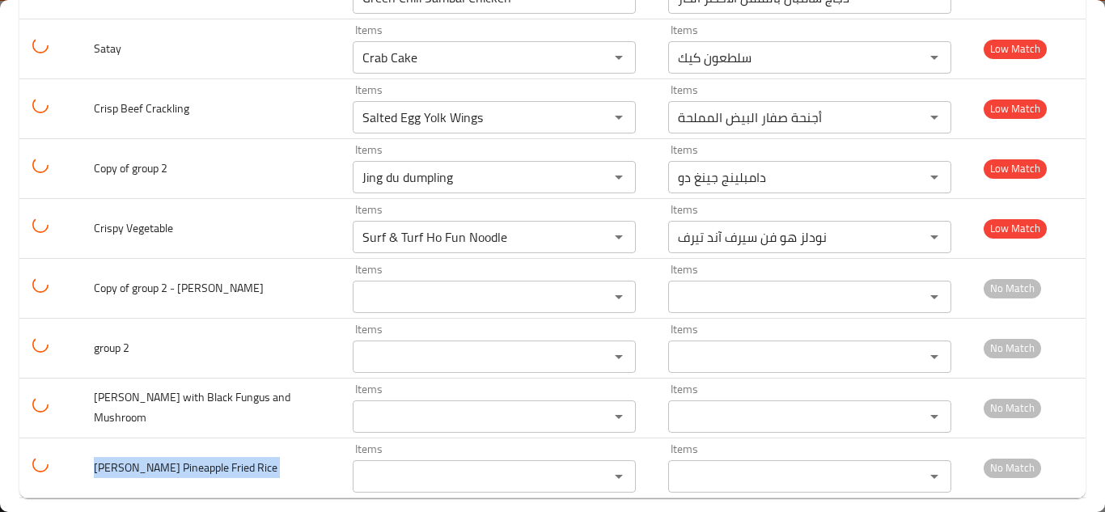
copy span "[PERSON_NAME] Pineapple Fried Rice"
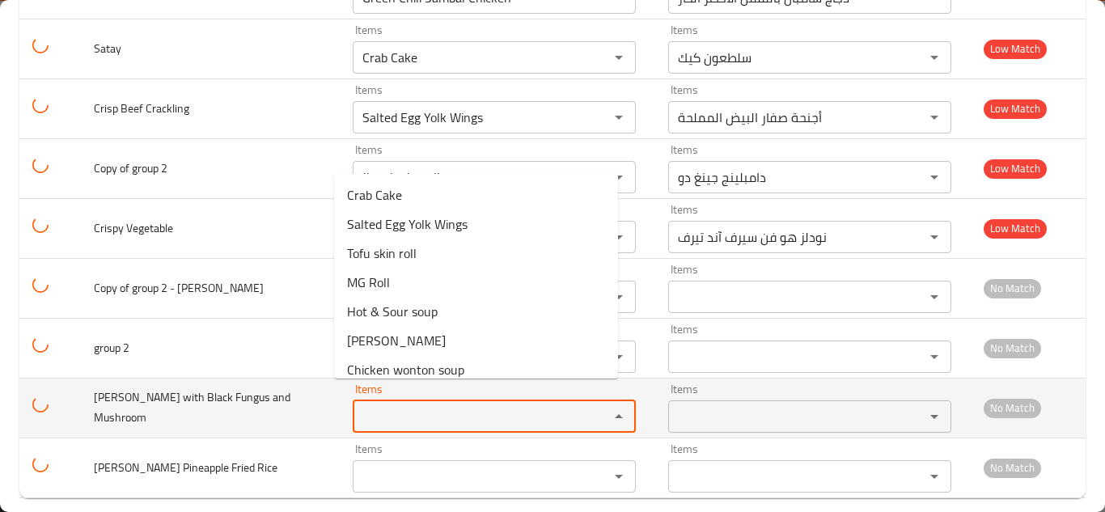
click at [392, 405] on Mushroom "Items" at bounding box center [471, 416] width 226 height 23
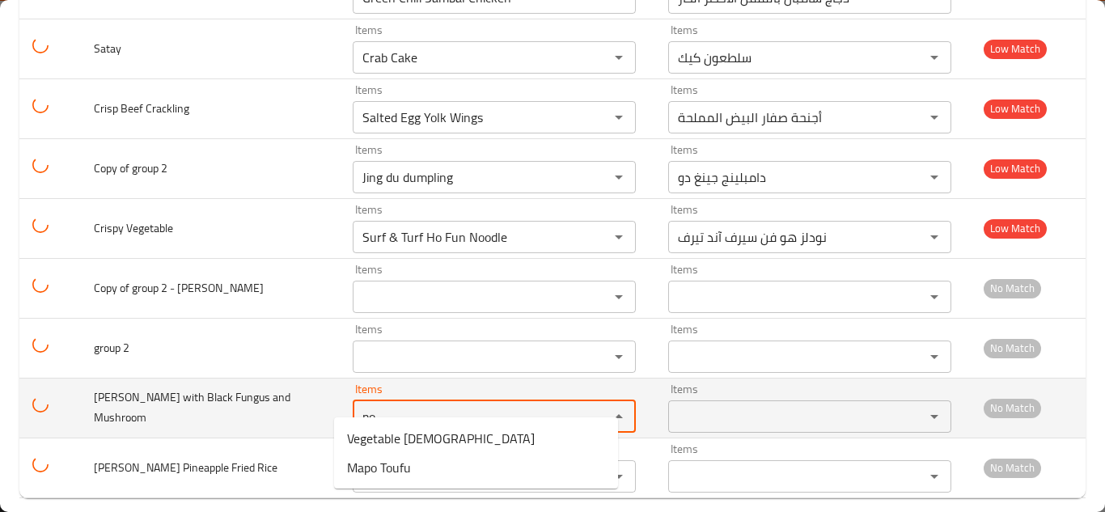
type Mushroom "p"
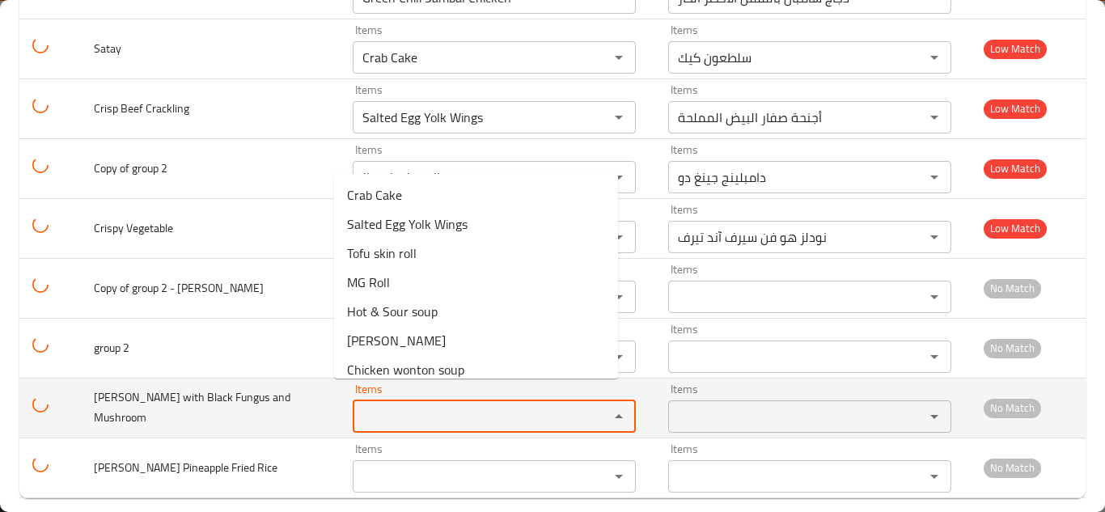
click at [186, 387] on span "[PERSON_NAME] with Black Fungus and Mushroom" at bounding box center [192, 407] width 197 height 41
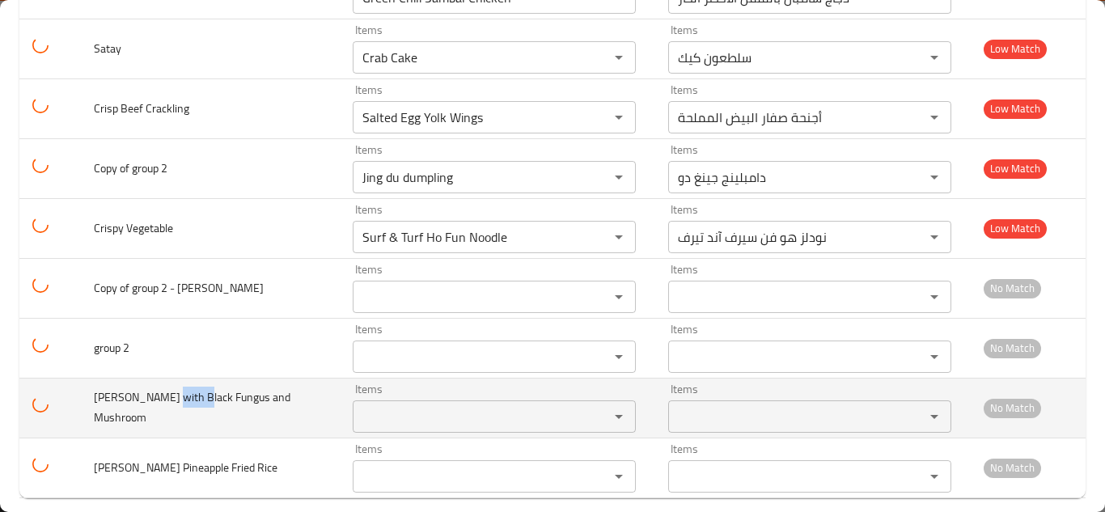
click at [186, 387] on span "[PERSON_NAME] with Black Fungus and Mushroom" at bounding box center [192, 407] width 197 height 41
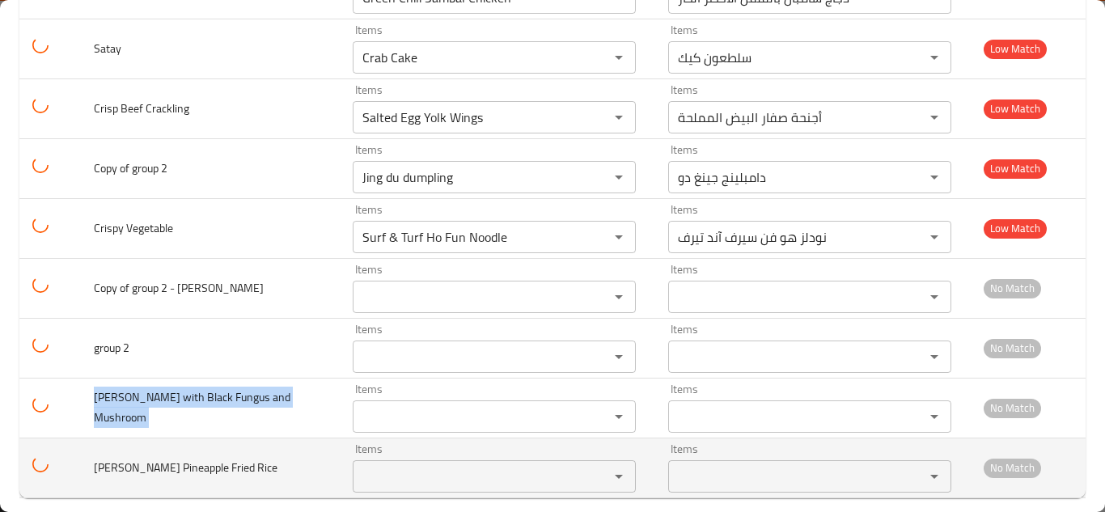
copy span "[PERSON_NAME] with Black Fungus and Mushroom"
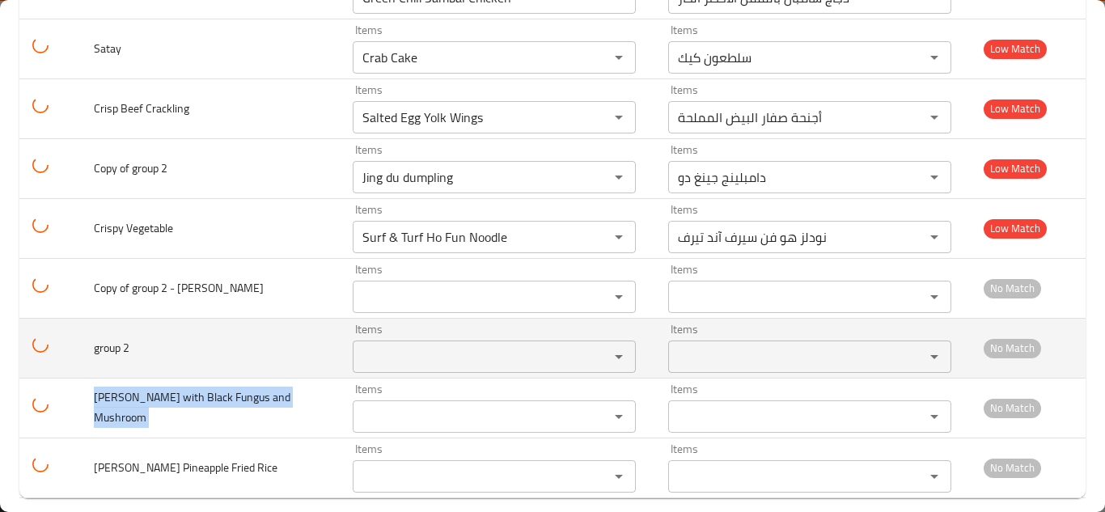
click at [91, 325] on td "group 2" at bounding box center [210, 348] width 259 height 60
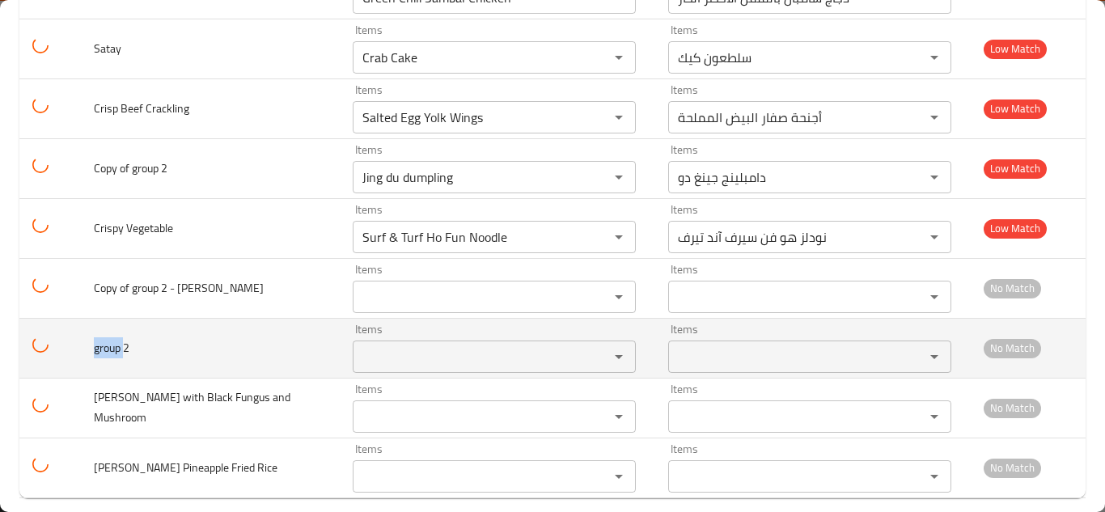
click at [91, 325] on td "group 2" at bounding box center [210, 348] width 259 height 60
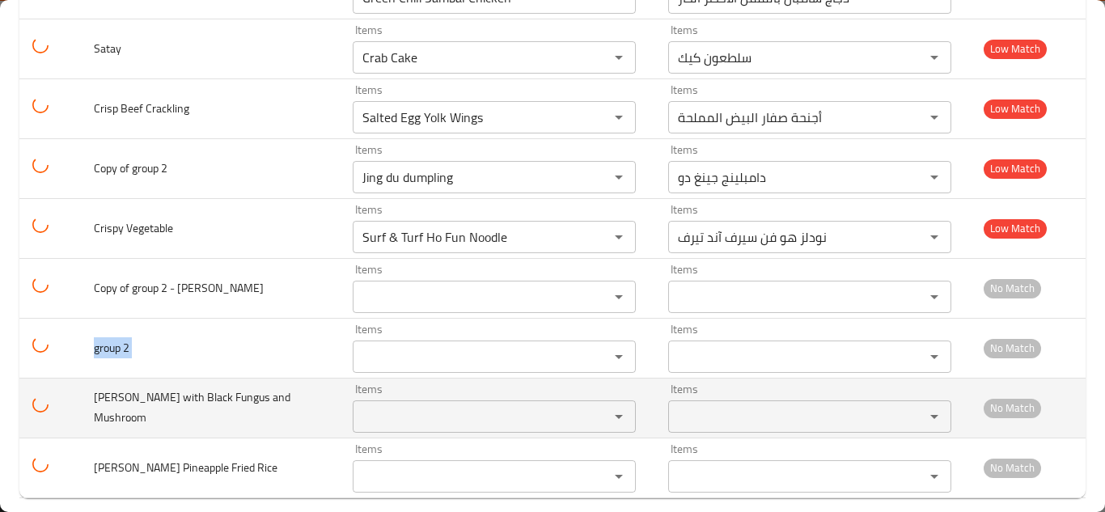
copy span "group 2"
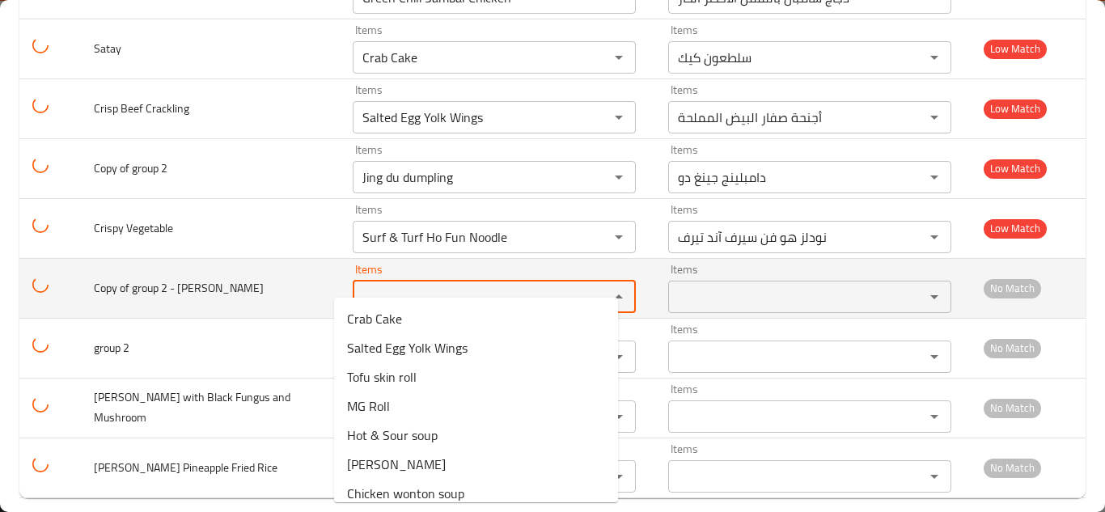
click at [387, 286] on Connell "Items" at bounding box center [471, 297] width 226 height 23
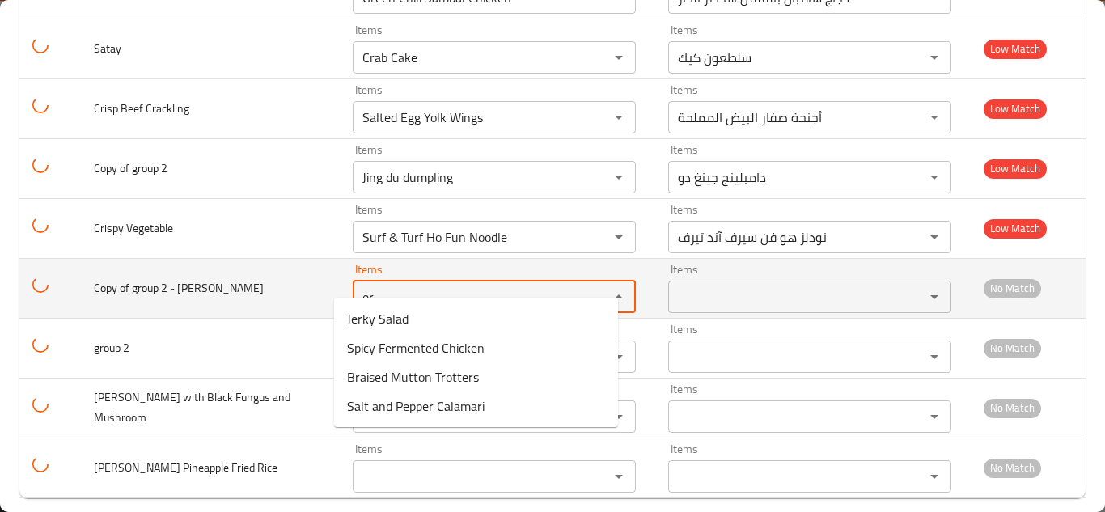
type Connell "e"
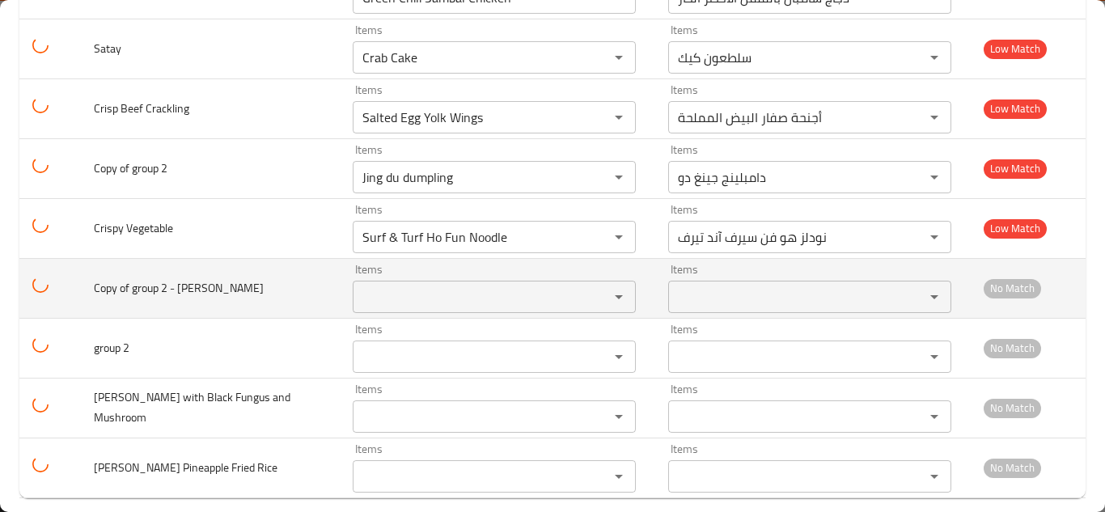
drag, startPoint x: 180, startPoint y: 267, endPoint x: 272, endPoint y: 269, distance: 92.2
click at [272, 269] on td "Copy of group 2 - [PERSON_NAME]" at bounding box center [210, 288] width 259 height 60
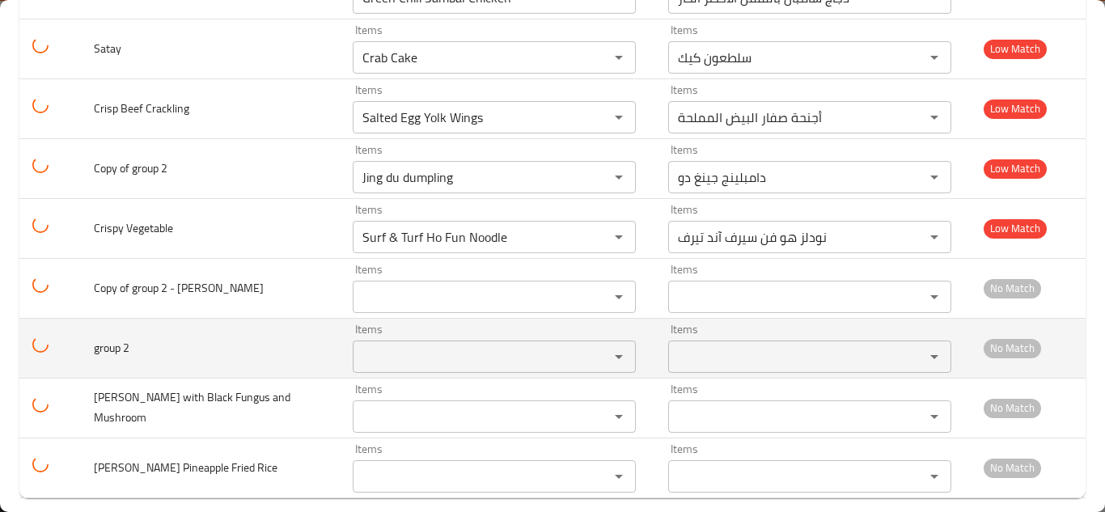
copy span "[PERSON_NAME]"
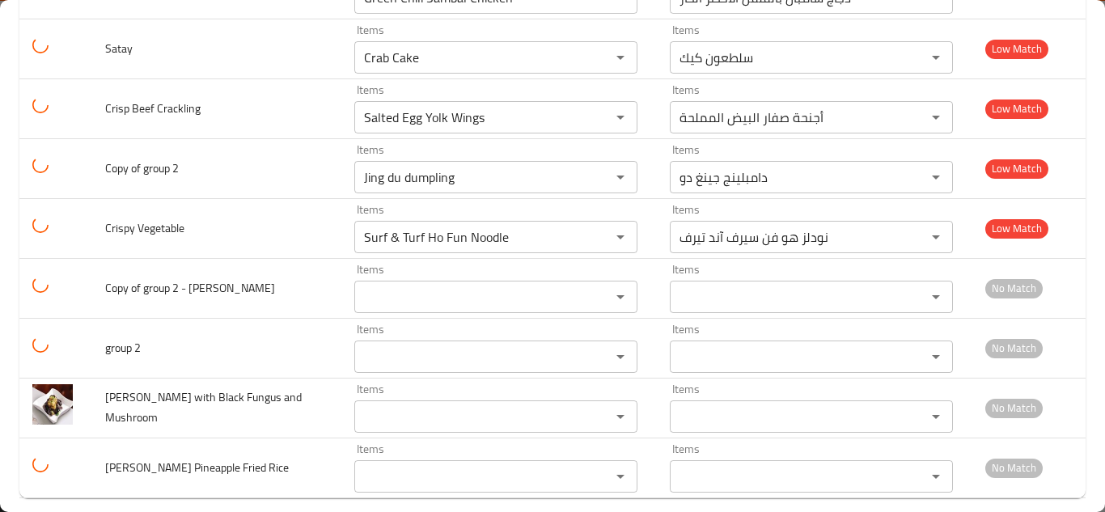
scroll to position [2659, 0]
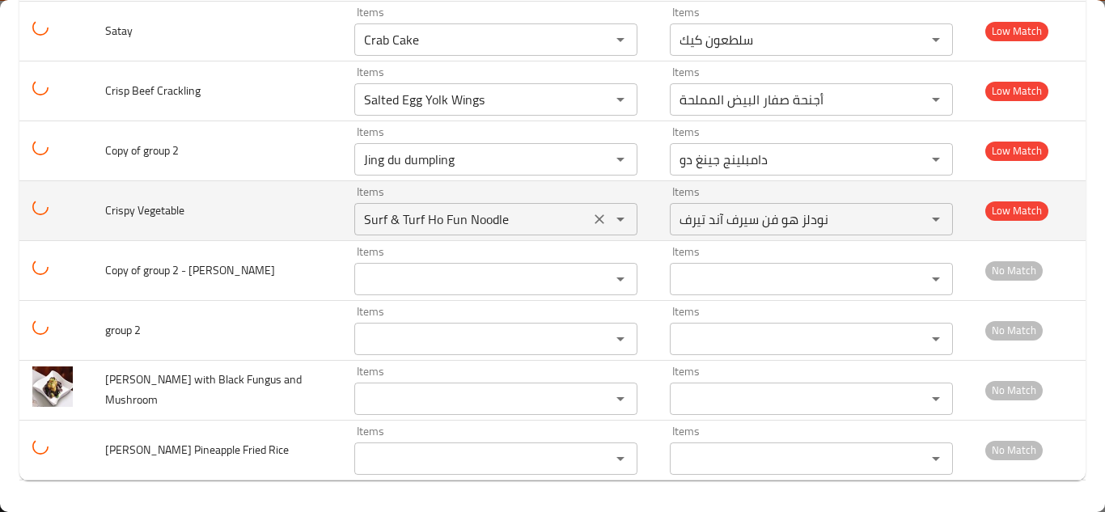
click at [419, 217] on Vegetable "Surf & Turf Ho Fun Noodle" at bounding box center [472, 219] width 226 height 23
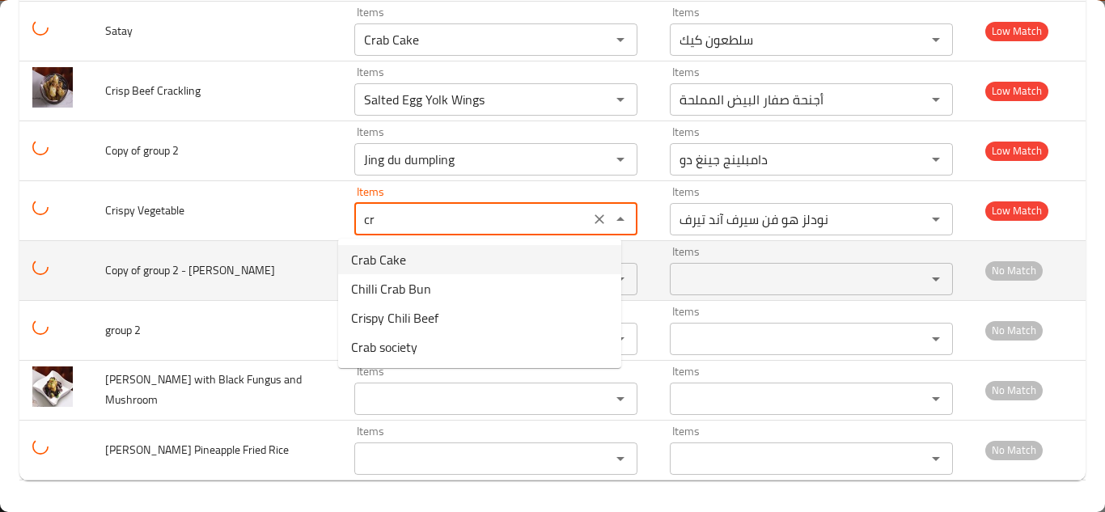
type Vegetable "c"
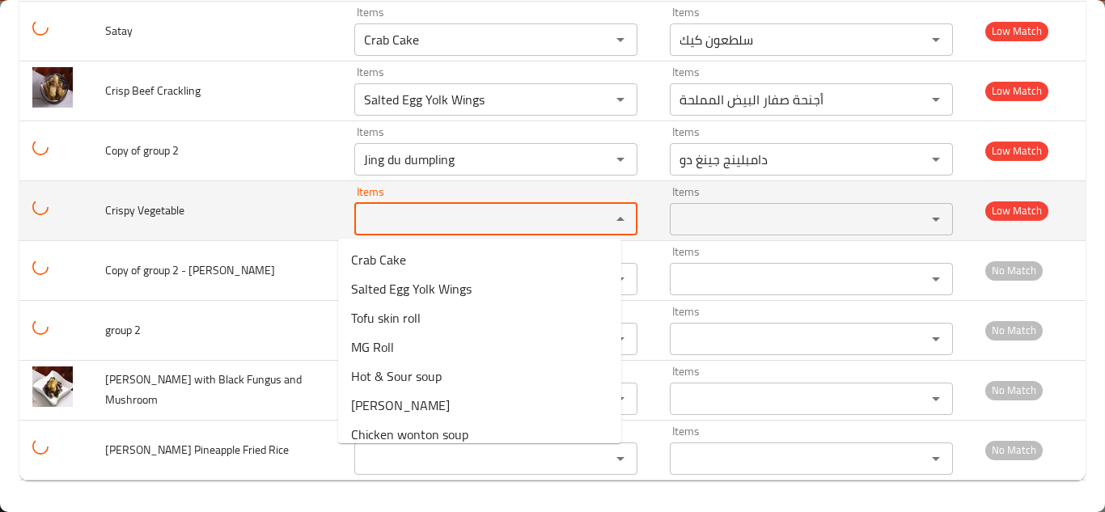
click at [132, 205] on span "Crispy Vegetable" at bounding box center [144, 210] width 79 height 21
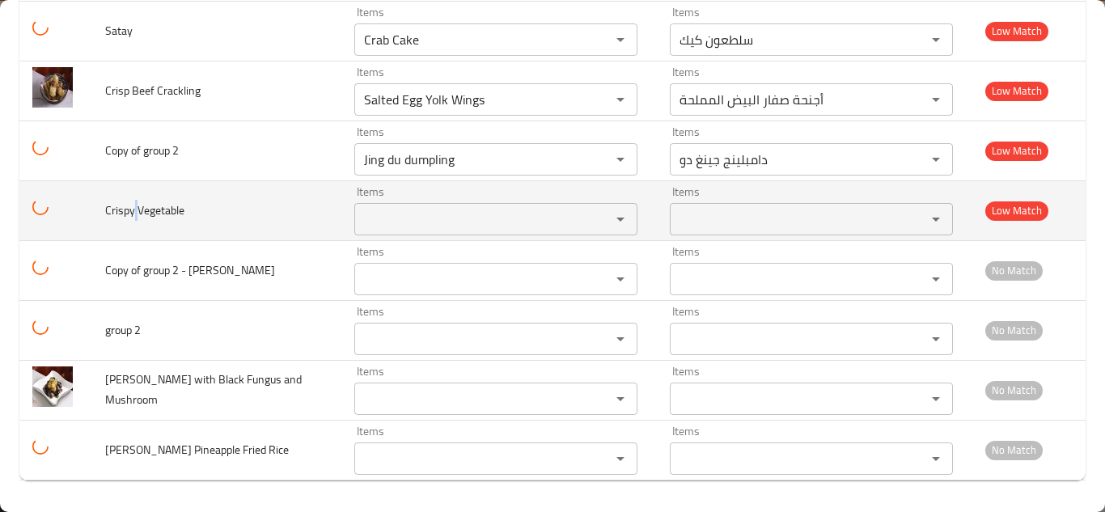
click at [132, 205] on span "Crispy Vegetable" at bounding box center [144, 210] width 79 height 21
click at [139, 205] on span "Crispy Vegetable" at bounding box center [144, 210] width 79 height 21
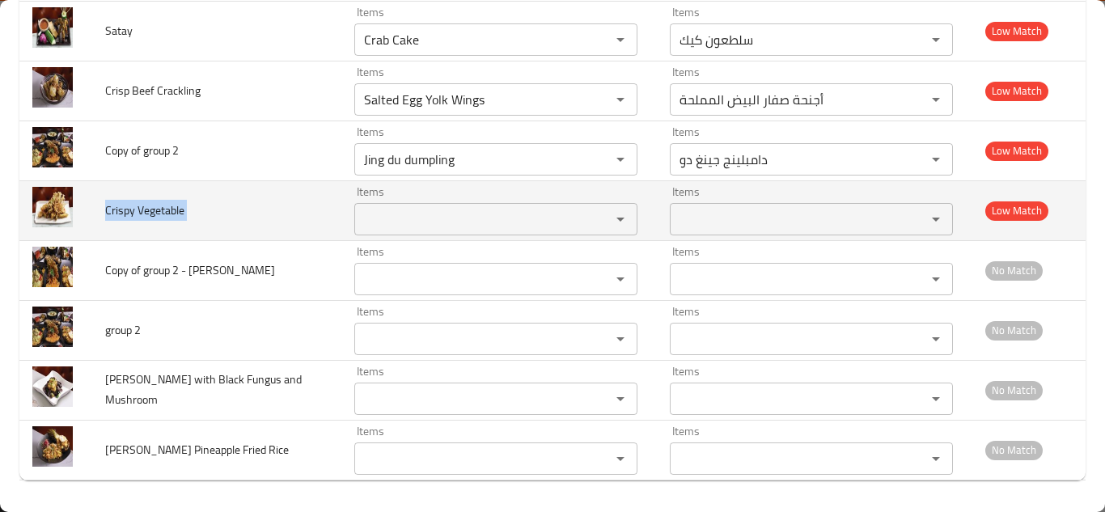
copy span "Crispy Vegetable"
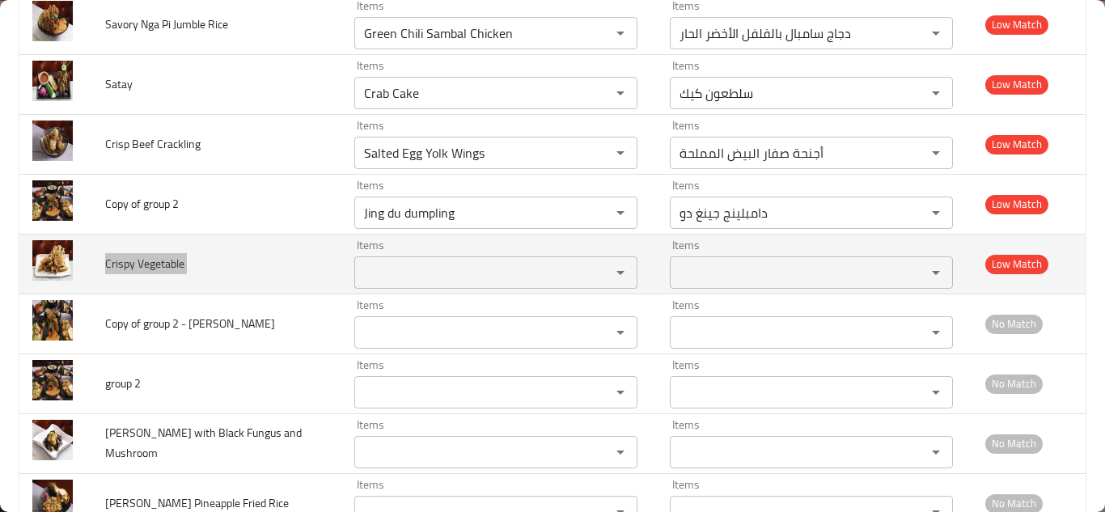
scroll to position [2578, 0]
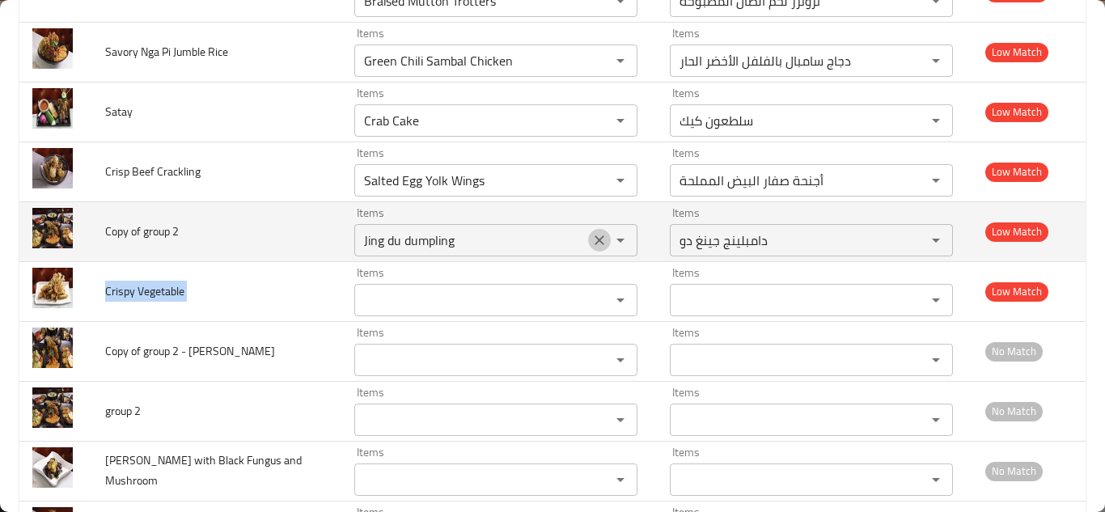
click at [595, 239] on icon "Clear" at bounding box center [600, 240] width 10 height 10
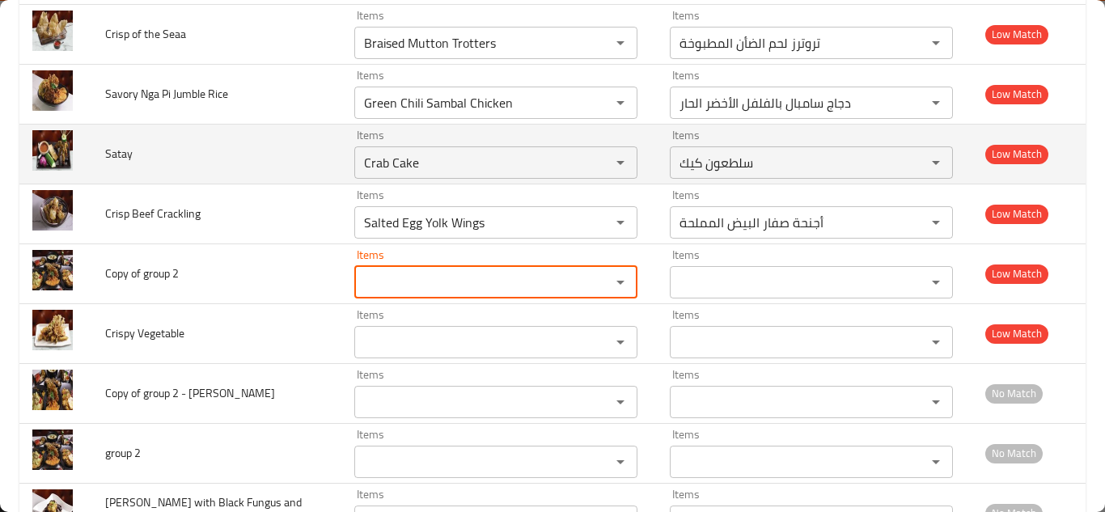
scroll to position [2497, 0]
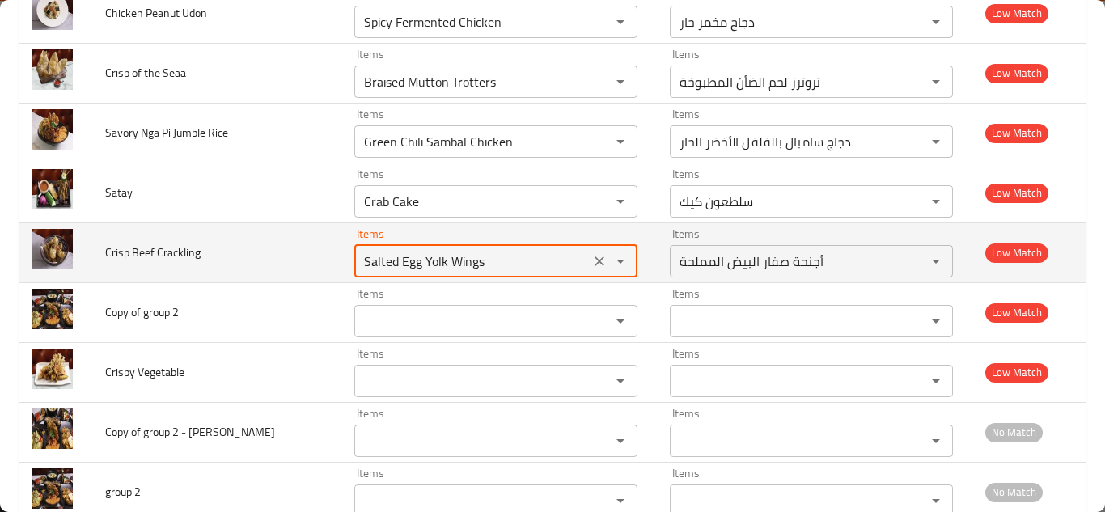
click at [464, 260] on Crackling "Salted Egg Yolk Wings" at bounding box center [472, 261] width 226 height 23
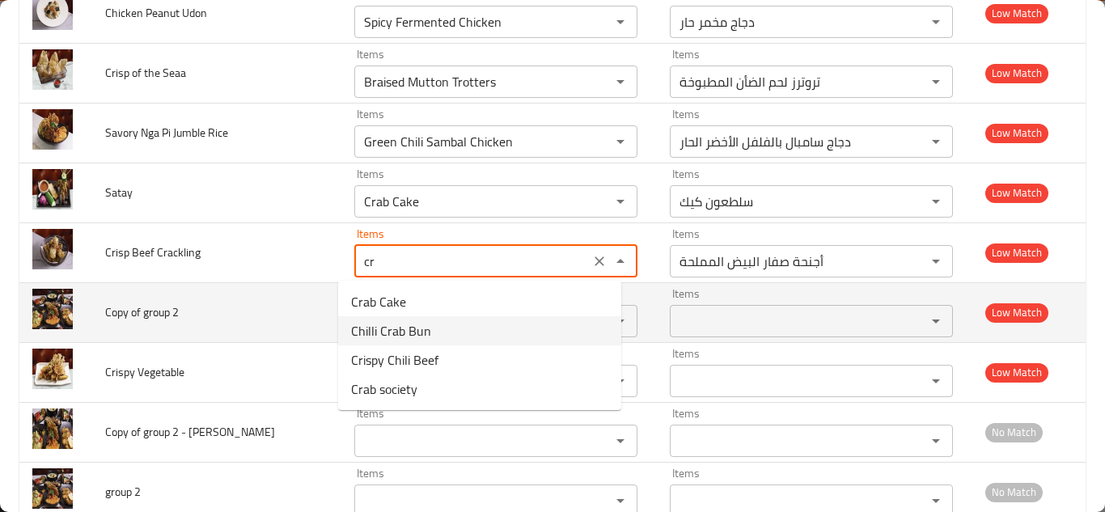
type Crackling "c"
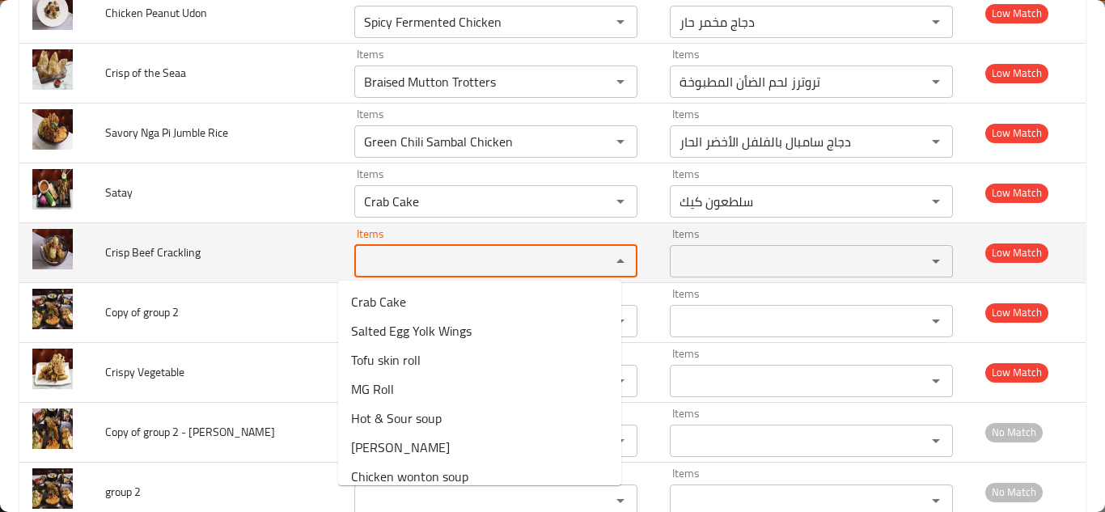
click at [155, 250] on span "Crisp Beef Crackling" at bounding box center [152, 252] width 95 height 21
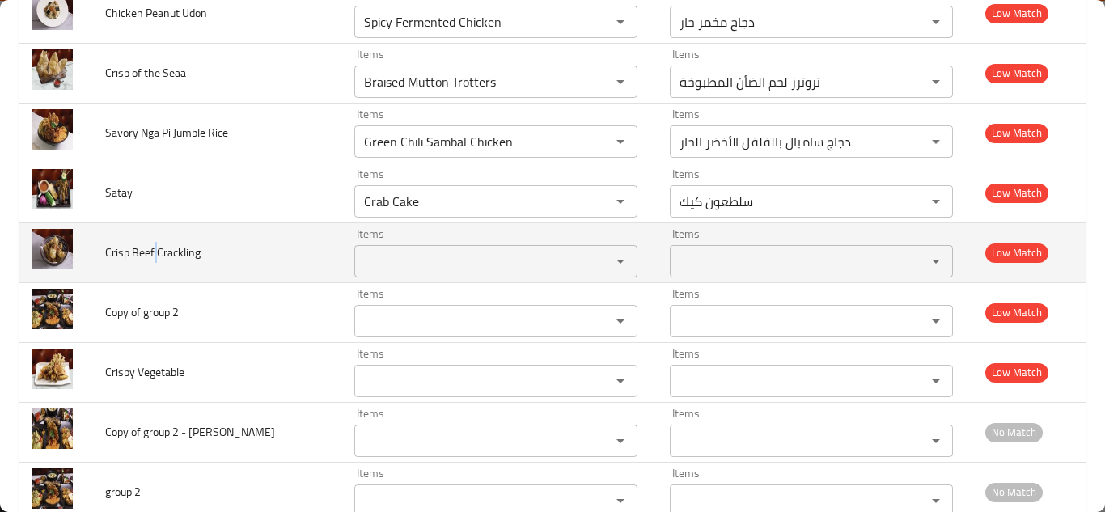
click at [155, 250] on span "Crisp Beef Crackling" at bounding box center [152, 252] width 95 height 21
copy span "Crisp Beef Crackling"
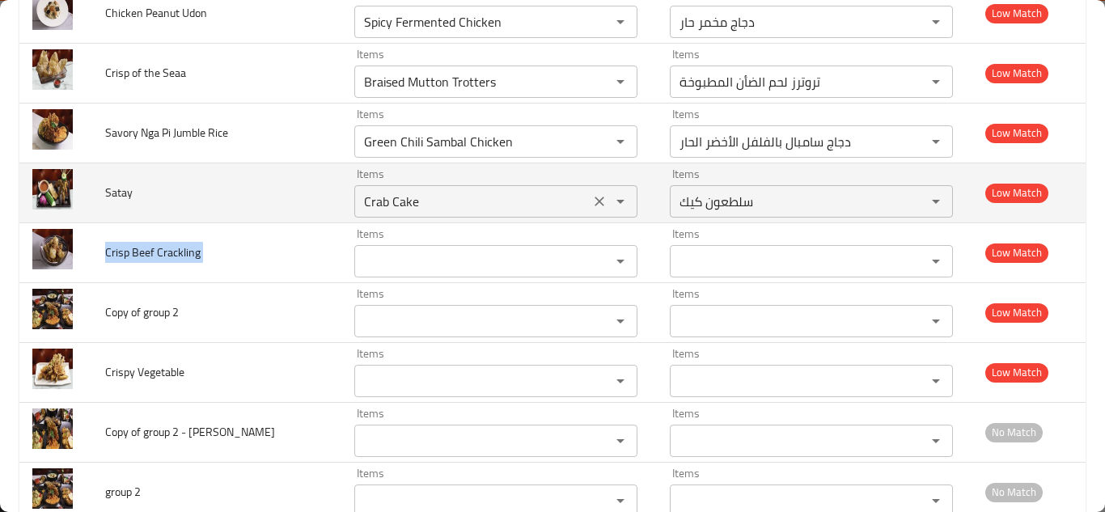
click at [399, 178] on div "Items Crab Cake Items" at bounding box center [495, 192] width 283 height 49
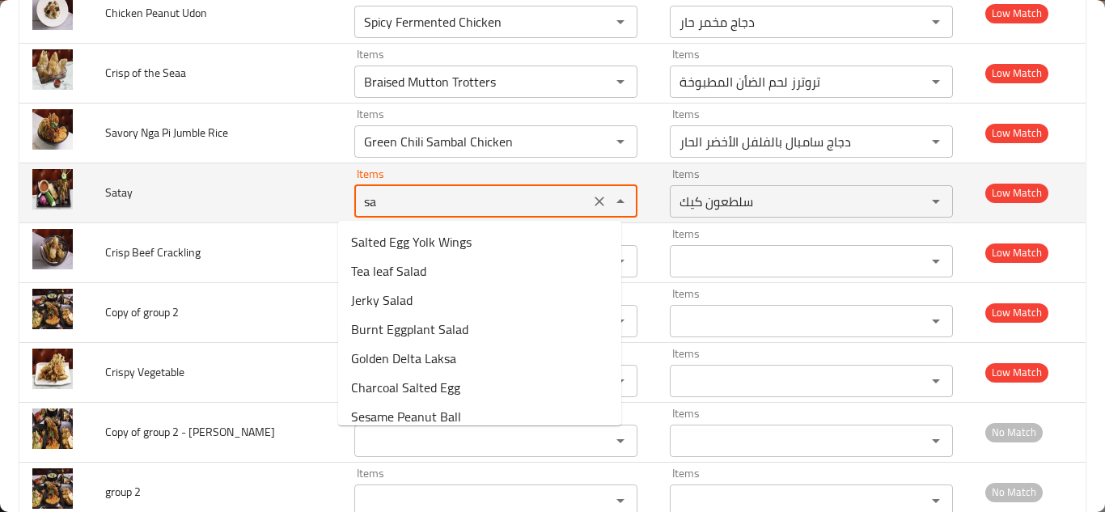
type input "s"
click at [119, 193] on span "Satay" at bounding box center [119, 192] width 28 height 21
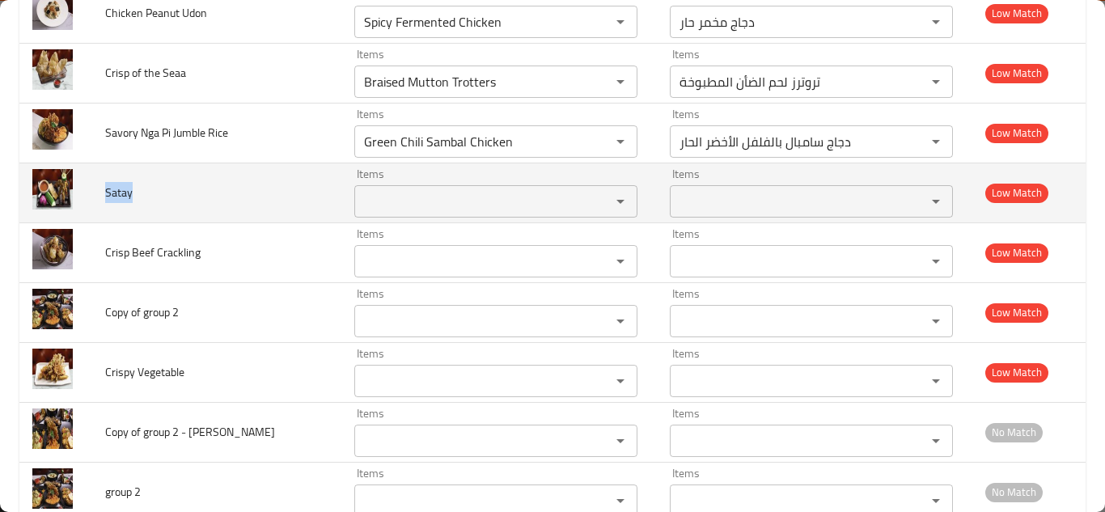
click at [119, 193] on span "Satay" at bounding box center [119, 192] width 28 height 21
click at [112, 186] on span "Satay" at bounding box center [119, 192] width 28 height 21
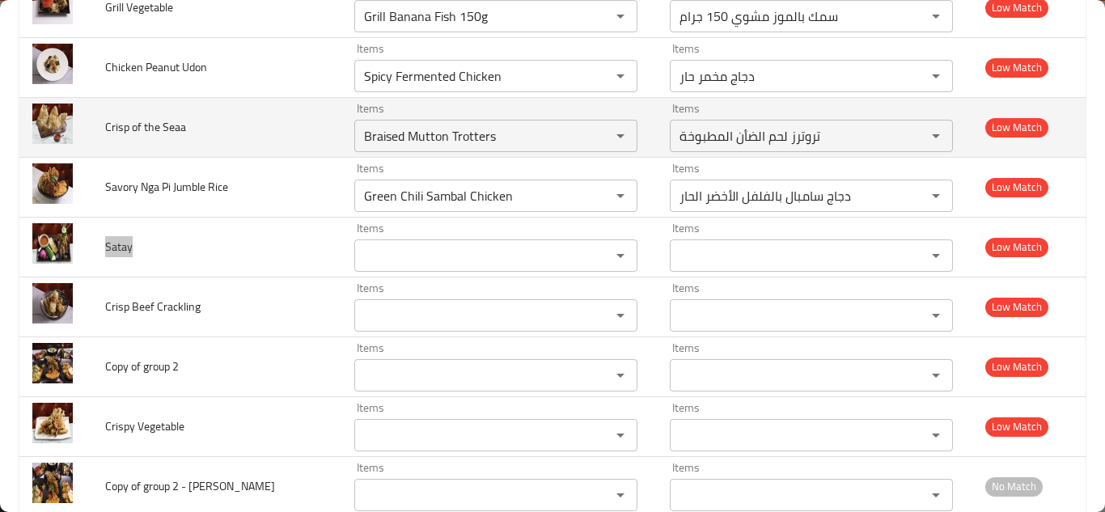
scroll to position [2416, 0]
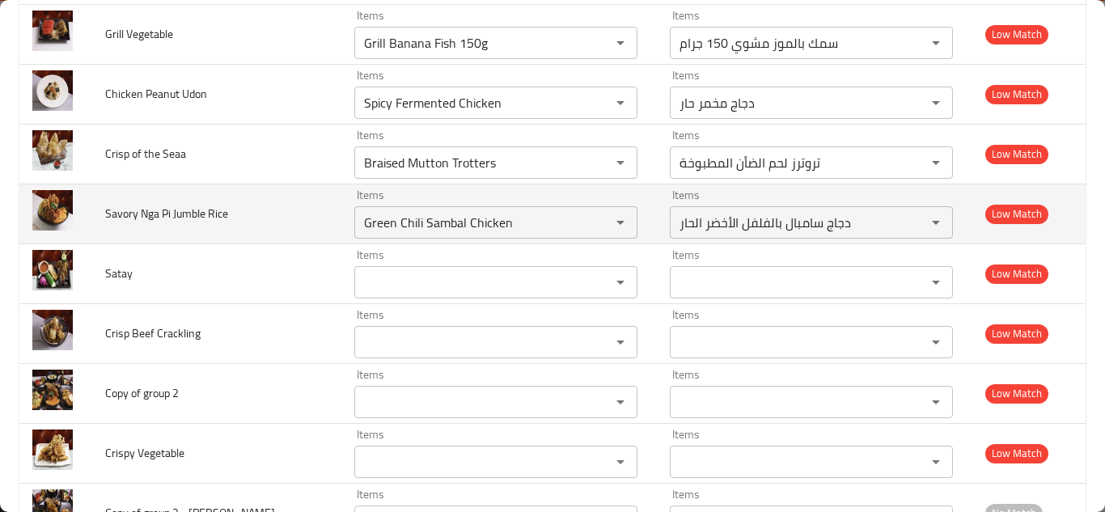
click at [300, 210] on td "Savory Nga Pi Jumble Rice" at bounding box center [216, 214] width 249 height 60
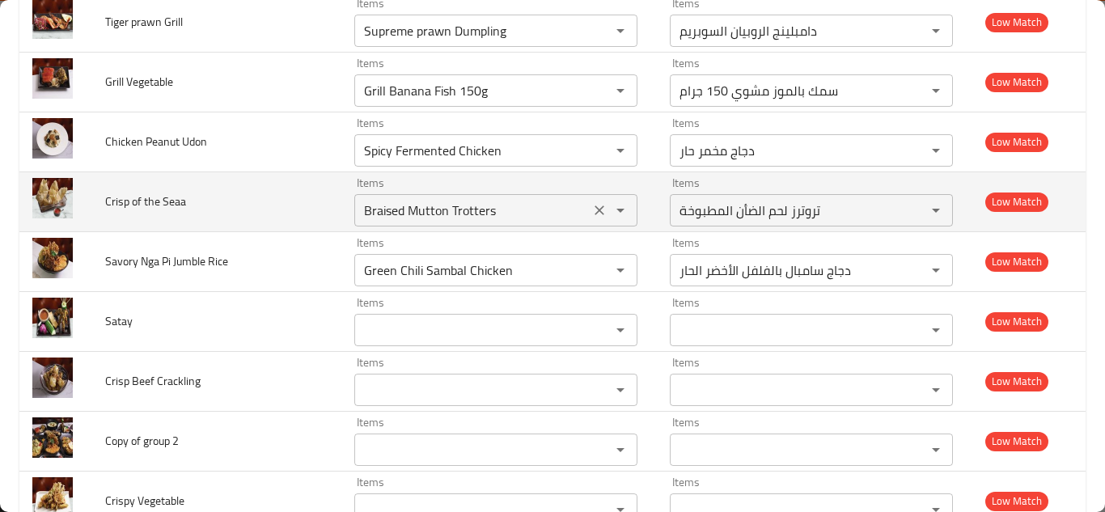
scroll to position [2346, 0]
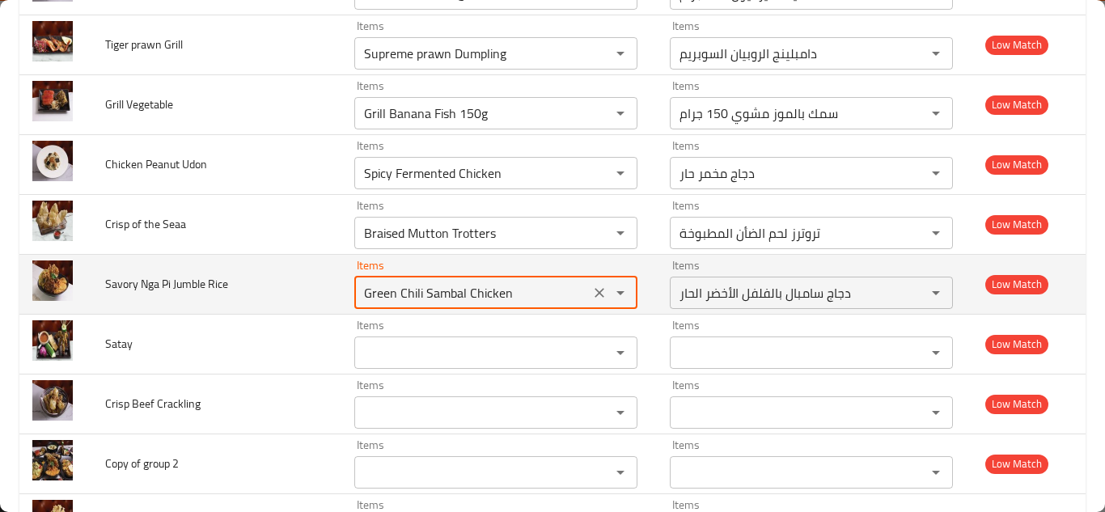
click at [420, 288] on Rice "Green Chili Sambal Chicken" at bounding box center [472, 293] width 226 height 23
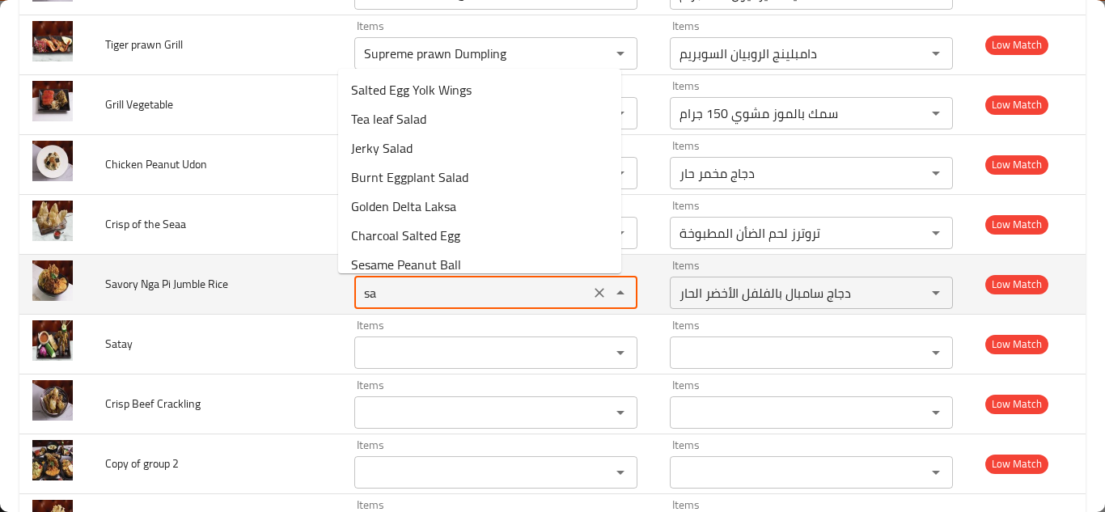
type Rice "s"
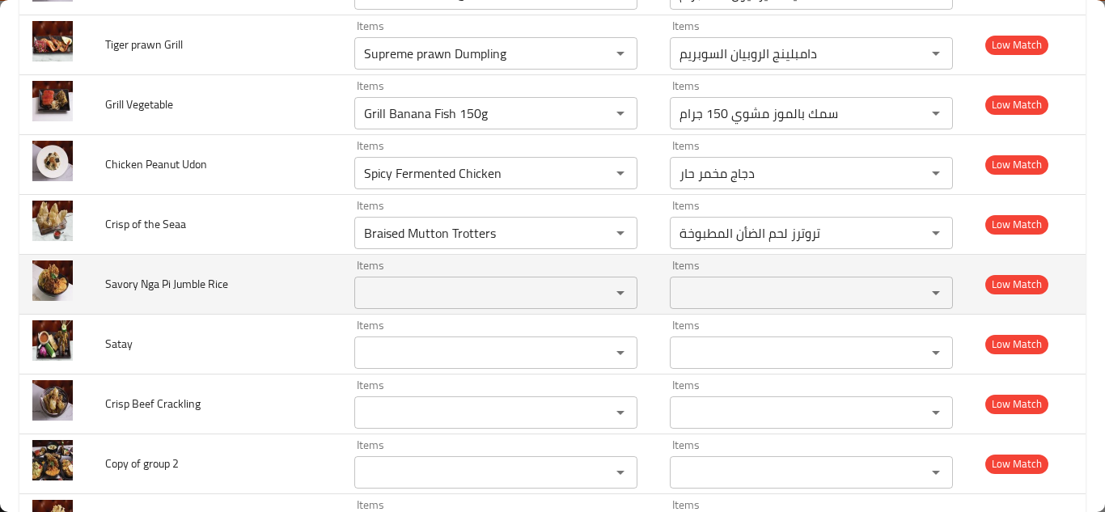
click at [163, 277] on span "Savory Nga Pi Jumble Rice" at bounding box center [166, 283] width 123 height 21
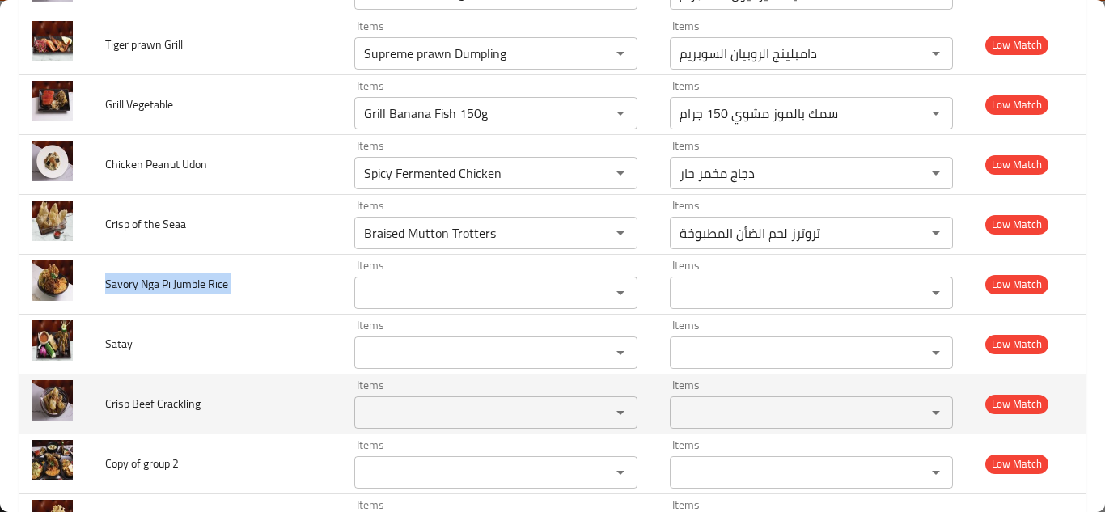
copy span "Savory Nga Pi Jumble Rice"
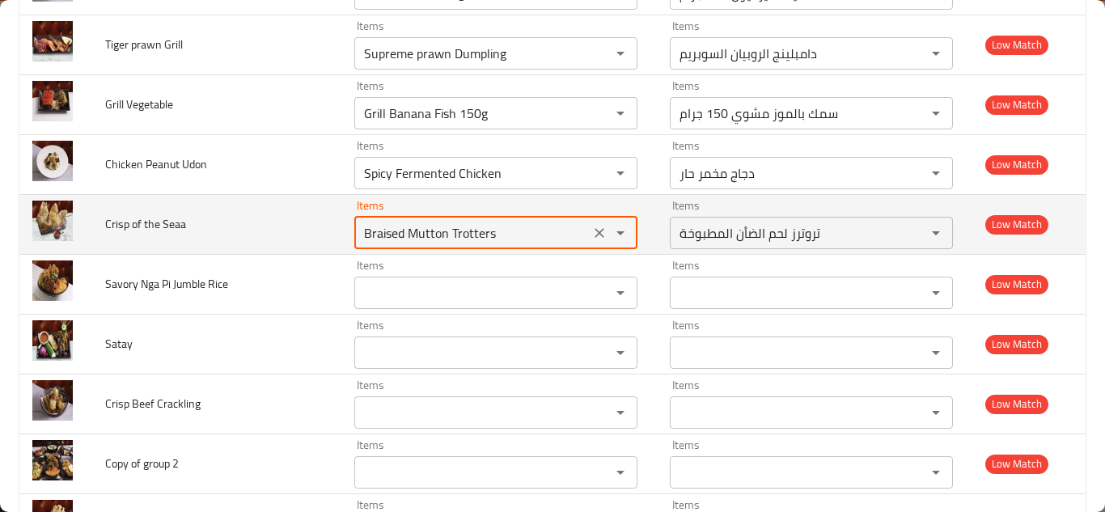
click at [447, 233] on Seaa "Braised Mutton Trotters" at bounding box center [472, 233] width 226 height 23
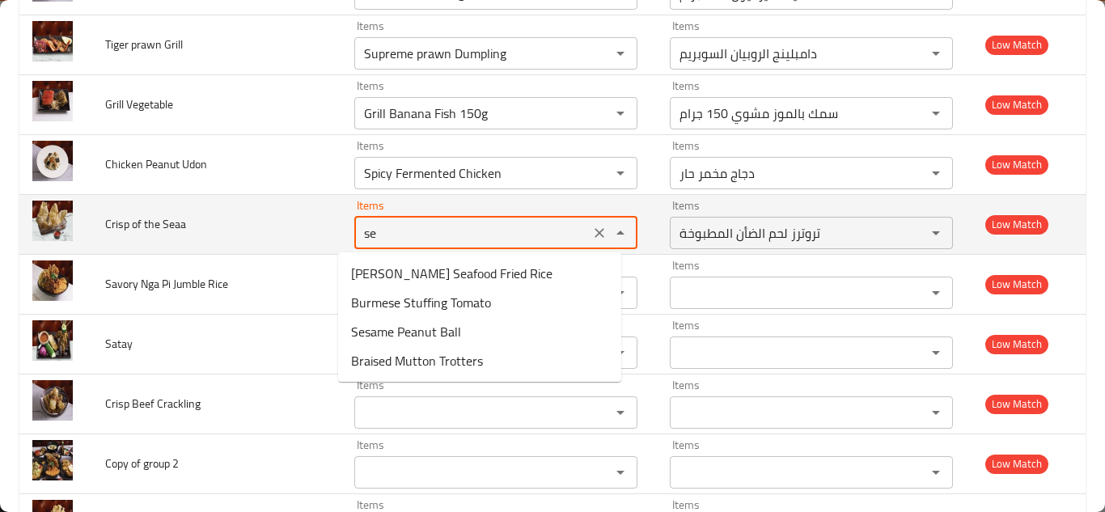
type Seaa "s"
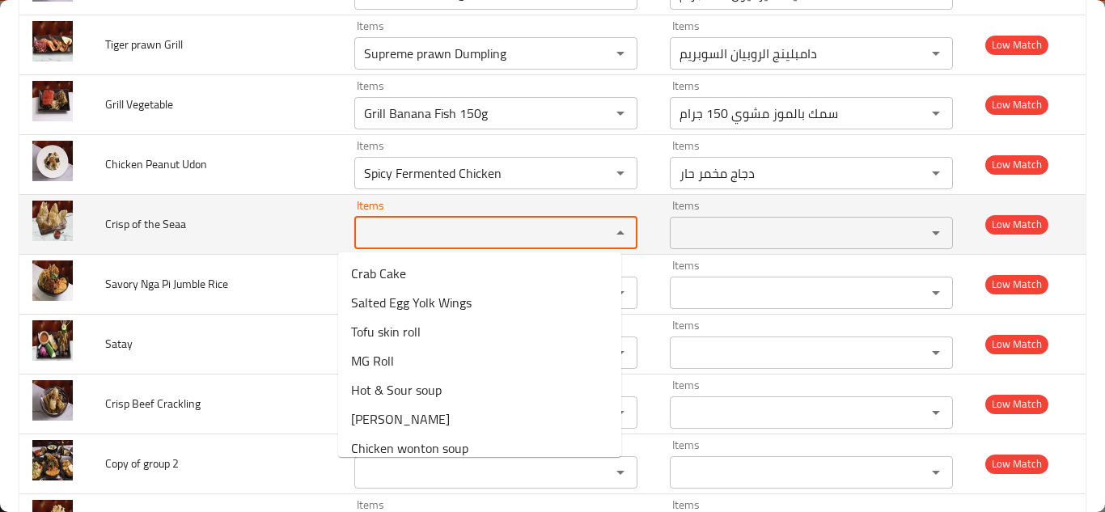
click at [142, 223] on span "Crisp of the Seaa" at bounding box center [145, 224] width 81 height 21
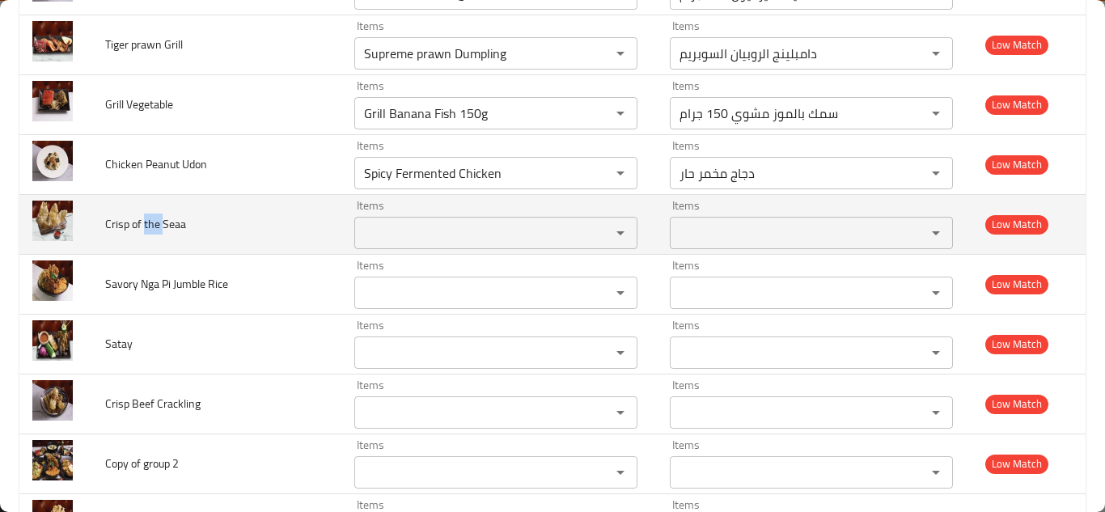
click at [142, 223] on span "Crisp of the Seaa" at bounding box center [145, 224] width 81 height 21
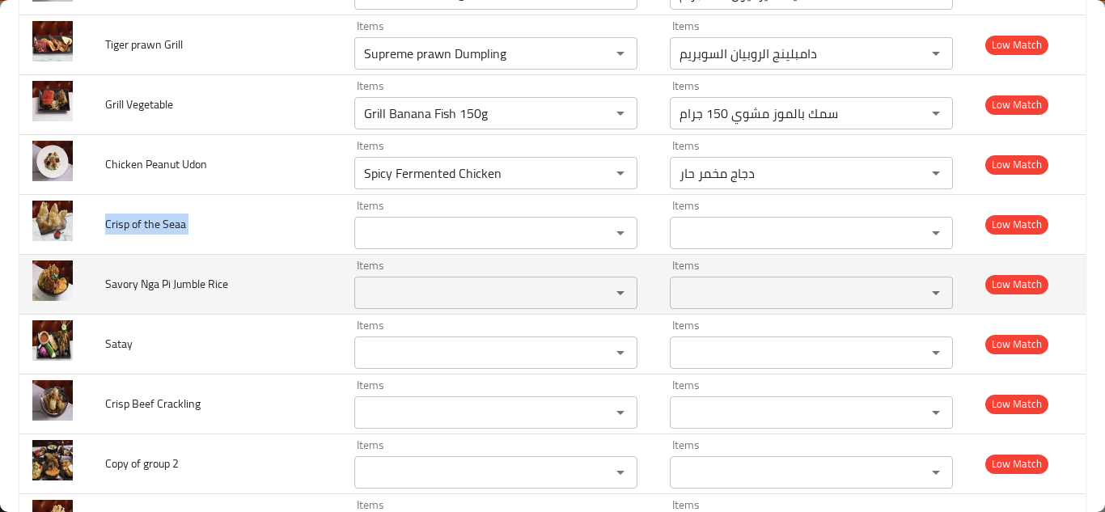
copy span "Crisp of the Seaa"
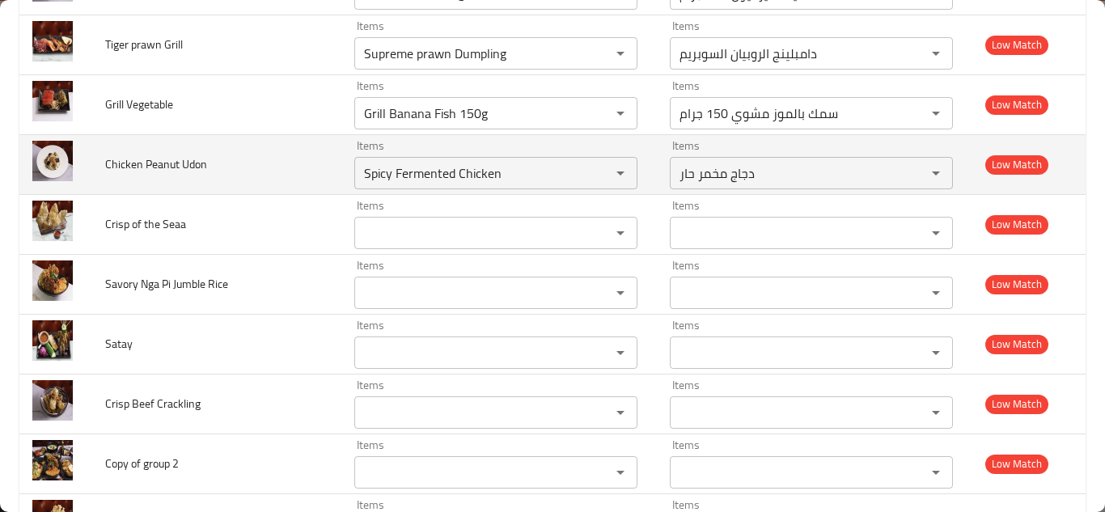
click at [303, 163] on td "Chicken Peanut Udon" at bounding box center [216, 164] width 249 height 60
click at [442, 171] on Udon "Spicy Fermented Chicken" at bounding box center [472, 173] width 226 height 23
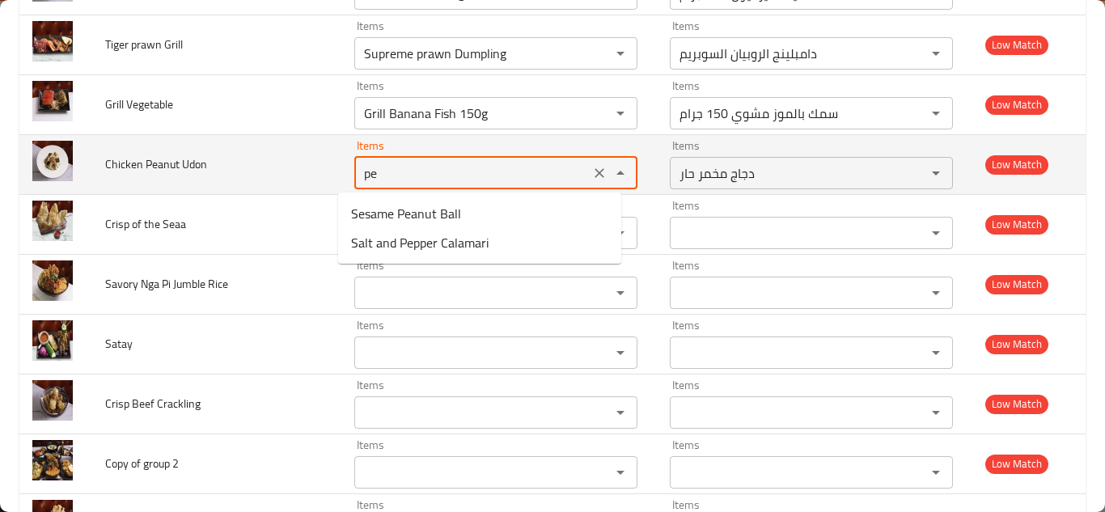
type Udon "p"
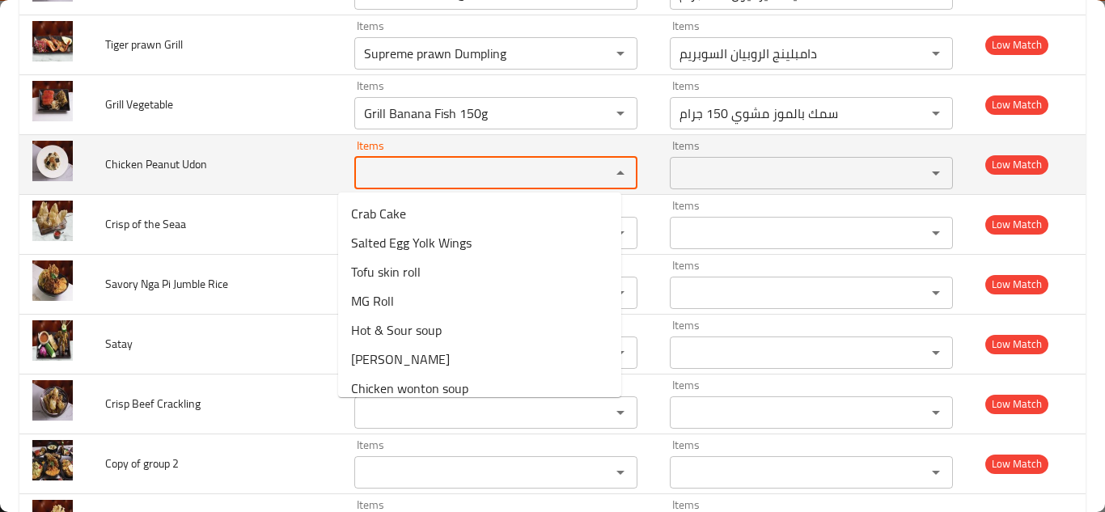
click at [158, 162] on span "Chicken Peanut Udon" at bounding box center [156, 164] width 102 height 21
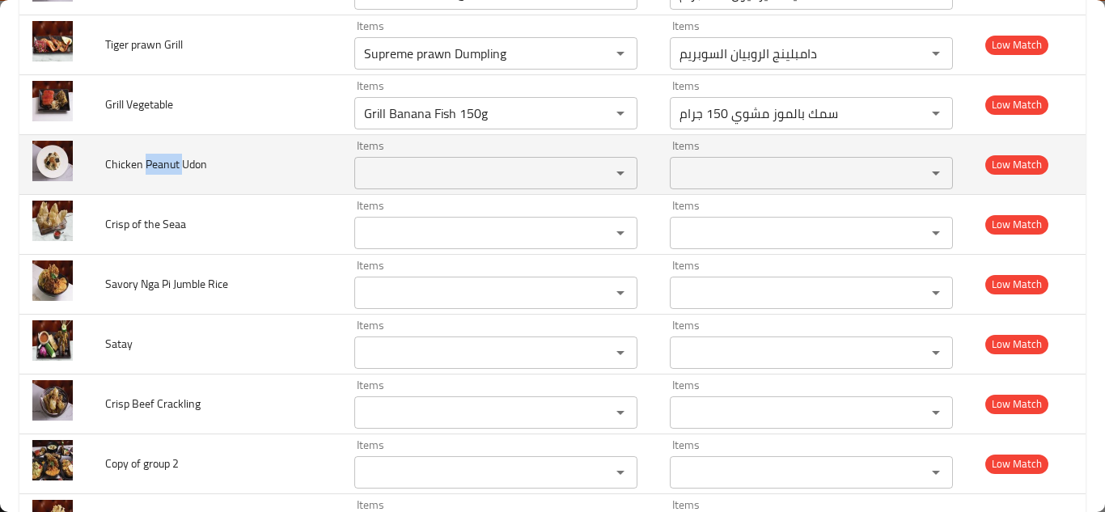
click at [158, 162] on span "Chicken Peanut Udon" at bounding box center [156, 164] width 102 height 21
click at [158, 161] on span "Chicken Peanut Udon" at bounding box center [156, 164] width 102 height 21
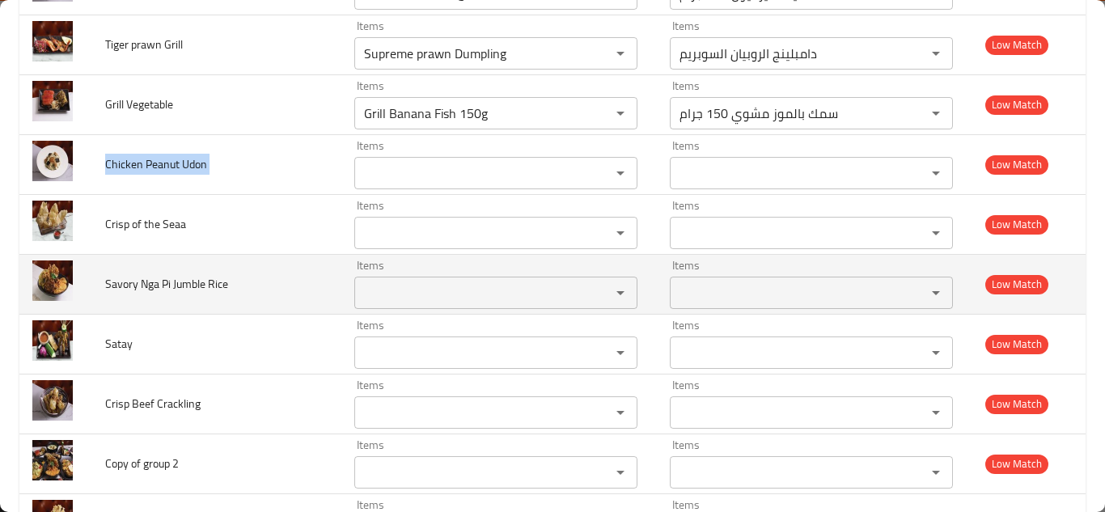
copy span "Chicken Peanut Udon"
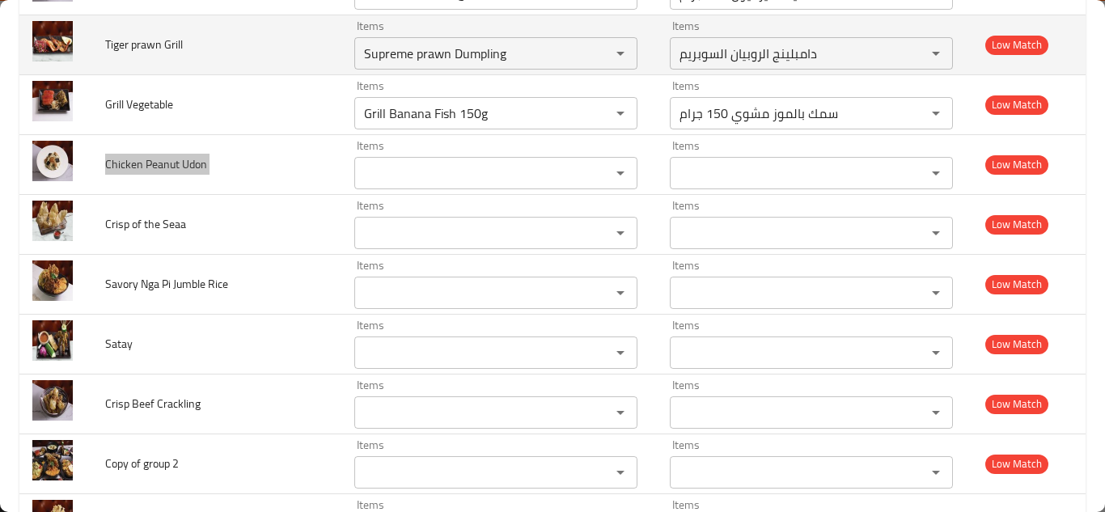
scroll to position [2265, 0]
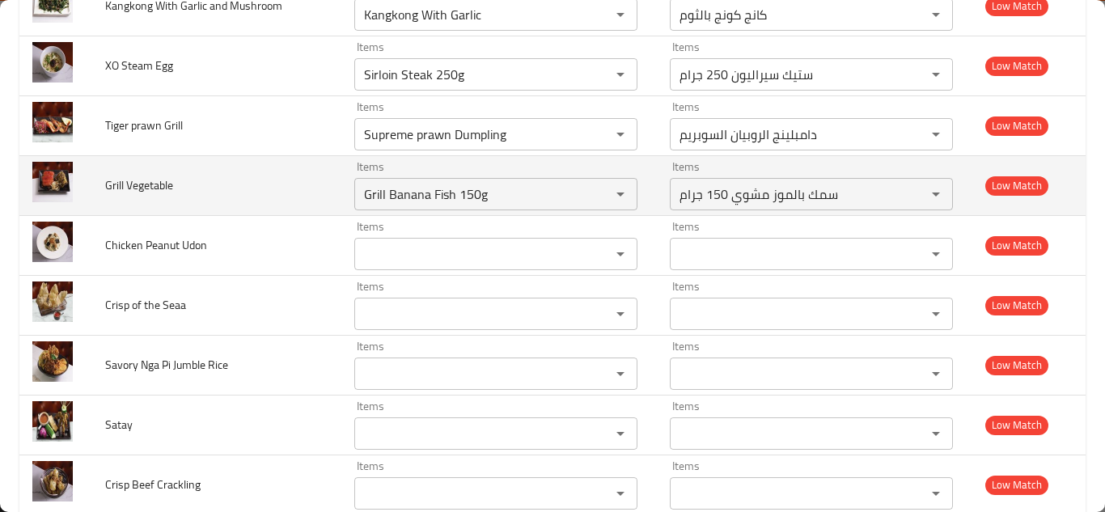
click at [290, 181] on td "Grill Vegetable" at bounding box center [216, 185] width 249 height 60
click at [591, 192] on icon "Clear" at bounding box center [599, 194] width 16 height 16
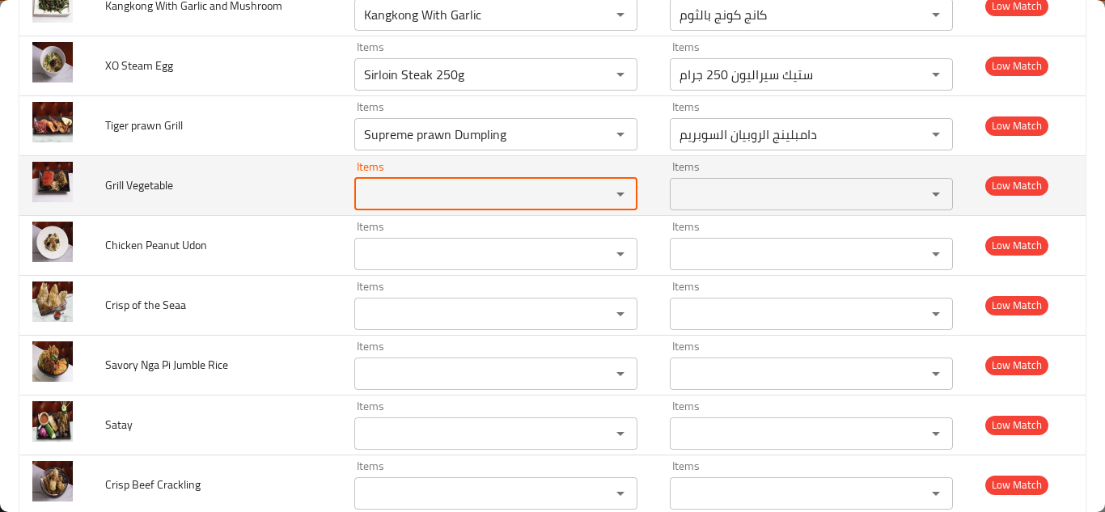
click at [133, 181] on span "Grill Vegetable" at bounding box center [139, 185] width 68 height 21
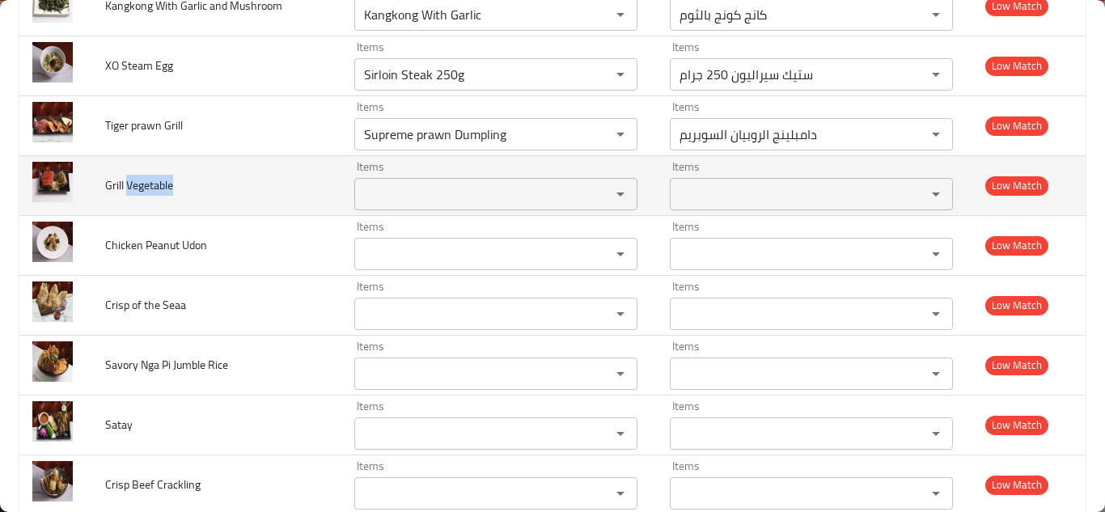
click at [133, 181] on span "Grill Vegetable" at bounding box center [139, 185] width 68 height 21
copy span "Grill Vegetable"
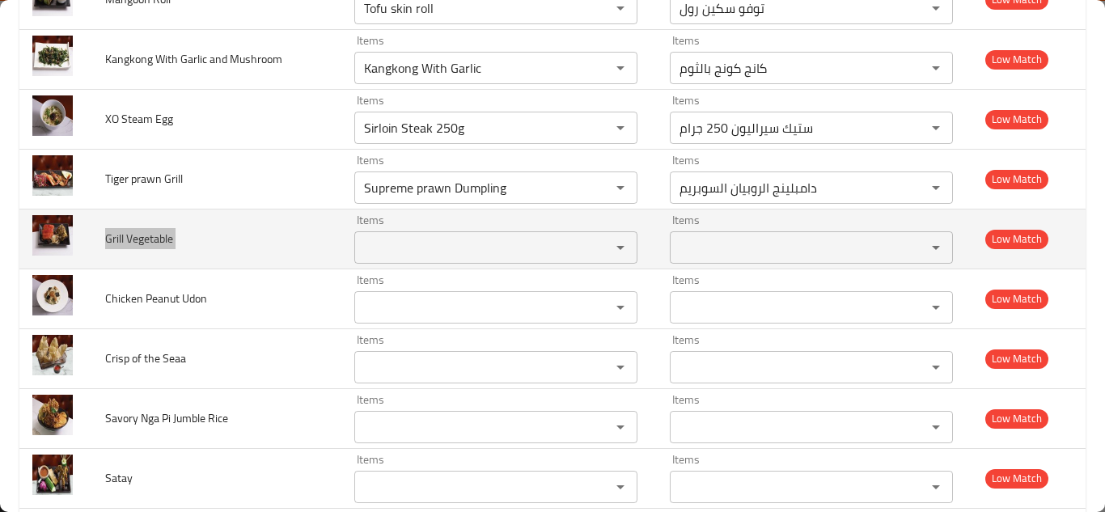
scroll to position [2184, 0]
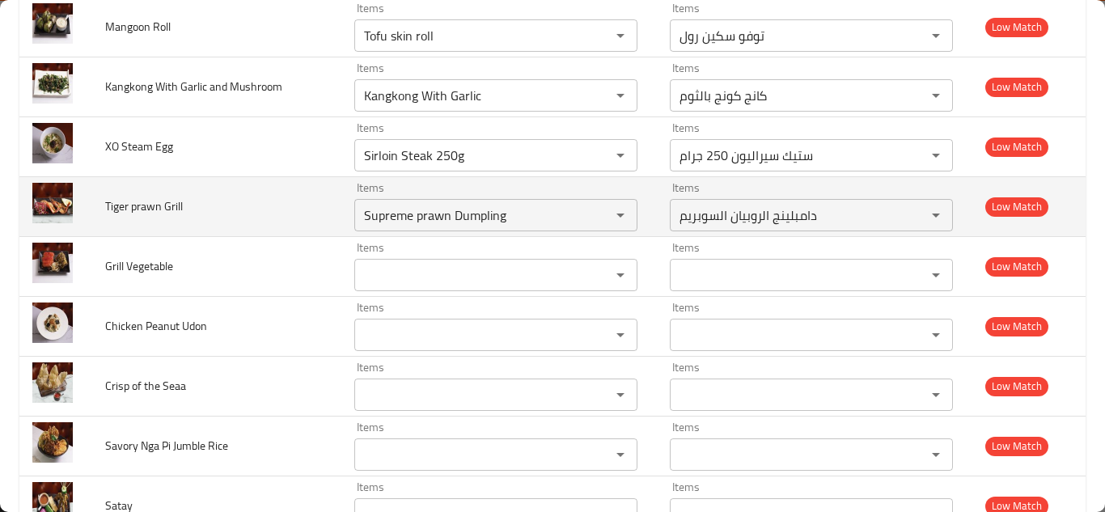
drag, startPoint x: 263, startPoint y: 203, endPoint x: 283, endPoint y: 202, distance: 20.2
click at [266, 202] on td "Tiger prawn Grill" at bounding box center [216, 206] width 249 height 60
click at [427, 214] on Grill "Supreme prawn Dumpling" at bounding box center [472, 215] width 226 height 23
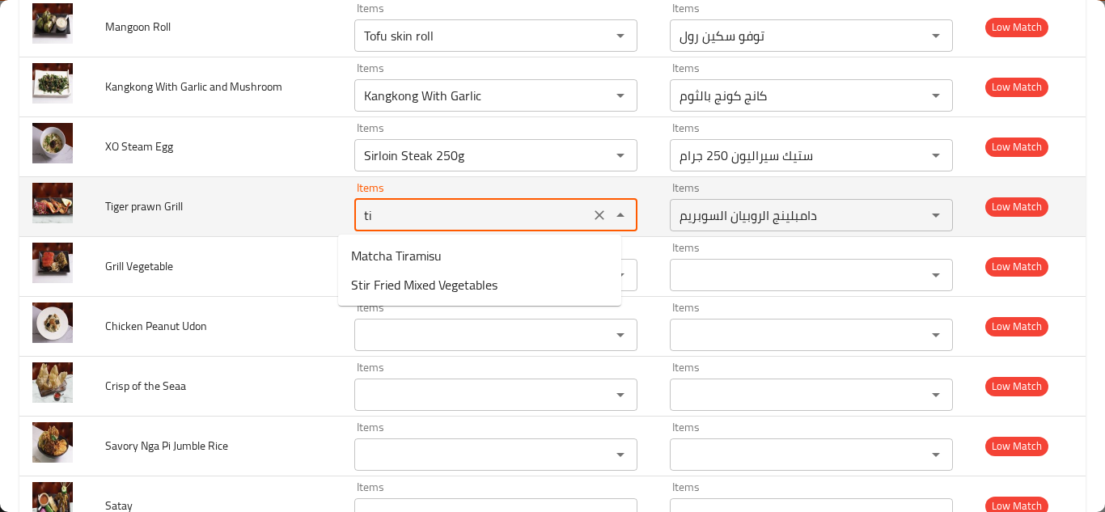
type Grill "t"
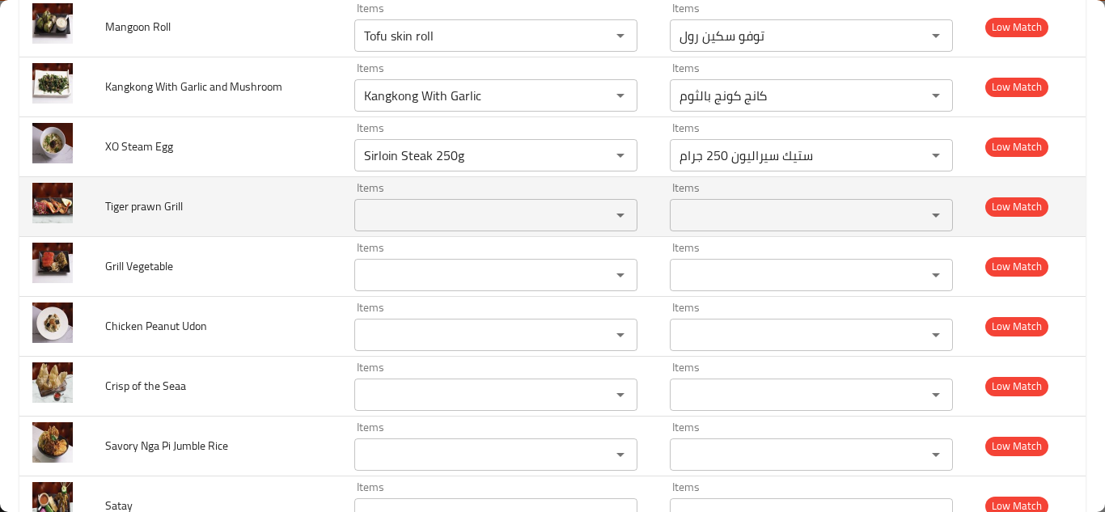
click at [142, 205] on span "Tiger prawn Grill" at bounding box center [144, 206] width 78 height 21
click at [141, 204] on span "Tiger prawn Grill" at bounding box center [144, 206] width 78 height 21
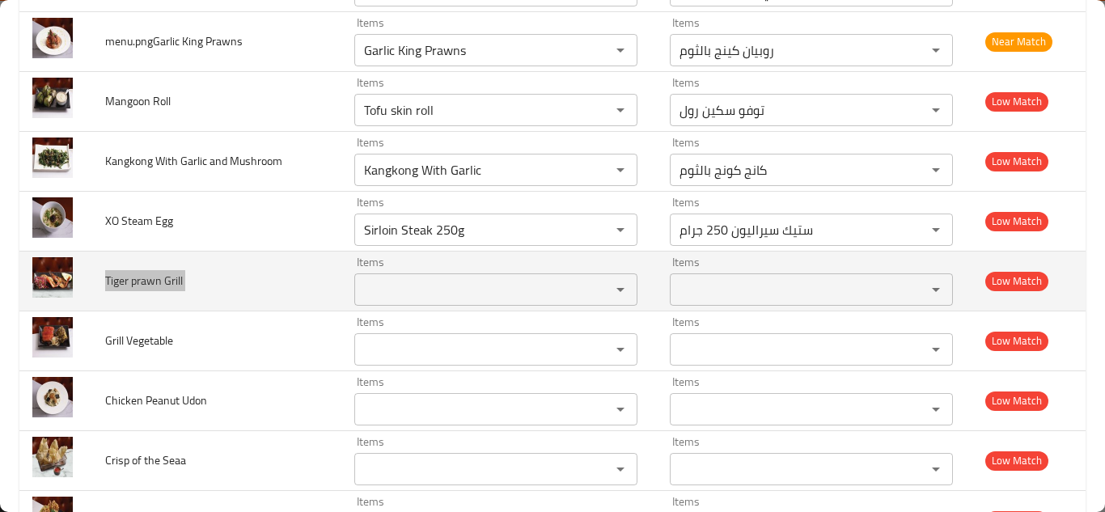
scroll to position [2022, 0]
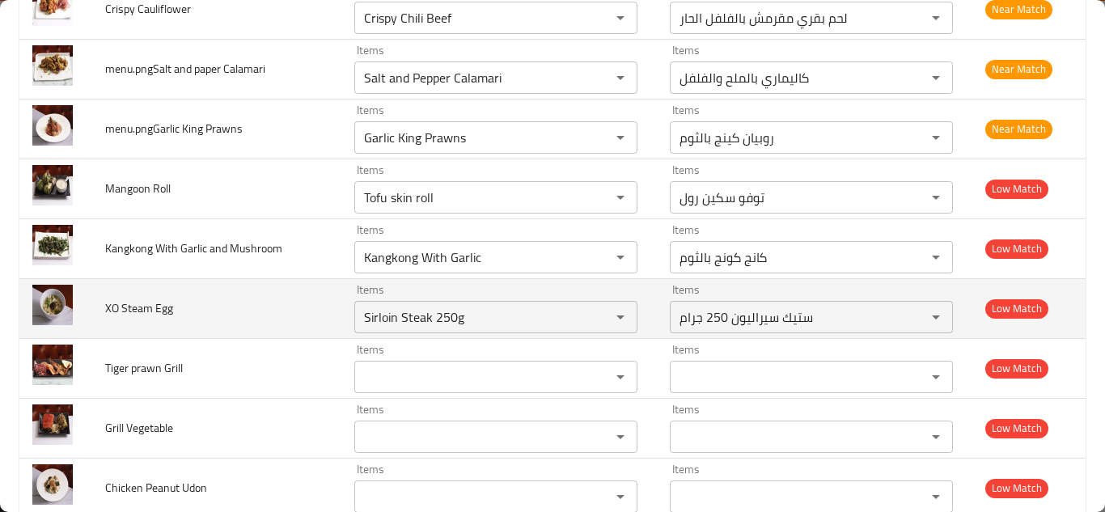
click at [297, 306] on td "XO Steam Egg" at bounding box center [216, 308] width 249 height 60
click at [409, 317] on Egg "Sirloin Steak 250g" at bounding box center [472, 317] width 226 height 23
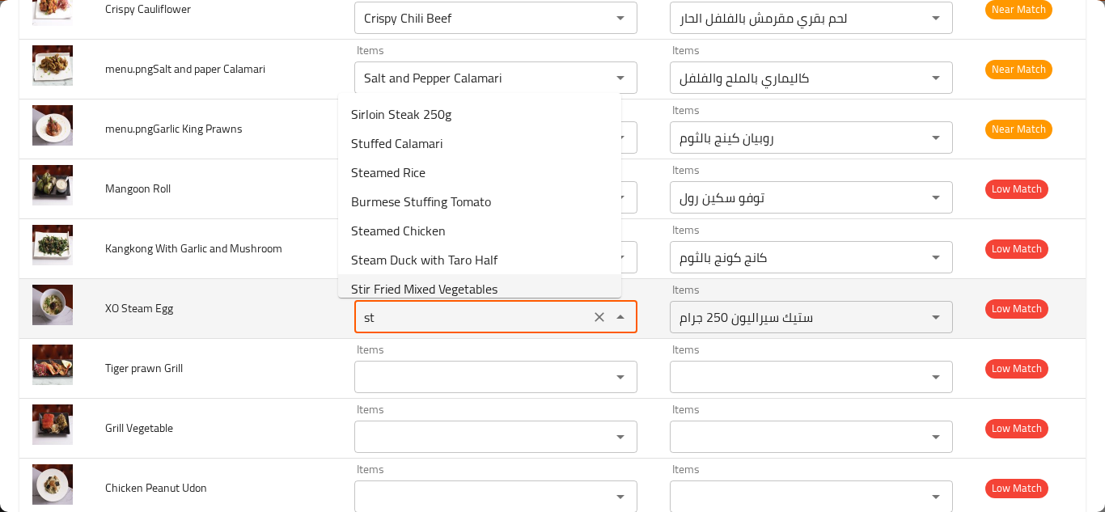
type Egg "s"
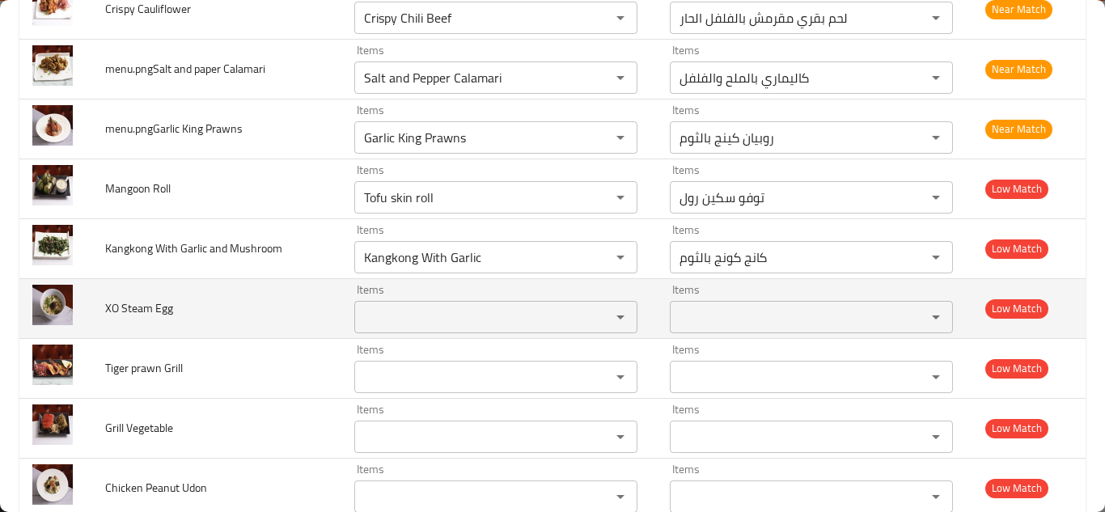
click at [132, 311] on span "XO Steam Egg" at bounding box center [139, 308] width 68 height 21
click at [132, 310] on span "XO Steam Egg" at bounding box center [139, 308] width 68 height 21
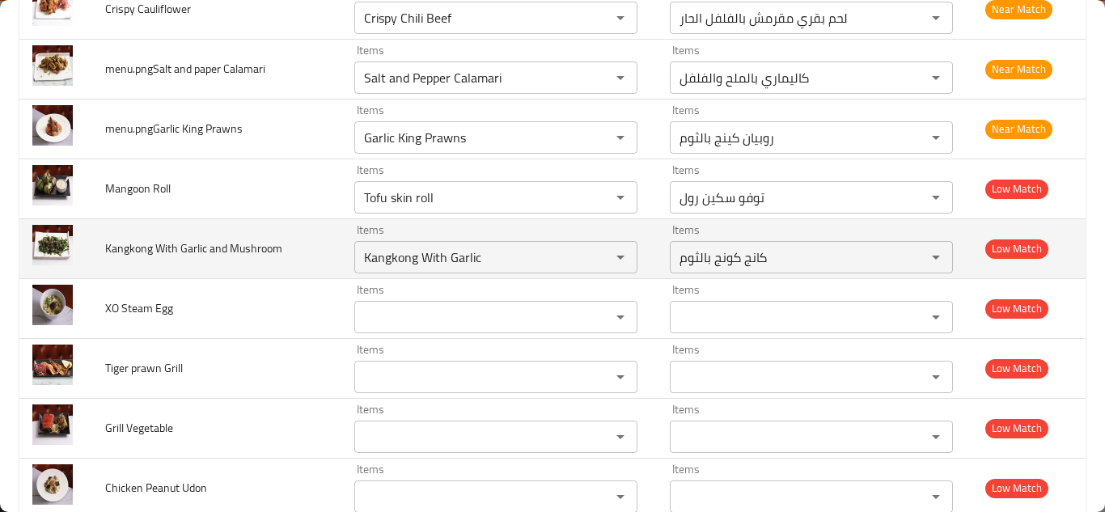
click at [292, 249] on td "Kangkong With Garlic and Mushroom" at bounding box center [216, 248] width 249 height 60
click at [479, 247] on Mushroom "Kangkong With Garlic" at bounding box center [472, 257] width 226 height 23
click at [495, 249] on Mushroom "Kangkong With Garlic" at bounding box center [472, 257] width 226 height 23
click at [507, 253] on Mushroom "Kangkong With Garlic" at bounding box center [472, 257] width 226 height 23
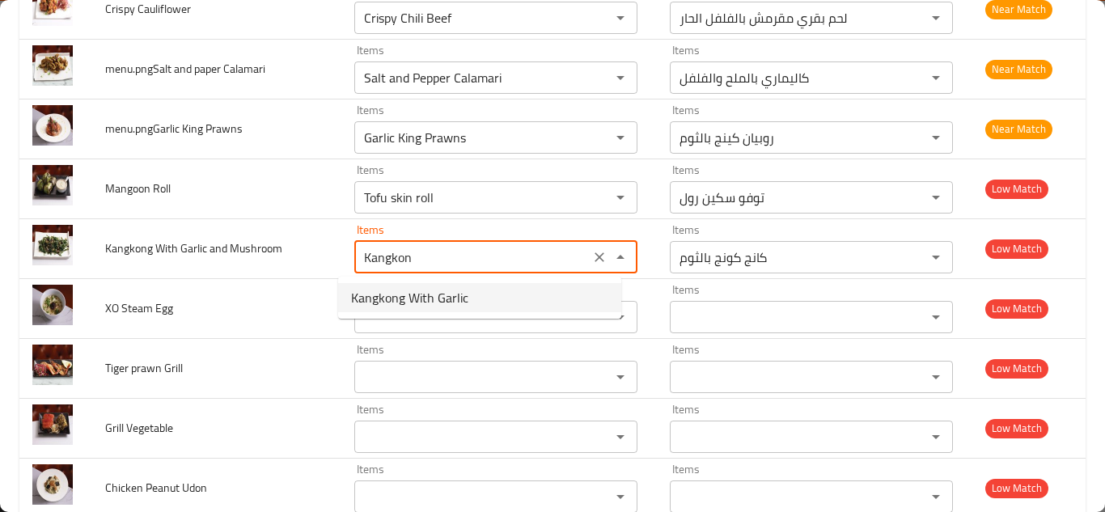
click at [452, 294] on span "Kangkong With Garlic" at bounding box center [409, 297] width 117 height 19
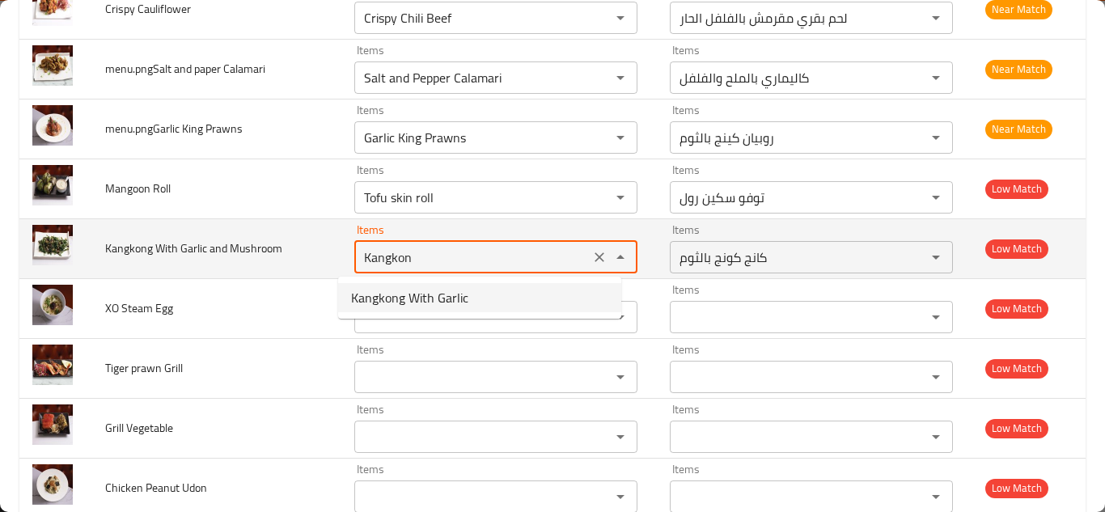
type Mushroom "Kangkong With Garlic"
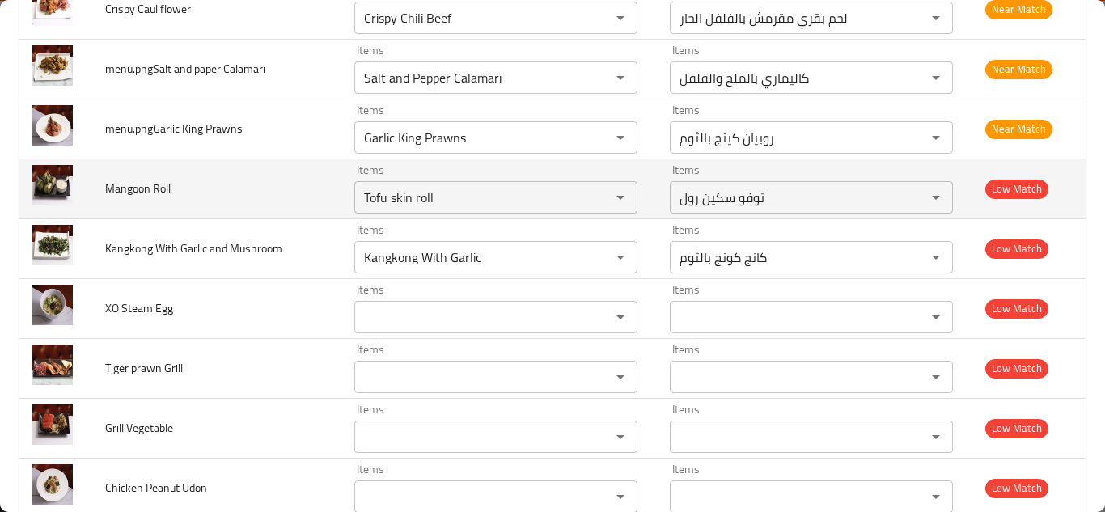
click at [286, 200] on td "Mangoon Roll" at bounding box center [216, 189] width 249 height 60
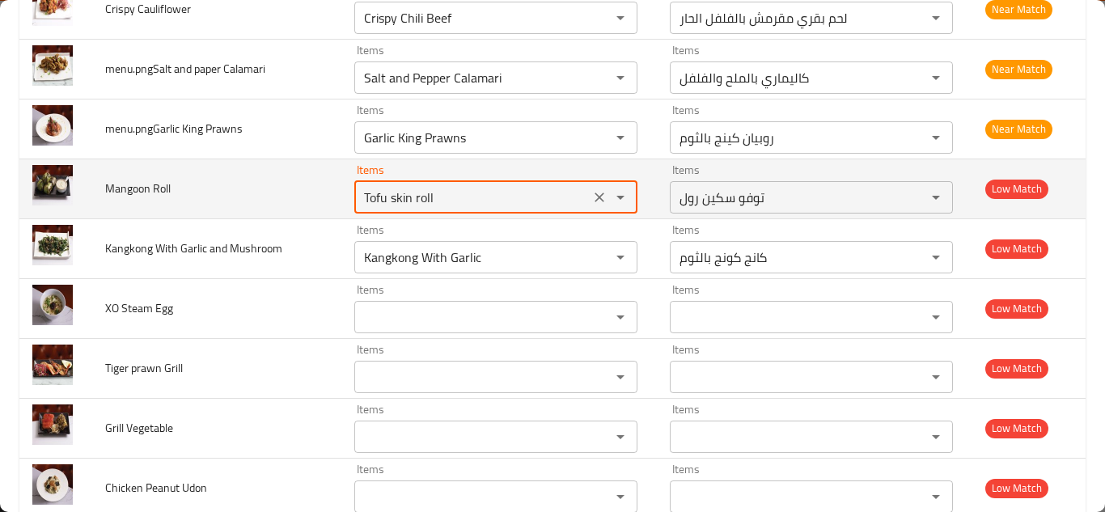
click at [383, 196] on Roll "Tofu skin roll" at bounding box center [472, 197] width 226 height 23
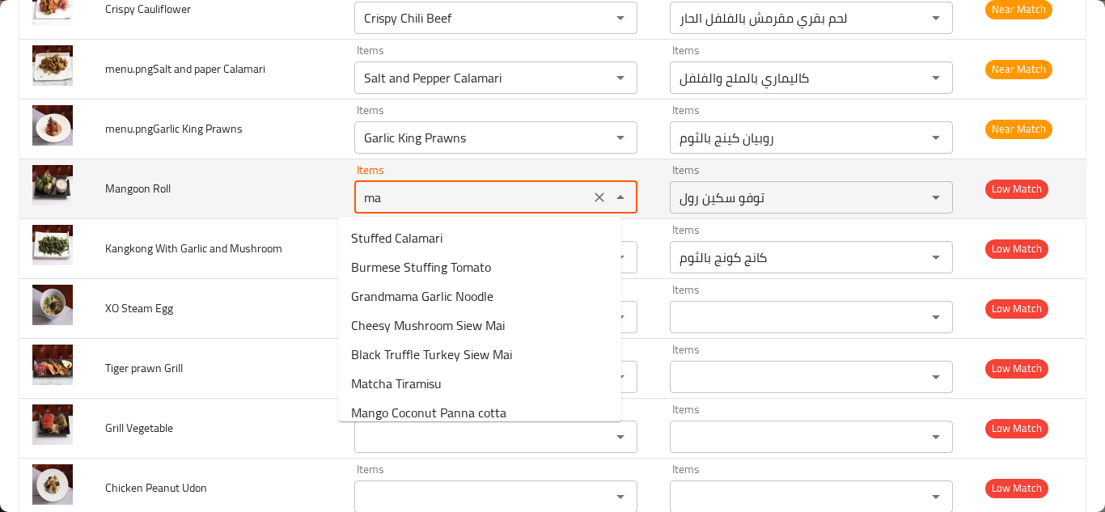
type Roll "m"
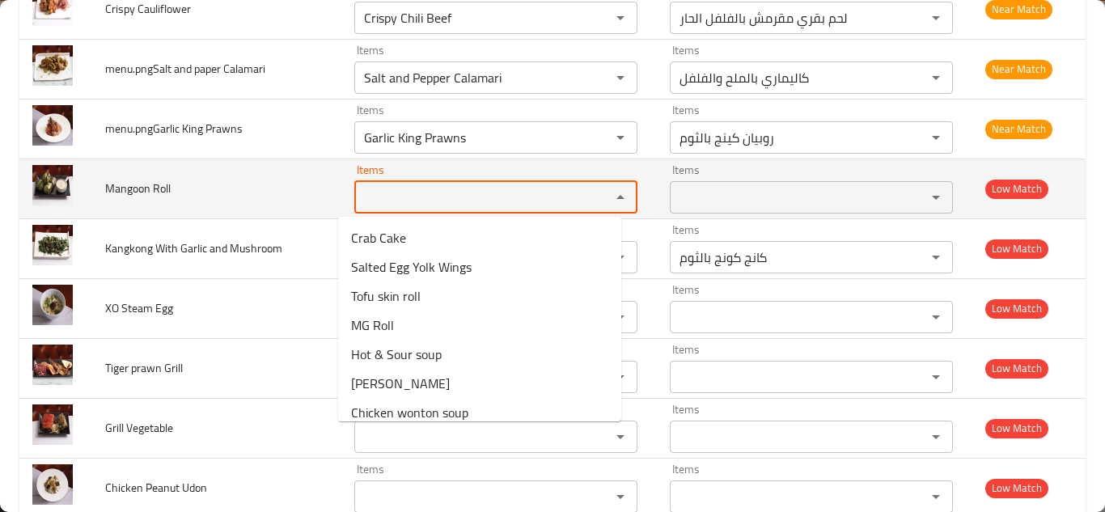
click at [246, 192] on td "Mangoon Roll" at bounding box center [216, 189] width 249 height 60
click at [370, 190] on Roll "Items" at bounding box center [472, 197] width 226 height 23
type Roll "m"
click at [143, 187] on span "Mangoon Roll" at bounding box center [138, 188] width 66 height 21
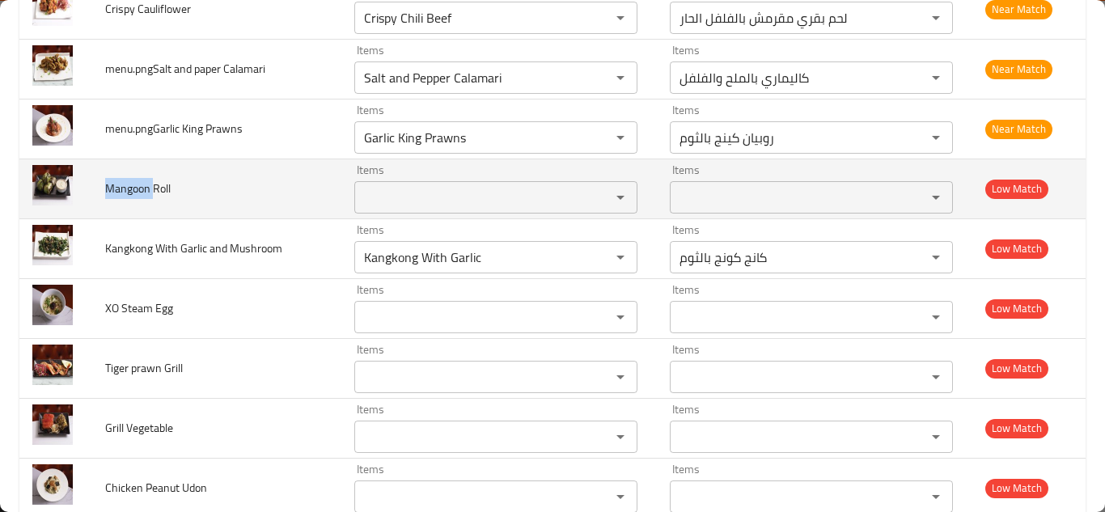
click at [143, 186] on span "Mangoon Roll" at bounding box center [138, 188] width 66 height 21
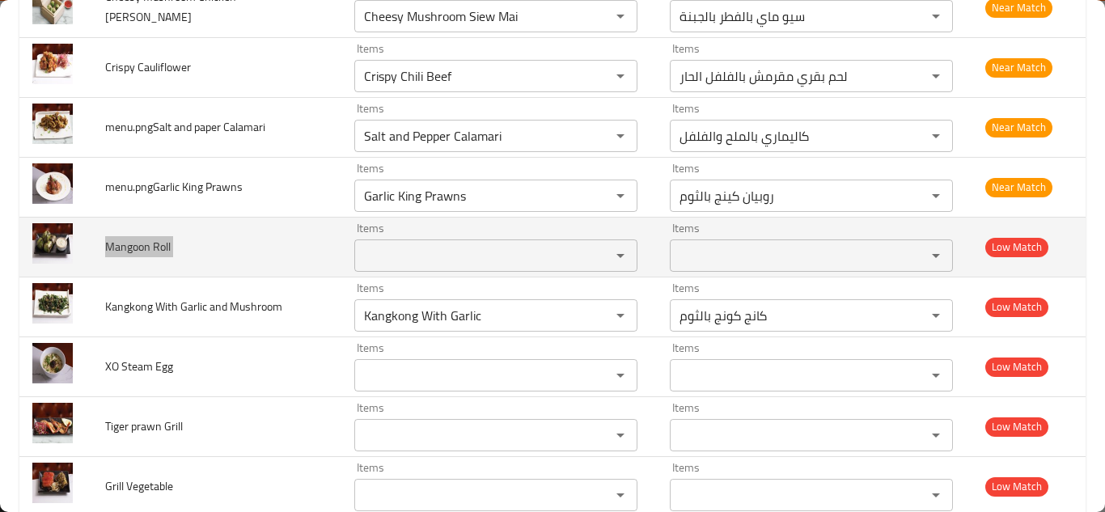
scroll to position [1941, 0]
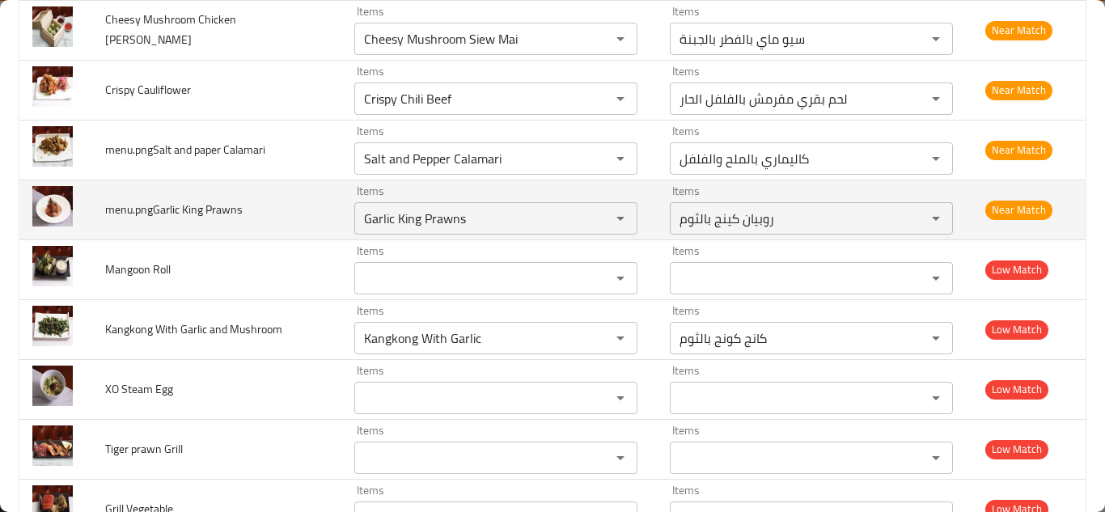
click at [297, 209] on td "menu.pngGarlic King Prawns" at bounding box center [216, 210] width 249 height 60
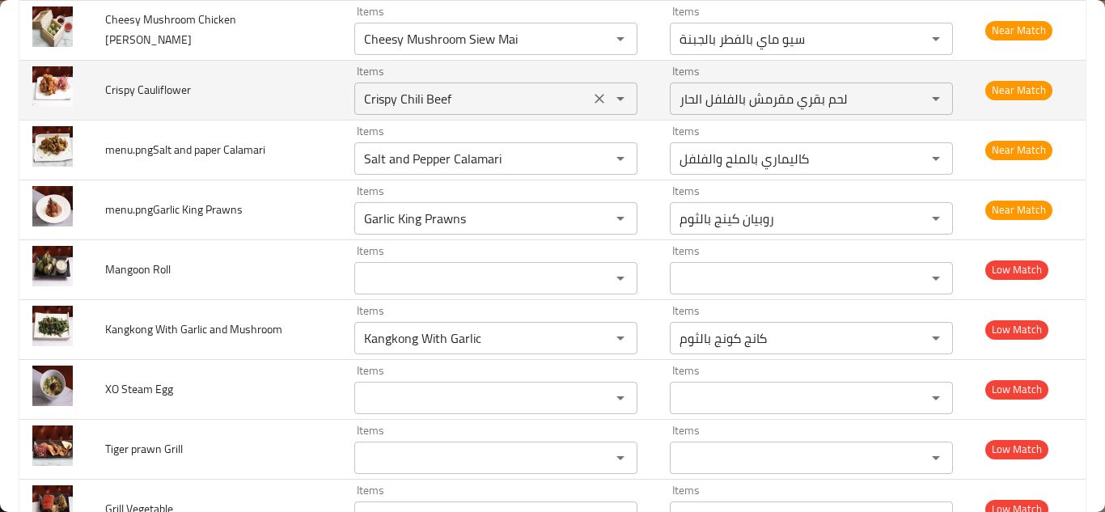
click at [431, 96] on Cauliflower "Crispy Chili Beef" at bounding box center [472, 98] width 226 height 23
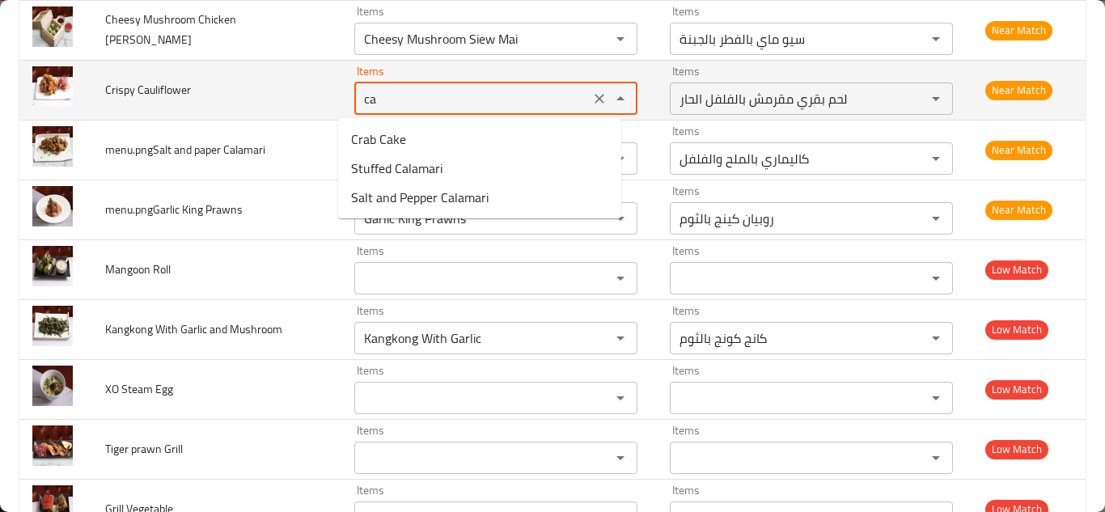
type Cauliflower "c"
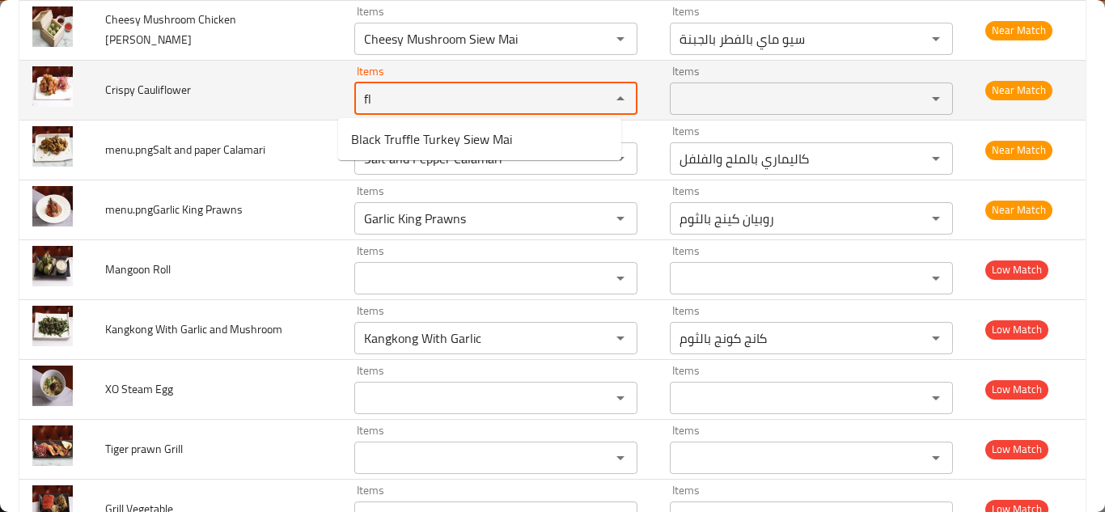
type Cauliflower "f"
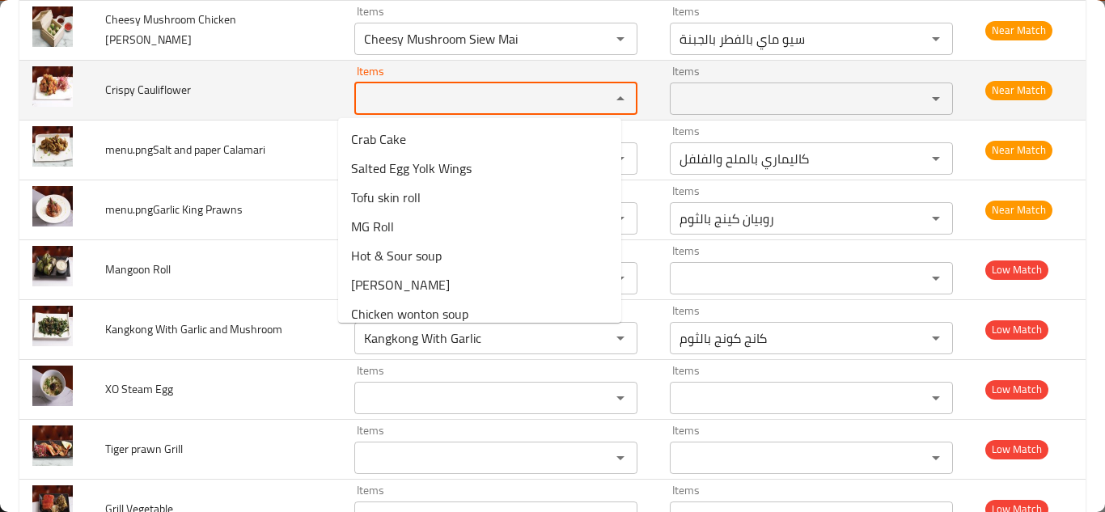
click at [167, 87] on span "Crispy Cauliflower" at bounding box center [148, 89] width 86 height 21
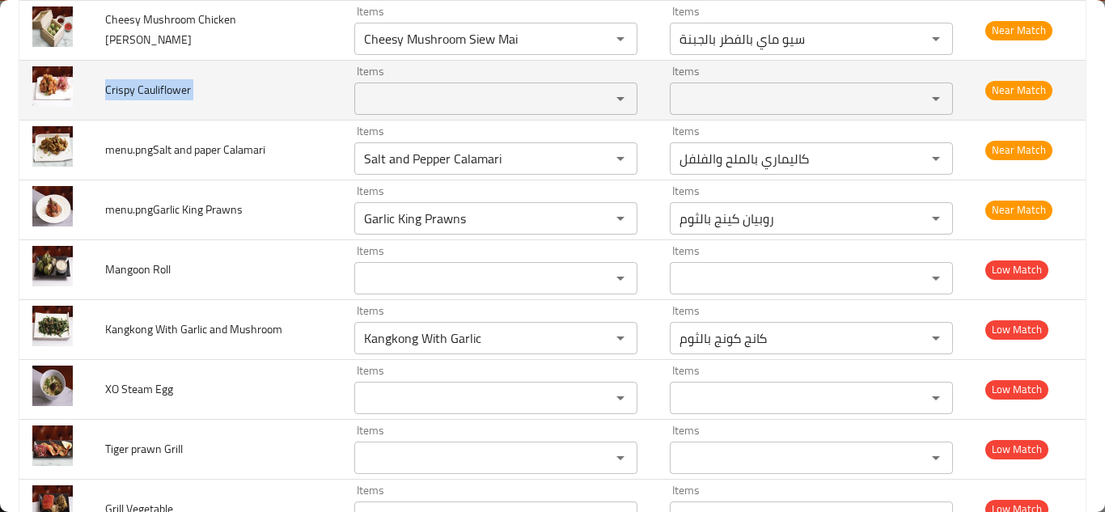
click at [167, 87] on span "Crispy Cauliflower" at bounding box center [148, 89] width 86 height 21
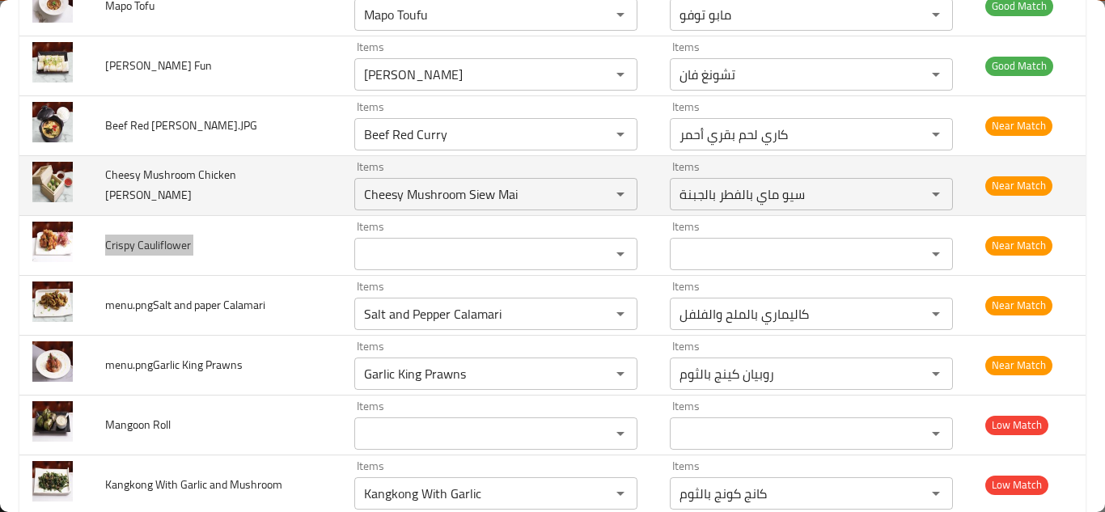
scroll to position [1780, 0]
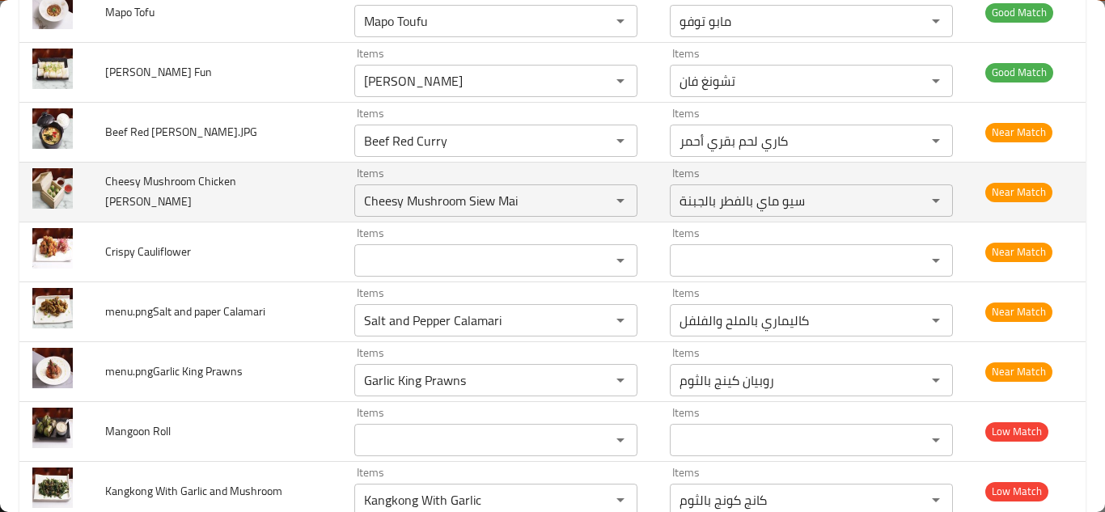
click at [303, 204] on td "Cheesy Mushroom Chicken Siew Mai" at bounding box center [216, 192] width 249 height 60
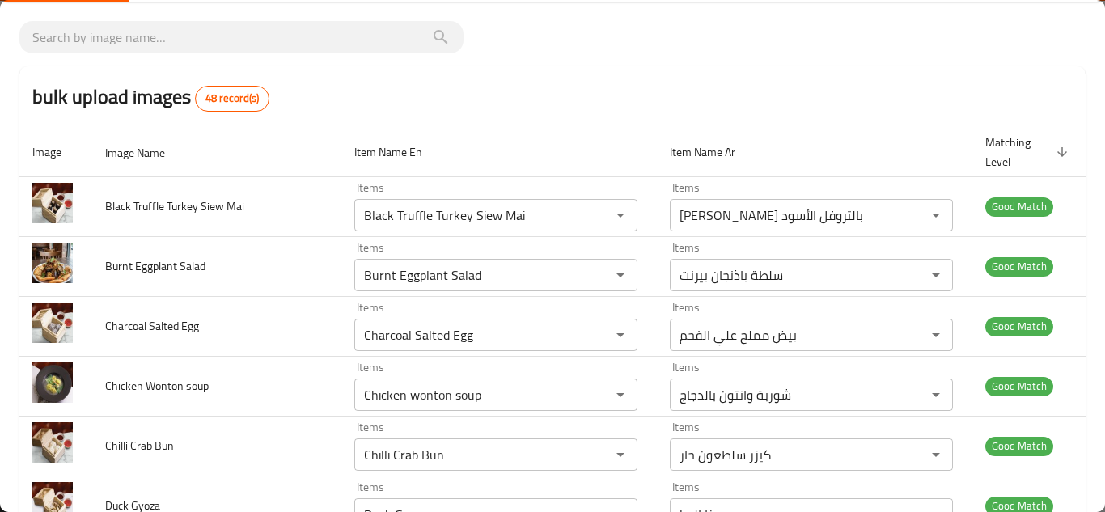
scroll to position [0, 0]
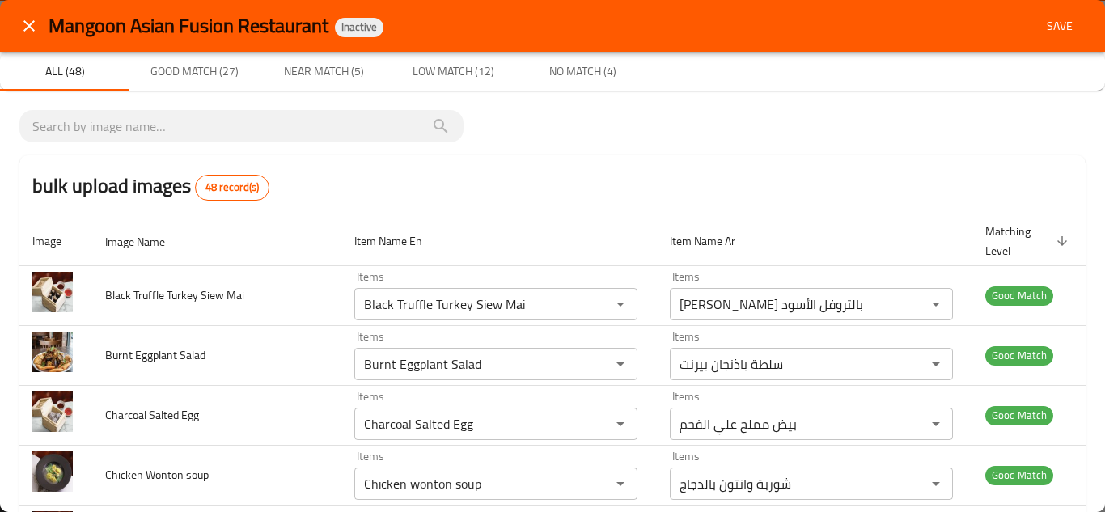
click at [1051, 23] on span "Save" at bounding box center [1059, 26] width 39 height 20
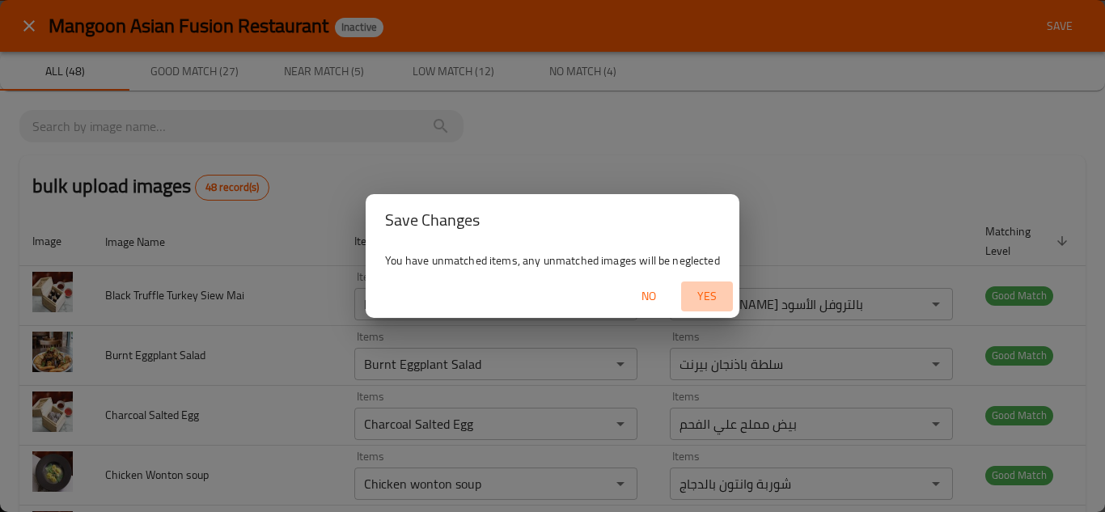
click at [713, 297] on span "Yes" at bounding box center [707, 296] width 39 height 20
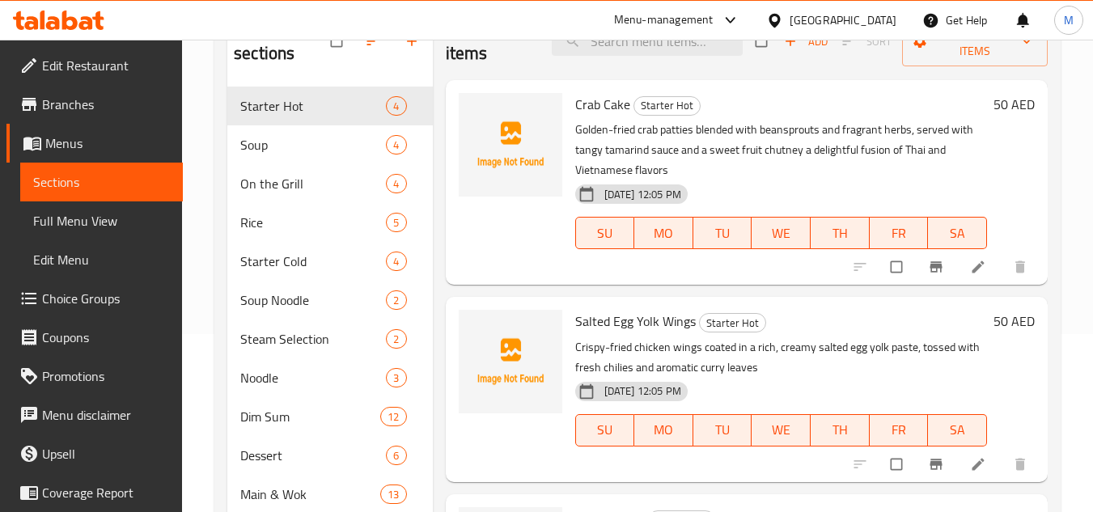
scroll to position [150, 0]
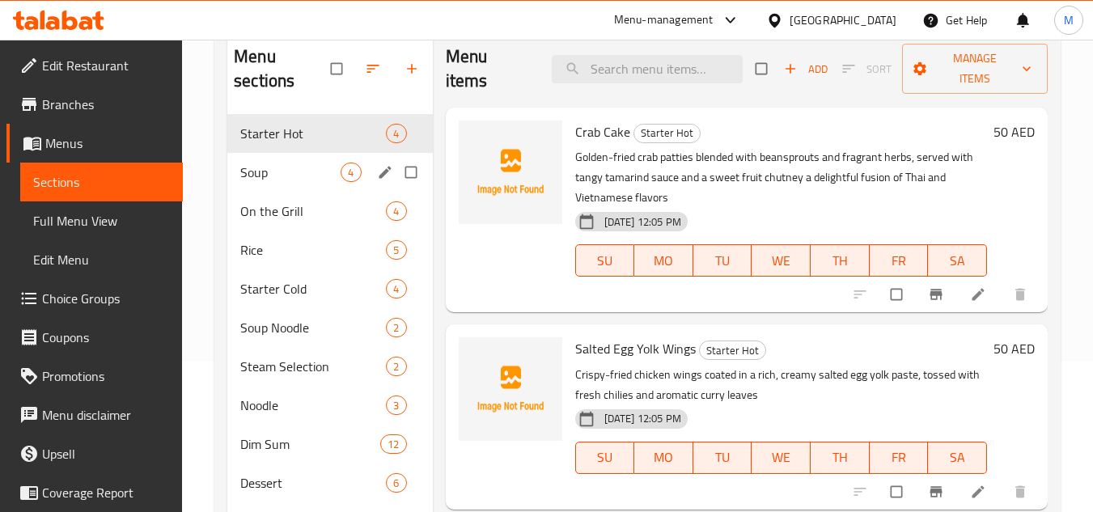
click at [267, 179] on span "Soup" at bounding box center [290, 172] width 100 height 19
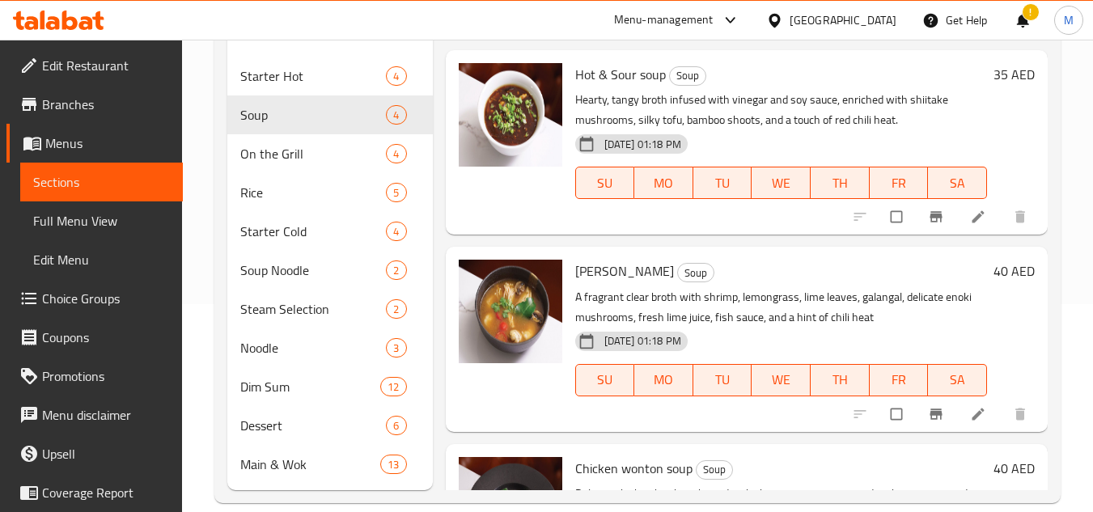
scroll to position [231, 0]
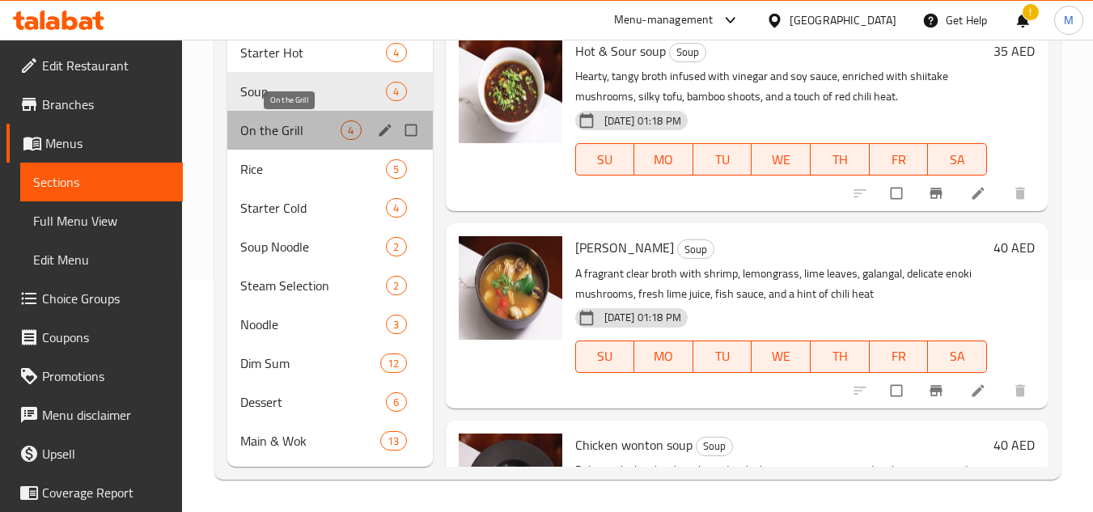
click at [251, 138] on span "On the Grill" at bounding box center [290, 130] width 100 height 19
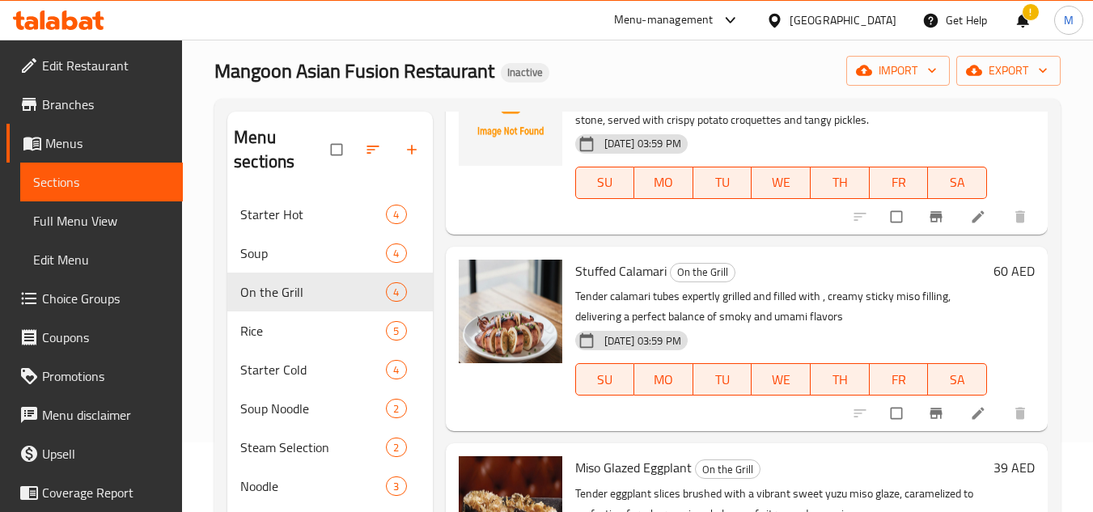
scroll to position [231, 0]
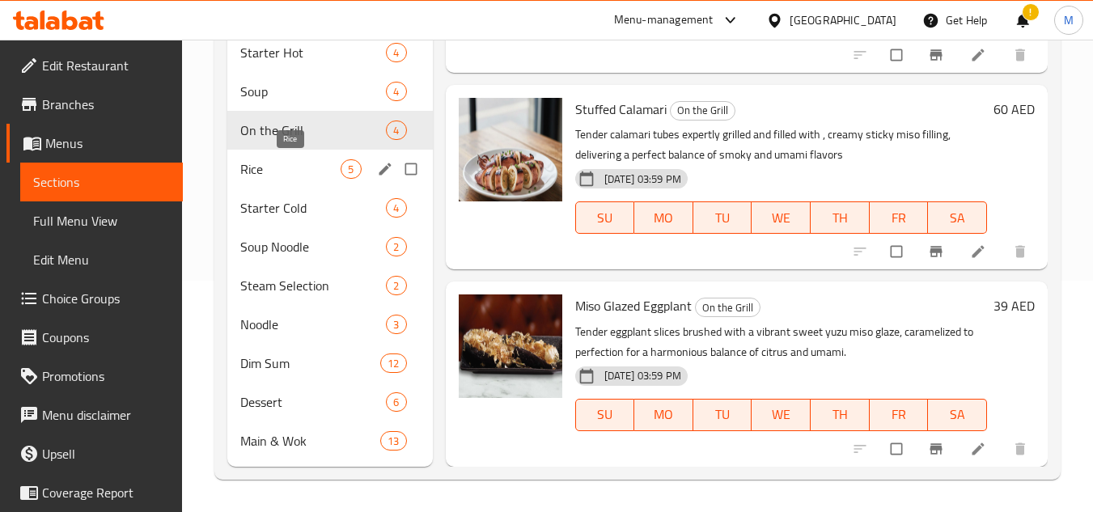
click at [264, 165] on span "Rice" at bounding box center [290, 168] width 100 height 19
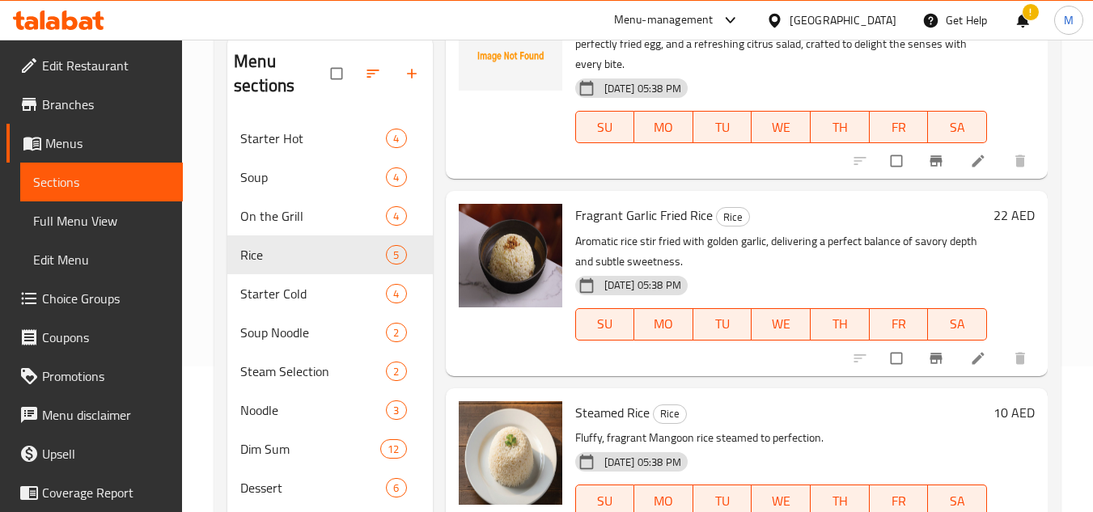
scroll to position [231, 0]
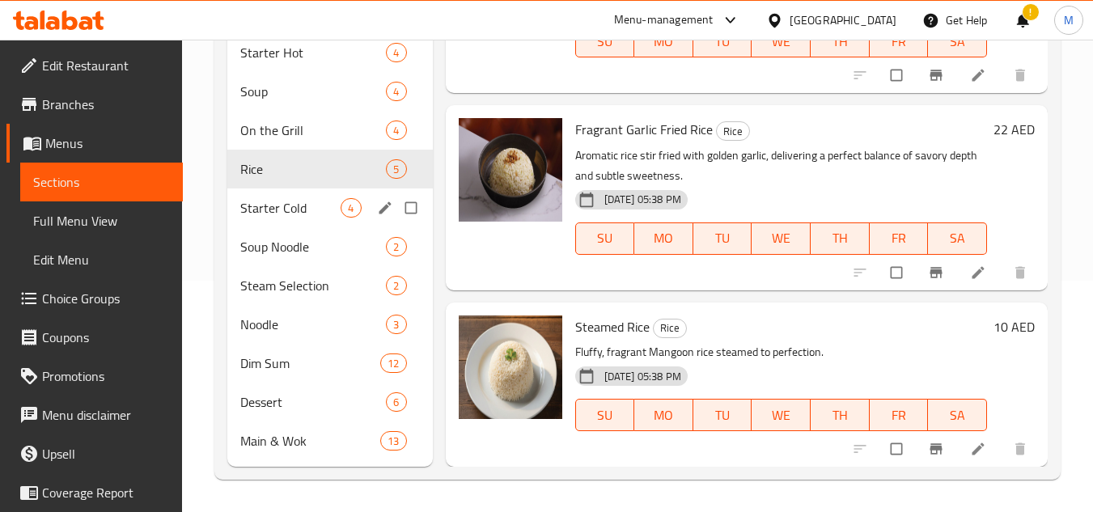
click at [282, 218] on div "Starter Cold 4" at bounding box center [329, 207] width 205 height 39
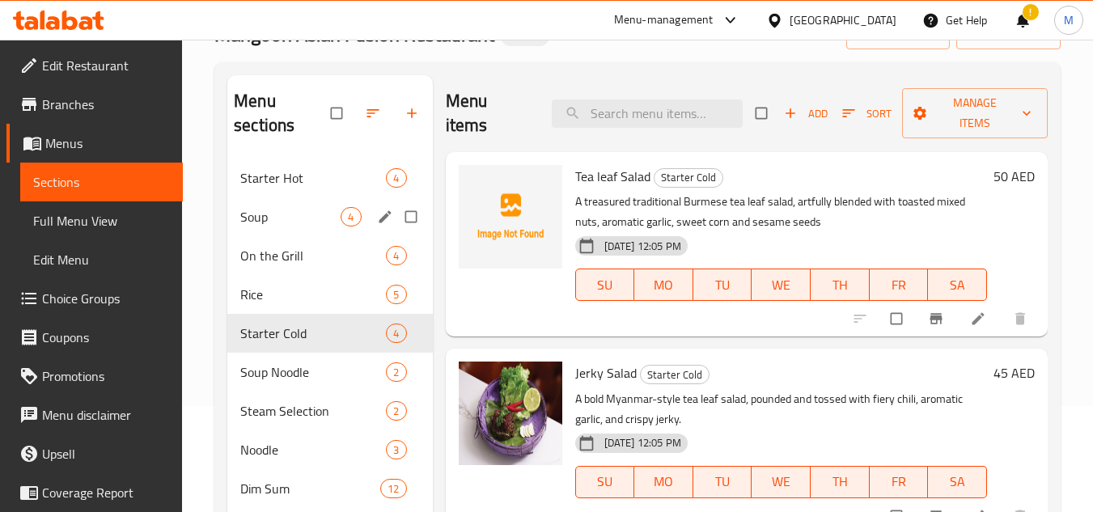
scroll to position [231, 0]
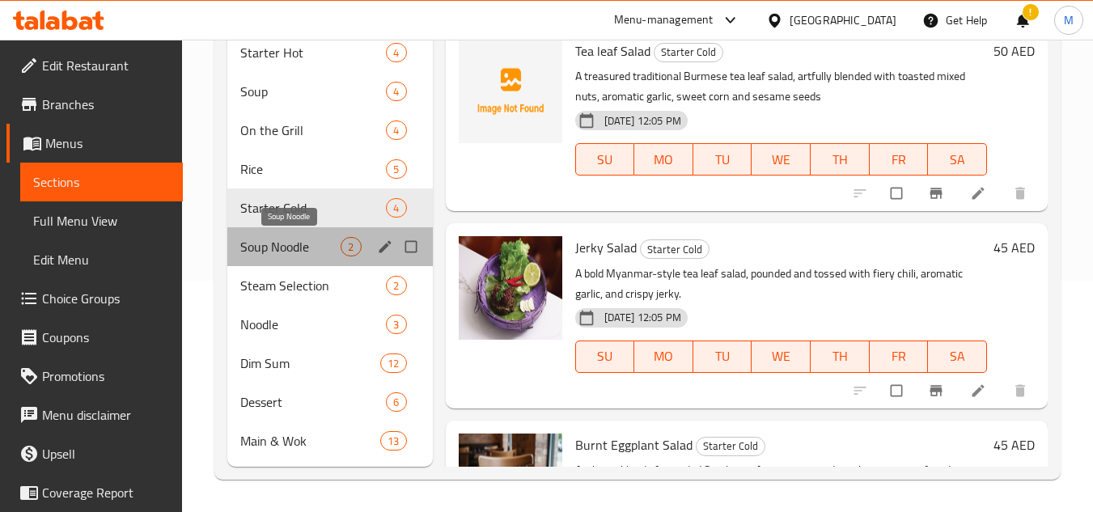
click at [289, 239] on span "Soup Noodle" at bounding box center [290, 246] width 100 height 19
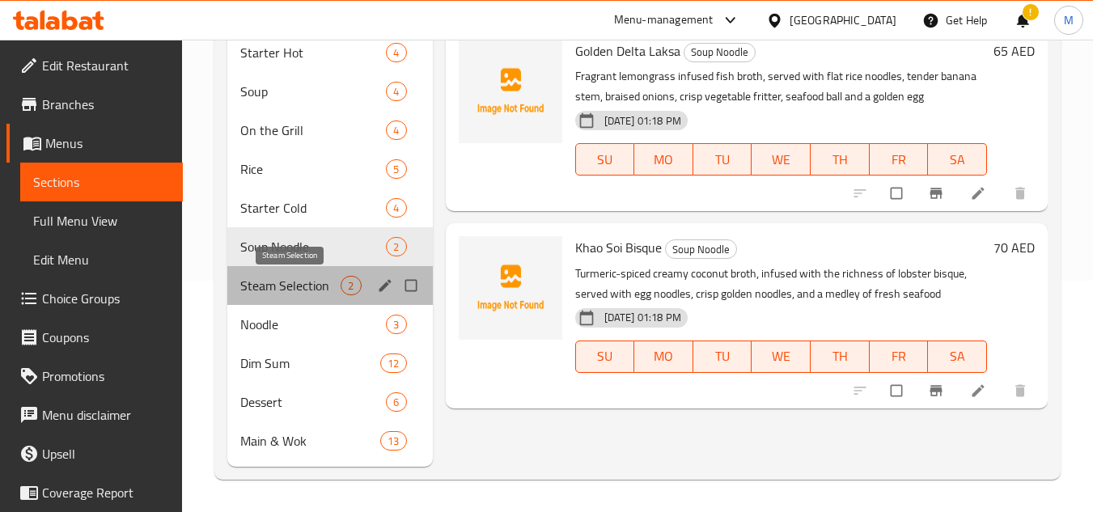
click at [279, 277] on span "Steam Selection" at bounding box center [290, 285] width 100 height 19
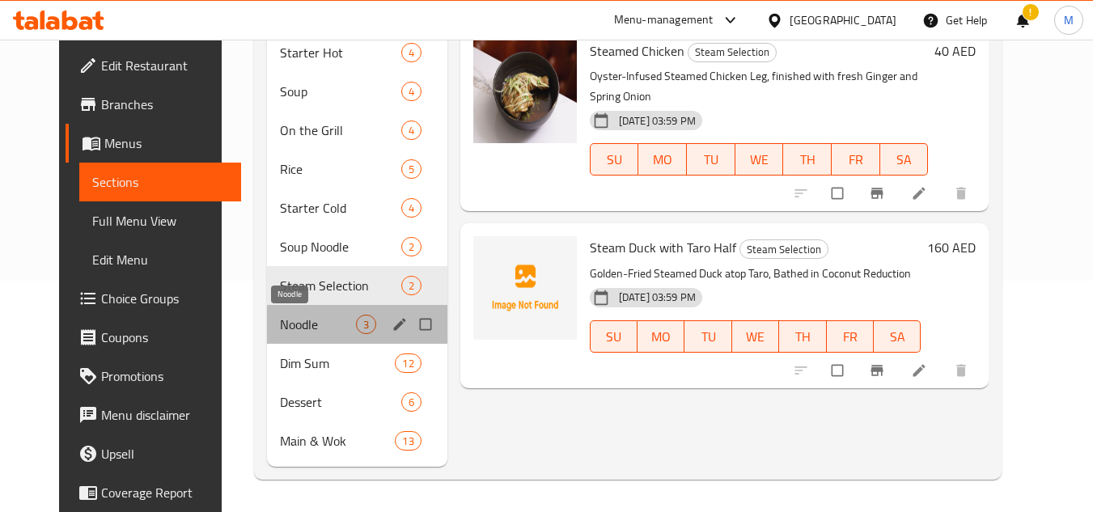
click at [323, 326] on span "Noodle" at bounding box center [318, 324] width 76 height 19
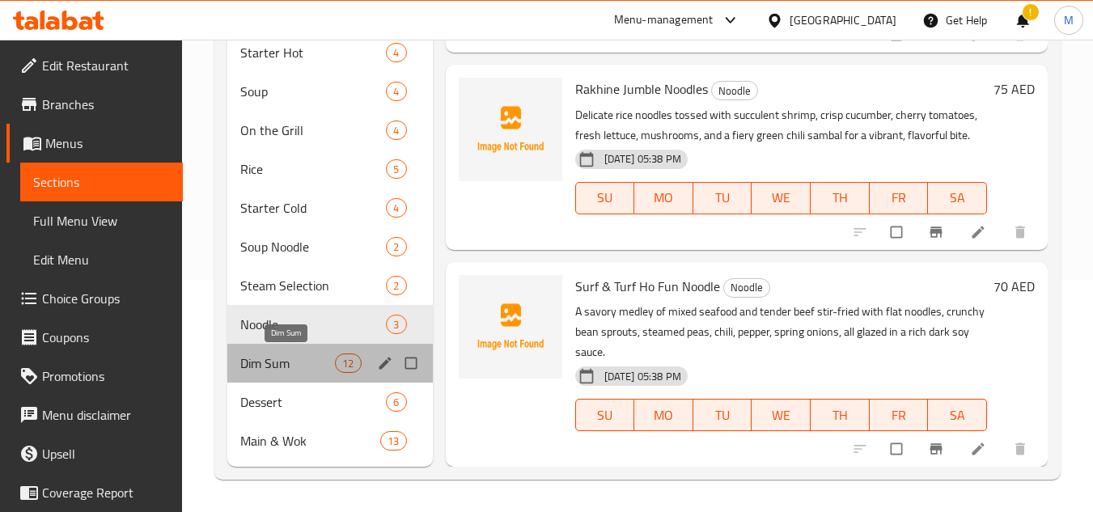
click at [322, 354] on span "Dim Sum" at bounding box center [287, 363] width 95 height 19
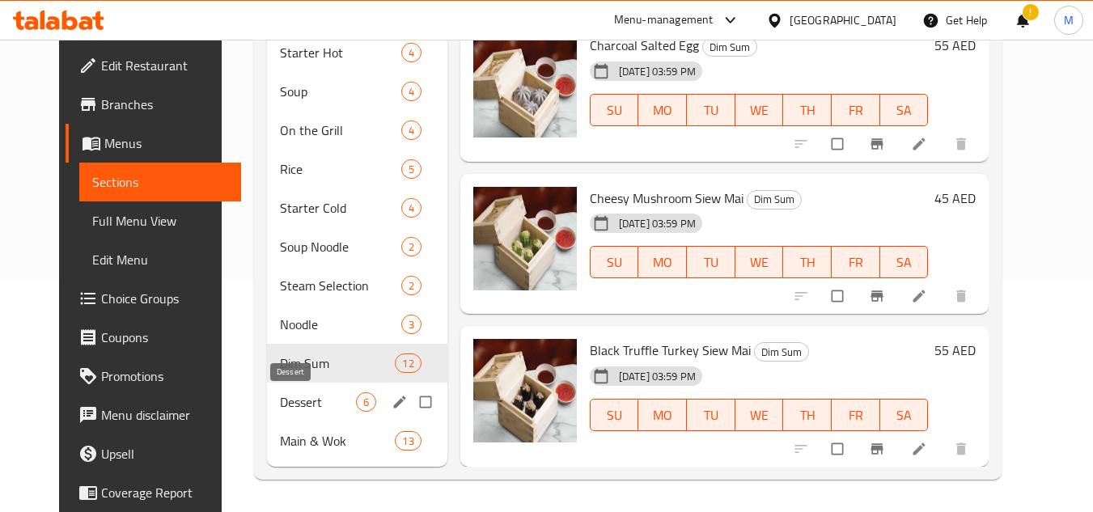
click at [315, 401] on span "Dessert" at bounding box center [318, 401] width 76 height 19
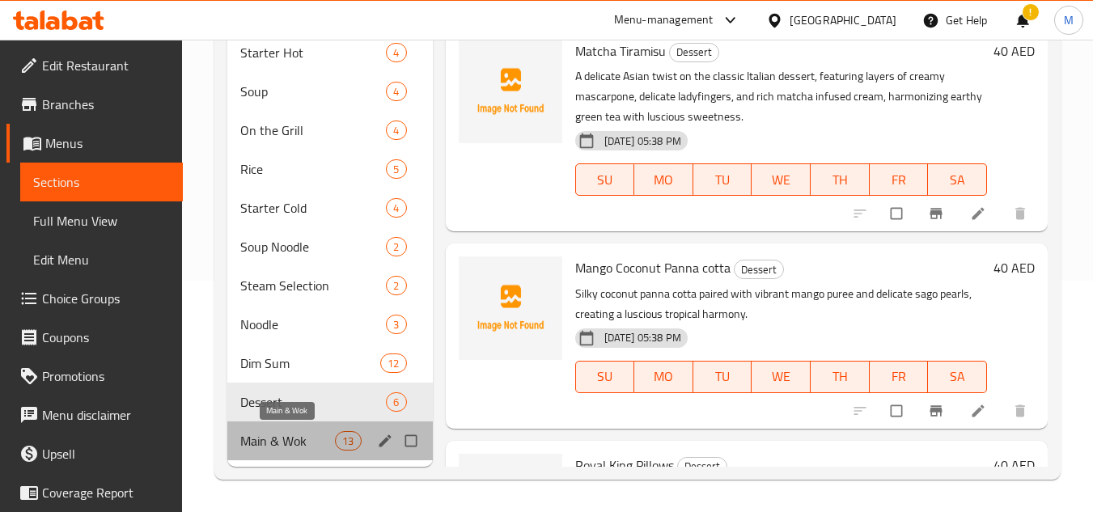
click at [311, 442] on span "Main & Wok" at bounding box center [287, 440] width 95 height 19
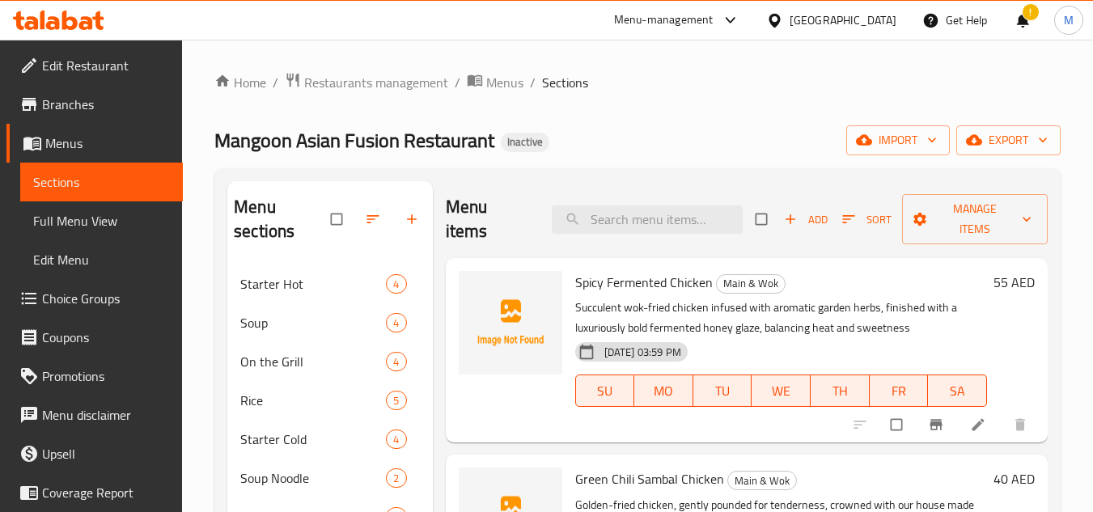
click at [150, 214] on span "Full Menu View" at bounding box center [101, 220] width 137 height 19
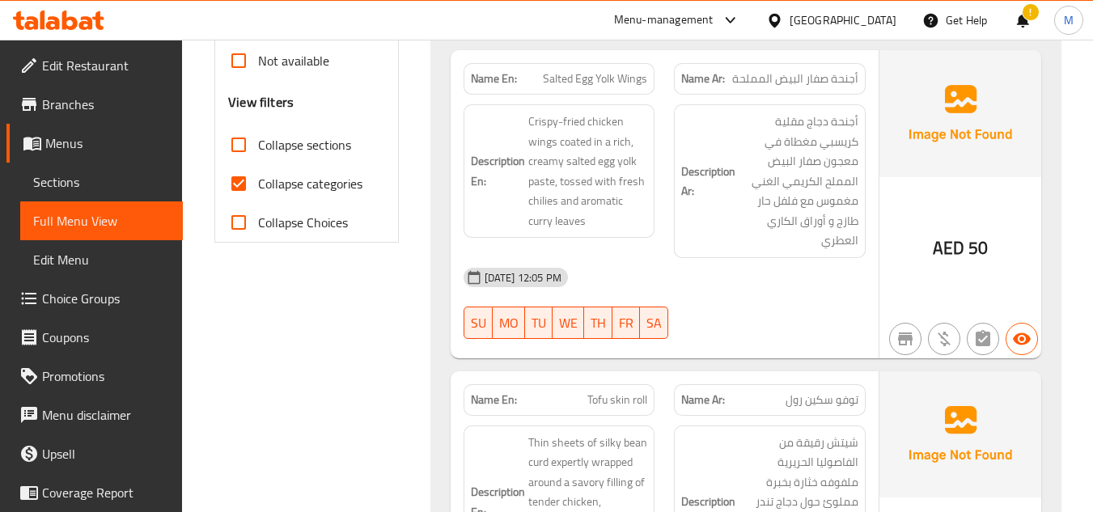
scroll to position [728, 0]
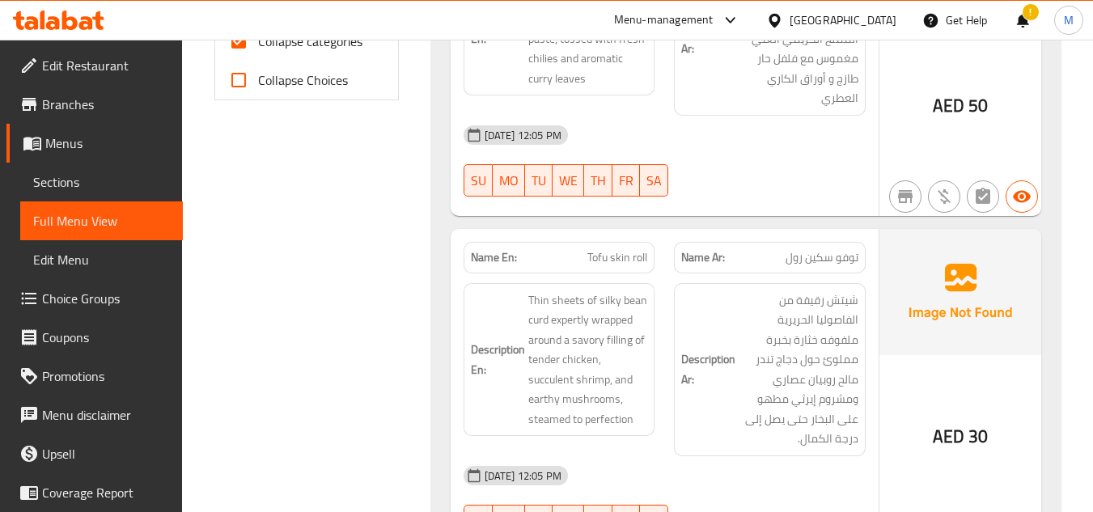
click at [1036, 13] on div "!" at bounding box center [1023, 20] width 44 height 39
click at [1023, 17] on div "!" at bounding box center [1023, 20] width 18 height 39
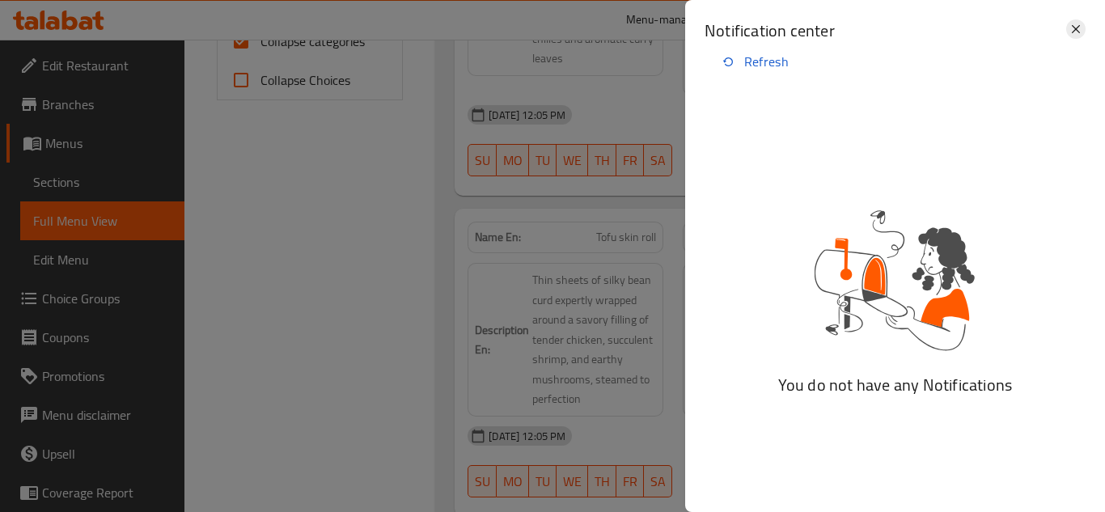
click at [1082, 29] on icon at bounding box center [1075, 28] width 19 height 19
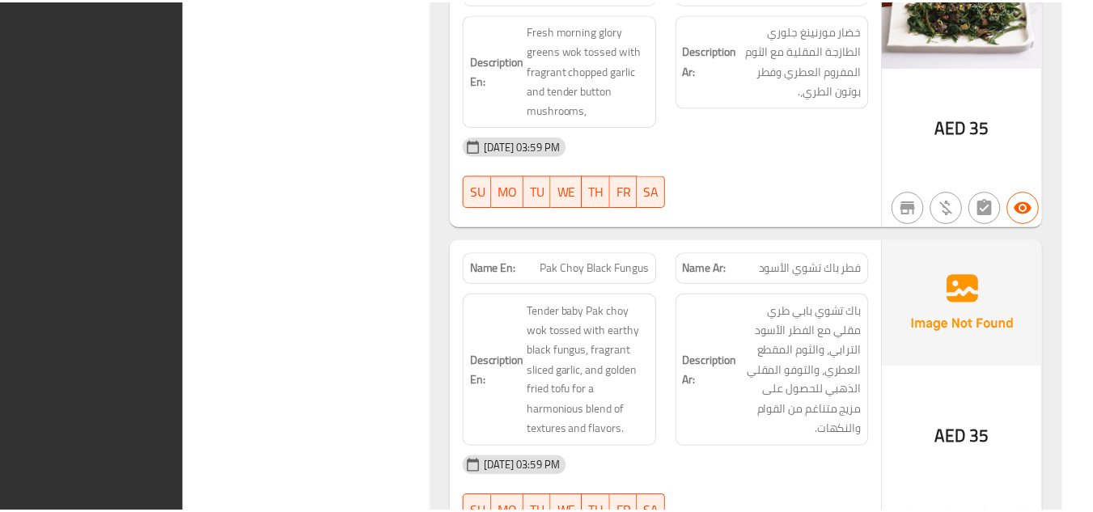
scroll to position [17725, 0]
